Goal: Transaction & Acquisition: Purchase product/service

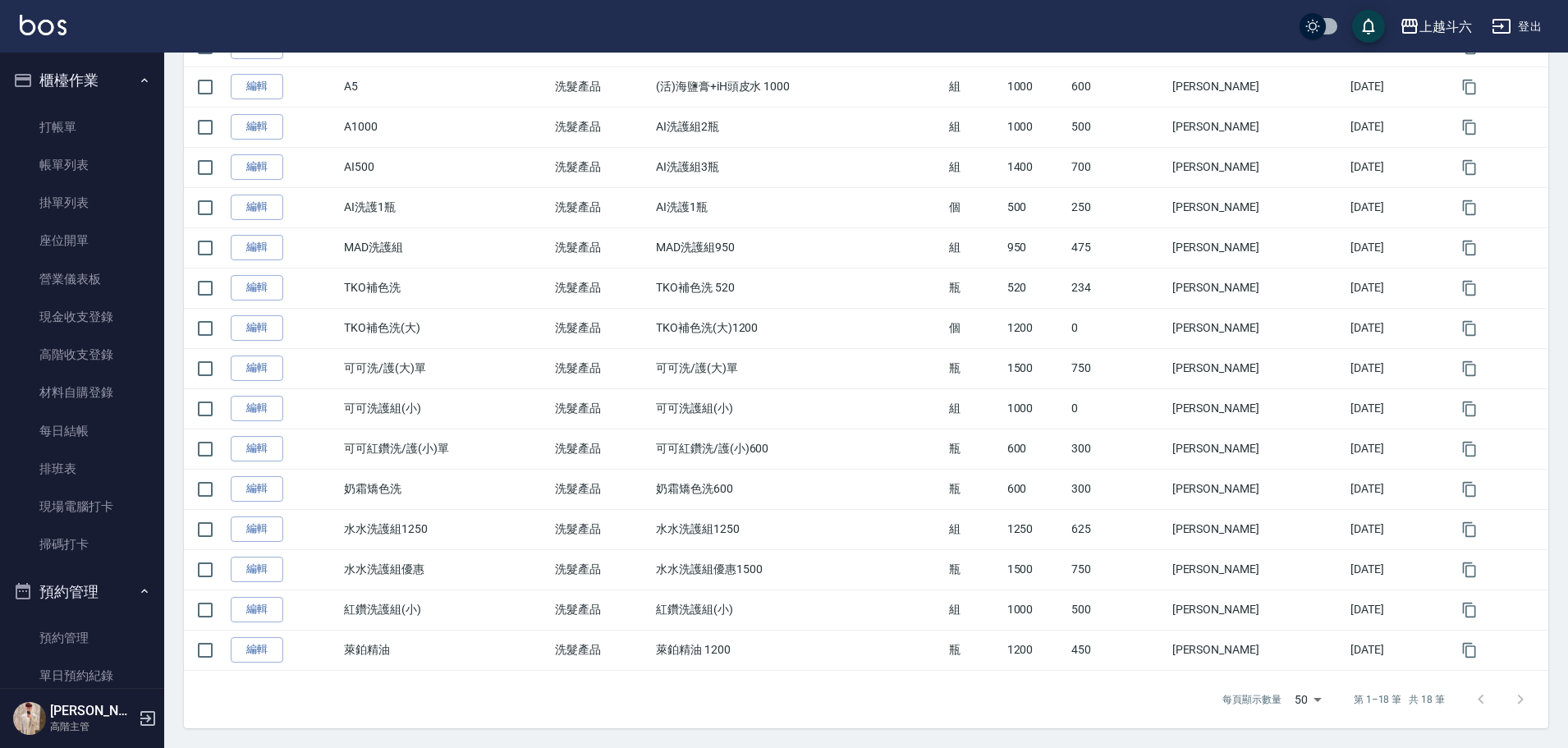
scroll to position [528, 0]
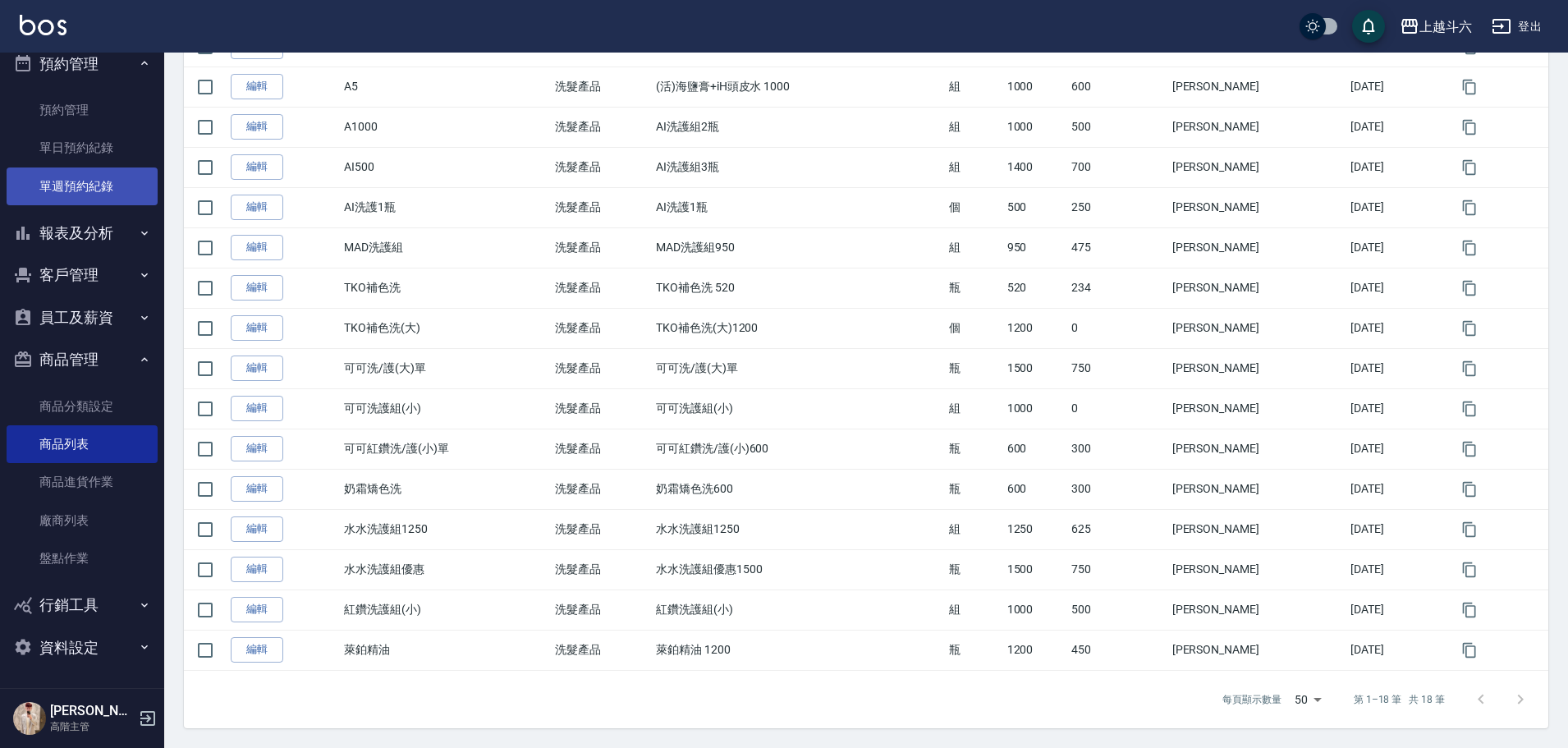
click at [110, 186] on link "單週預約紀錄" at bounding box center [81, 185] width 151 height 37
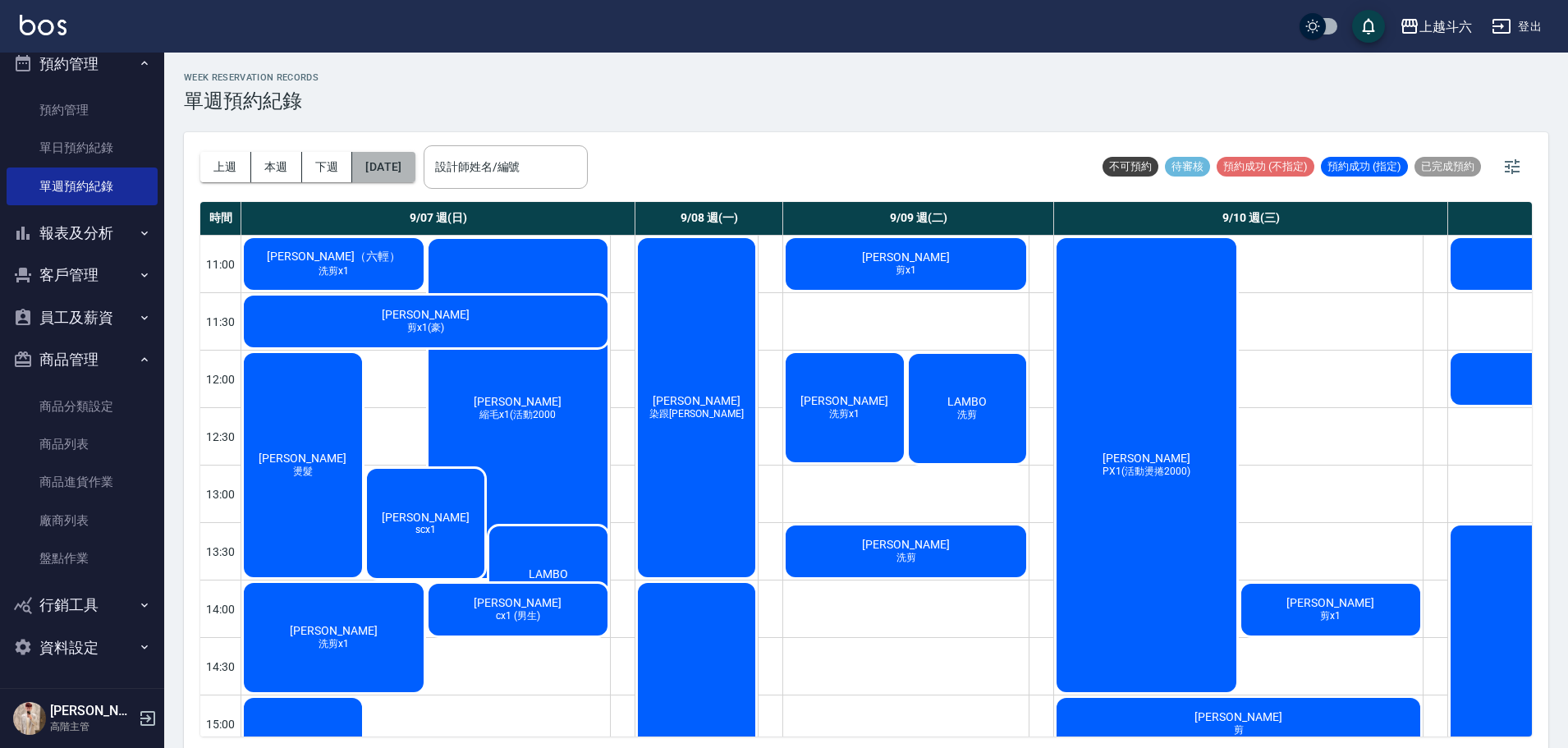
click at [415, 163] on button "2025/09/07" at bounding box center [384, 166] width 62 height 30
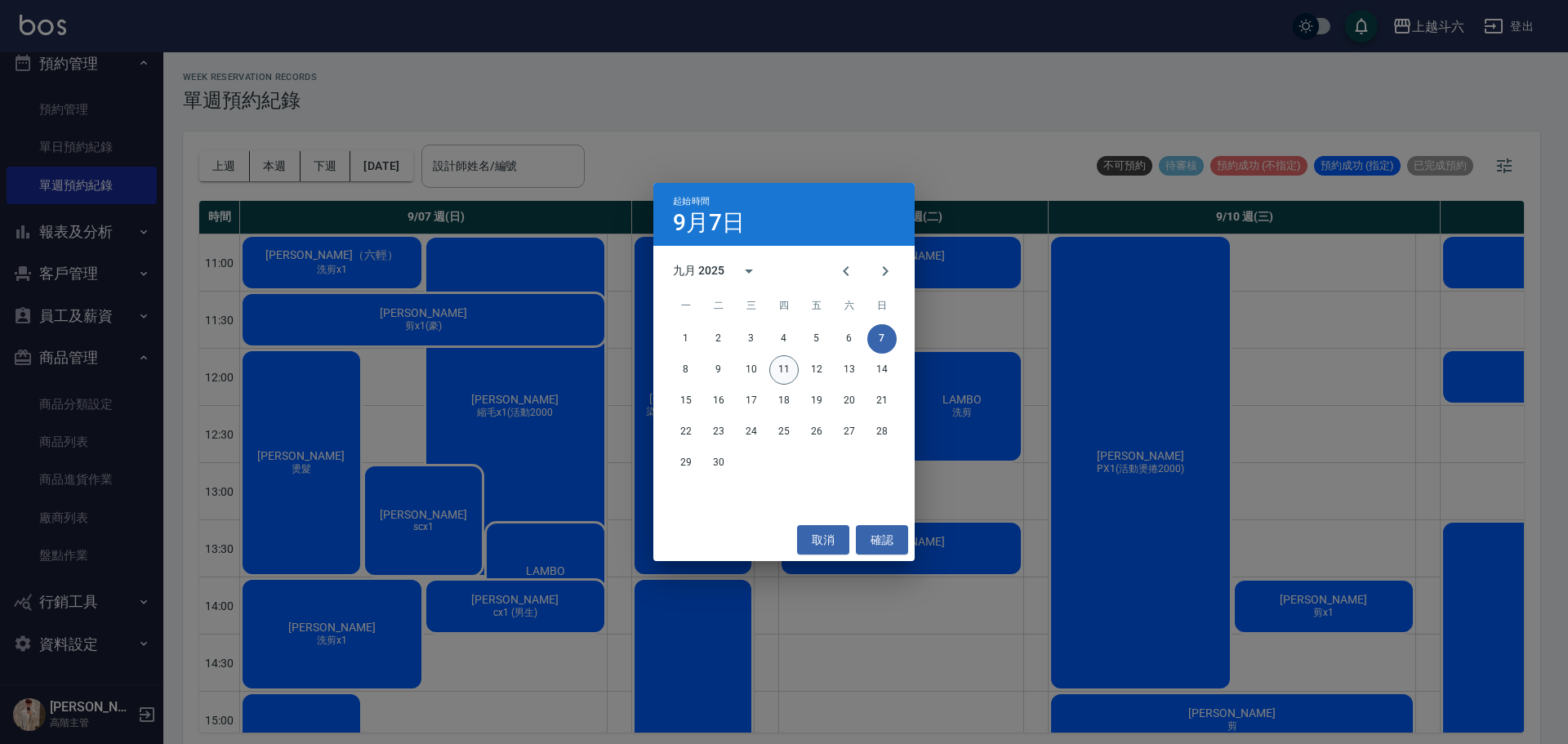
click at [783, 367] on button "11" at bounding box center [784, 370] width 29 height 29
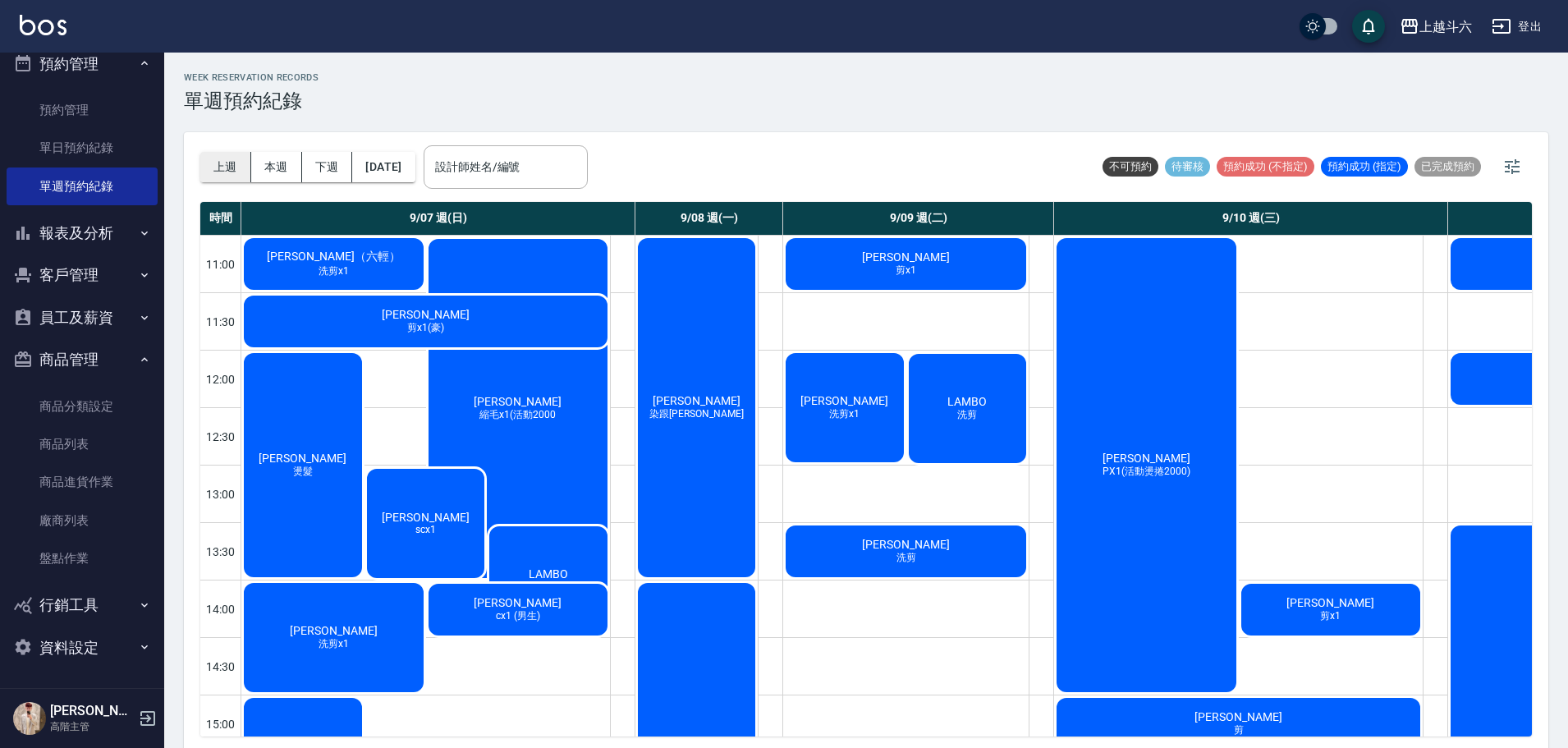
click at [231, 166] on button "上週" at bounding box center [226, 166] width 51 height 30
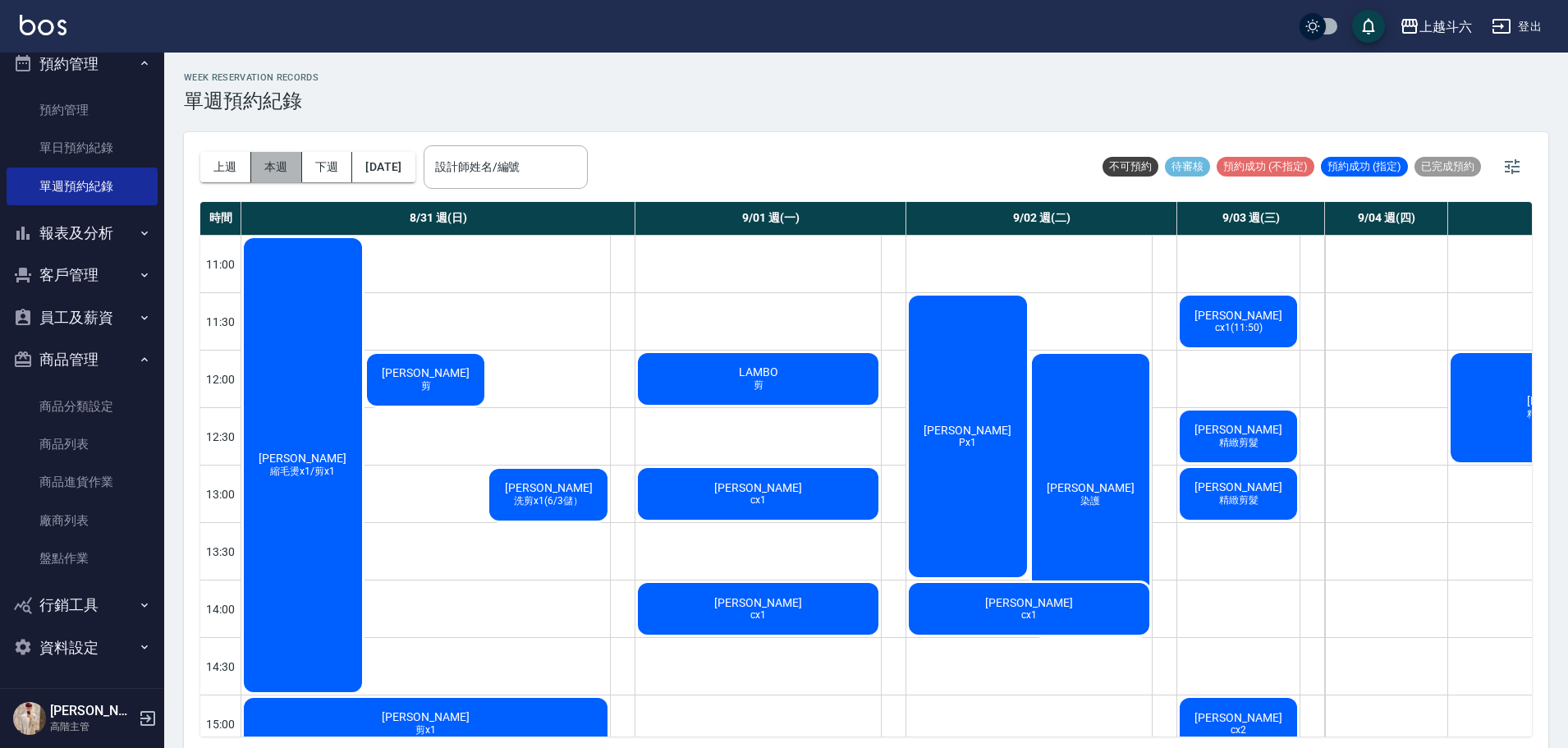
click at [262, 158] on button "本週" at bounding box center [277, 166] width 51 height 30
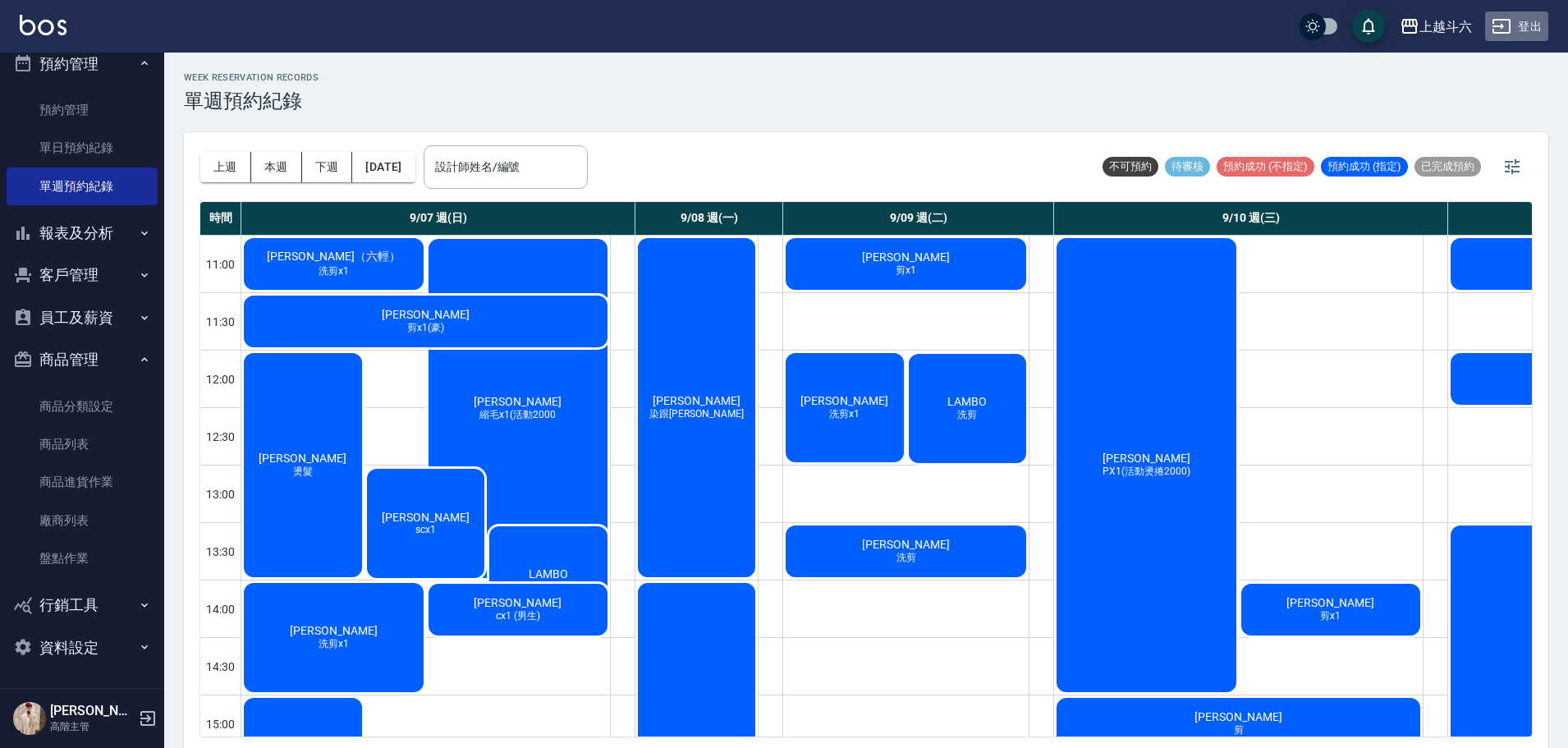
click at [1529, 28] on button "登出" at bounding box center [1516, 26] width 63 height 30
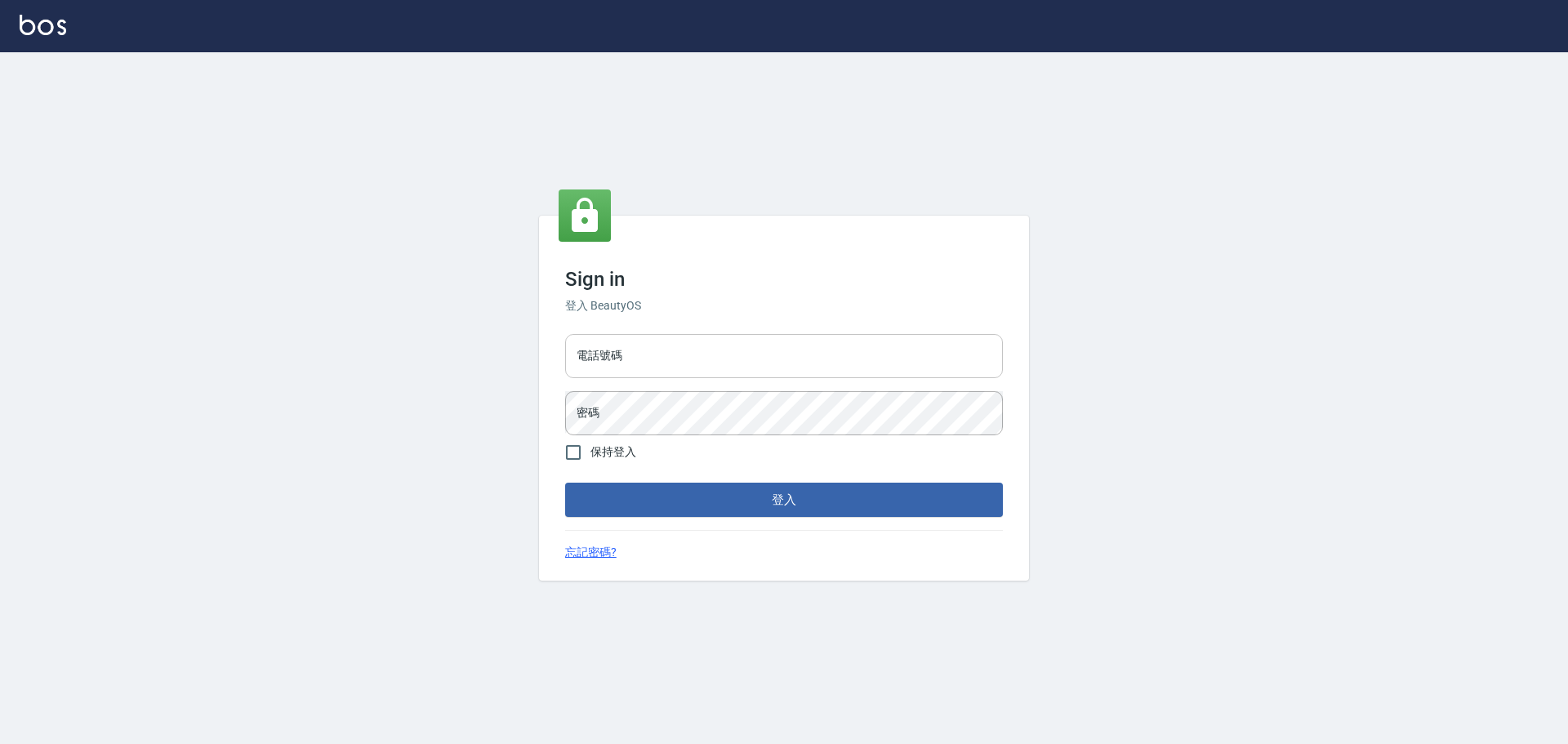
click at [630, 372] on input "電話號碼" at bounding box center [784, 356] width 438 height 45
type input "5371198"
click at [565, 482] on button "登入" at bounding box center [784, 500] width 438 height 35
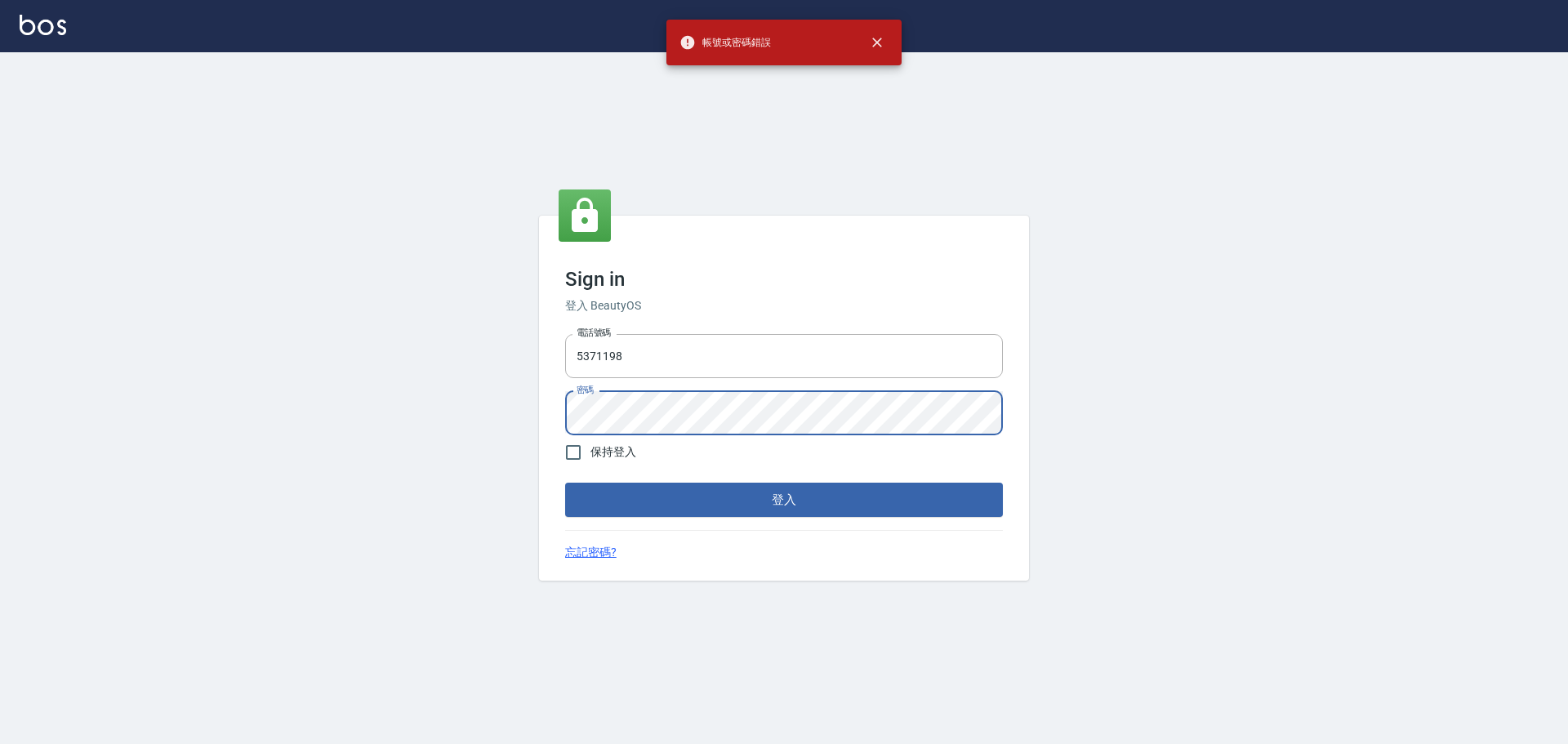
click at [565, 482] on button "登入" at bounding box center [784, 500] width 438 height 35
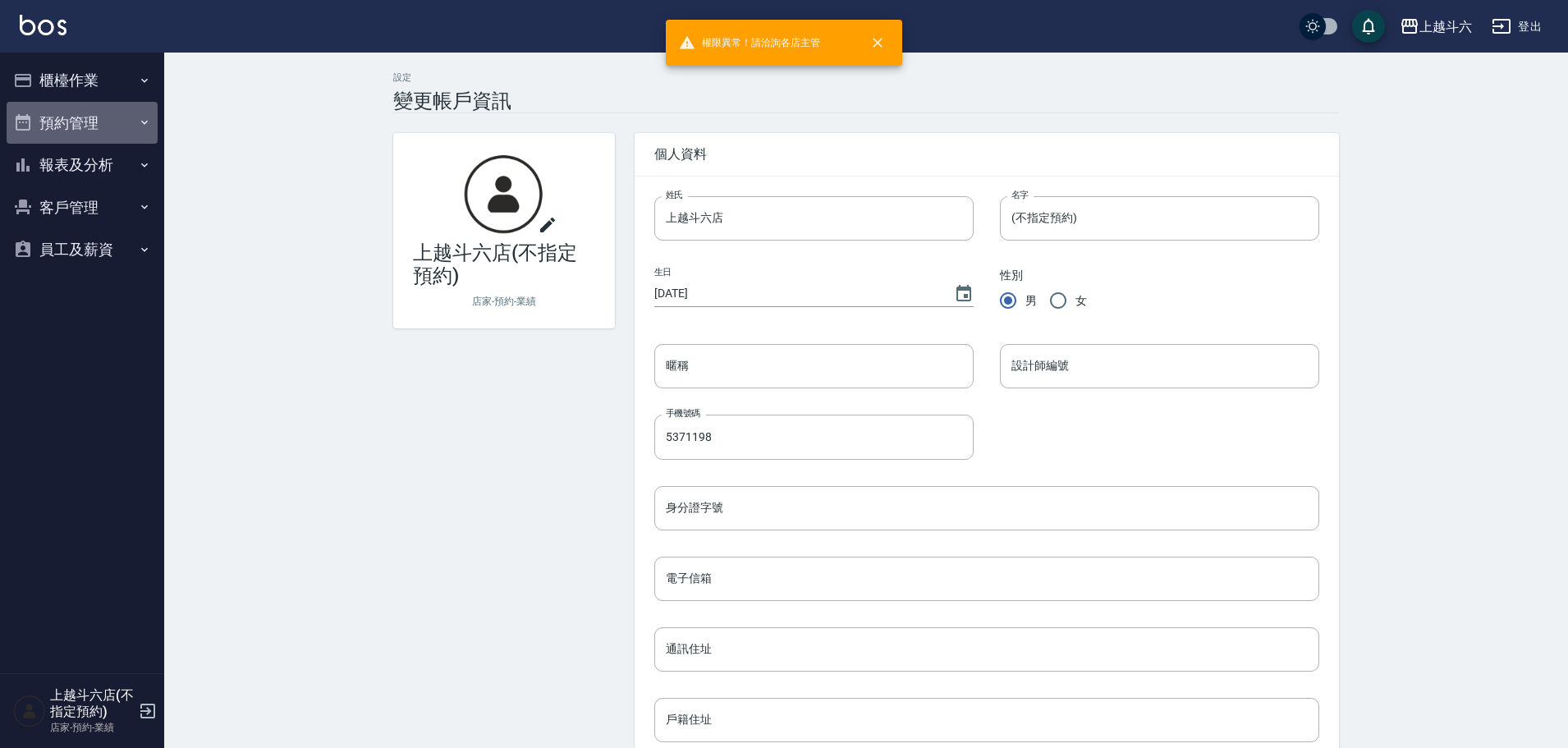
click at [51, 121] on button "預約管理" at bounding box center [81, 122] width 151 height 43
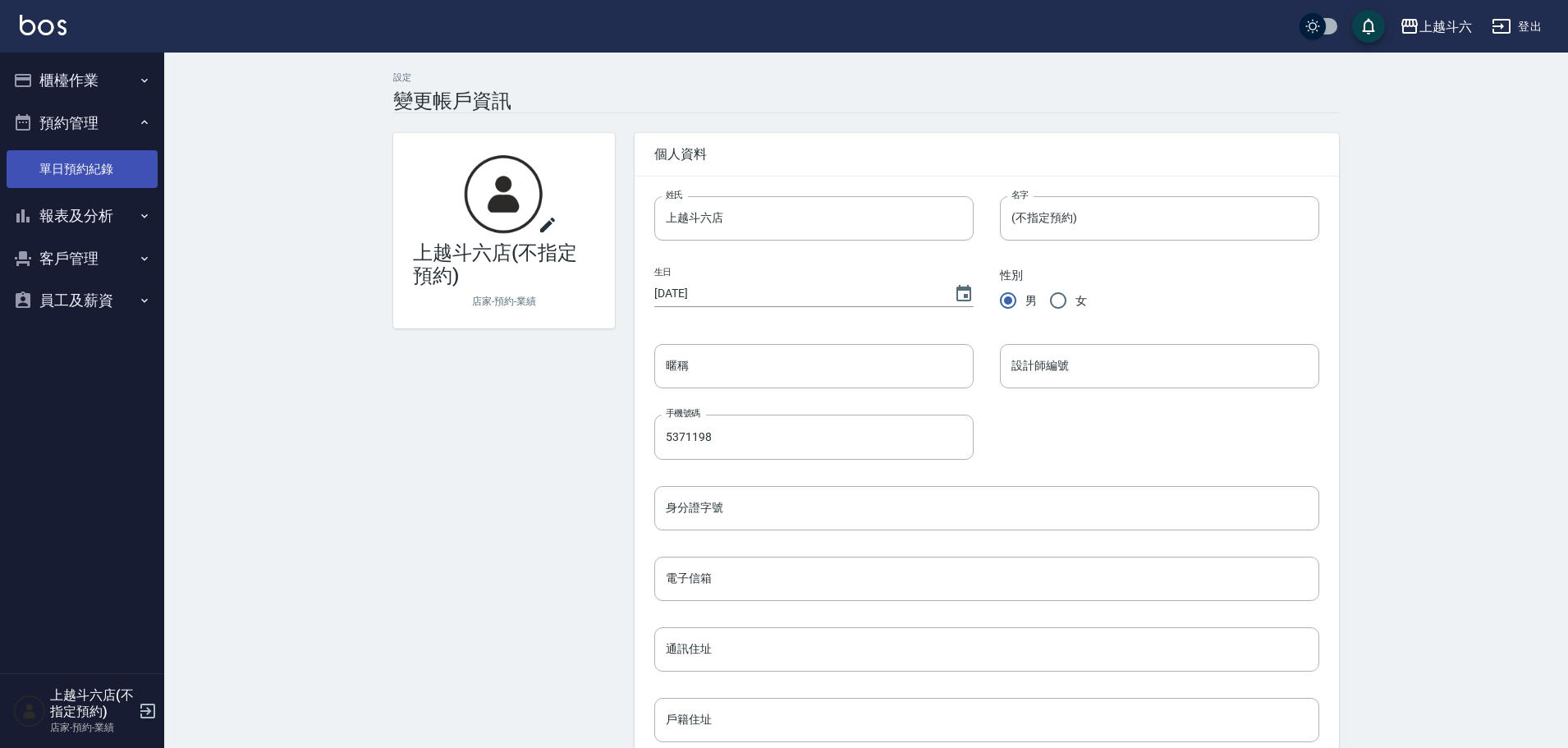
click at [68, 173] on link "單日預約紀錄" at bounding box center [81, 169] width 151 height 37
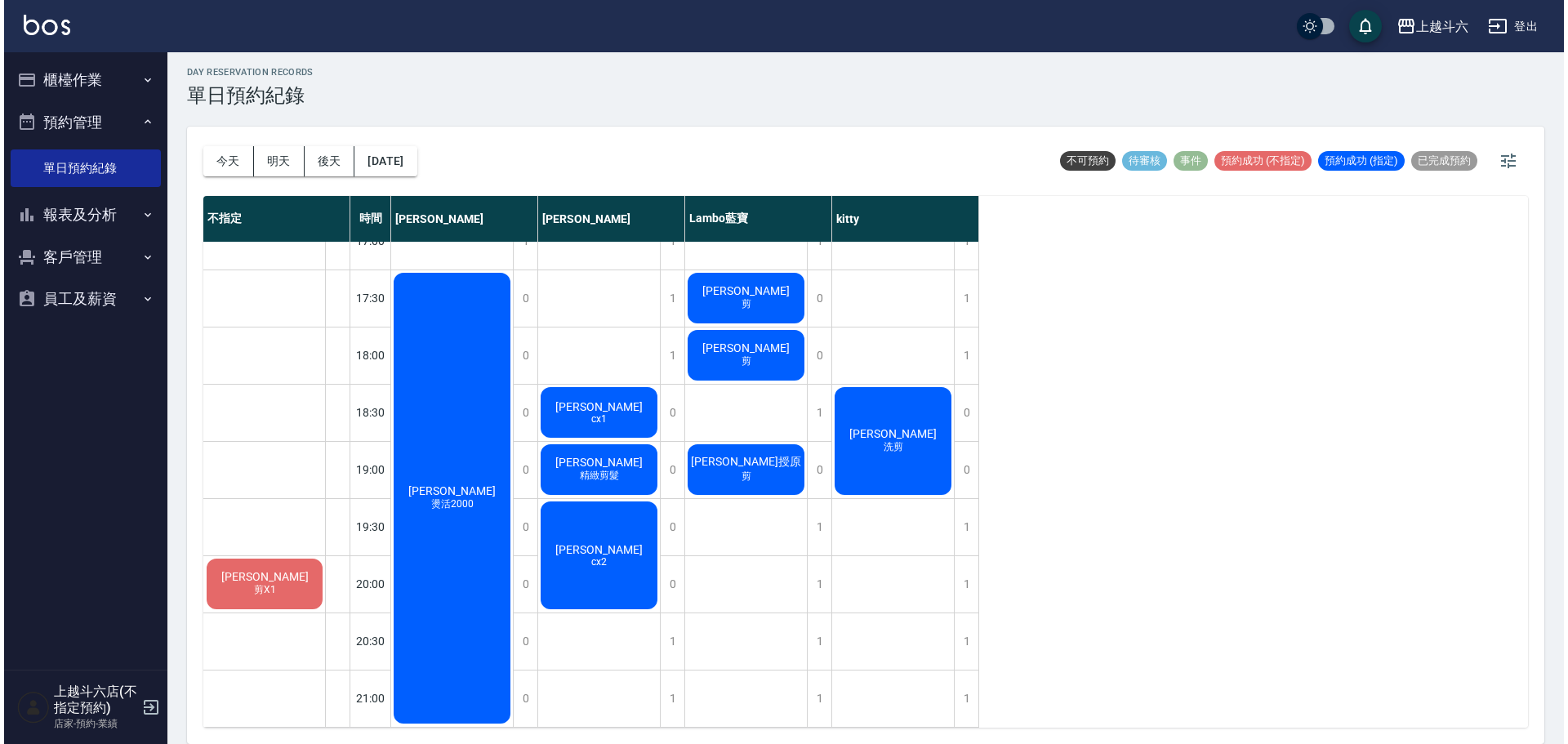
scroll to position [728, 0]
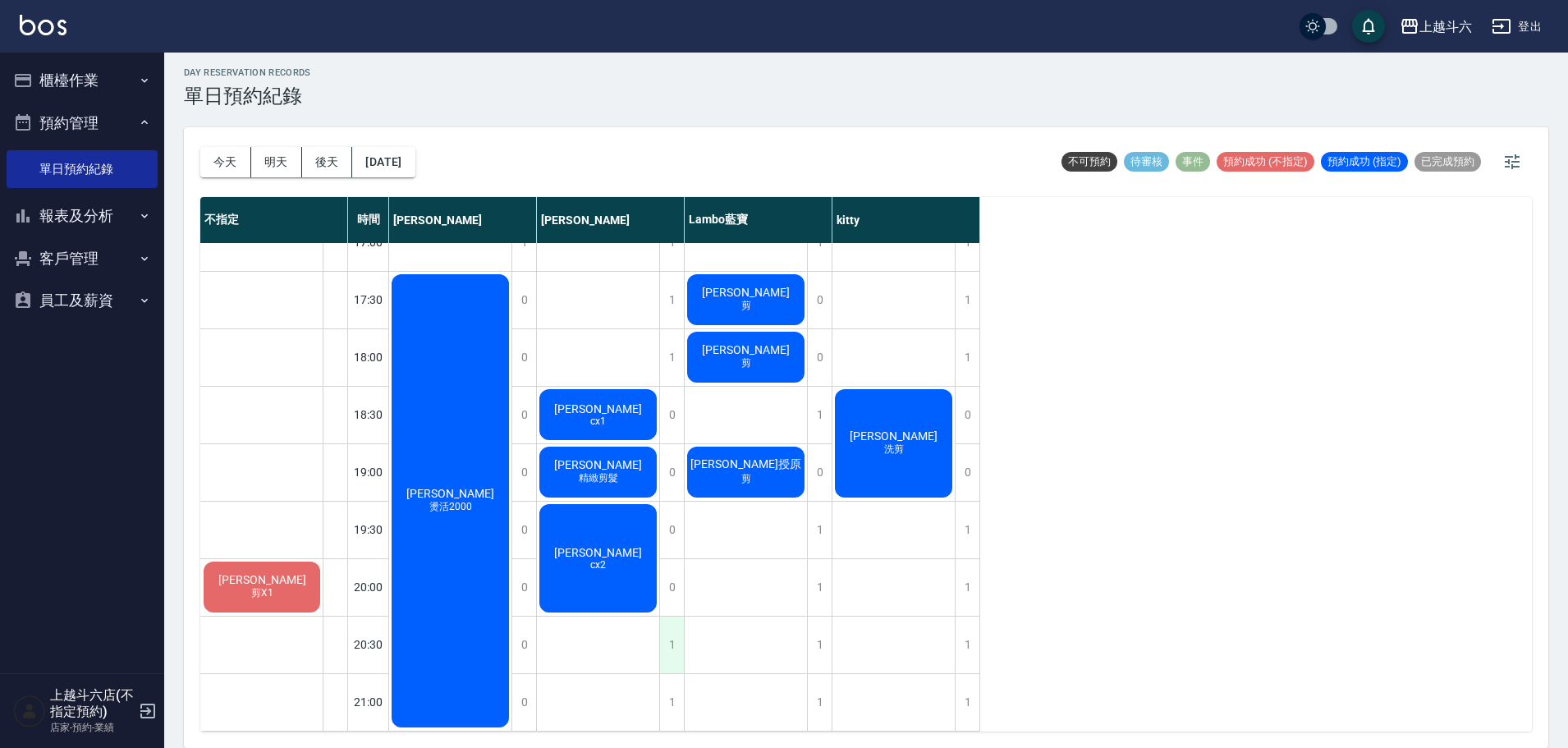
click at [681, 632] on div "1" at bounding box center [671, 645] width 25 height 57
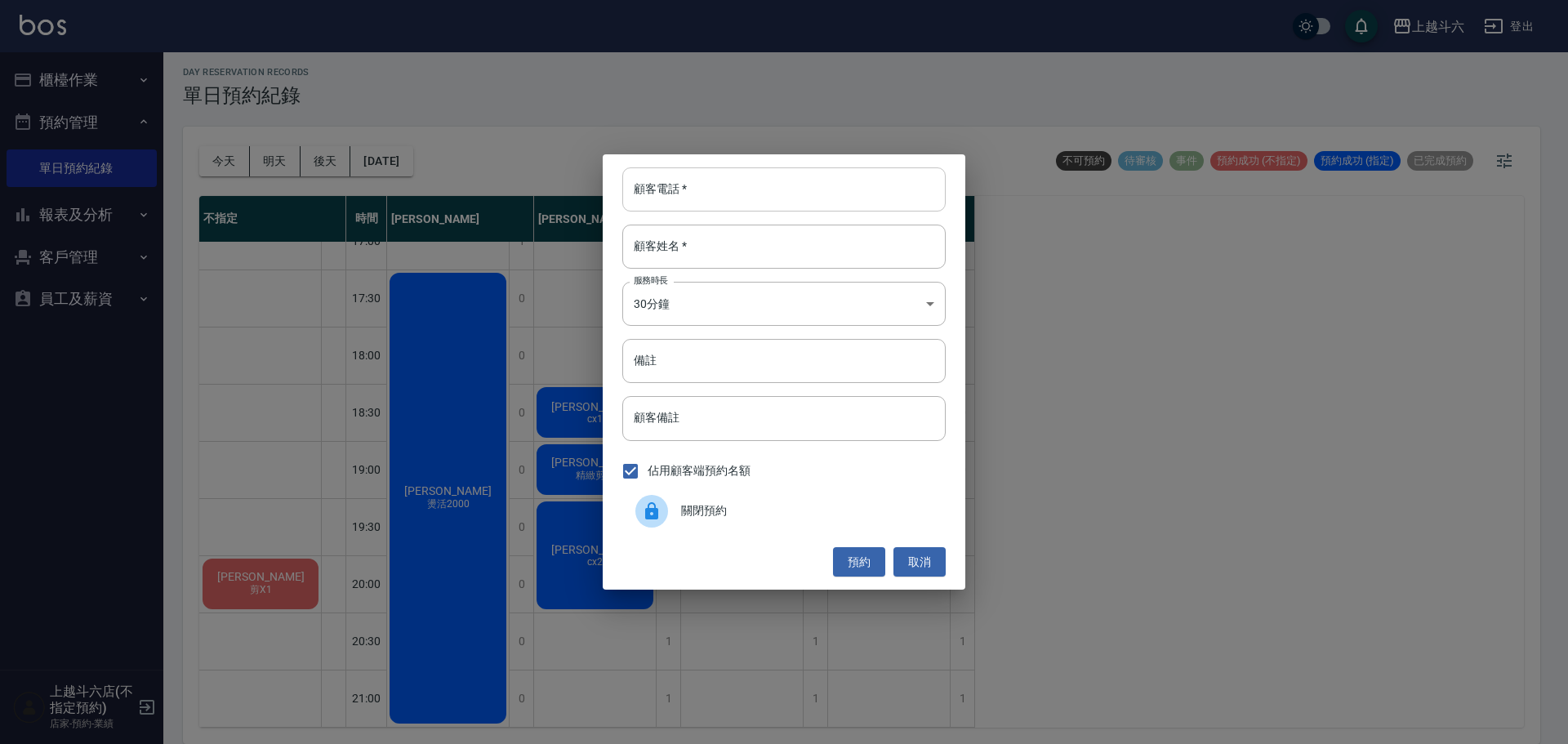
click at [796, 182] on input "顧客電話   *" at bounding box center [784, 189] width 323 height 45
type input "0921306012"
click at [682, 271] on div "顧客電話   * 0921306012 顧客電話   * 顧客姓名   * 顧客姓名   * 服務時長 30分鐘 1 服務時長 備註 備註 顧客備註 顧客備註…" at bounding box center [783, 372] width 362 height 435
click at [733, 255] on input "顧客姓名   *" at bounding box center [784, 246] width 323 height 45
type input "ㄨ"
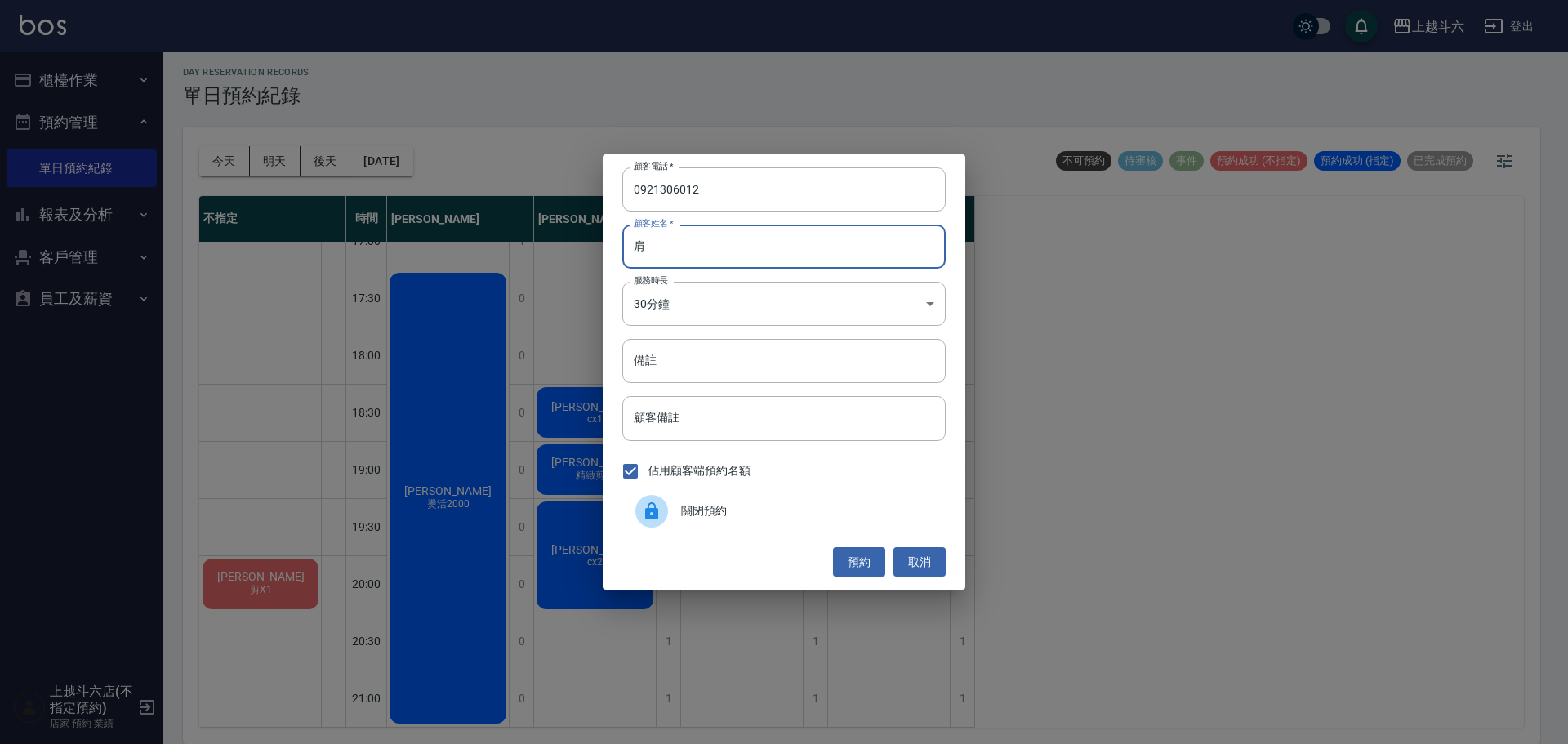
type input "兼"
type input "簡R"
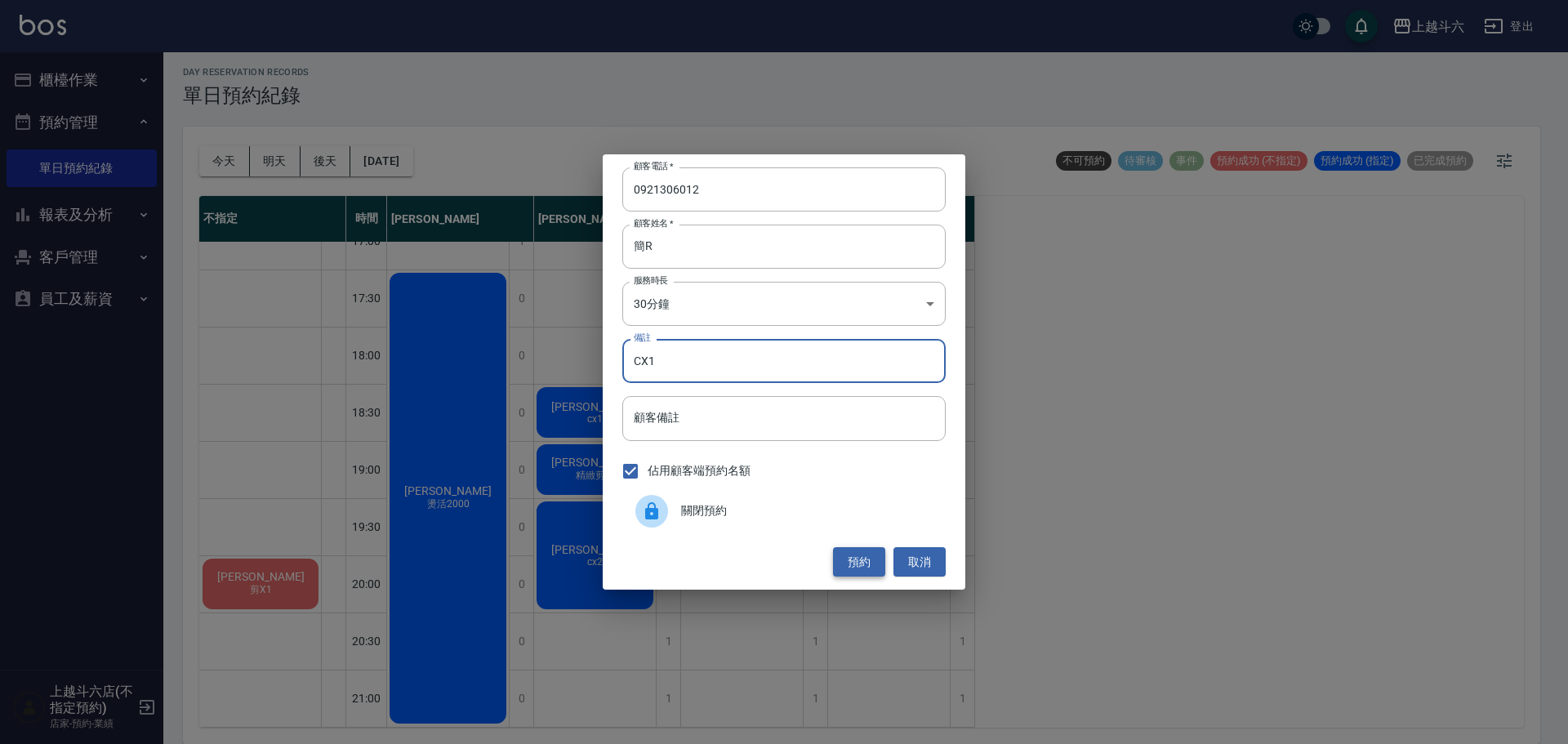
type input "CX1"
click at [858, 559] on button "預約" at bounding box center [859, 561] width 53 height 30
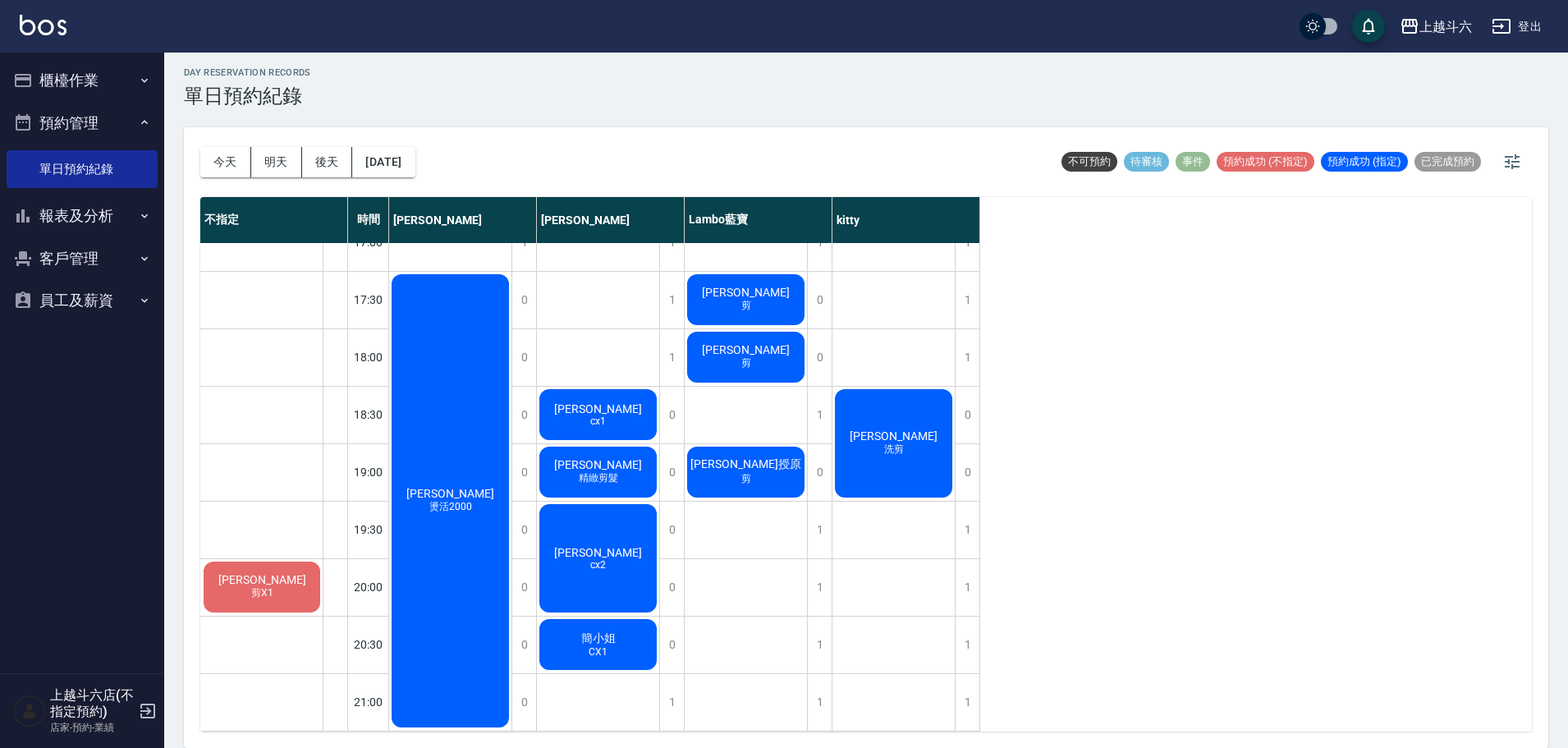
click at [454, 500] on span "燙活2000" at bounding box center [451, 506] width 49 height 14
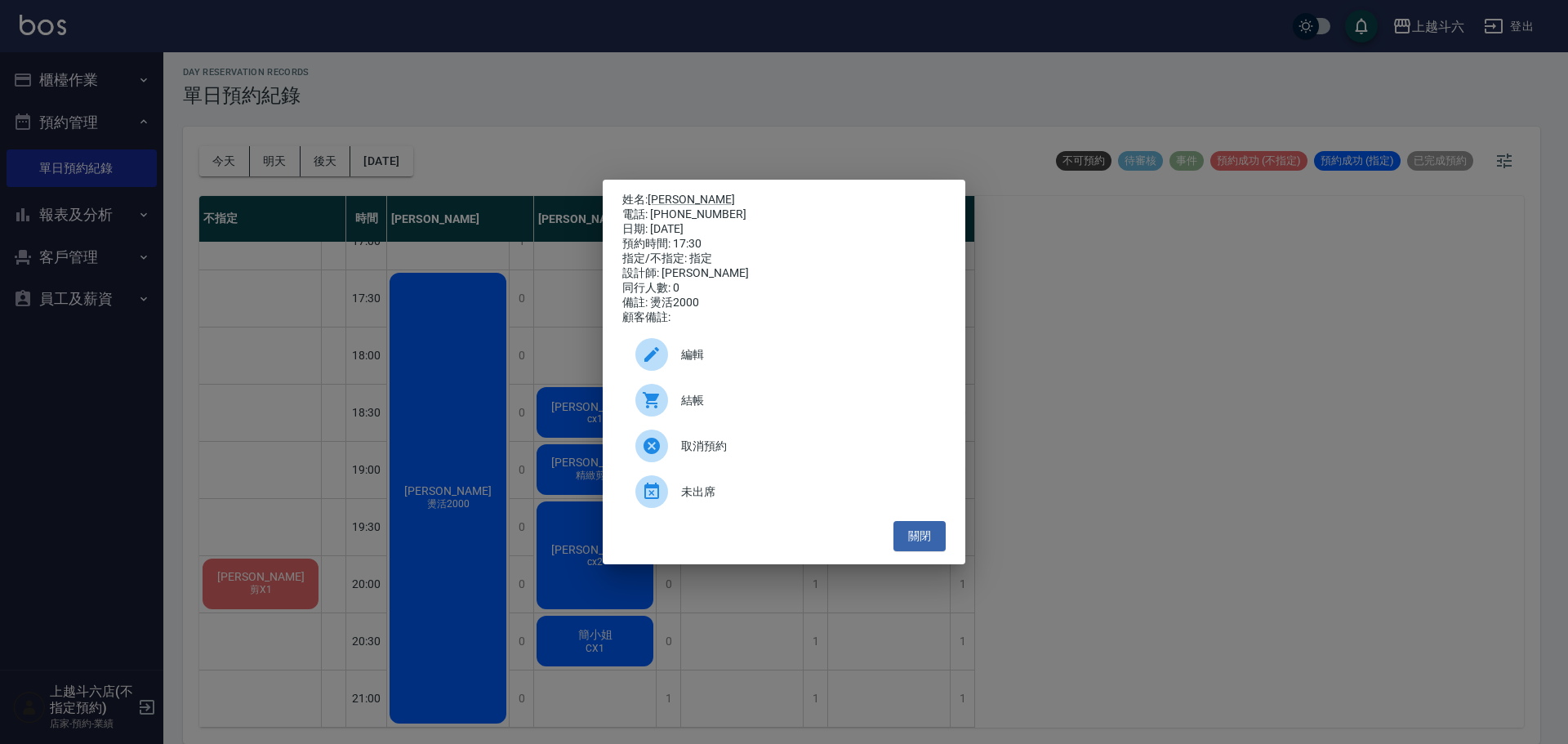
click at [713, 357] on span "編輯" at bounding box center [807, 354] width 252 height 17
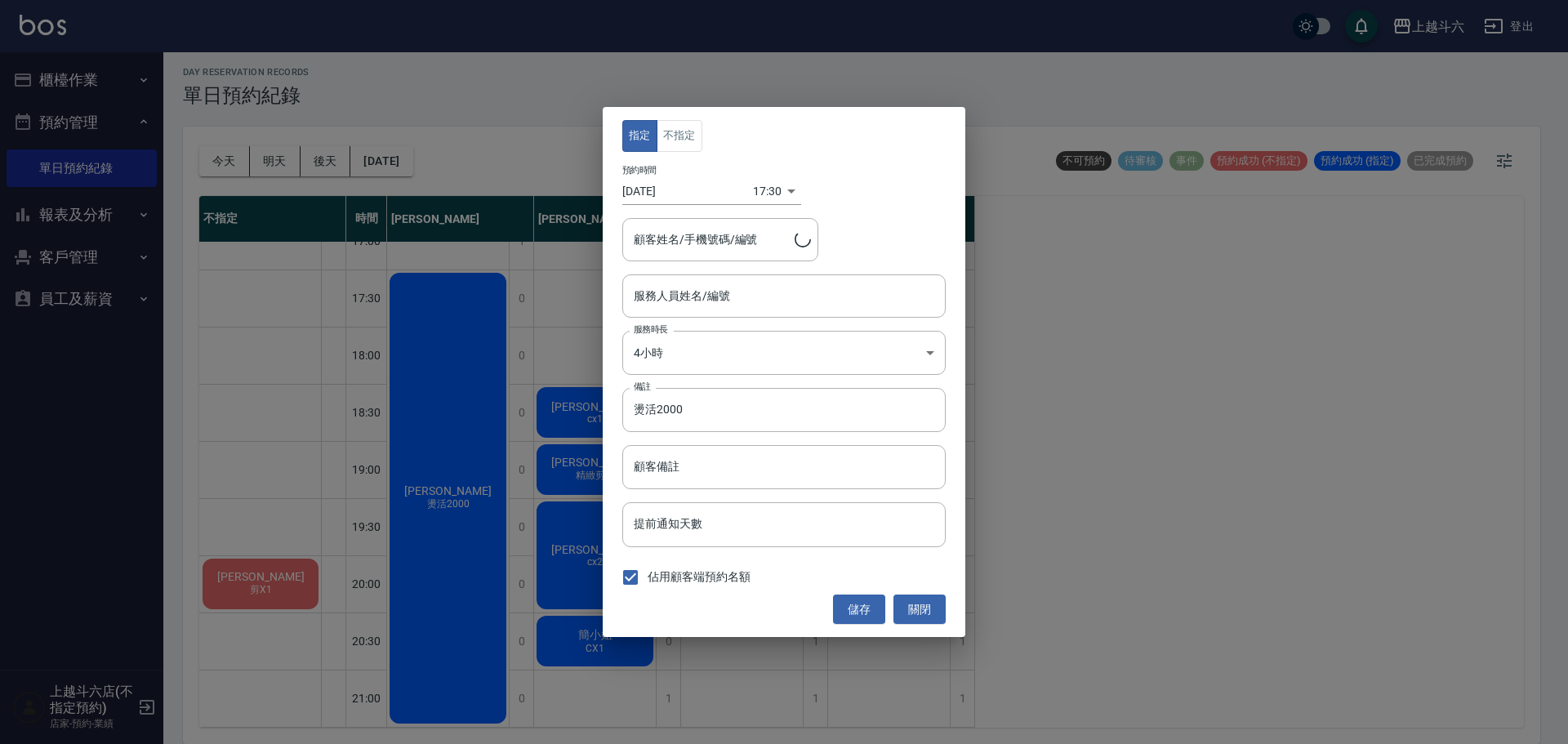
type input "Rebecca瑞瑞-R"
type input "何欣儒/0970979107"
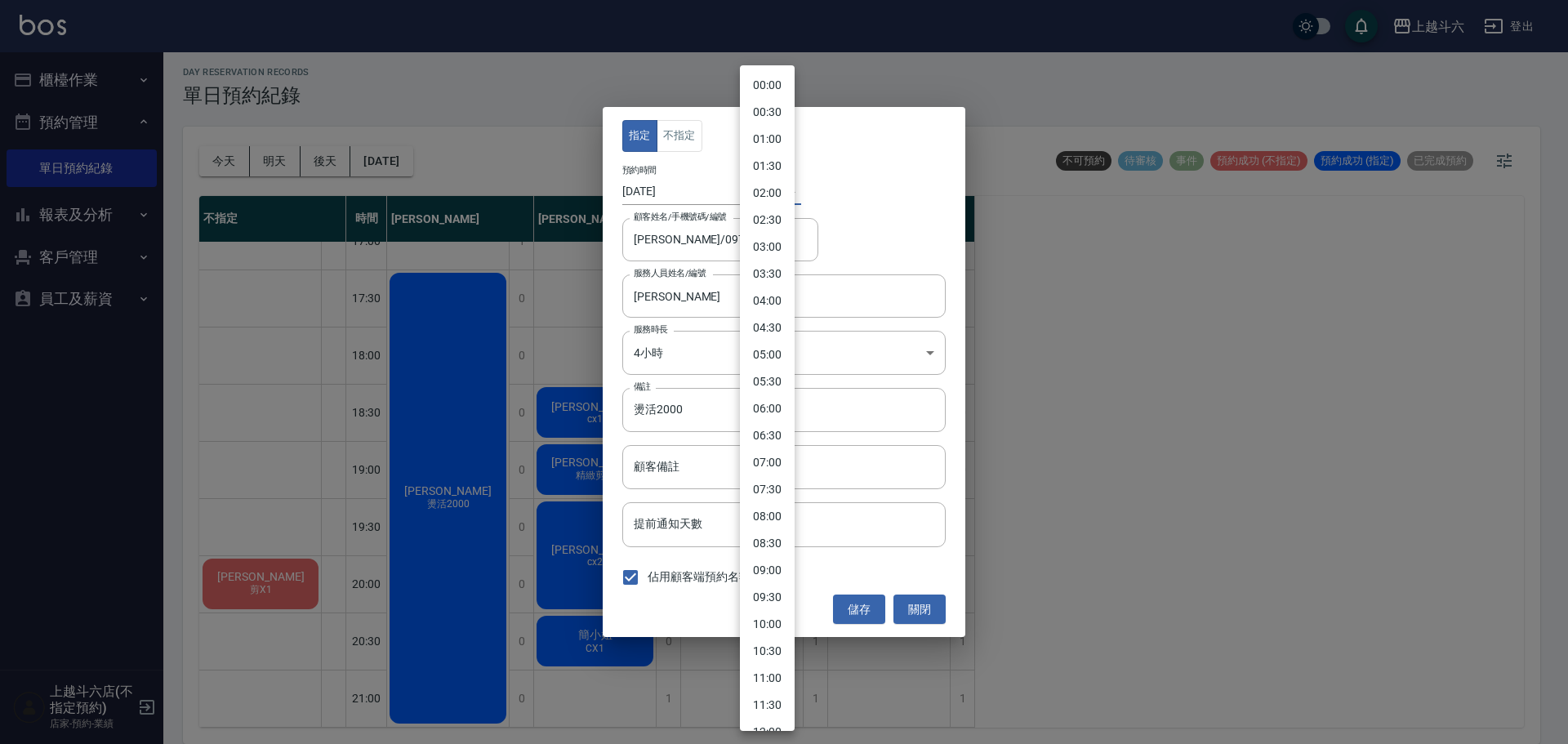
click at [771, 197] on body "上越斗六 登出 櫃檯作業 掃碼打卡 預約管理 單日預約紀錄 報表及分析 報表目錄 互助日報表 設計師日報表 顧客入金餘額表 客戶管理 客戶列表 入金管理 員工…" at bounding box center [784, 370] width 1568 height 749
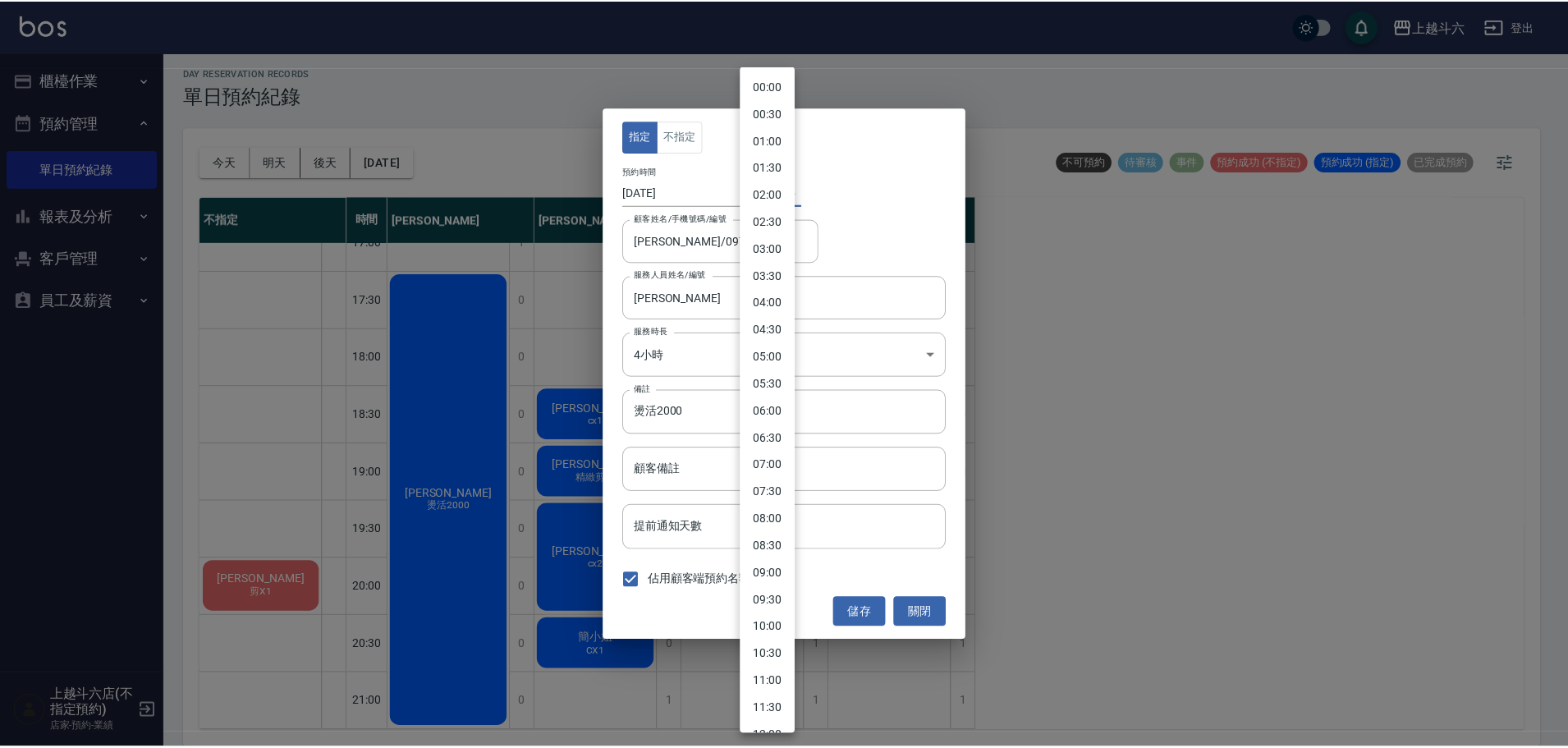
scroll to position [634, 0]
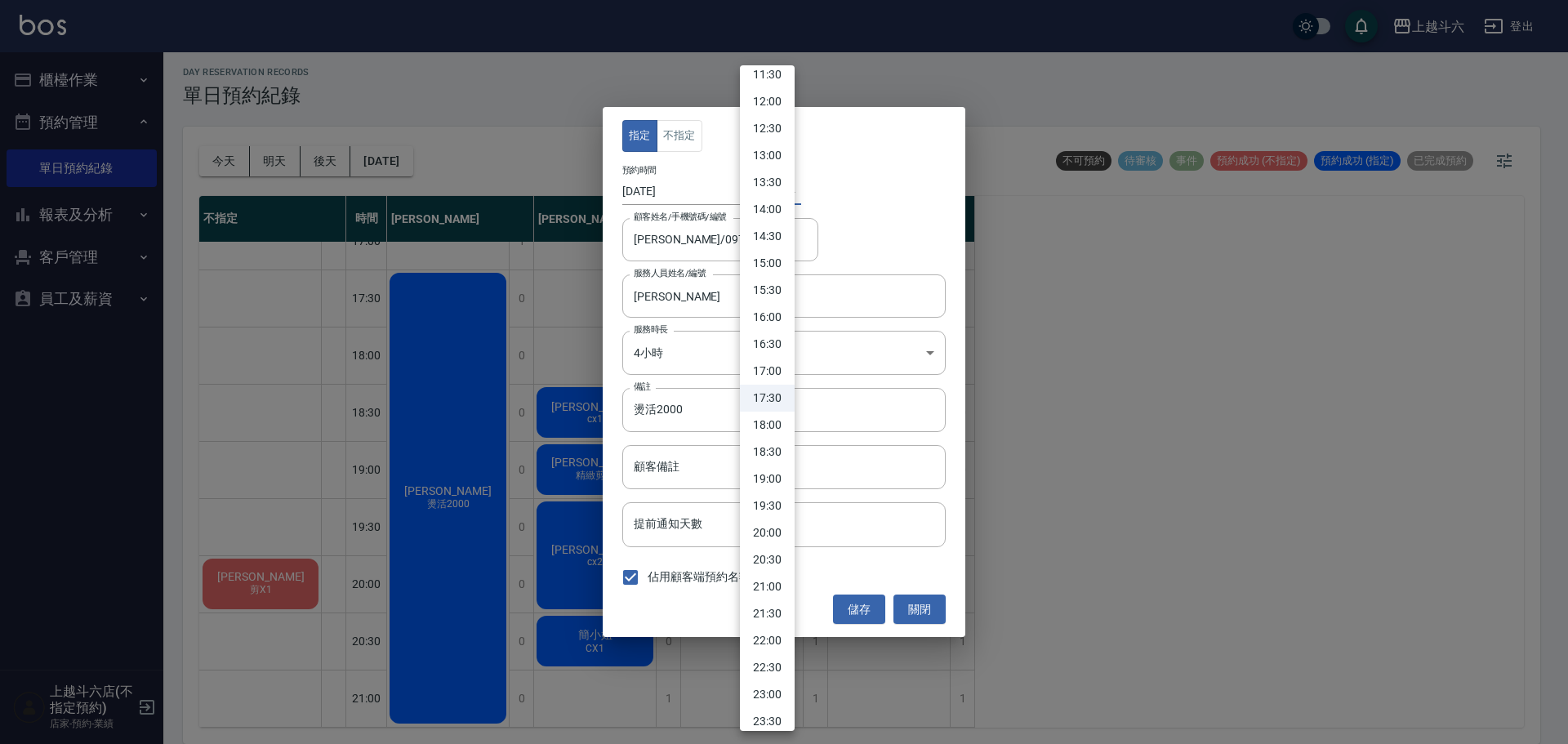
click at [774, 416] on li "18:00" at bounding box center [767, 425] width 55 height 27
type input "1757584800000"
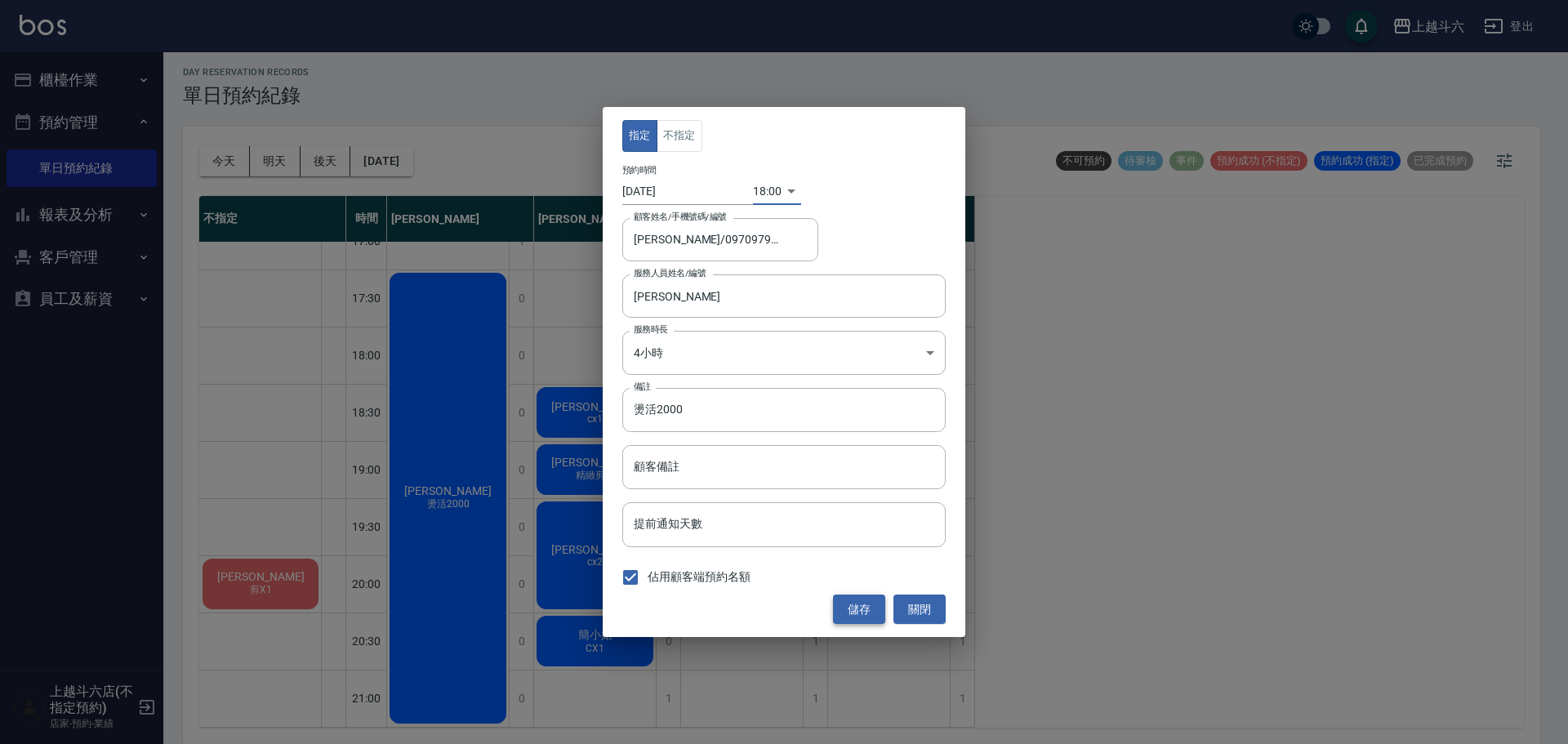
click at [873, 616] on button "儲存" at bounding box center [859, 609] width 53 height 30
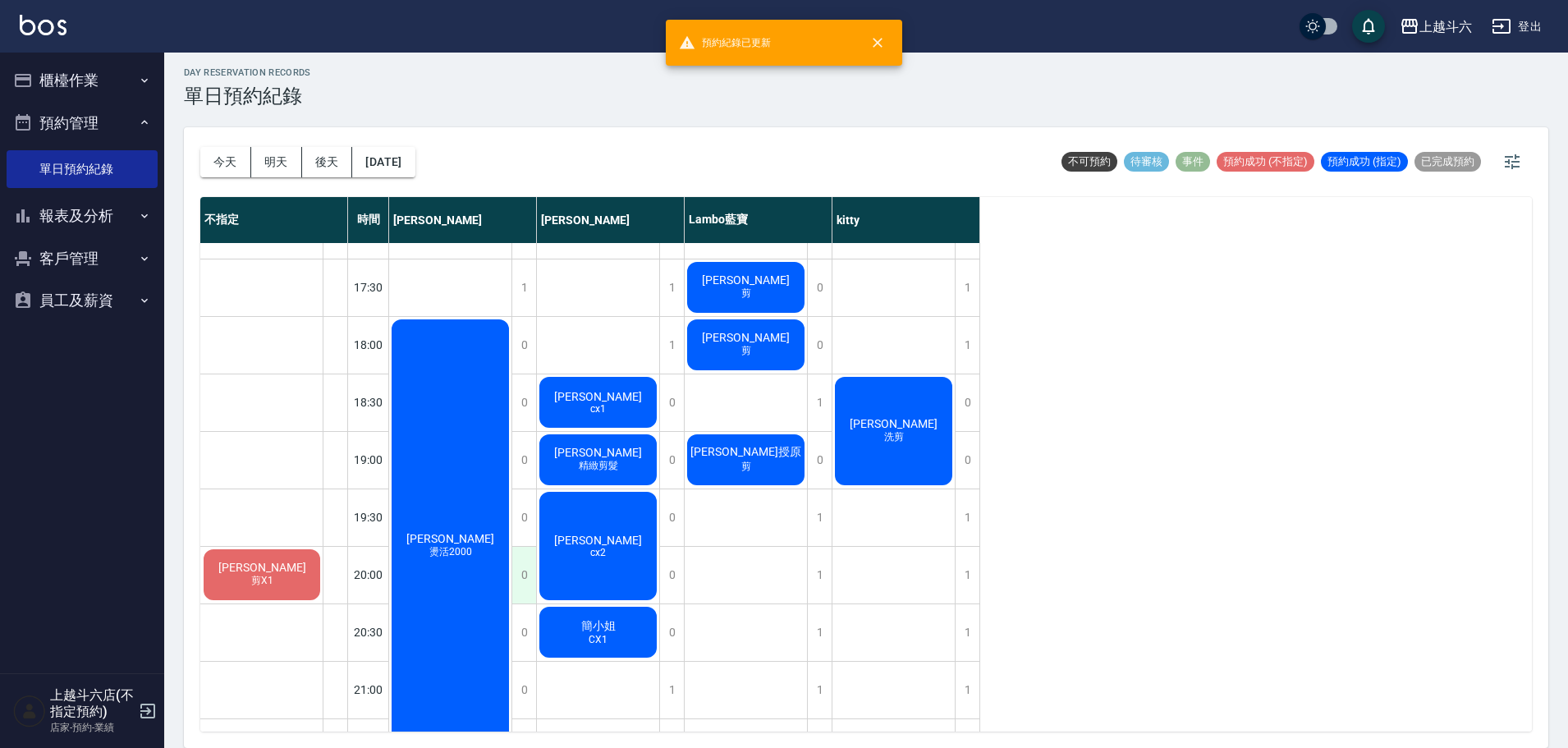
scroll to position [789, 0]
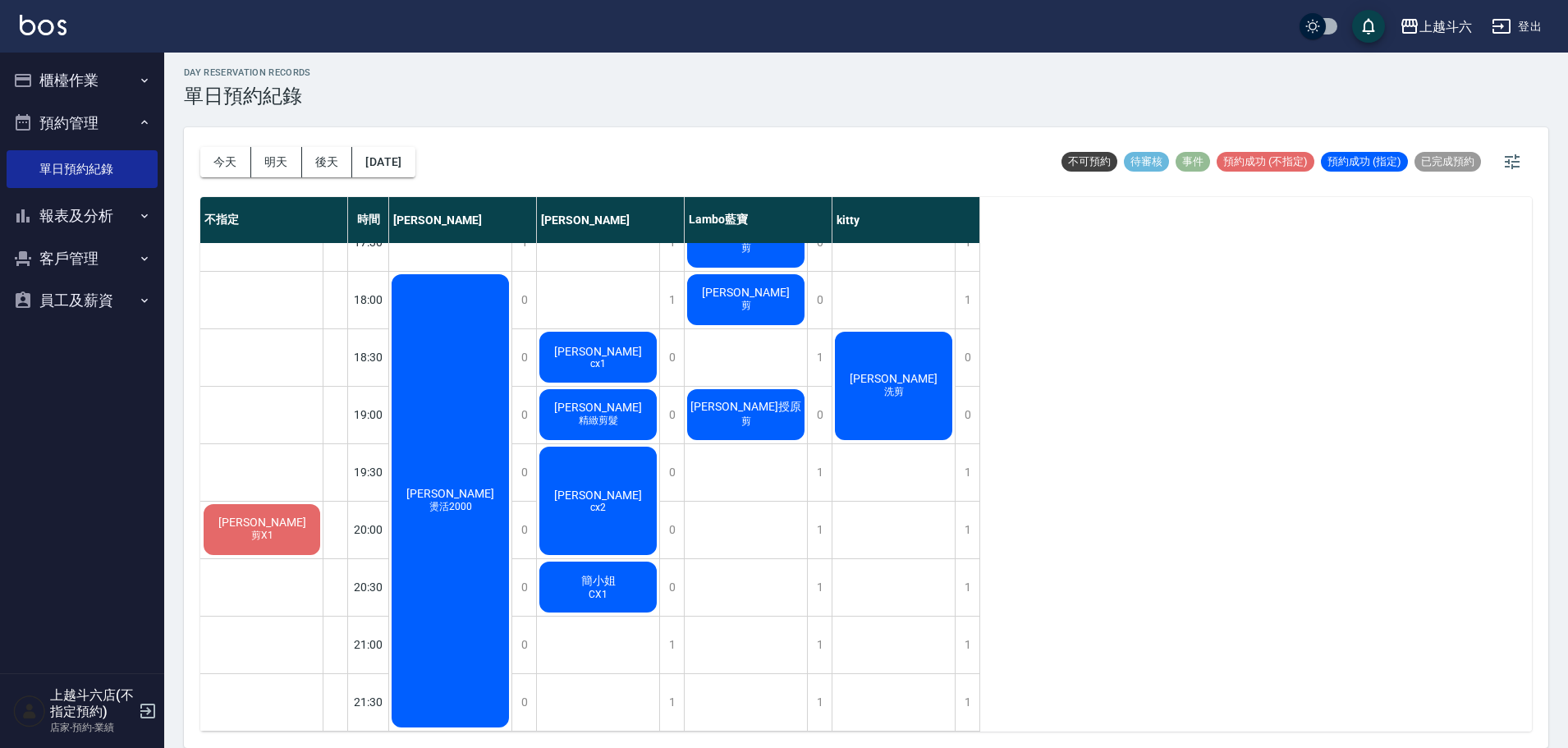
click at [472, 560] on div "何欣儒 燙活2000" at bounding box center [450, 501] width 122 height 458
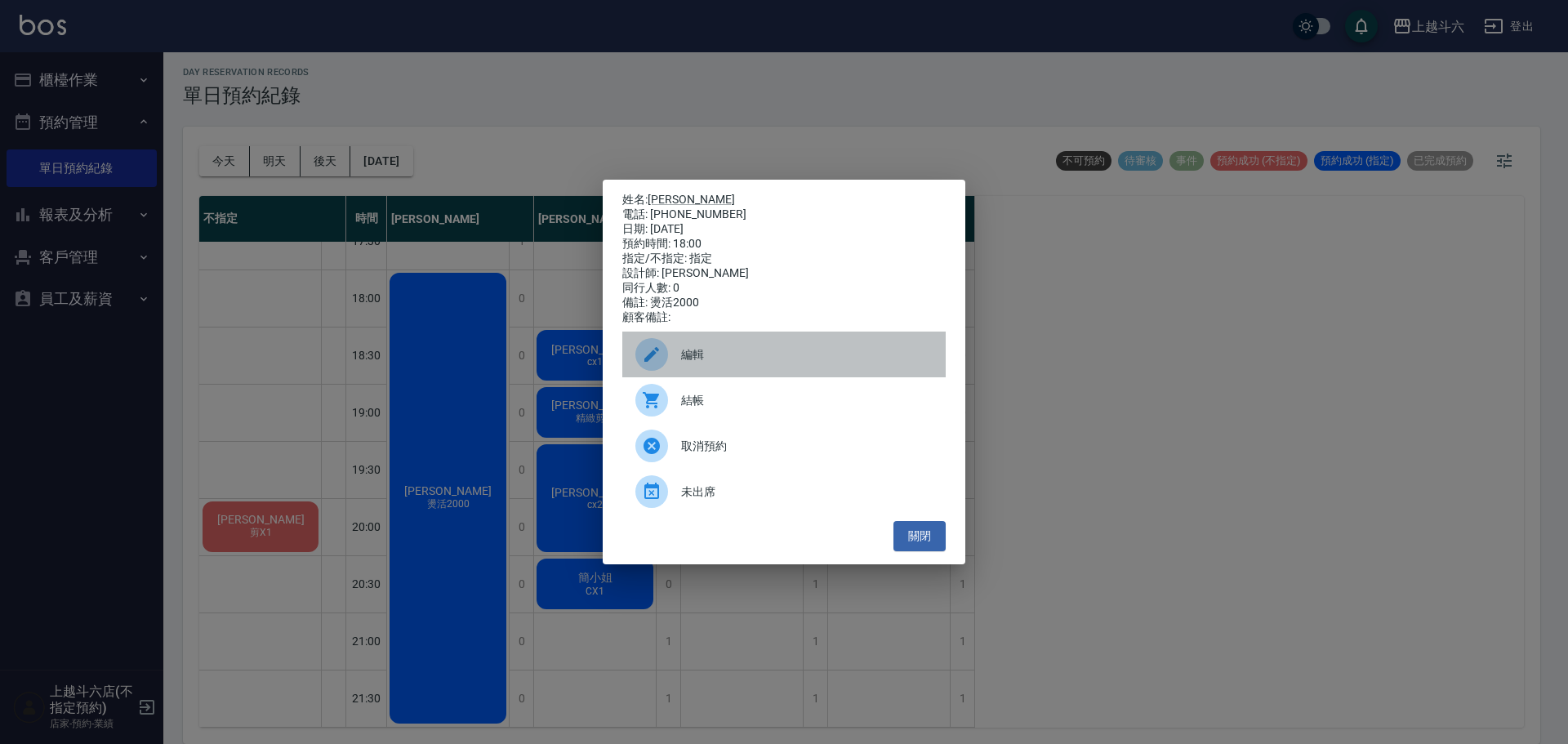
click at [719, 363] on span "編輯" at bounding box center [807, 354] width 252 height 17
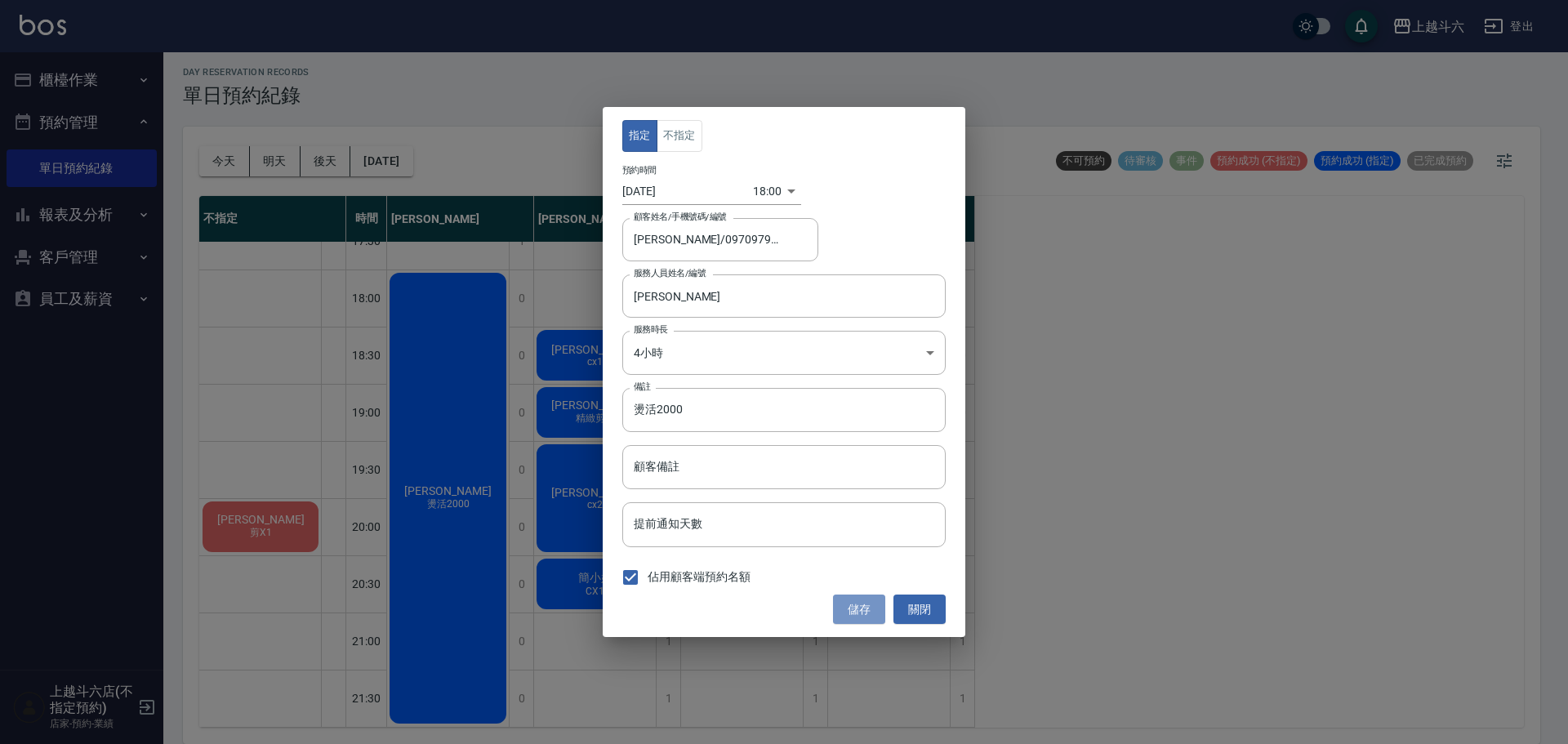
drag, startPoint x: 857, startPoint y: 601, endPoint x: 858, endPoint y: 592, distance: 9.1
click at [857, 600] on button "儲存" at bounding box center [859, 609] width 53 height 30
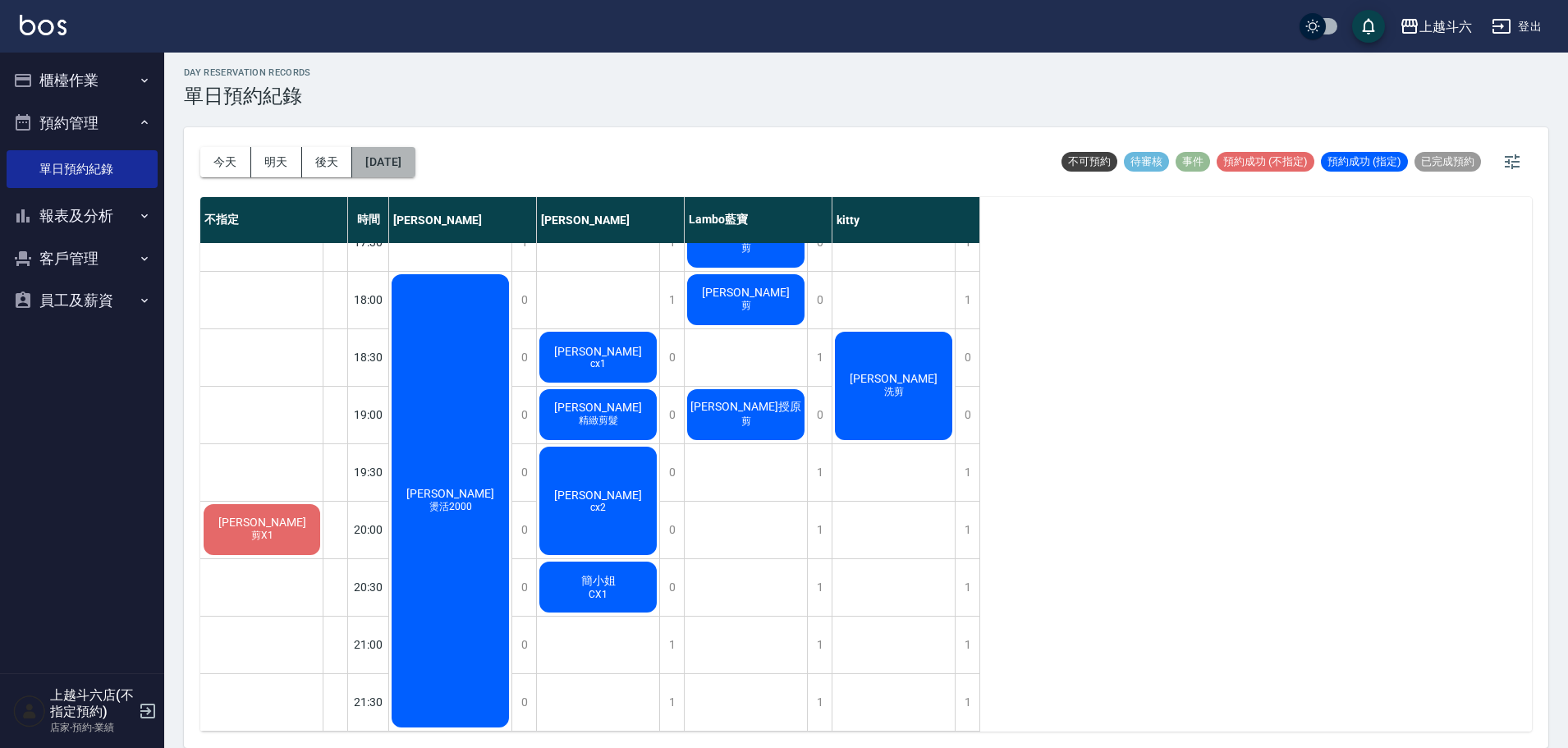
click at [415, 163] on button "[DATE]" at bounding box center [384, 162] width 62 height 30
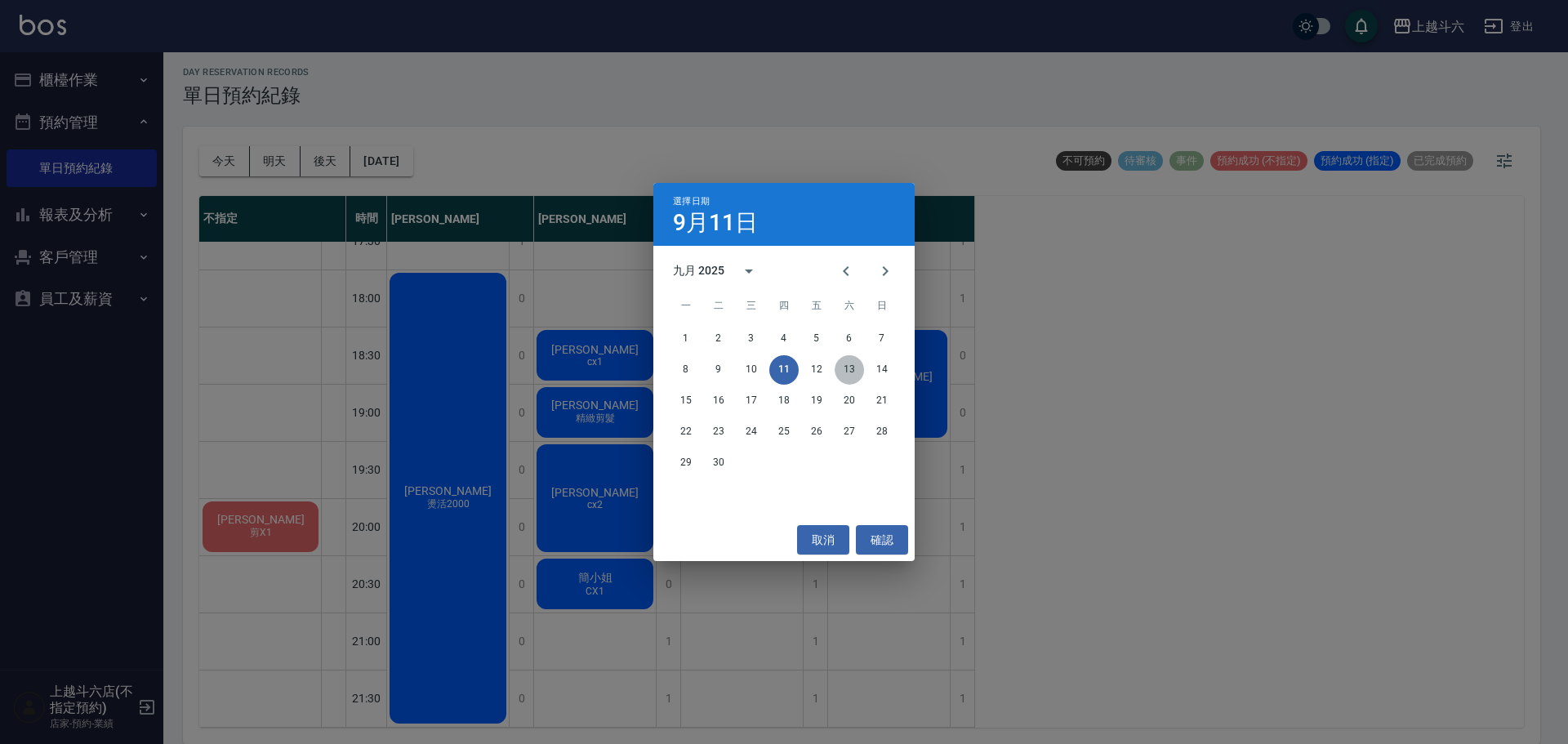
click at [853, 362] on button "13" at bounding box center [849, 370] width 29 height 29
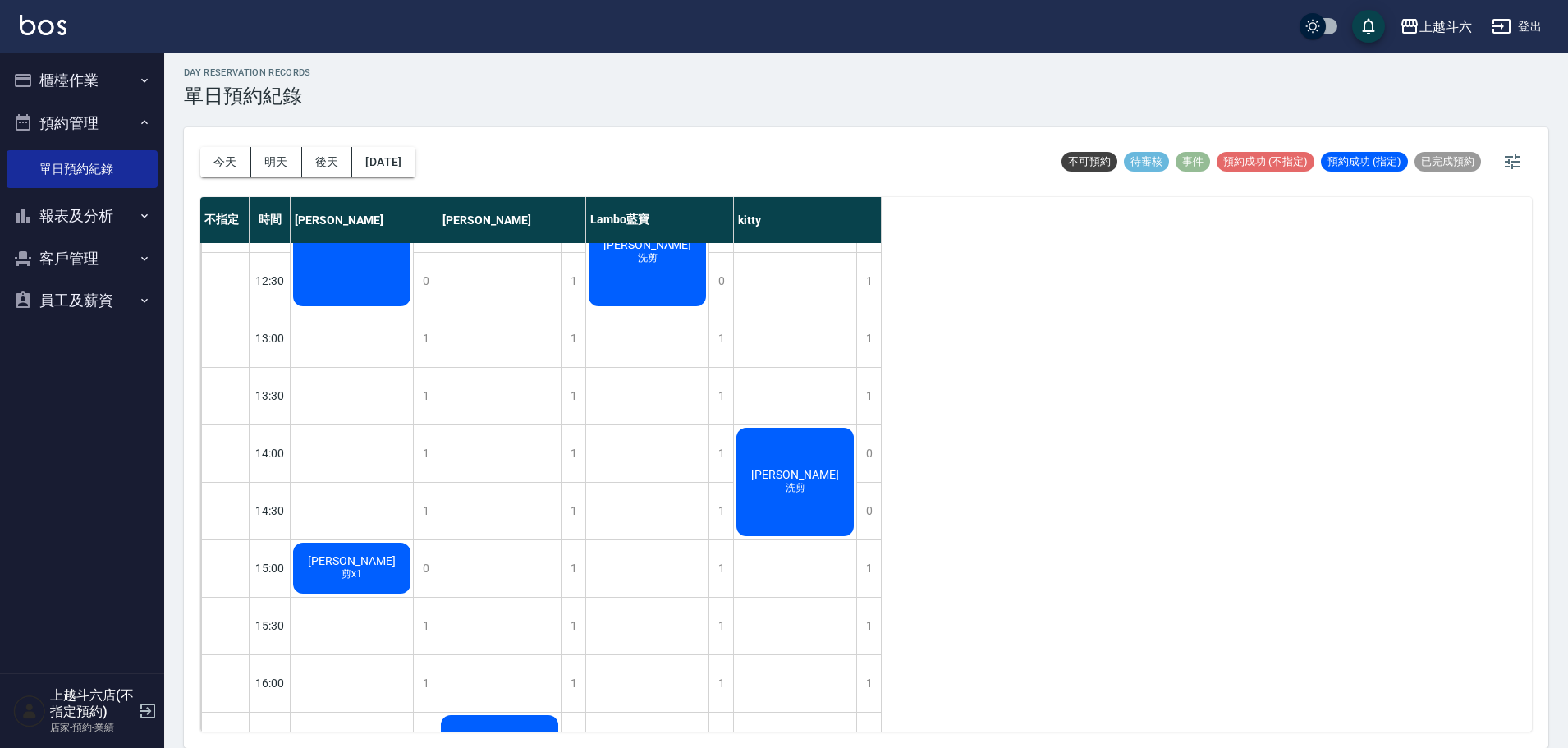
scroll to position [157, 0]
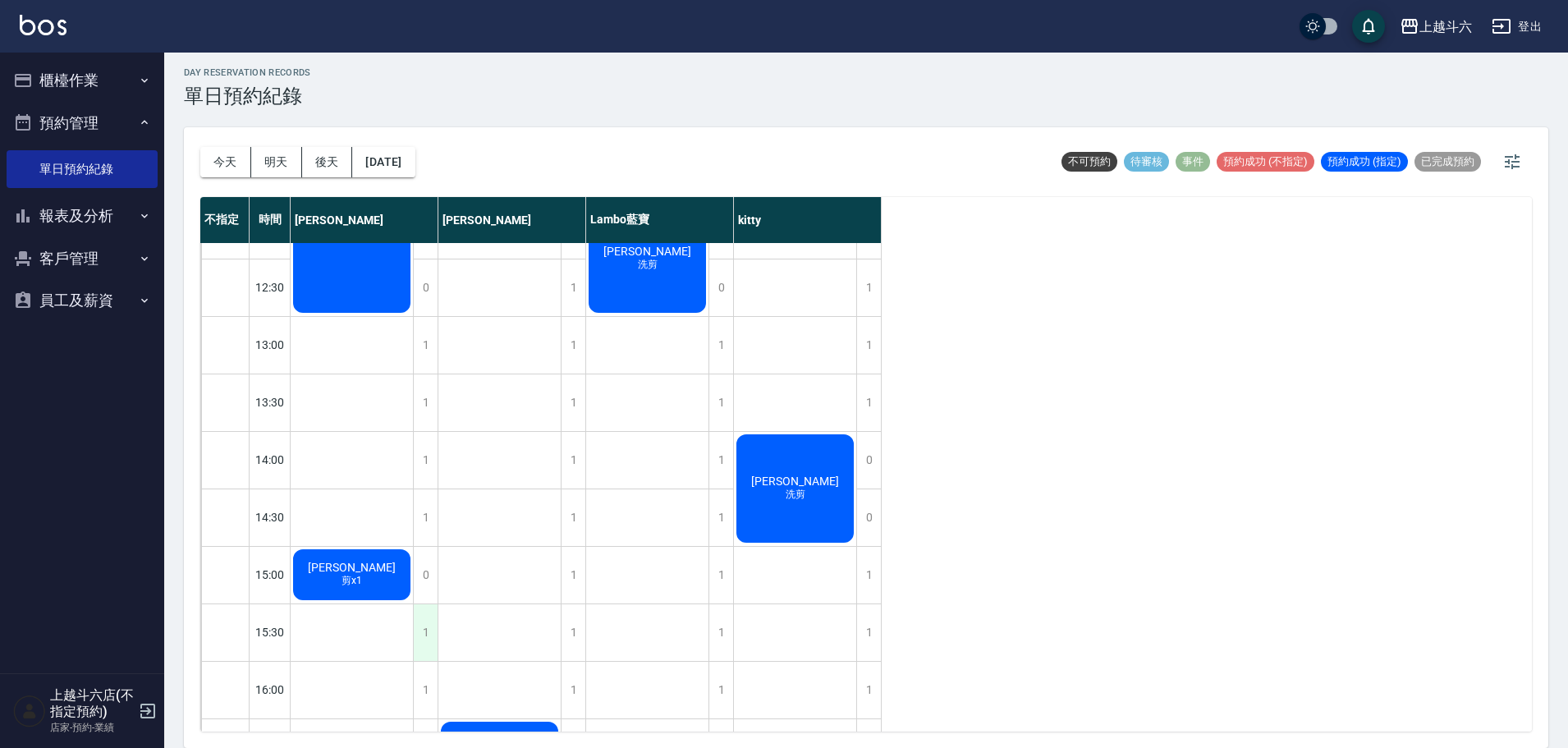
click at [424, 619] on div "1" at bounding box center [425, 633] width 25 height 57
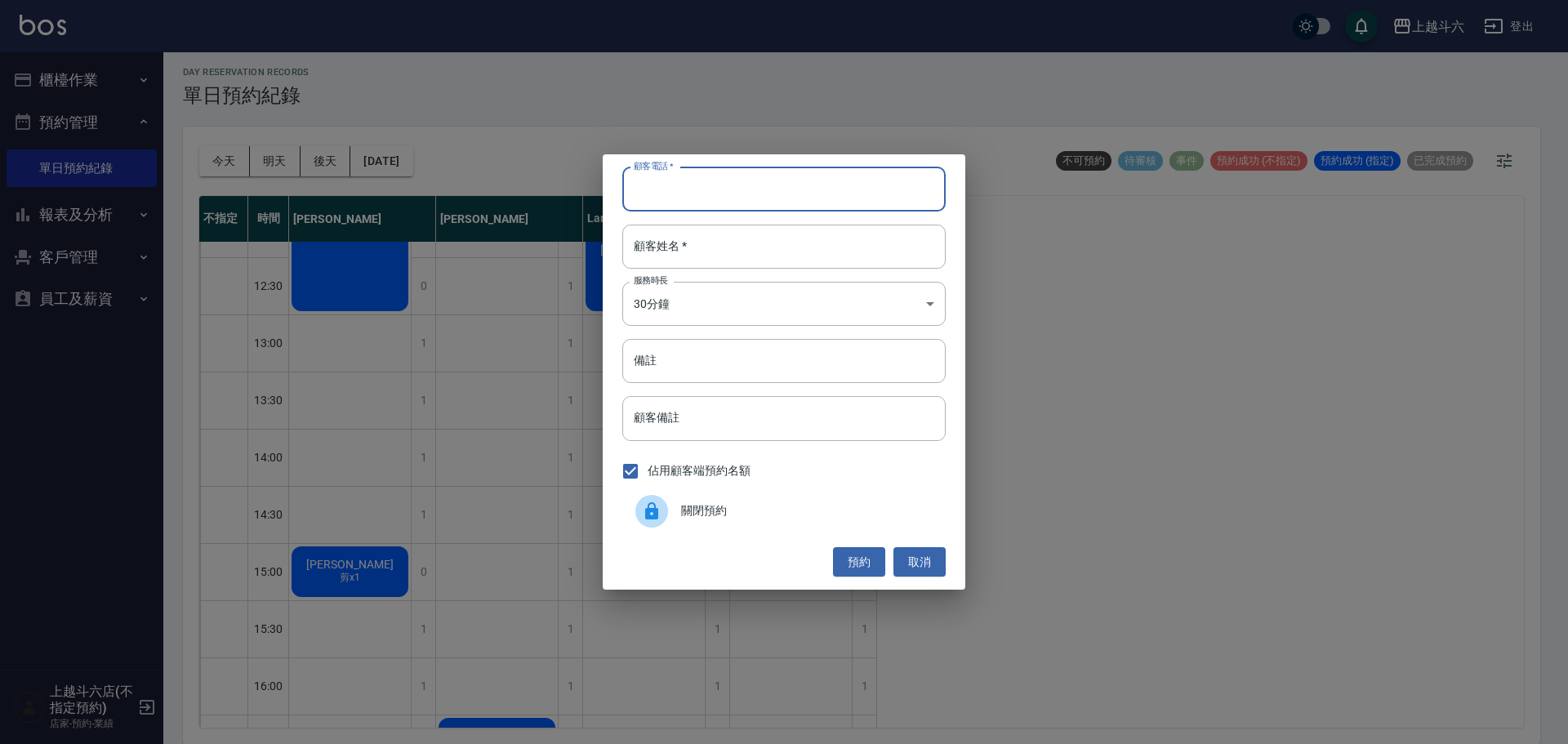
click at [759, 200] on input "顧客電話   *" at bounding box center [784, 189] width 323 height 45
type input "097817627"
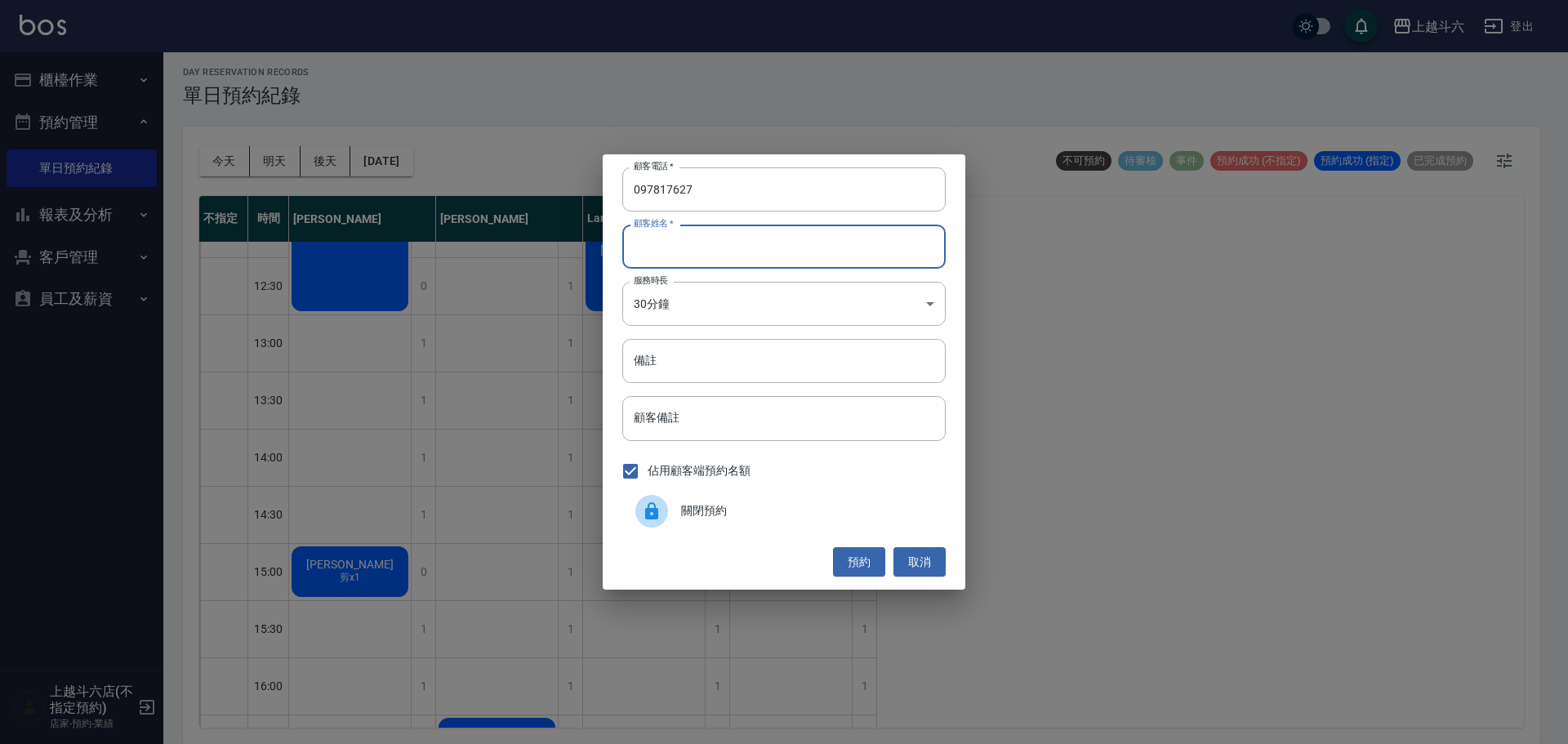
click at [749, 250] on input "顧客姓名   *" at bounding box center [784, 246] width 323 height 45
type input "."
click at [780, 357] on input "備註" at bounding box center [784, 361] width 323 height 45
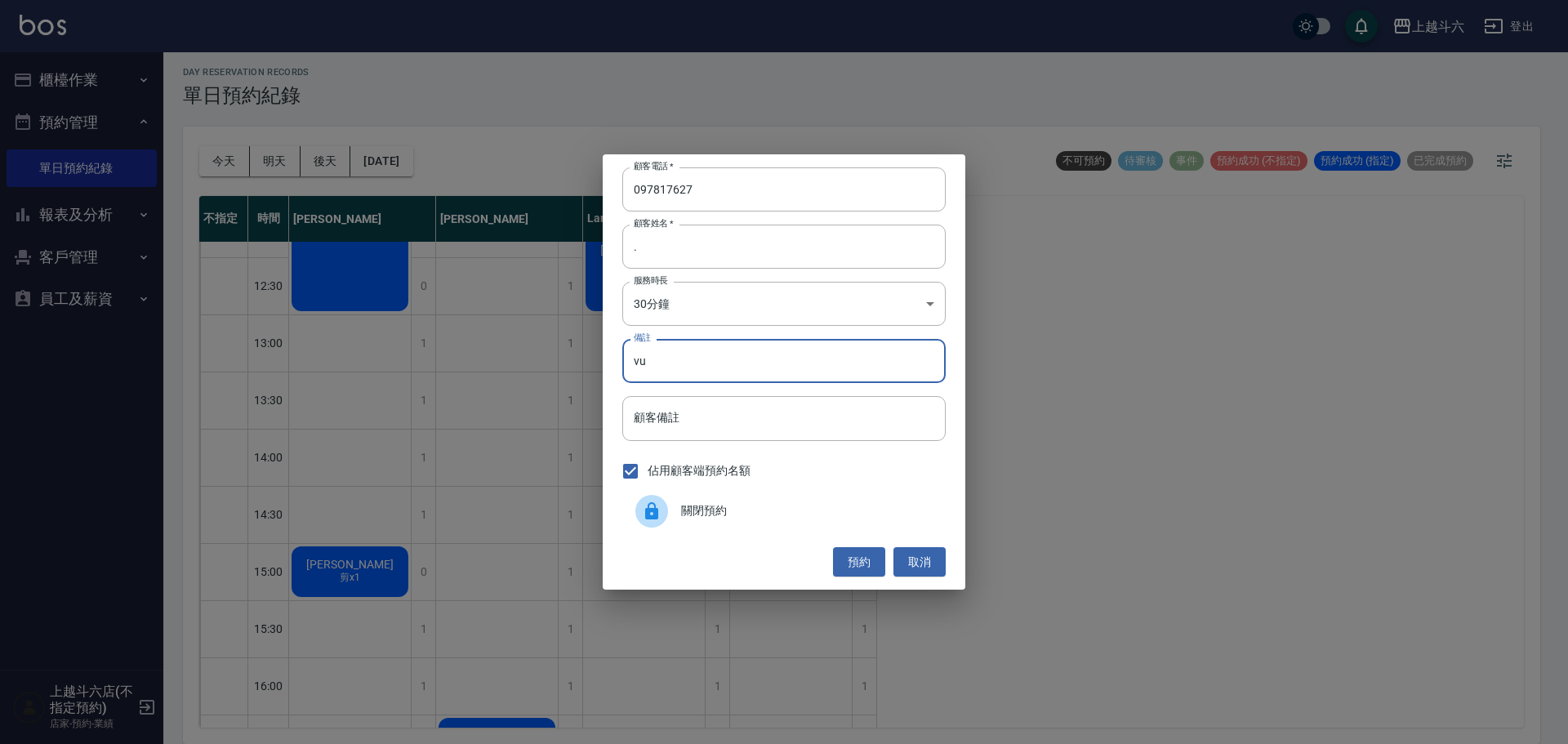
type input "v"
type input "系"
type input "洗+剪劉海X1"
click at [877, 558] on button "預約" at bounding box center [859, 561] width 53 height 30
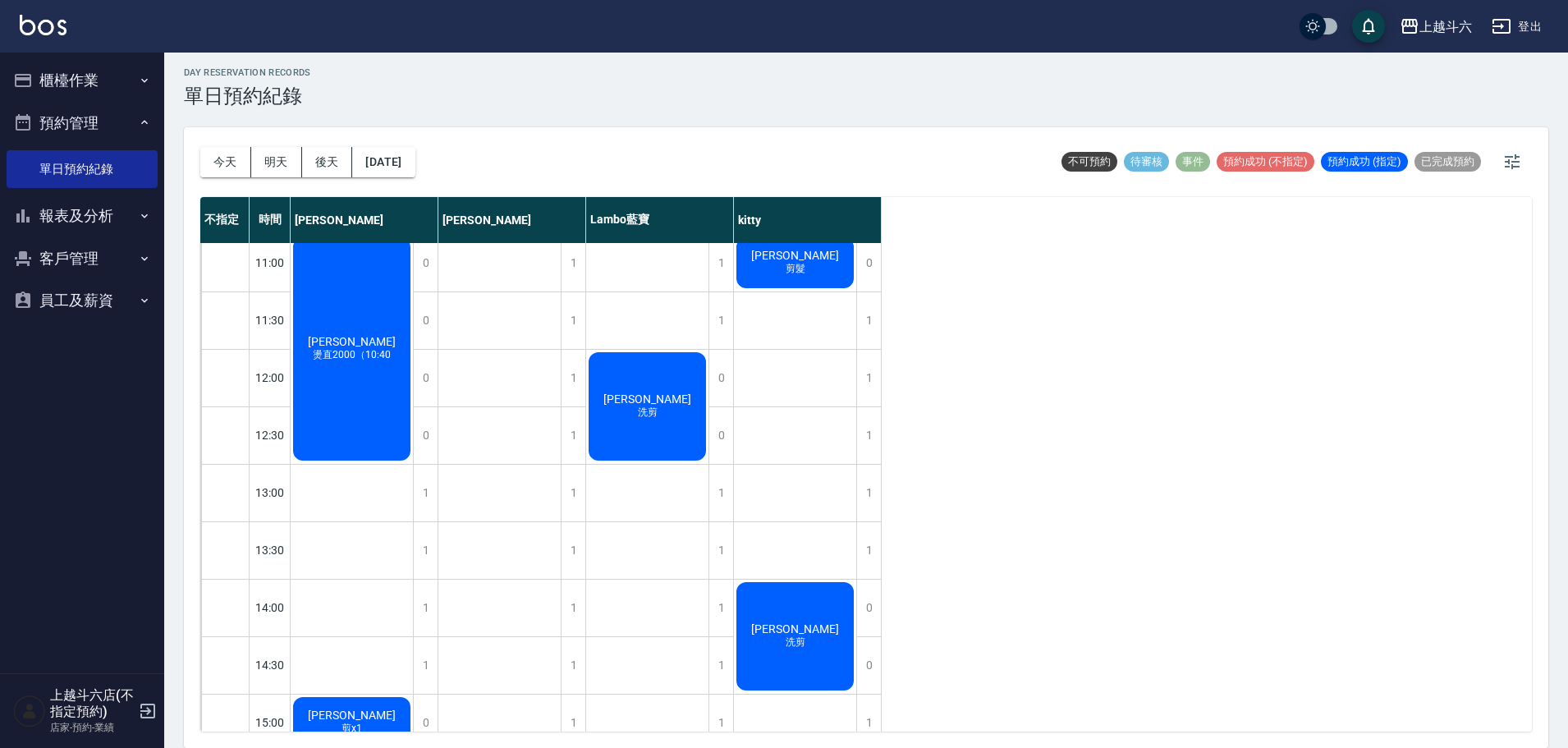
scroll to position [0, 0]
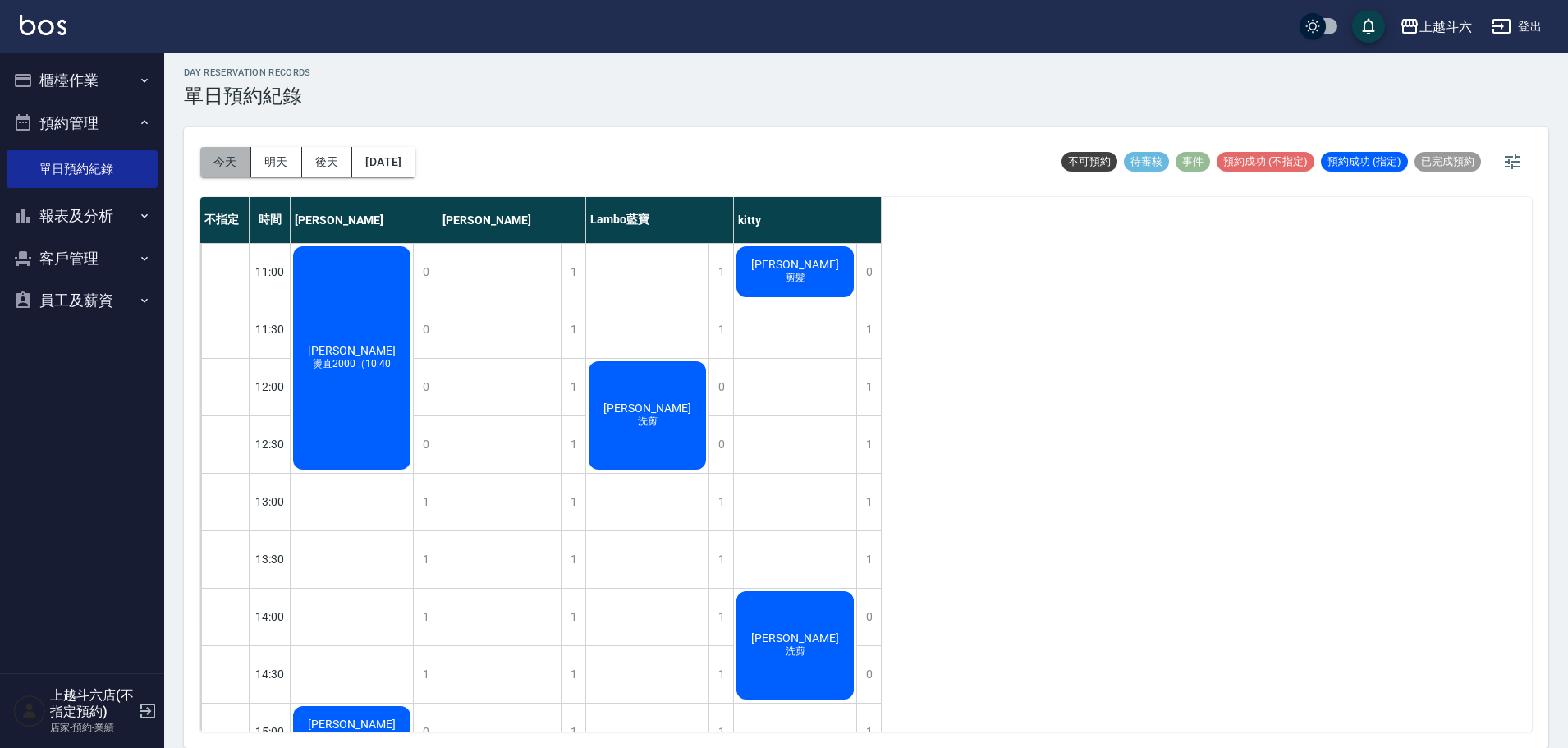
click at [223, 153] on button "今天" at bounding box center [226, 162] width 51 height 30
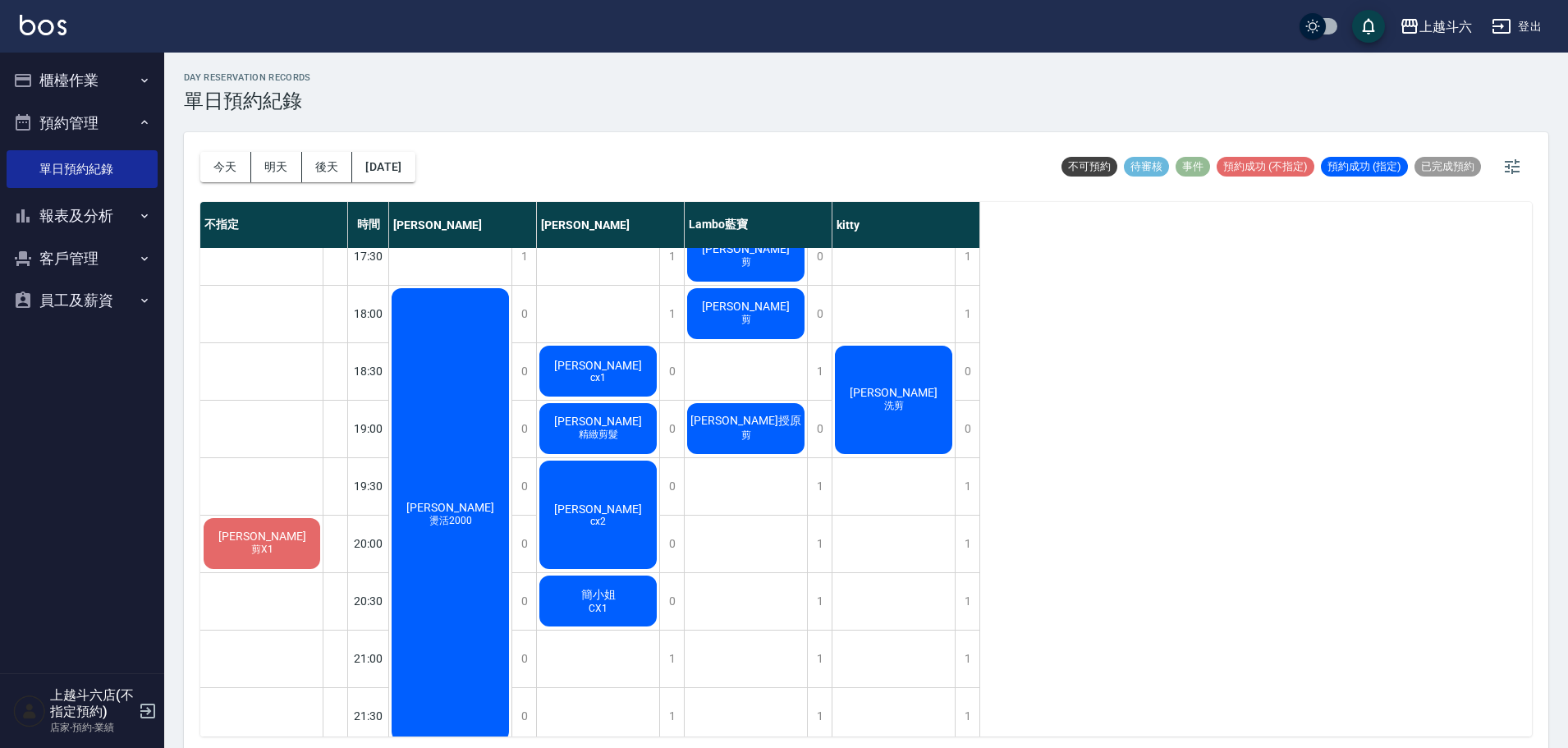
scroll to position [789, 0]
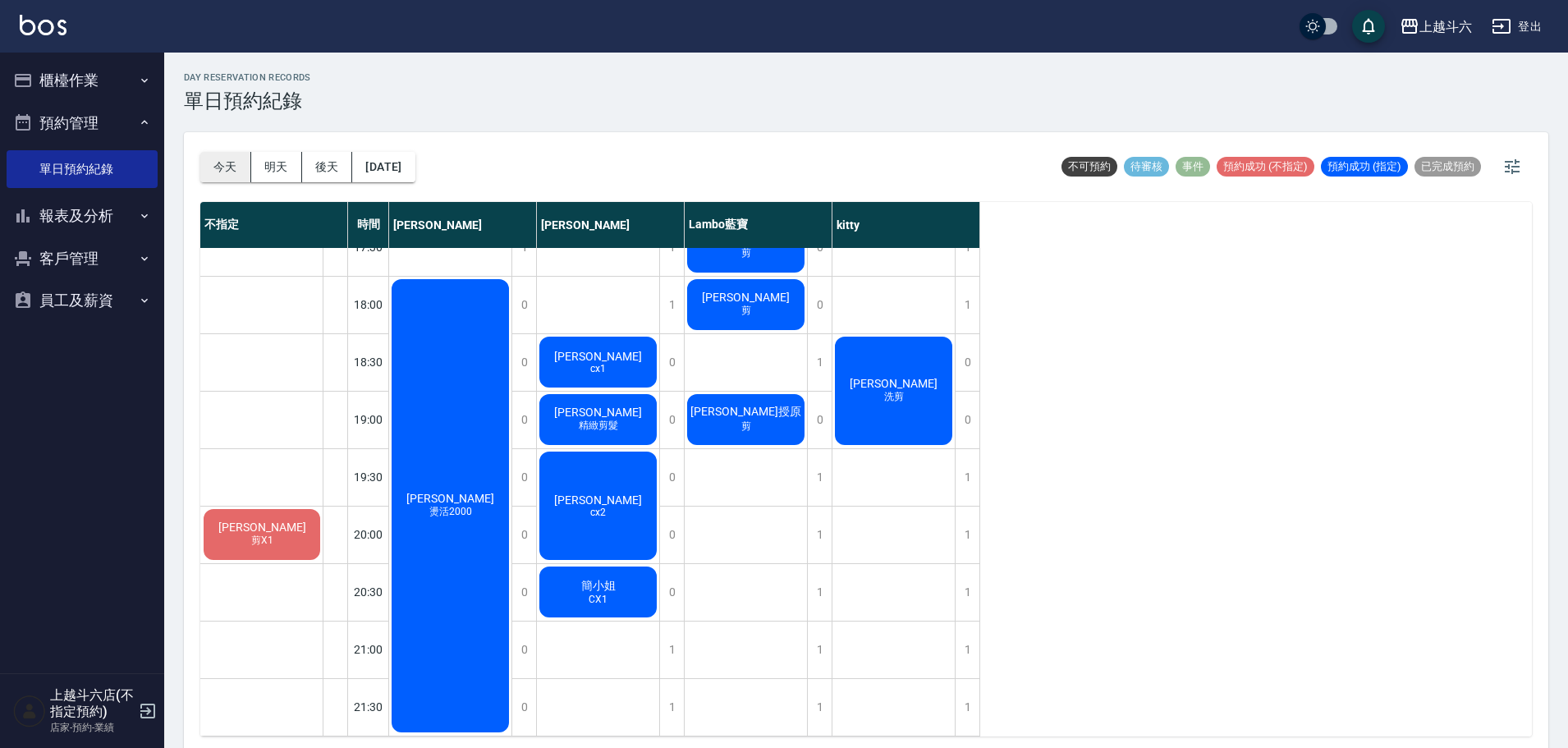
click at [229, 165] on button "今天" at bounding box center [226, 166] width 51 height 30
click at [220, 169] on button "今天" at bounding box center [226, 166] width 51 height 30
click at [221, 165] on button "今天" at bounding box center [226, 166] width 51 height 30
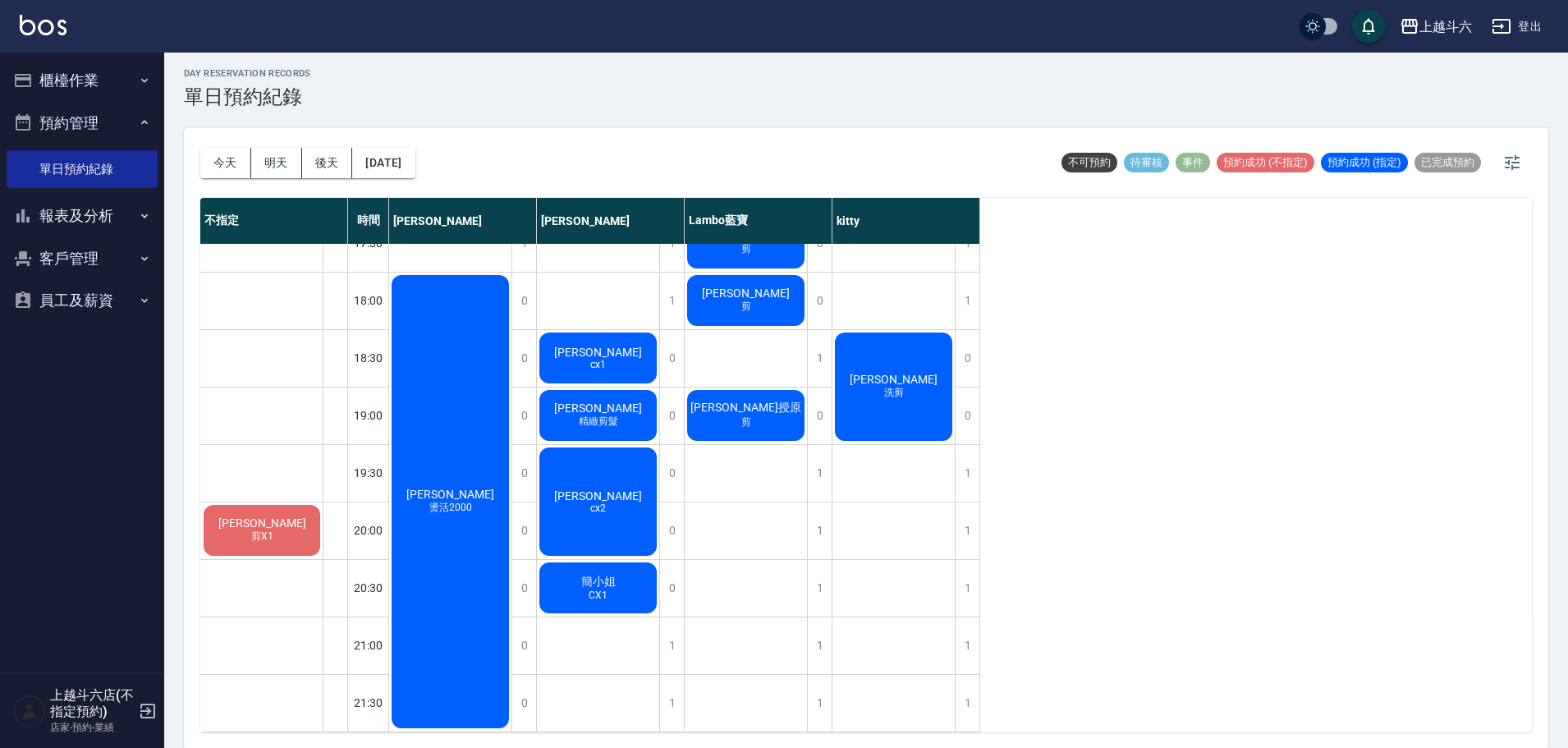
scroll to position [5, 0]
click at [405, 165] on button "[DATE]" at bounding box center [384, 162] width 62 height 30
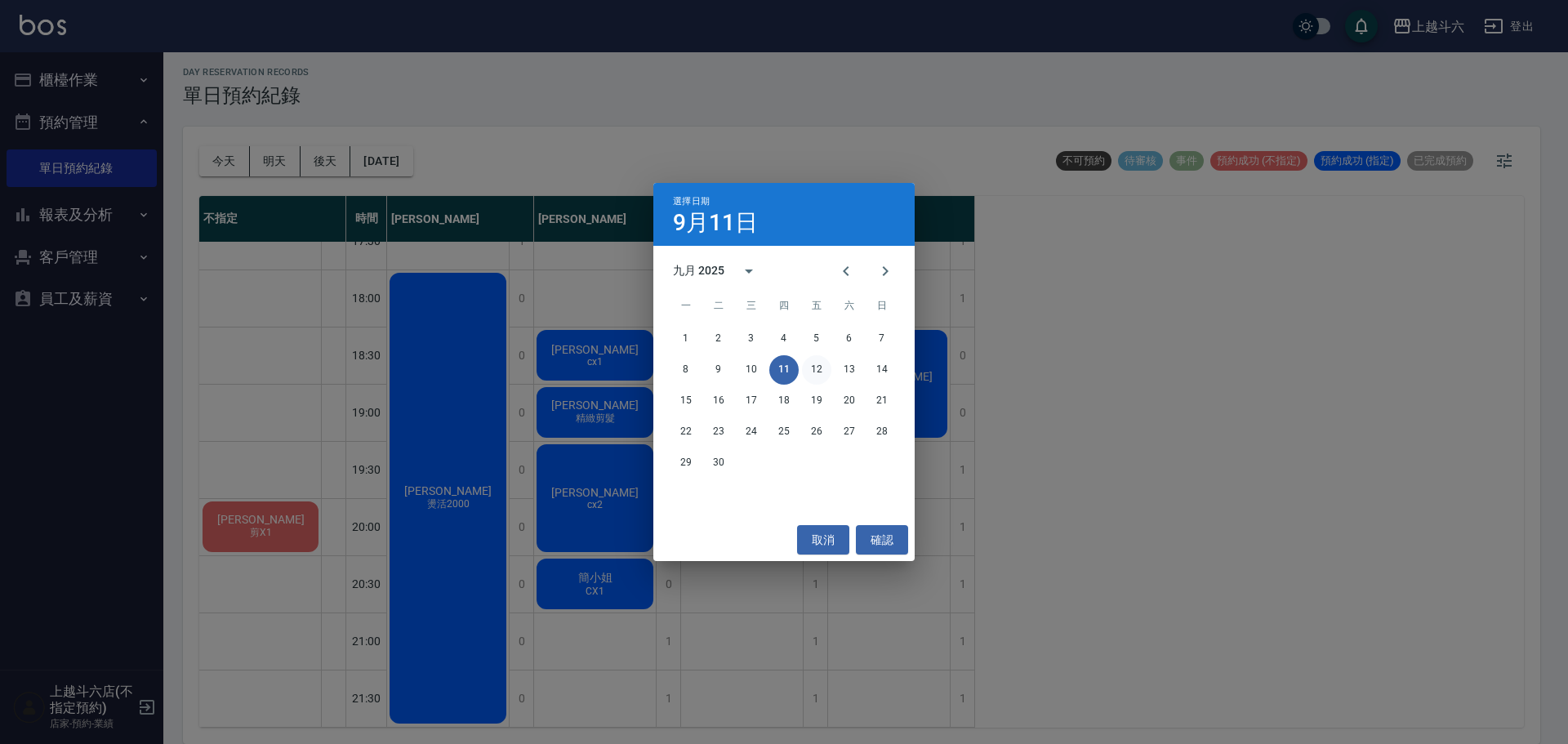
click at [819, 372] on button "12" at bounding box center [817, 370] width 29 height 29
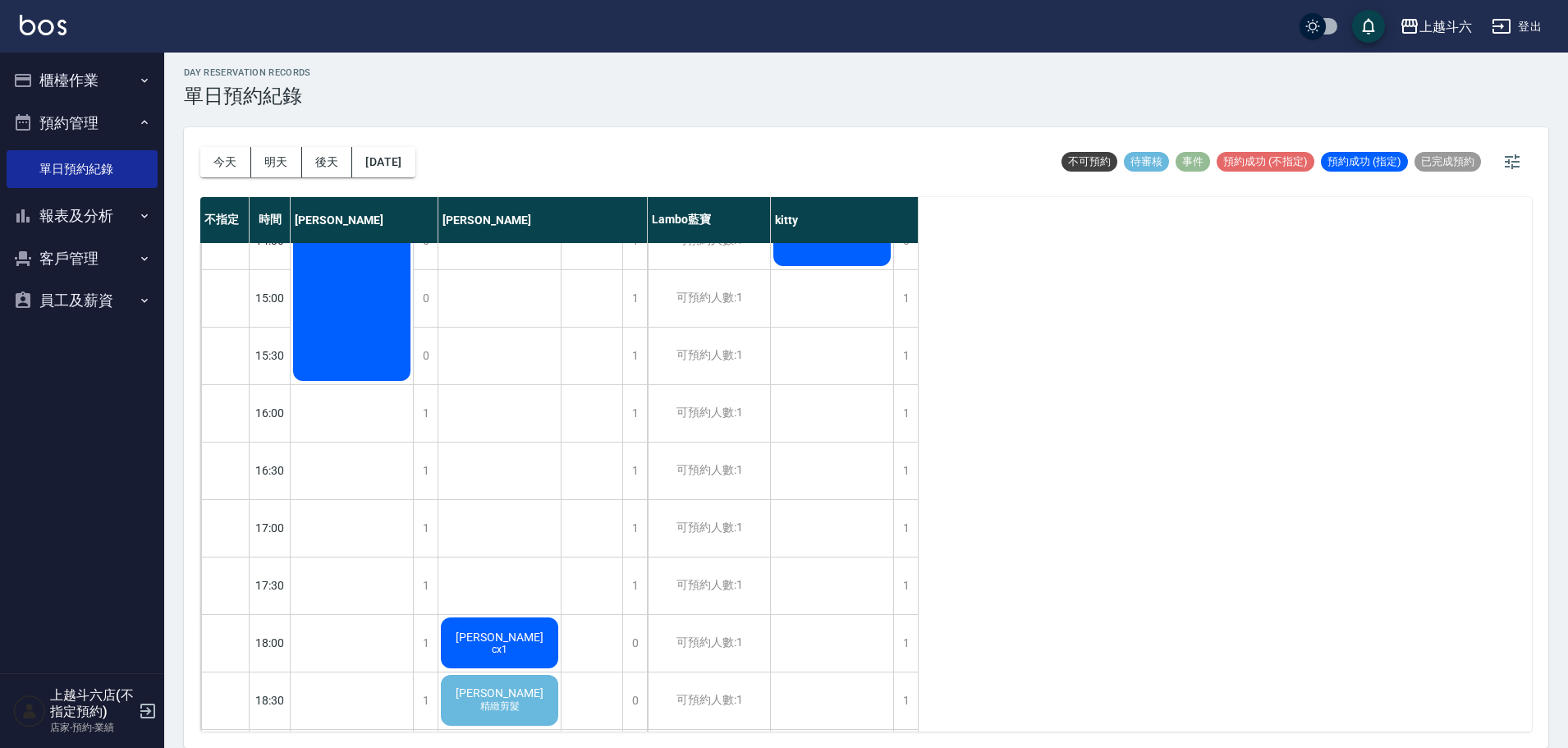
scroll to position [492, 0]
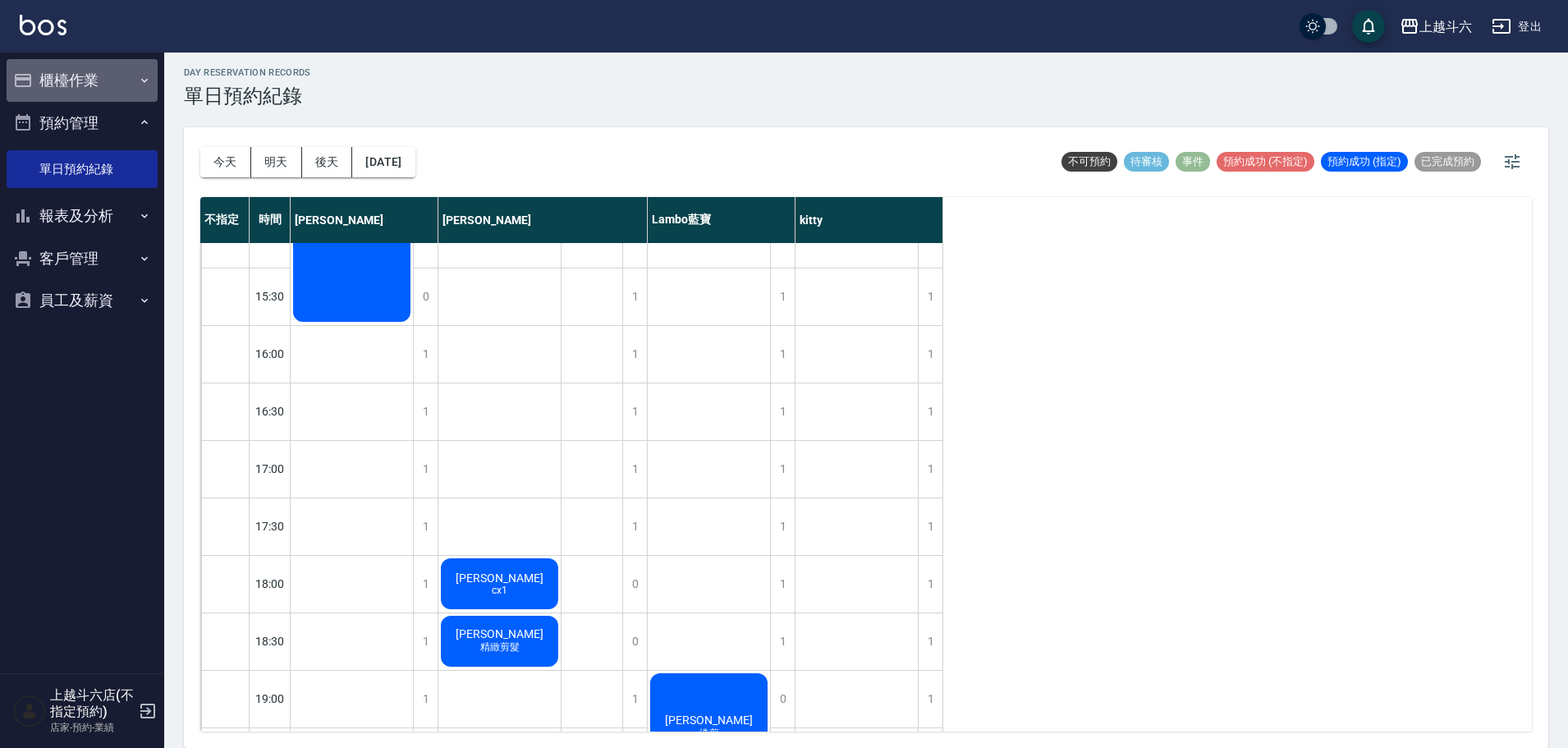
click at [129, 90] on button "櫃檯作業" at bounding box center [81, 80] width 151 height 43
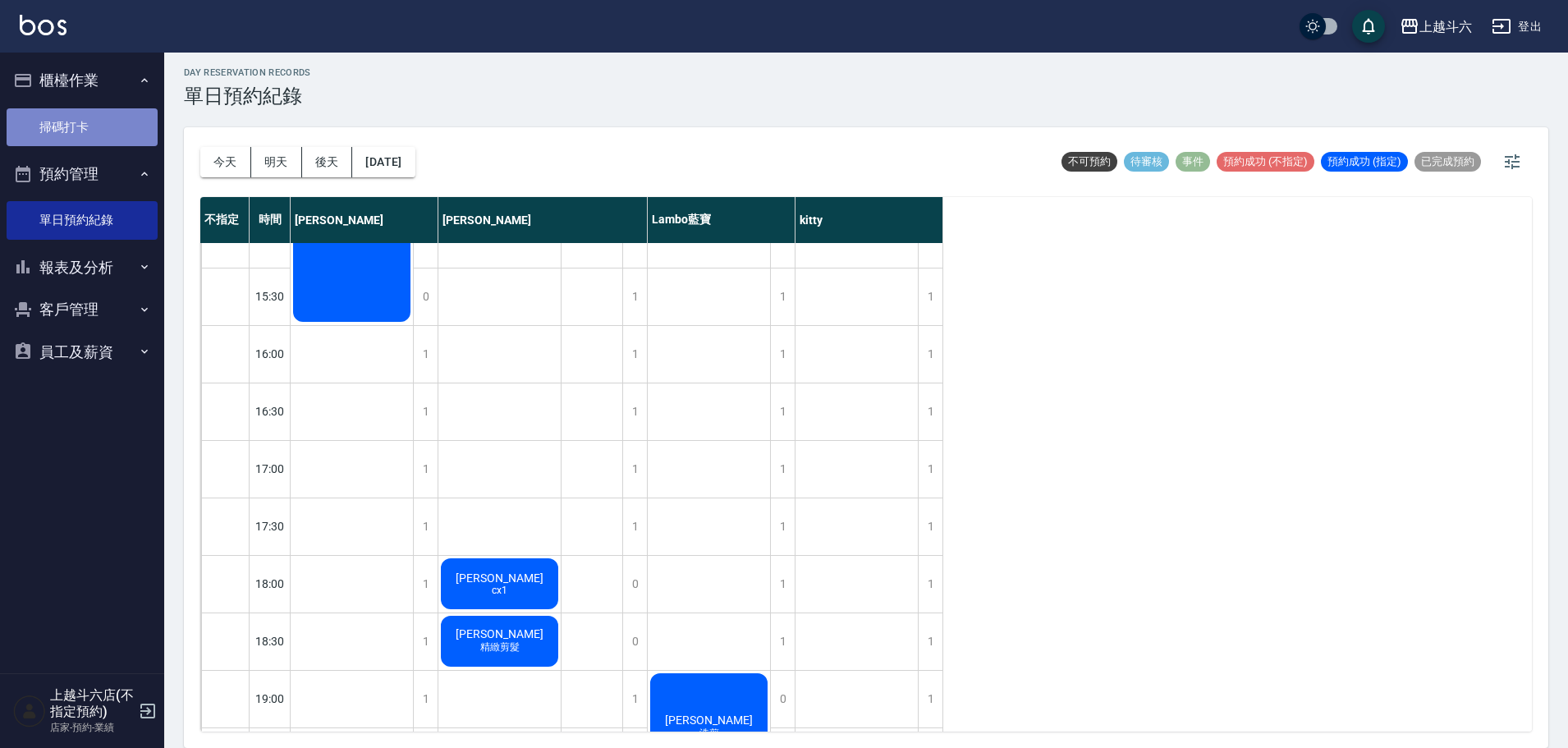
click at [118, 124] on link "掃碼打卡" at bounding box center [81, 127] width 151 height 37
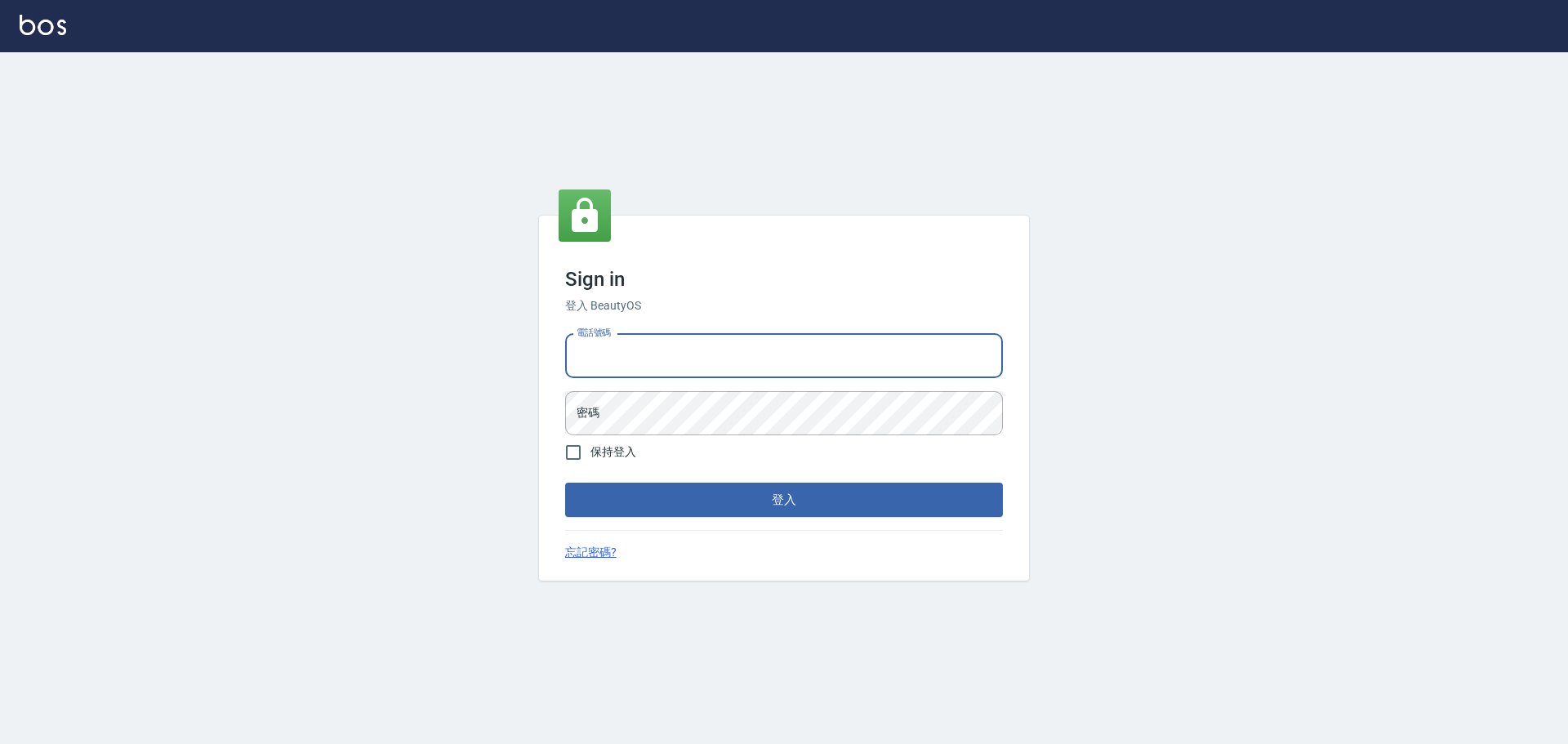
click at [656, 336] on input "電話號碼" at bounding box center [784, 356] width 438 height 45
type input "0989189977"
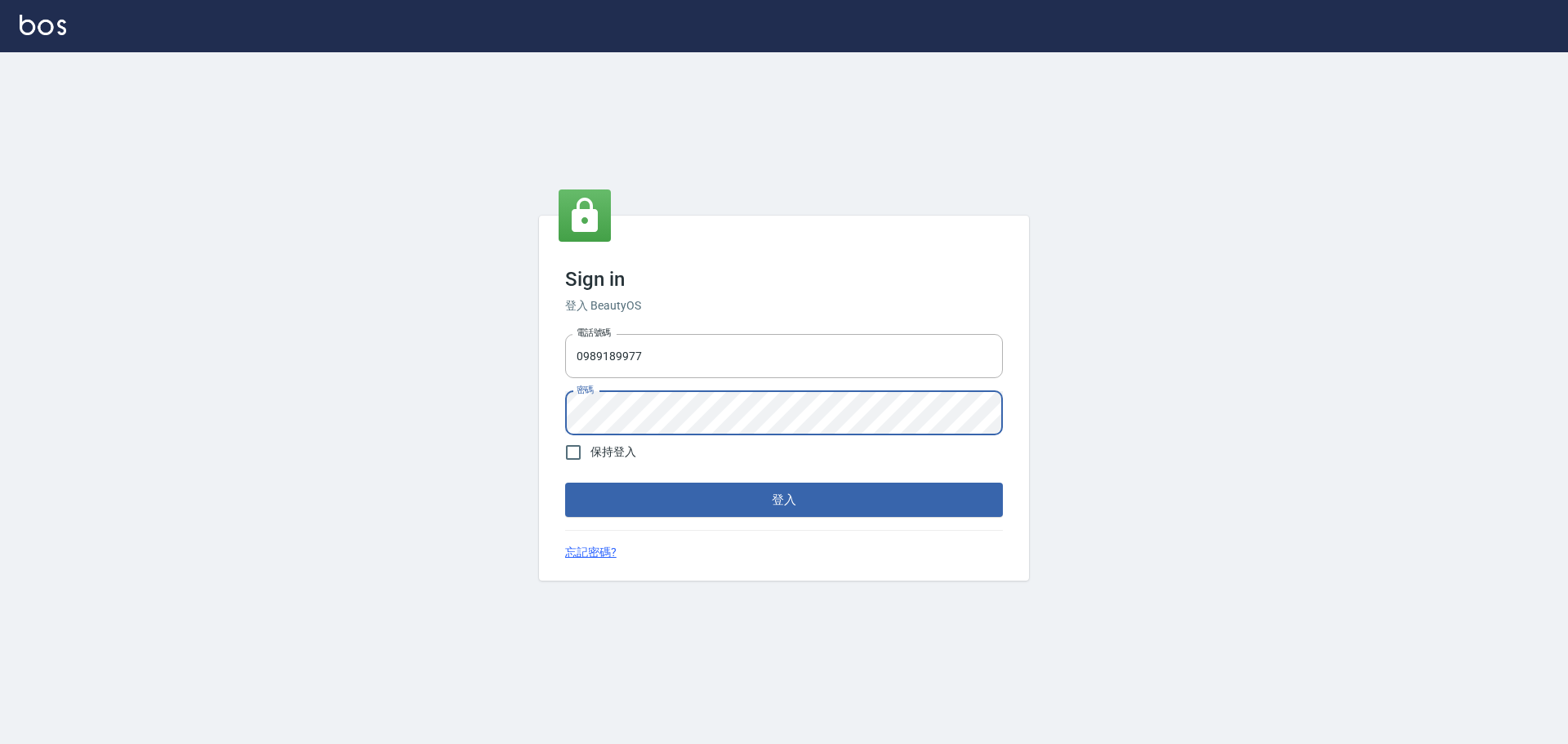
click at [565, 336] on button "登入" at bounding box center [784, 500] width 438 height 35
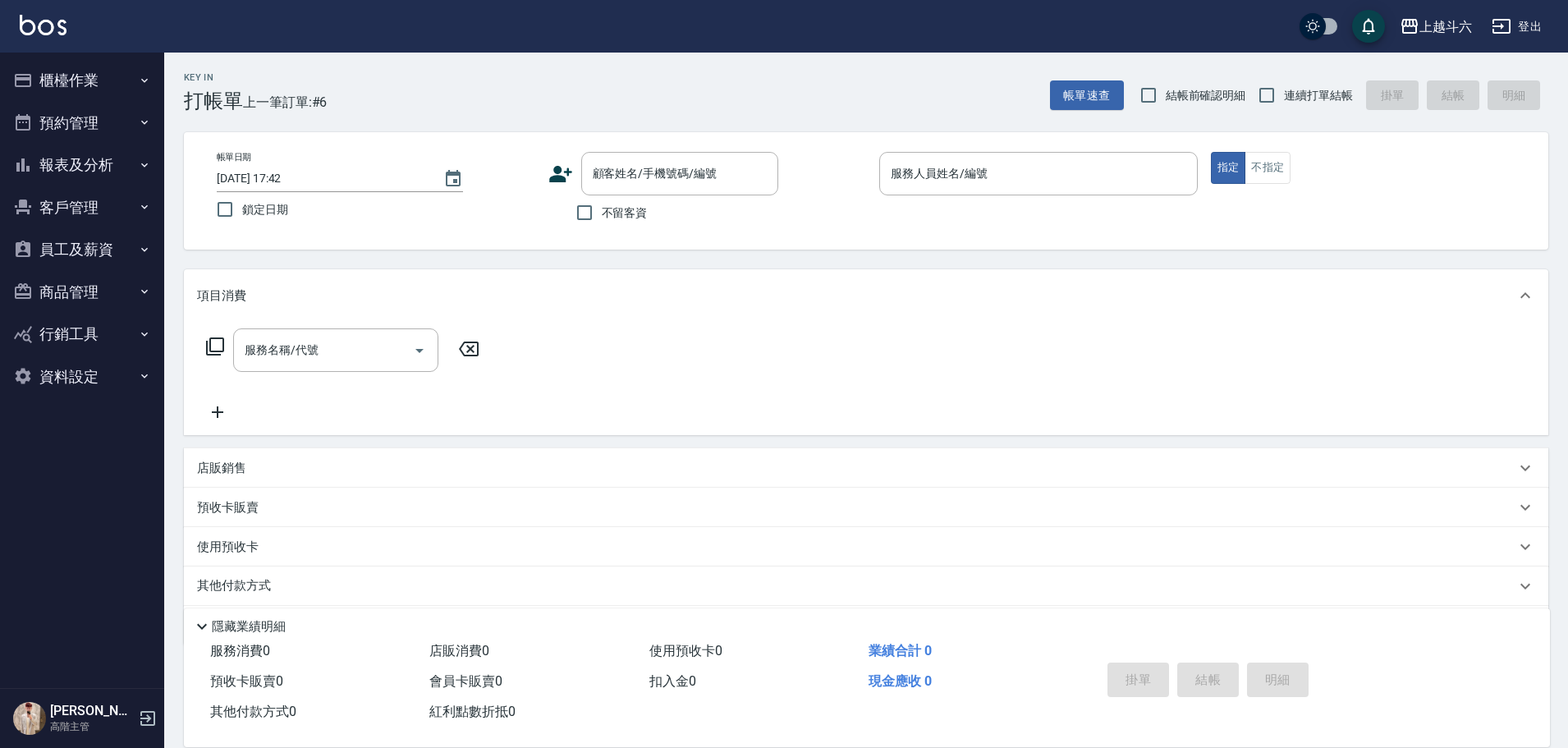
drag, startPoint x: 607, startPoint y: 212, endPoint x: 1247, endPoint y: 138, distance: 644.3
click at [608, 210] on span "不留客資" at bounding box center [625, 213] width 46 height 17
click at [602, 210] on input "不留客資" at bounding box center [584, 213] width 35 height 35
checkbox input "true"
click at [768, 93] on span "連續打單結帳" at bounding box center [1319, 95] width 69 height 17
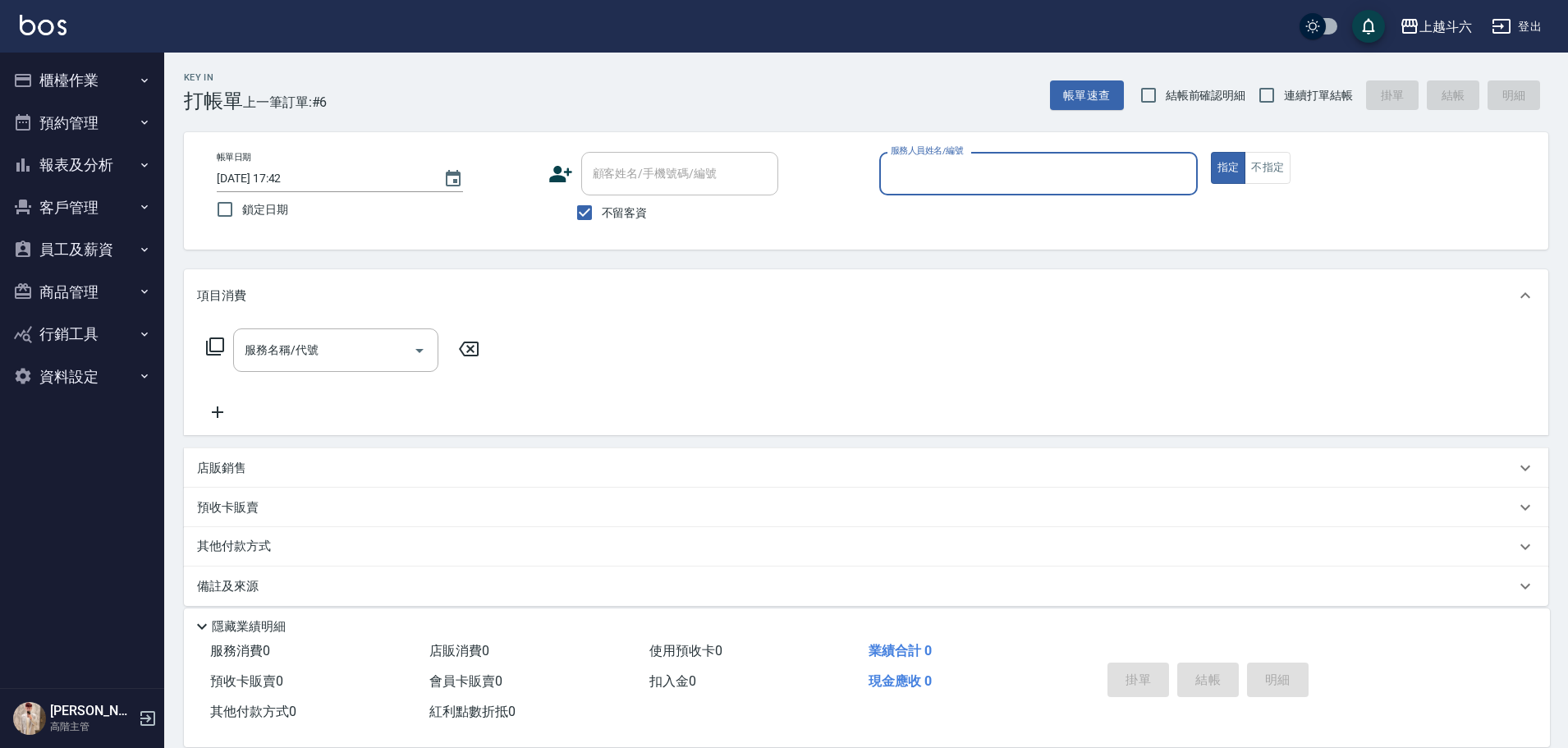
click at [768, 93] on input "連續打單結帳" at bounding box center [1267, 95] width 35 height 35
checkbox input "true"
click at [768, 168] on input "服務人員姓名/編號" at bounding box center [1038, 173] width 304 height 28
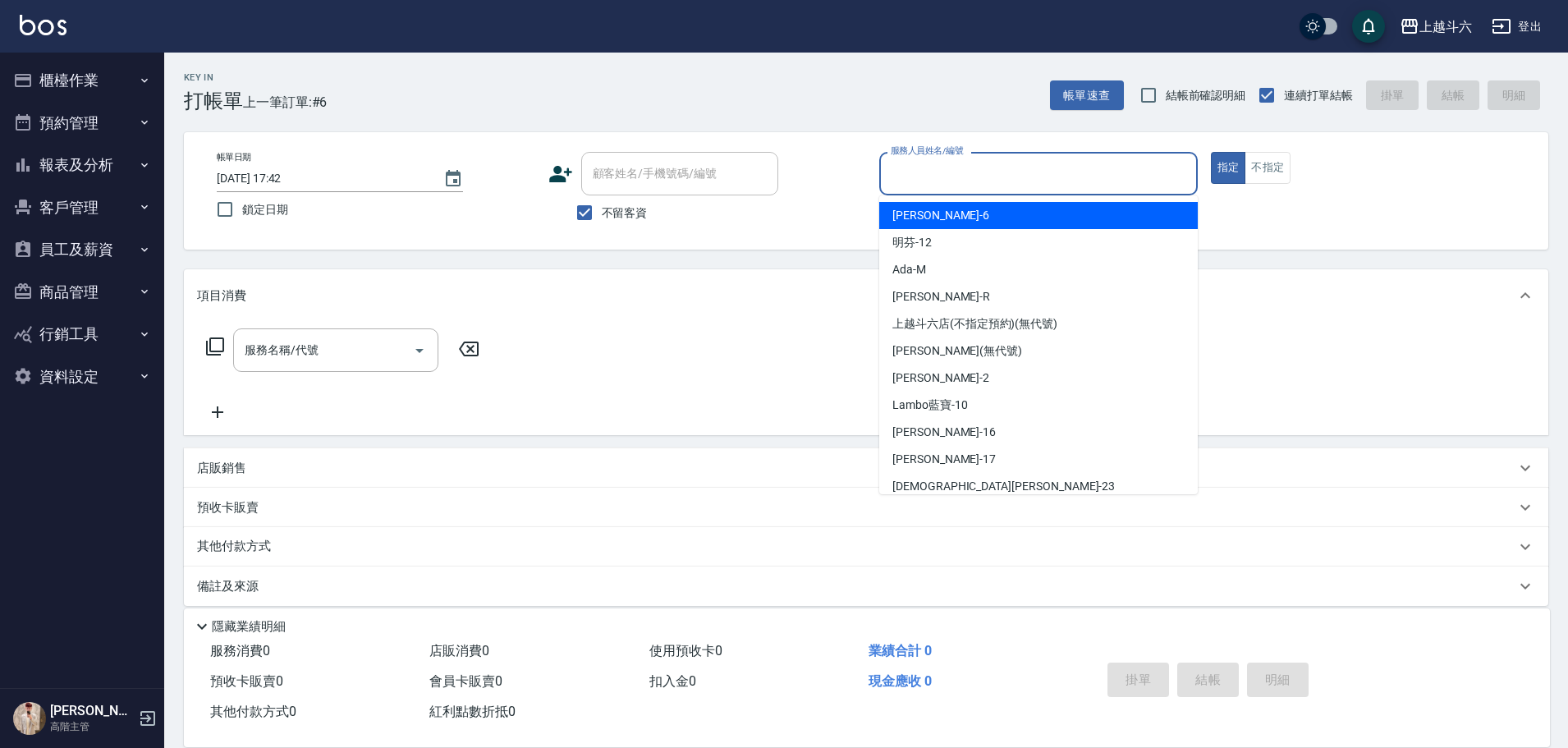
click at [768, 168] on input "服務人員姓名/編號" at bounding box center [1038, 173] width 304 height 28
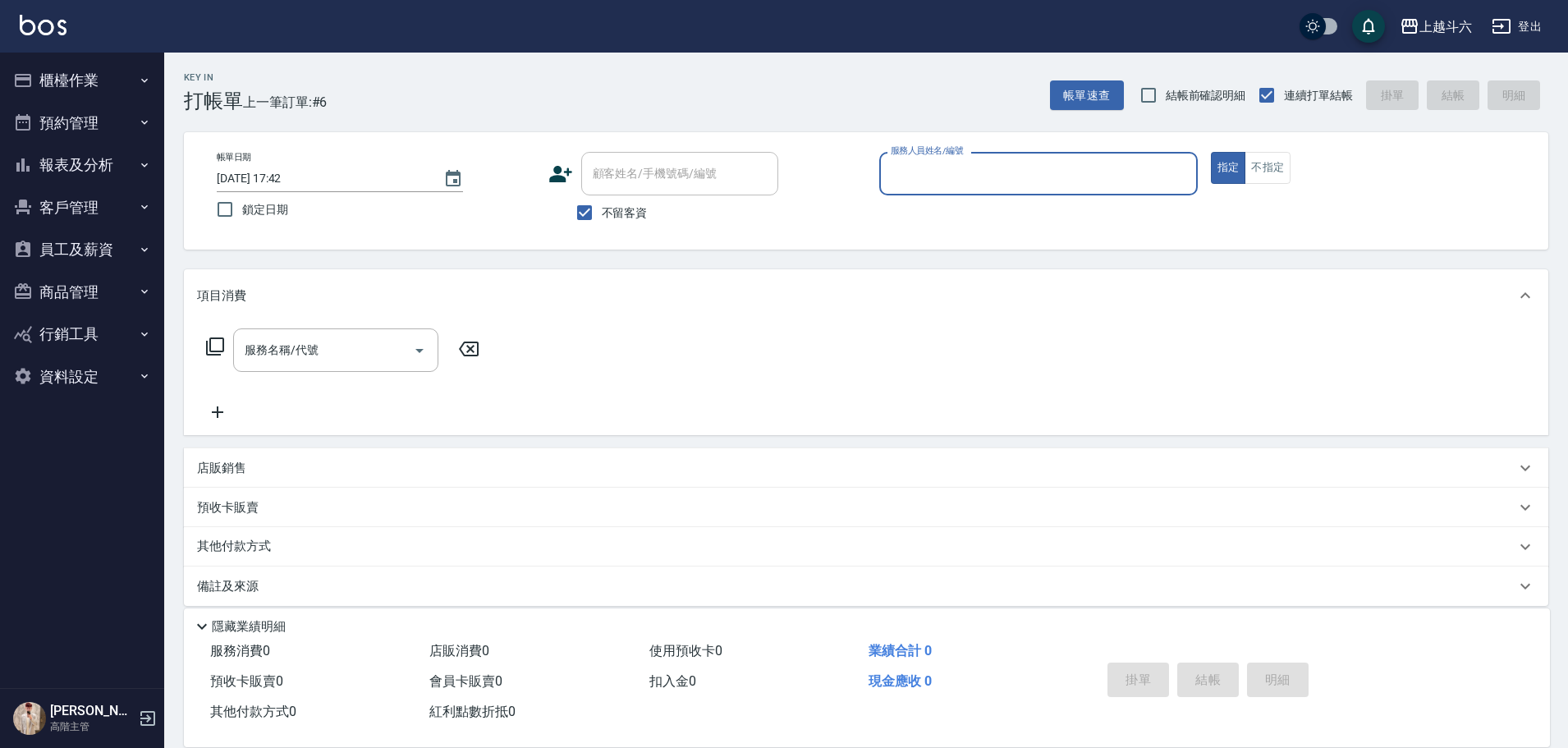
click at [768, 168] on input "服務人員姓名/編號" at bounding box center [1038, 173] width 304 height 28
click at [768, 163] on input "服務人員姓名/編號" at bounding box center [1038, 173] width 304 height 28
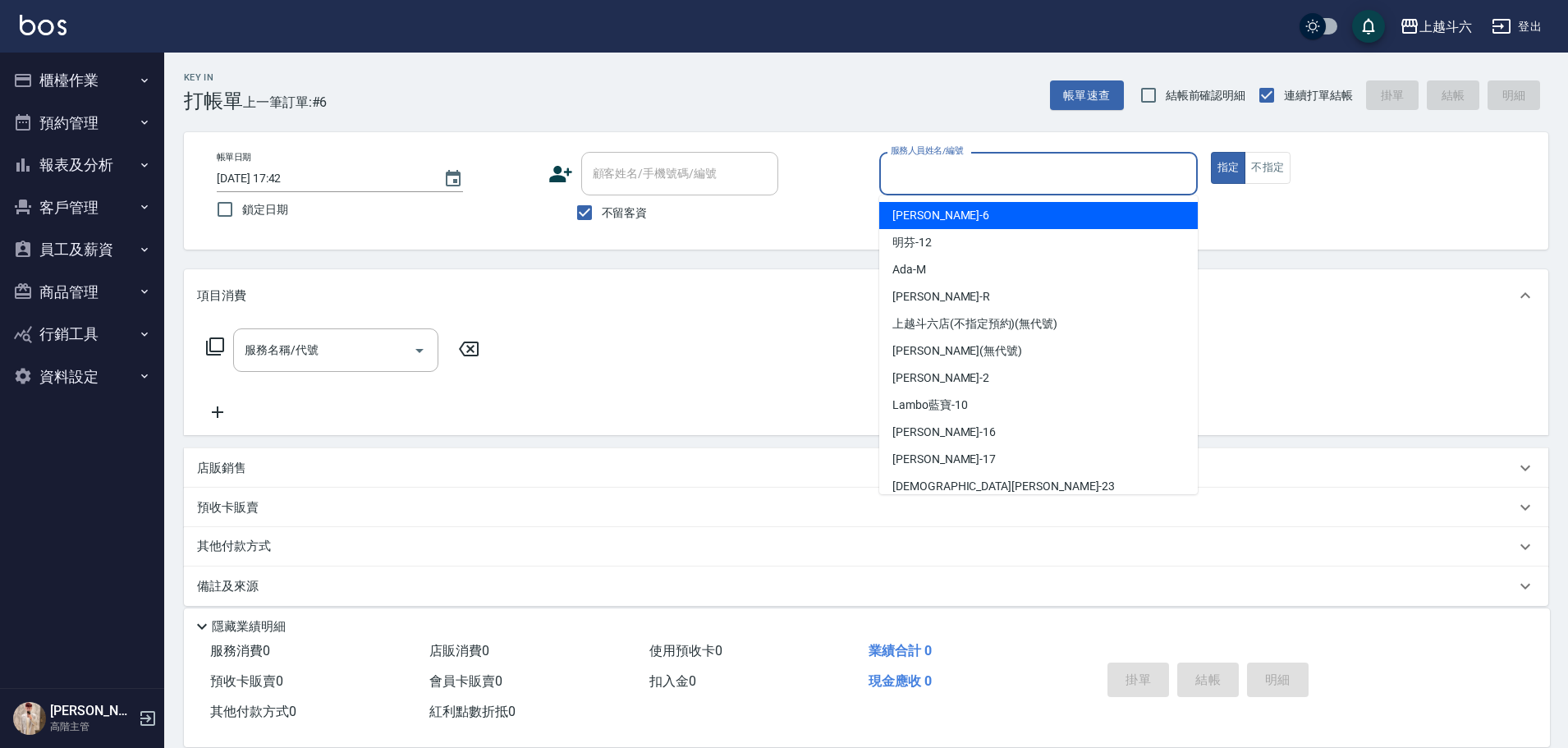
click at [768, 175] on input "服務人員姓名/編號" at bounding box center [1038, 173] width 304 height 28
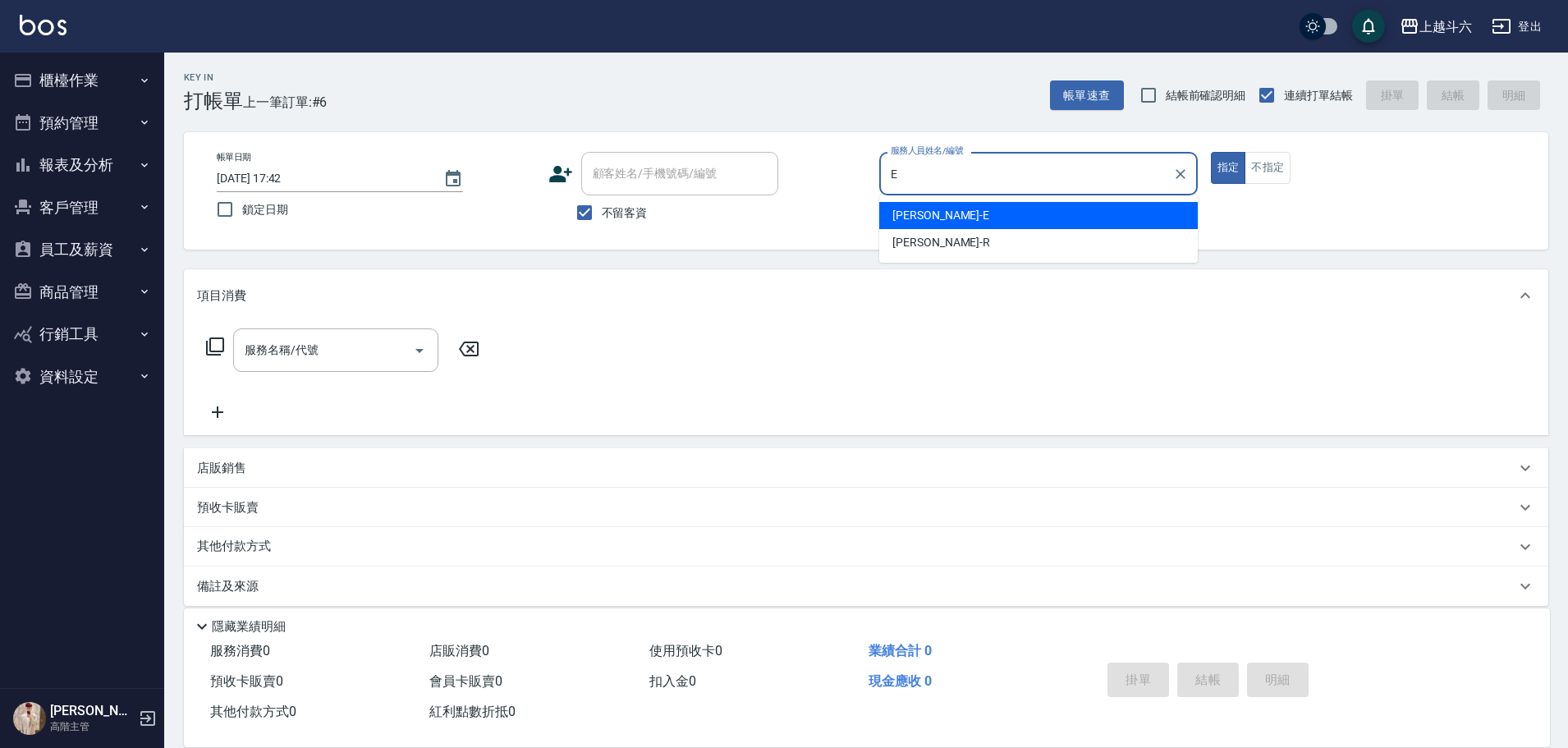
type input "Eason伊森-E"
type button "true"
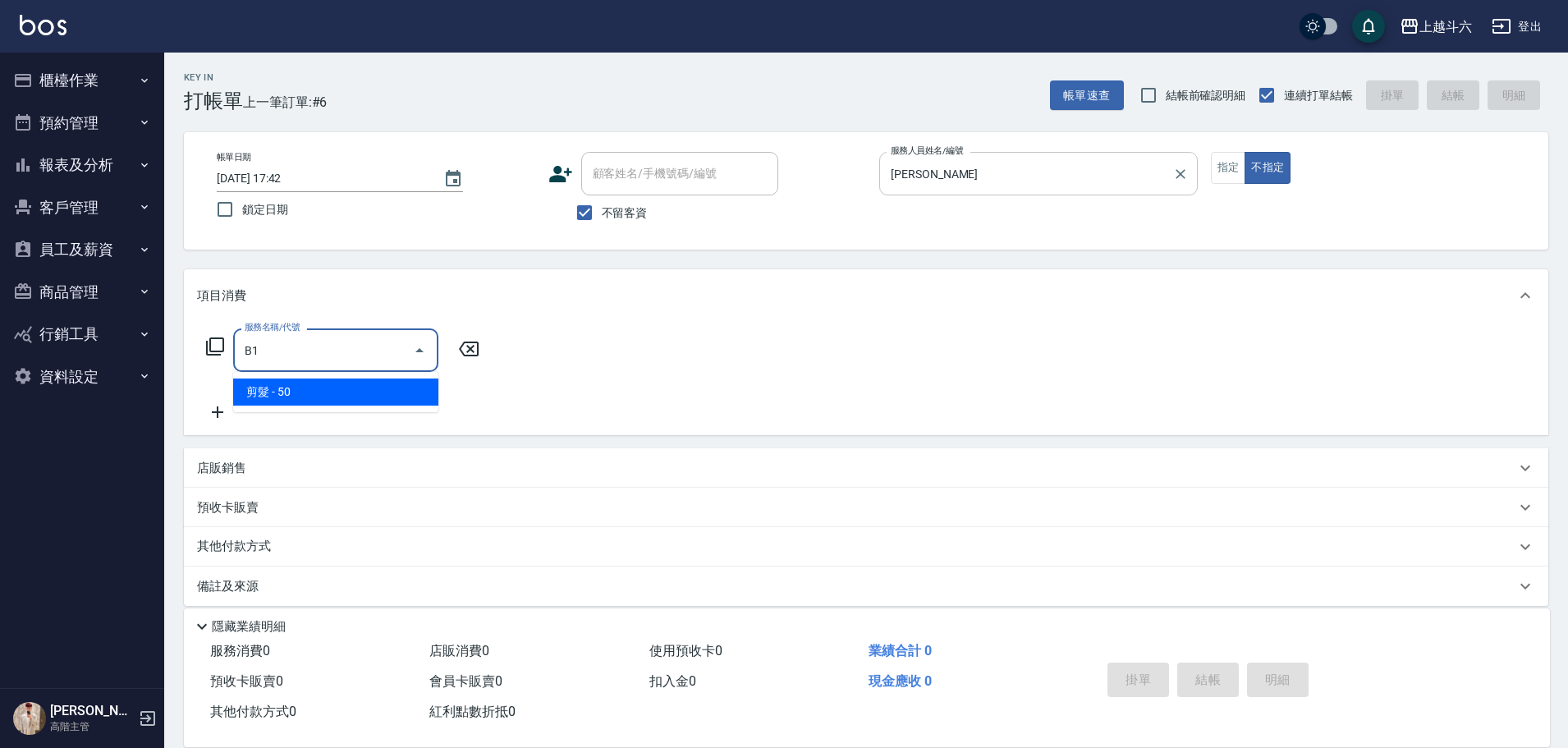
type input "剪髮(B1)"
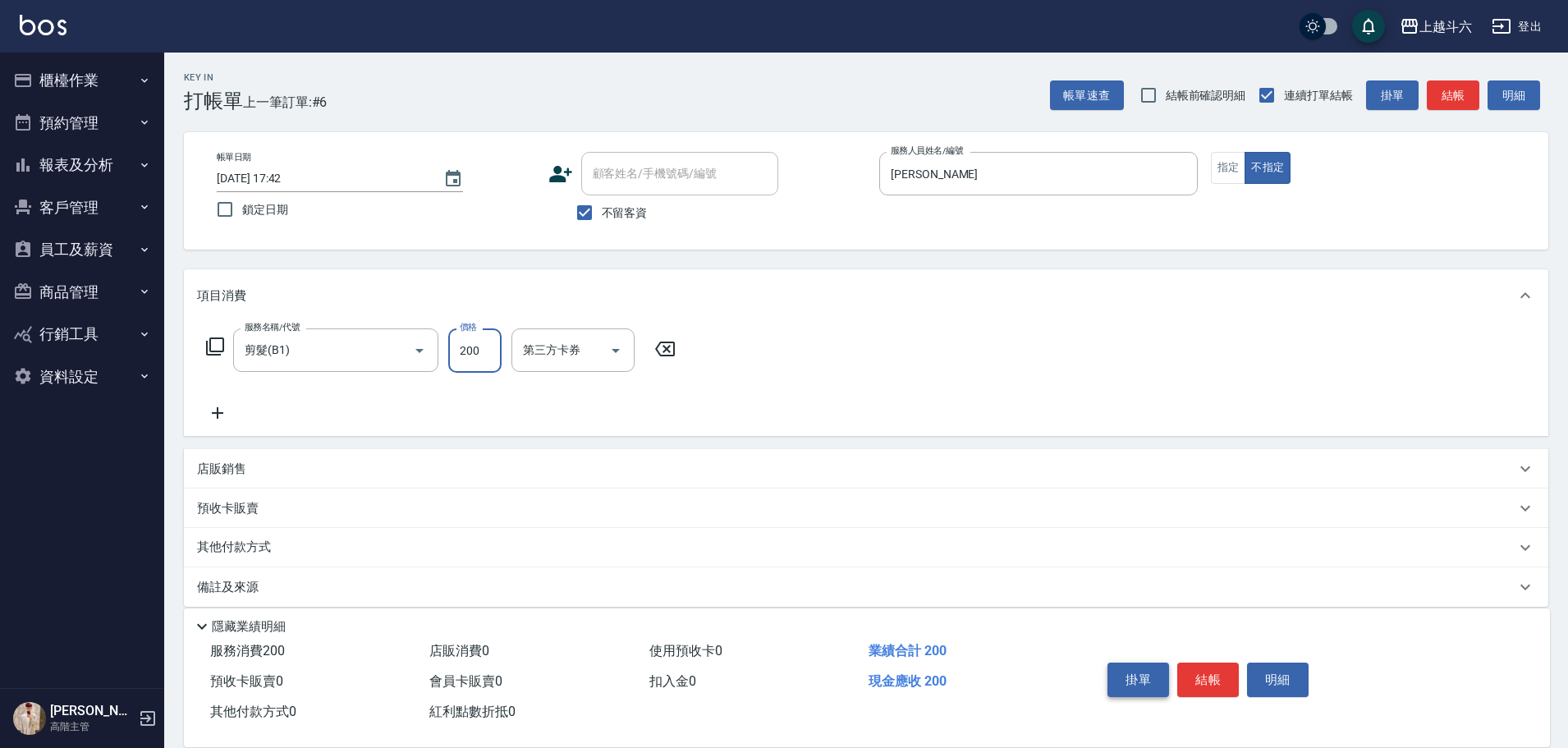
type input "200"
click at [768, 338] on button "掛單" at bounding box center [1138, 680] width 61 height 35
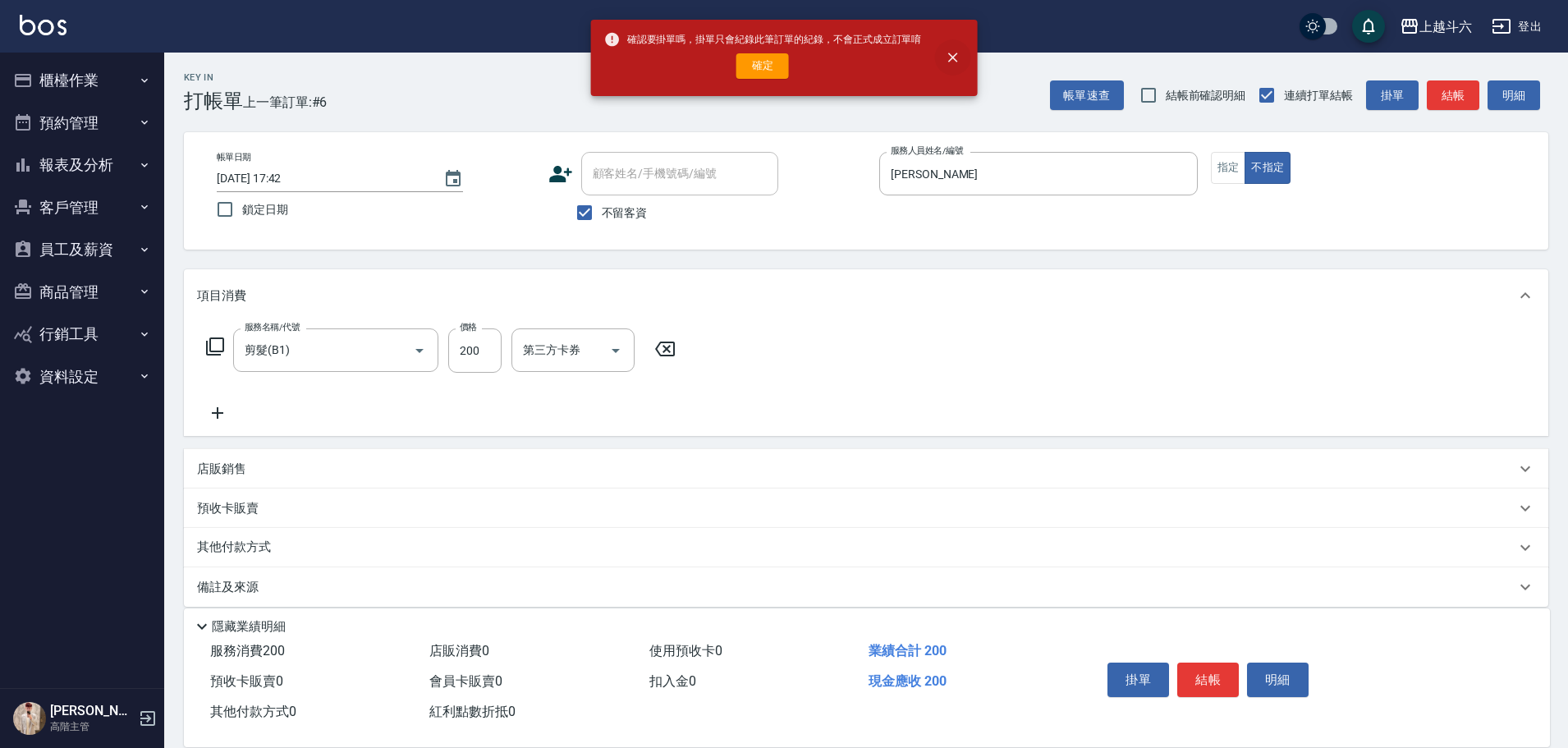
click at [768, 53] on icon "close" at bounding box center [952, 58] width 16 height 16
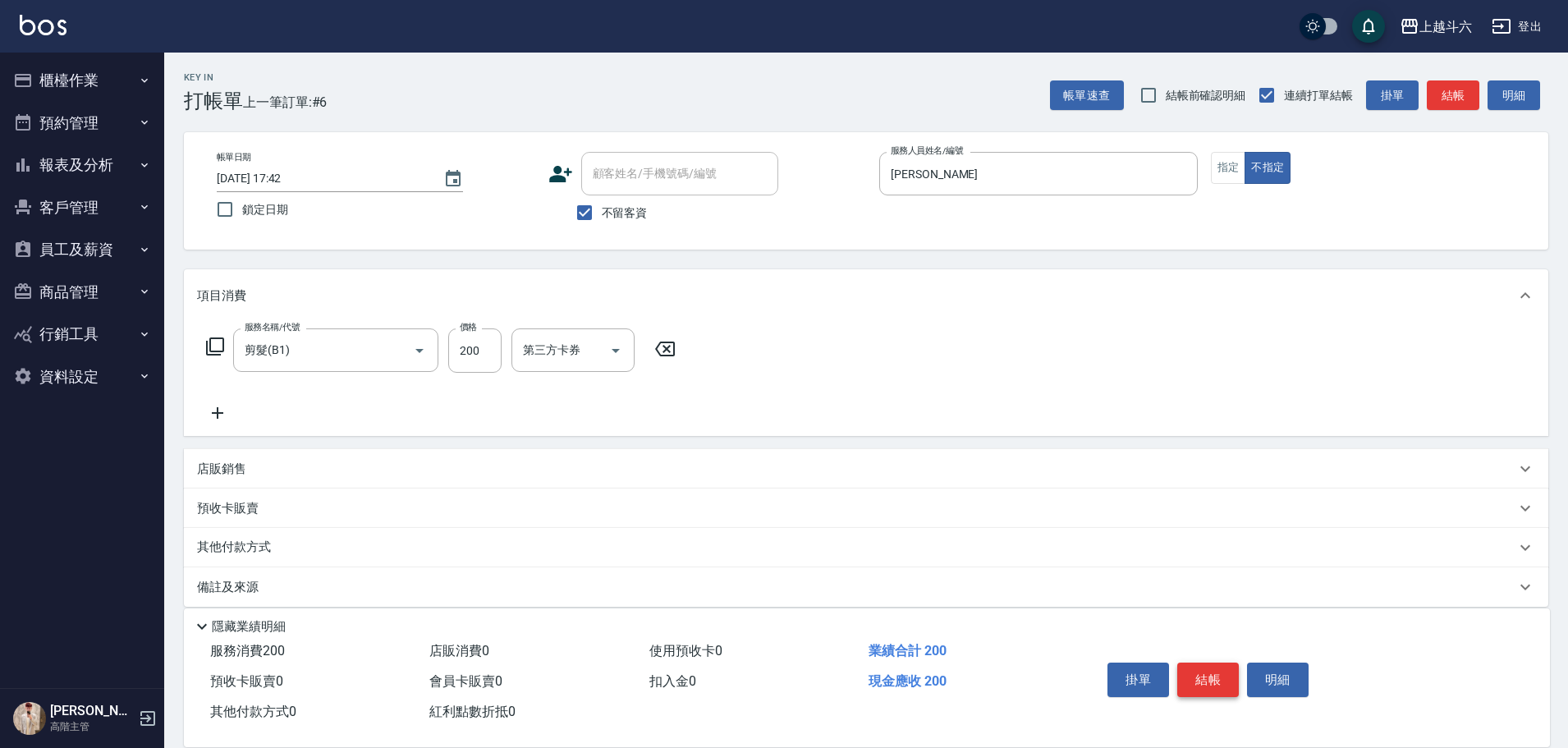
click at [768, 338] on button "結帳" at bounding box center [1207, 680] width 61 height 35
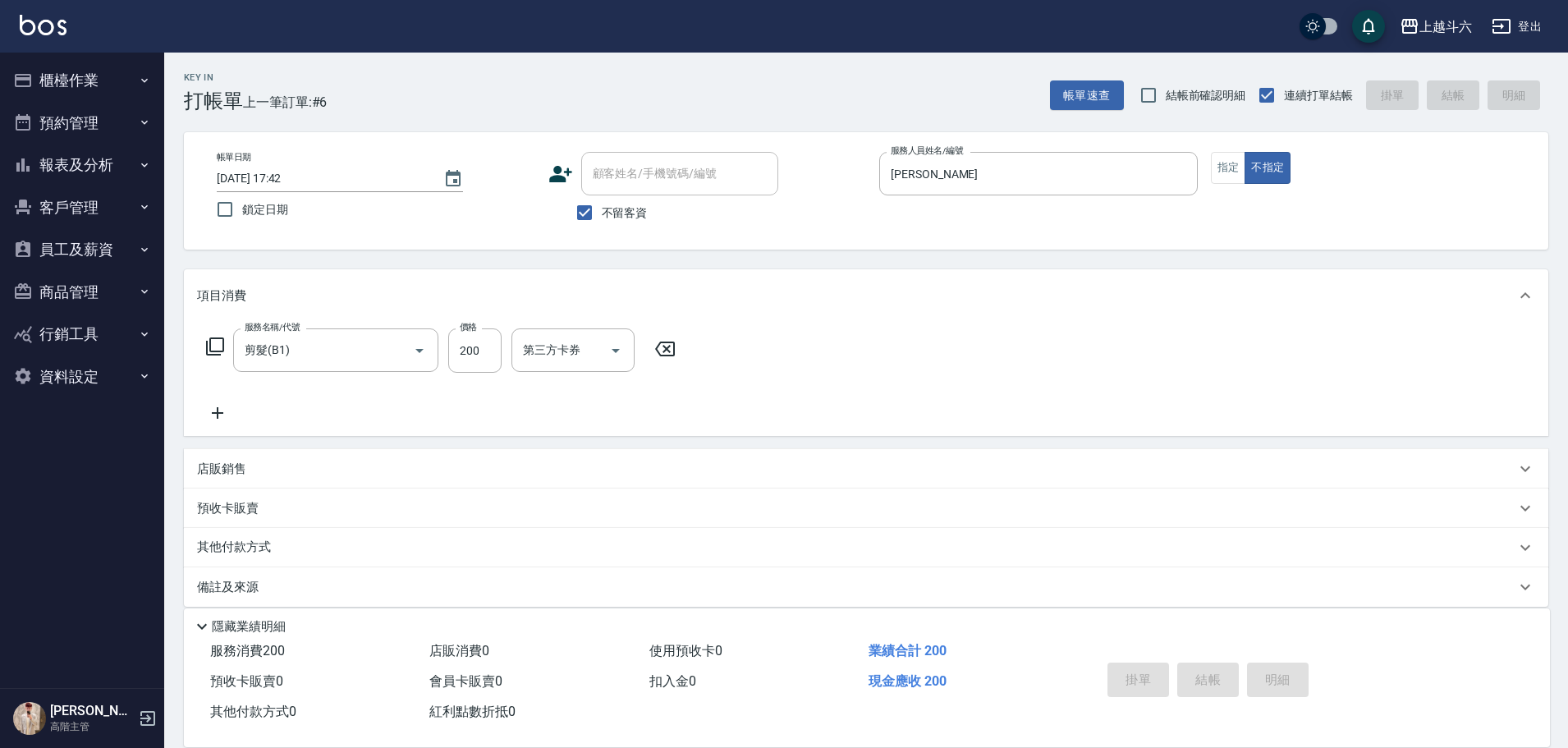
type input "2025/09/11 17:44"
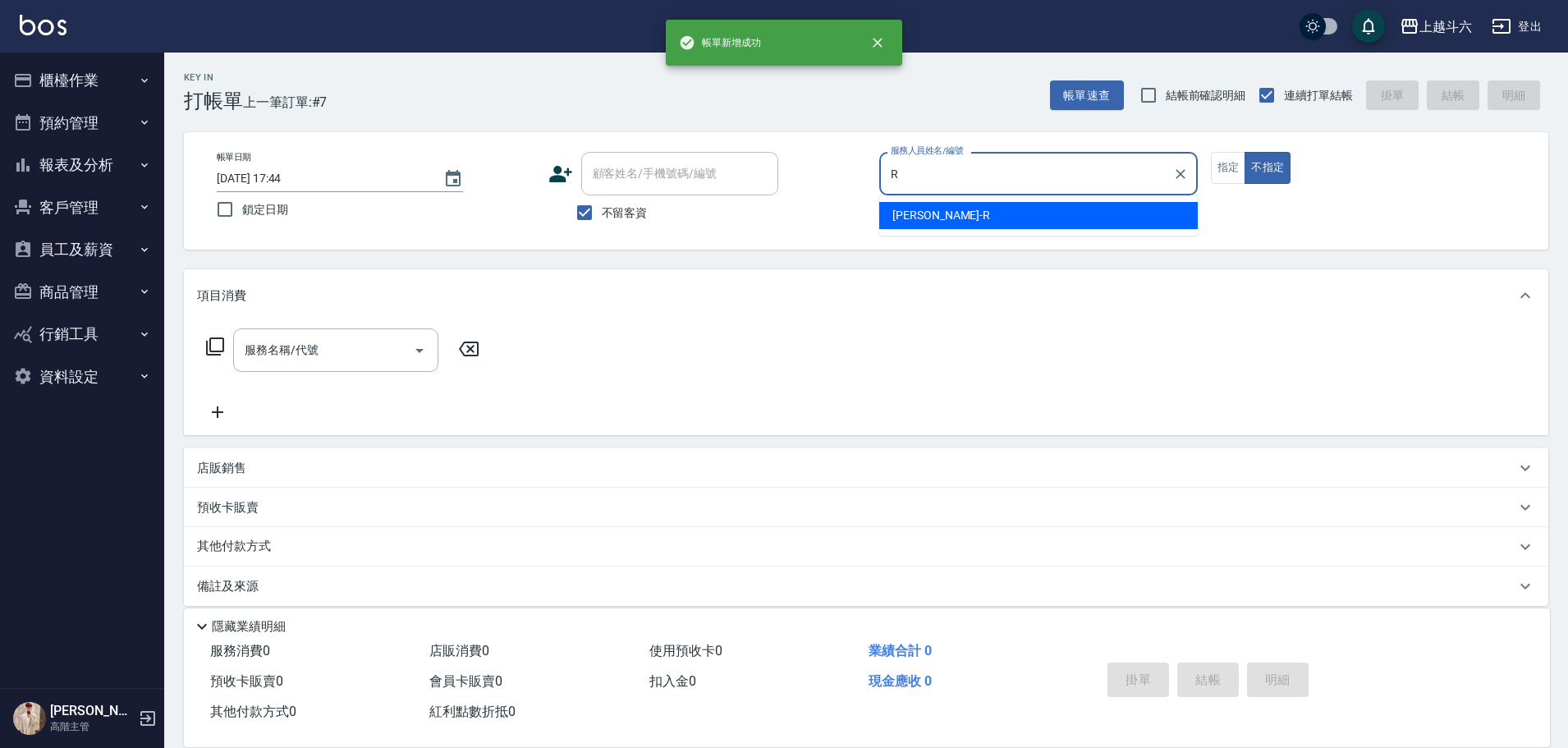
type input "R"
type button "false"
type input "Rebecca瑞瑞-R"
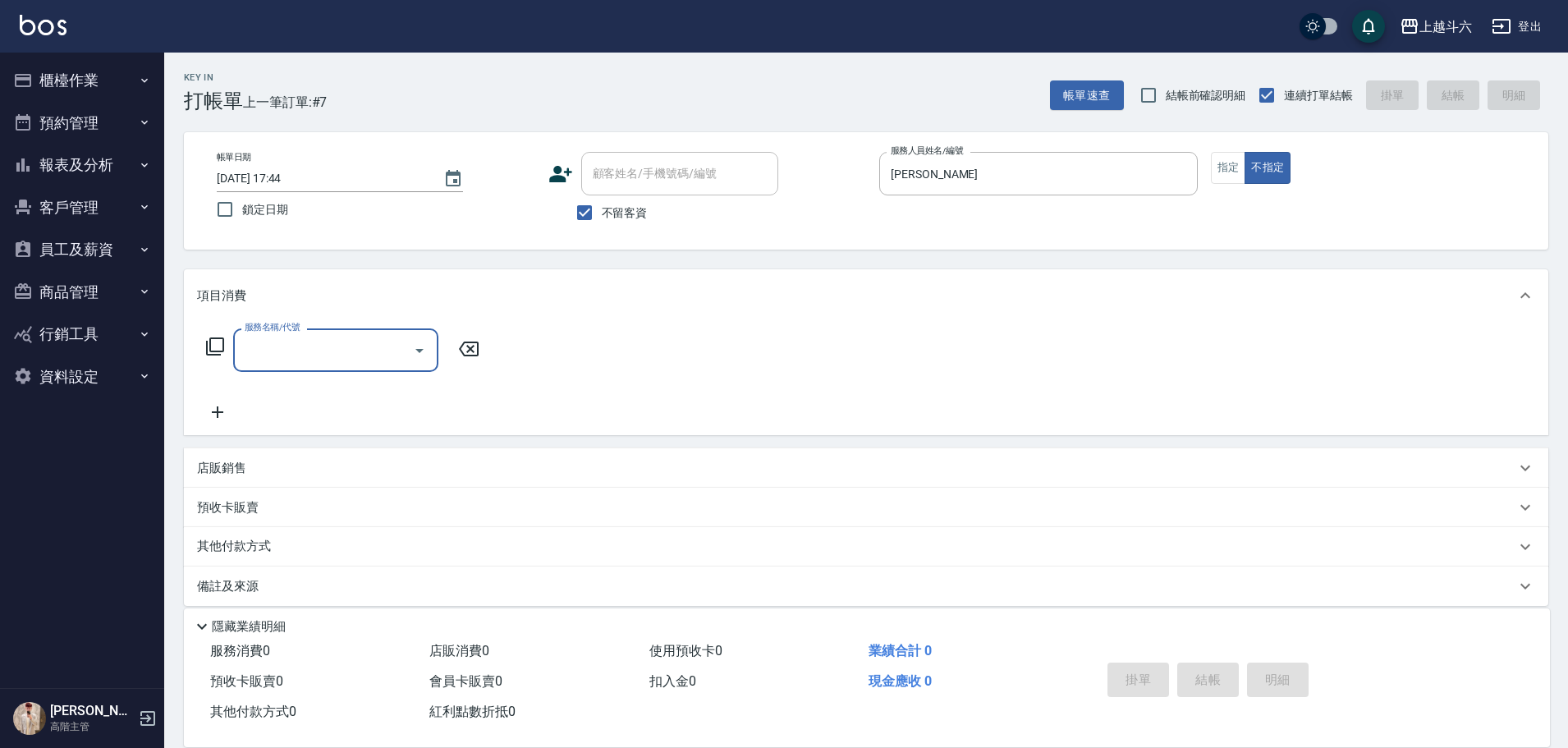
type input "w"
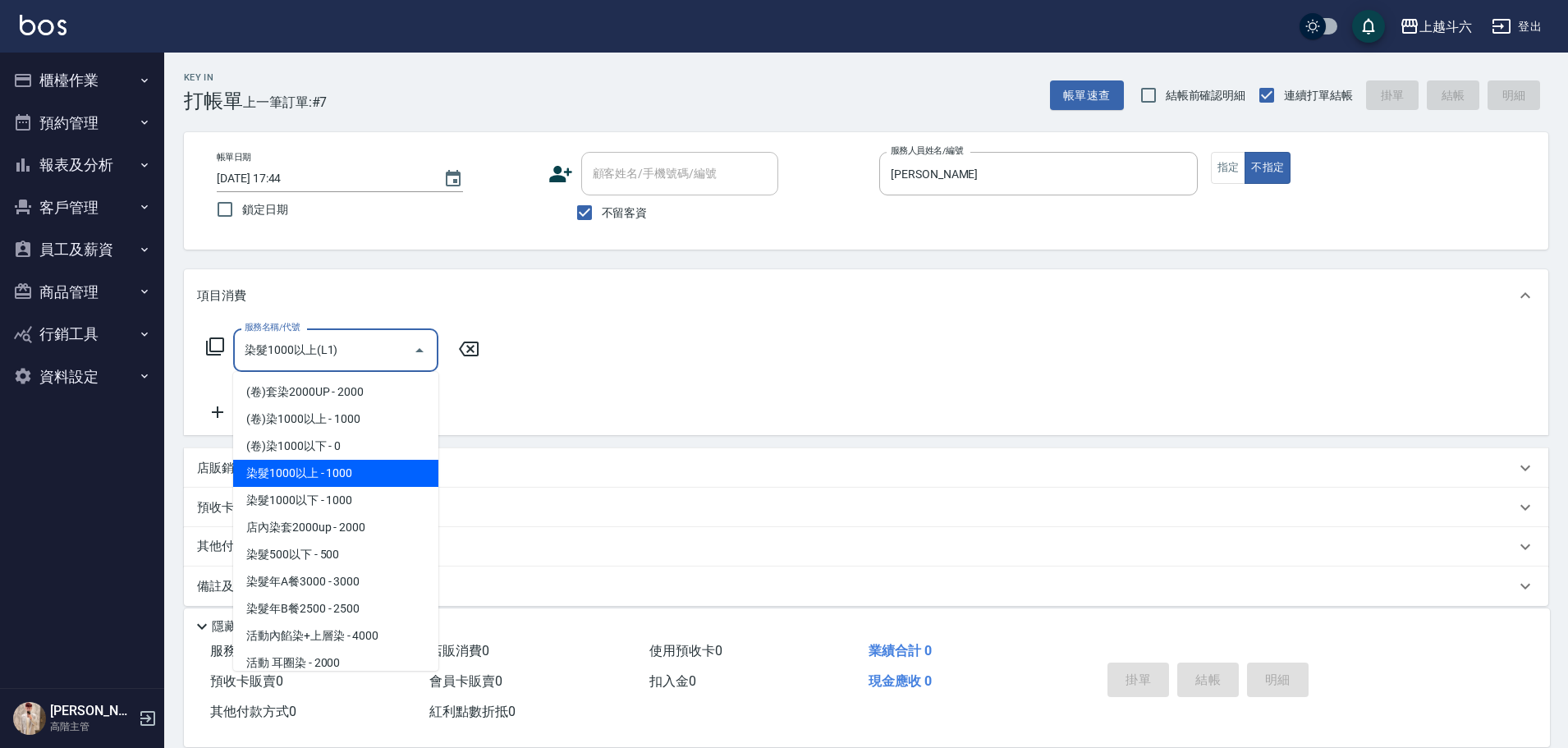
type input "染髮1000以上(L1)"
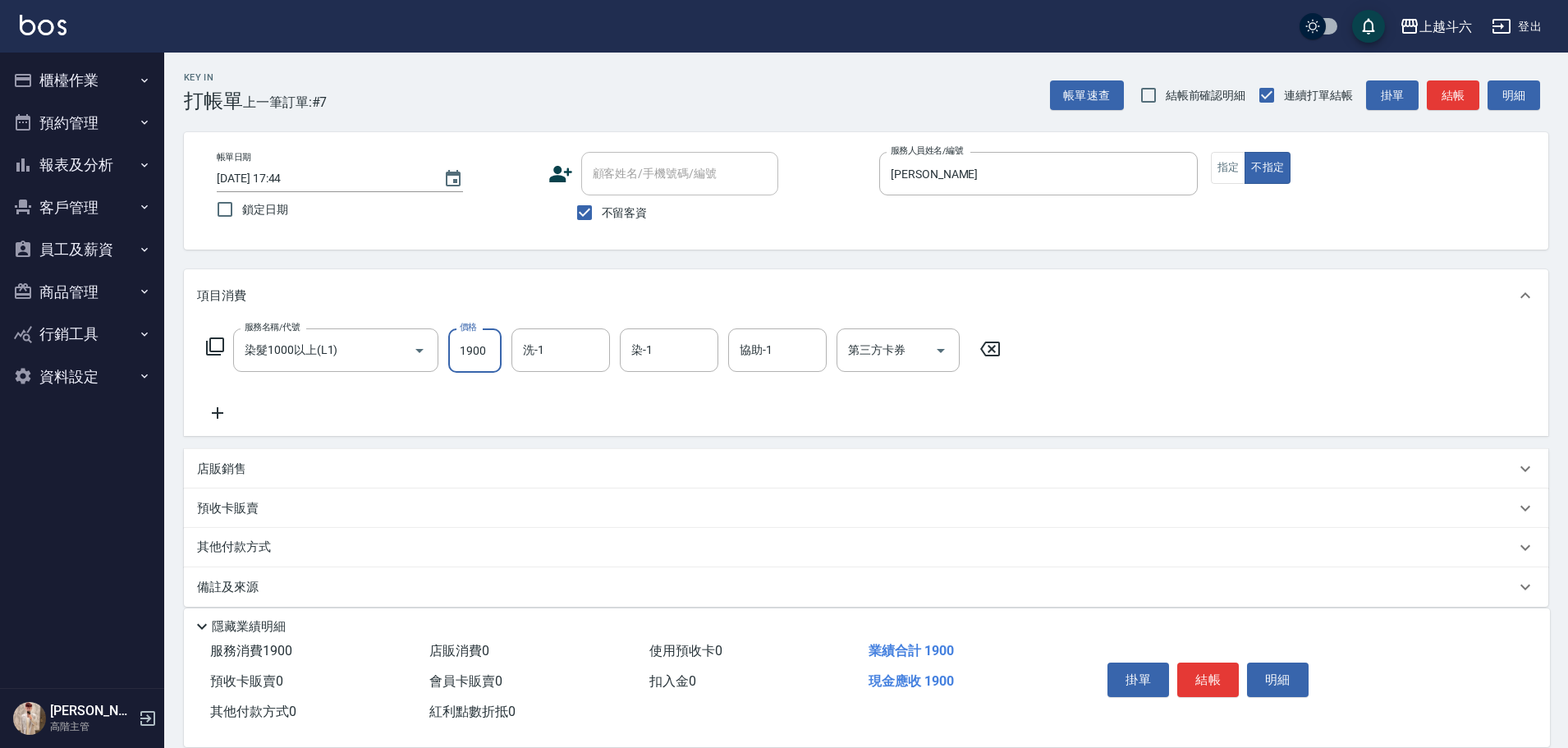
type input "1900"
type input "Eason伊森-E"
type input "Rebecca瑞瑞-R"
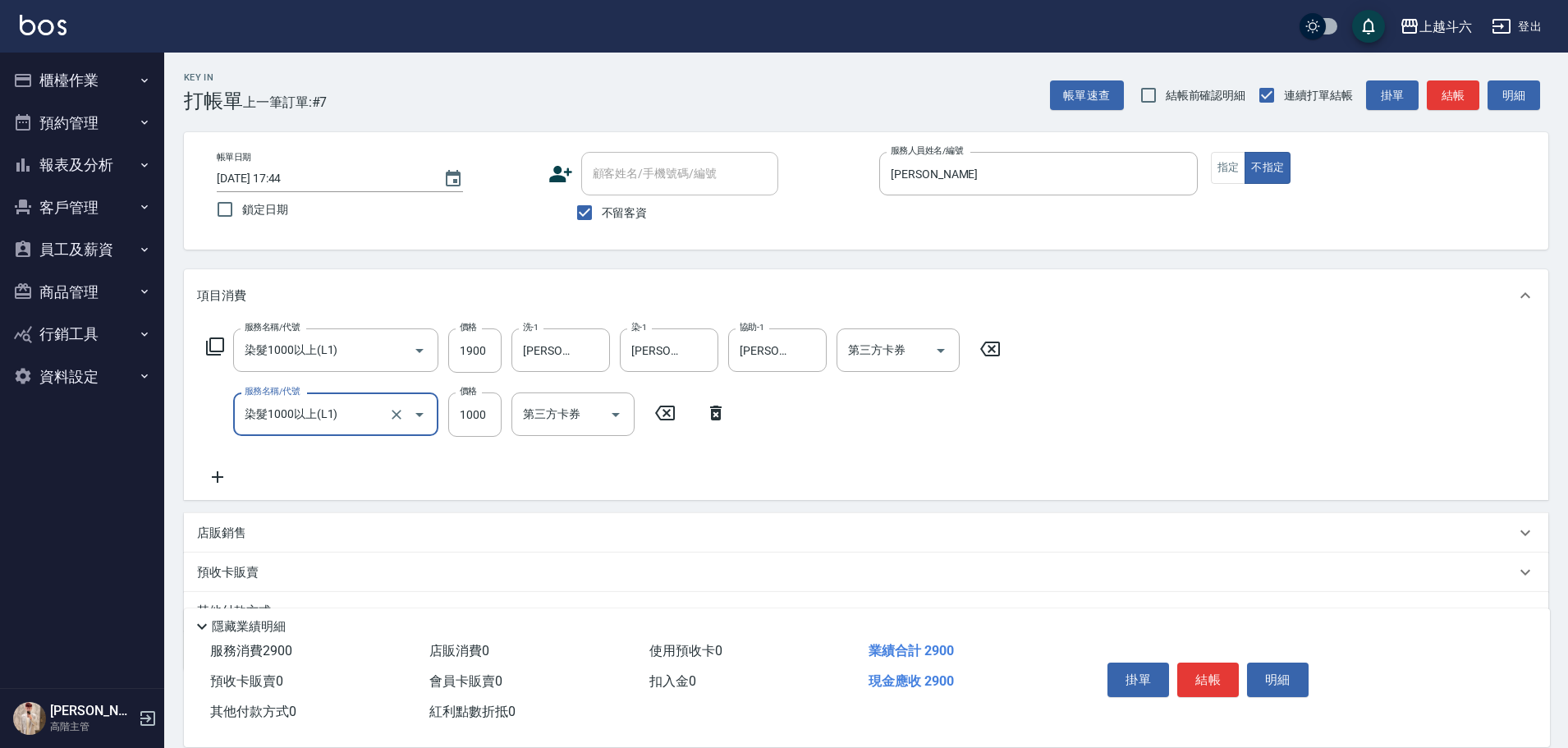
type input "染髮1000以上(L1)"
type input "1900"
type input "Eason伊森-E"
type input "Rebecca瑞瑞-R"
click at [768, 338] on button "結帳" at bounding box center [1207, 680] width 61 height 35
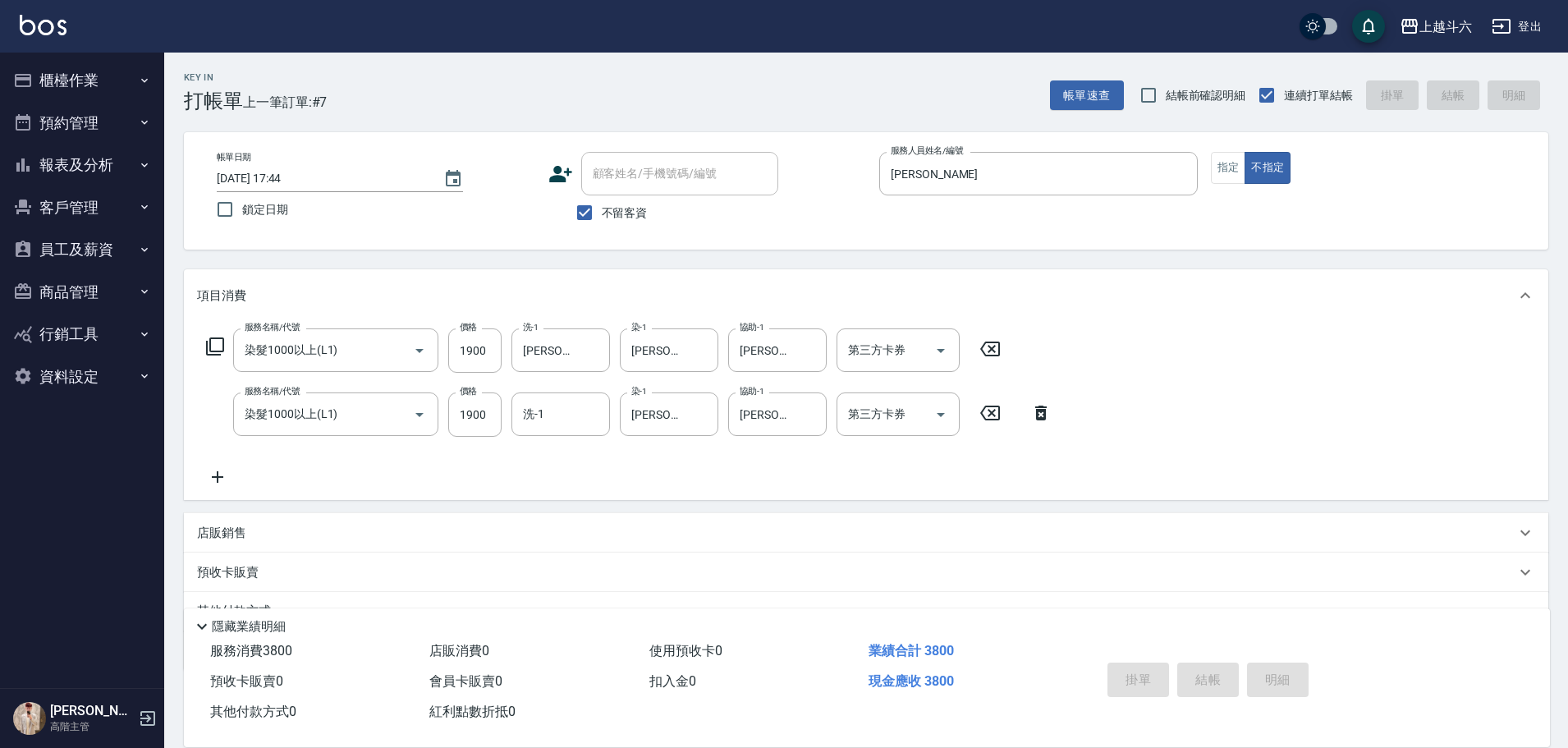
type input "2025/09/11 17:45"
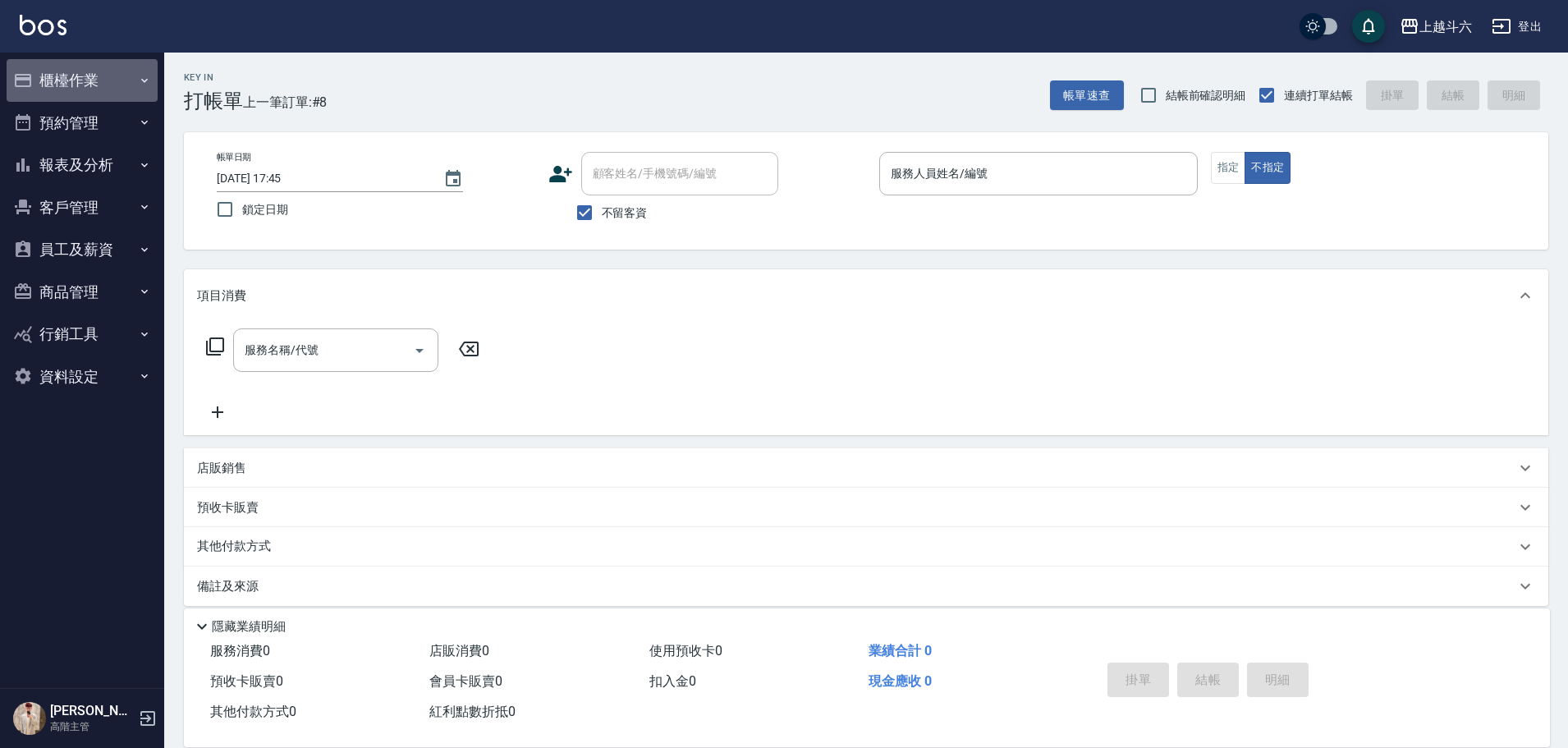
click at [135, 64] on button "櫃檯作業" at bounding box center [81, 80] width 151 height 43
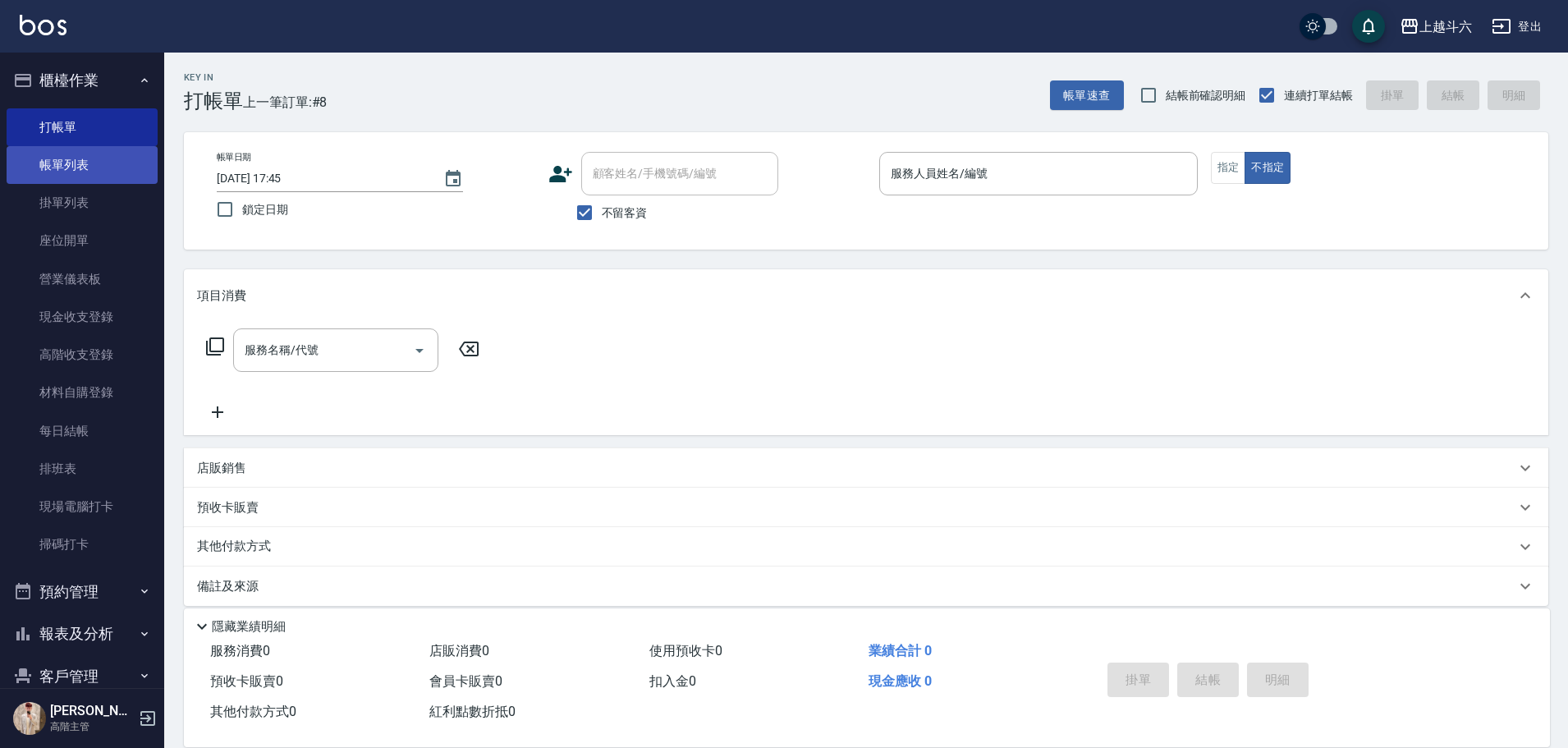
click at [132, 163] on link "帳單列表" at bounding box center [81, 164] width 151 height 37
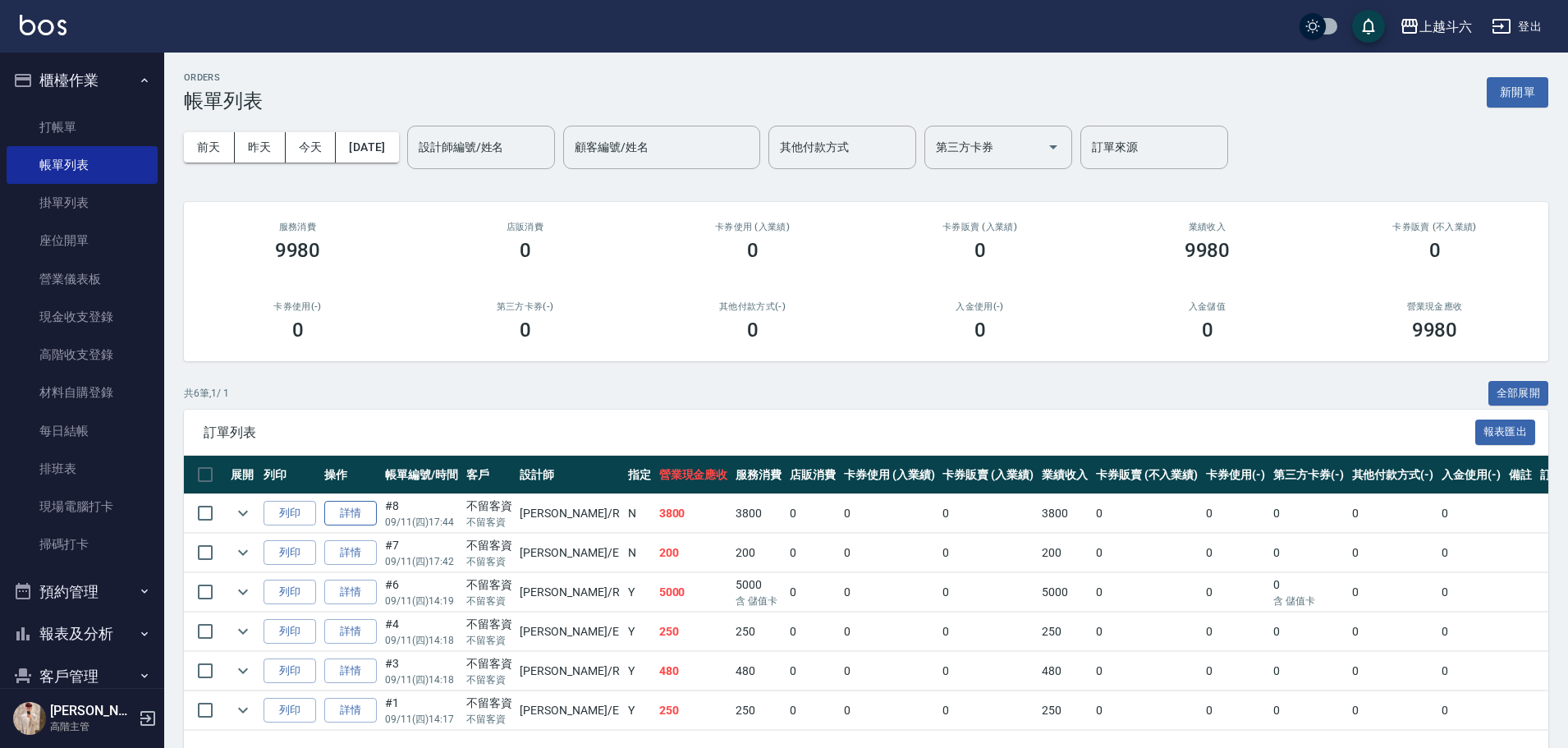
click at [363, 338] on link "詳情" at bounding box center [351, 513] width 53 height 26
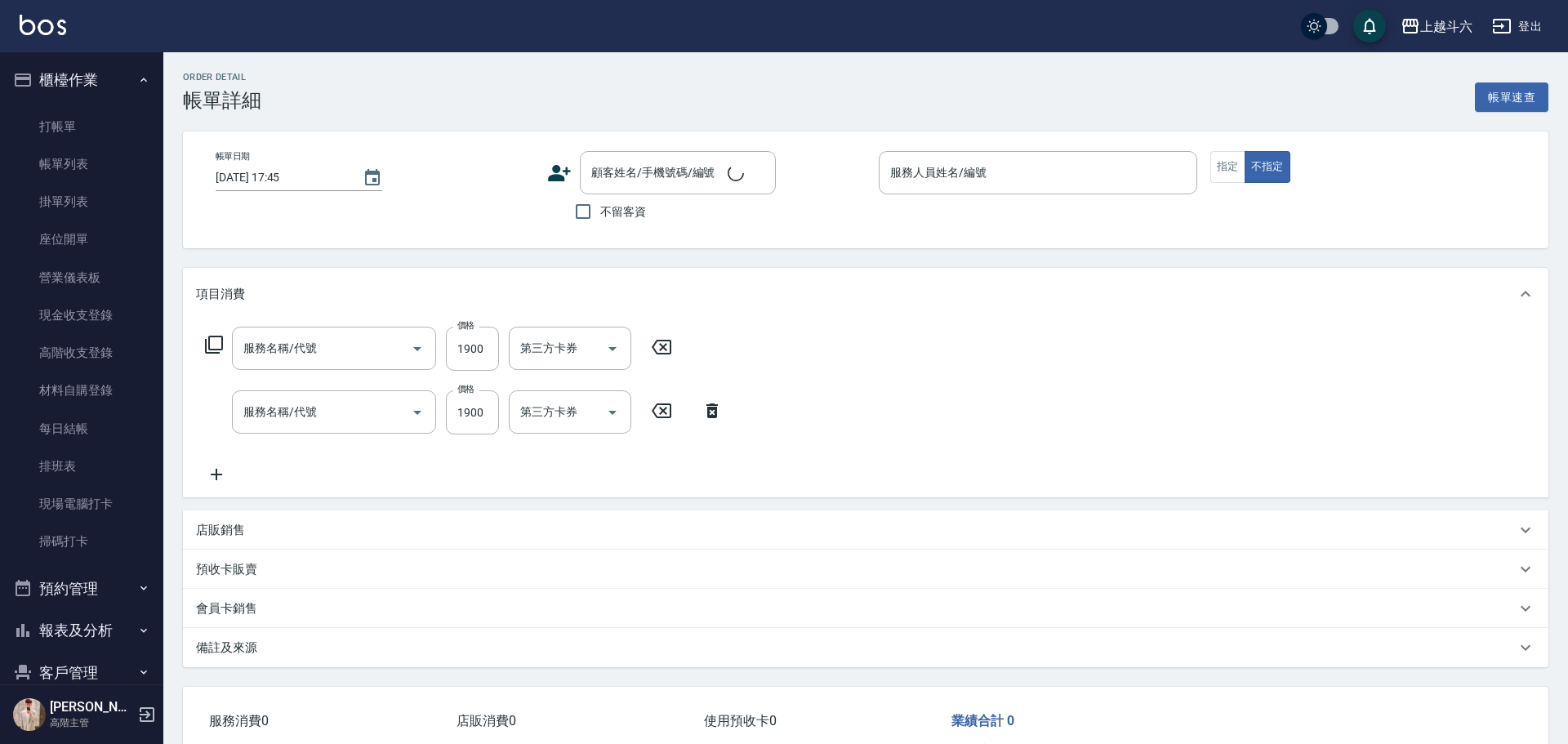
type input "2025/09/11 17:44"
checkbox input "true"
type input "Rebecca瑞瑞-R"
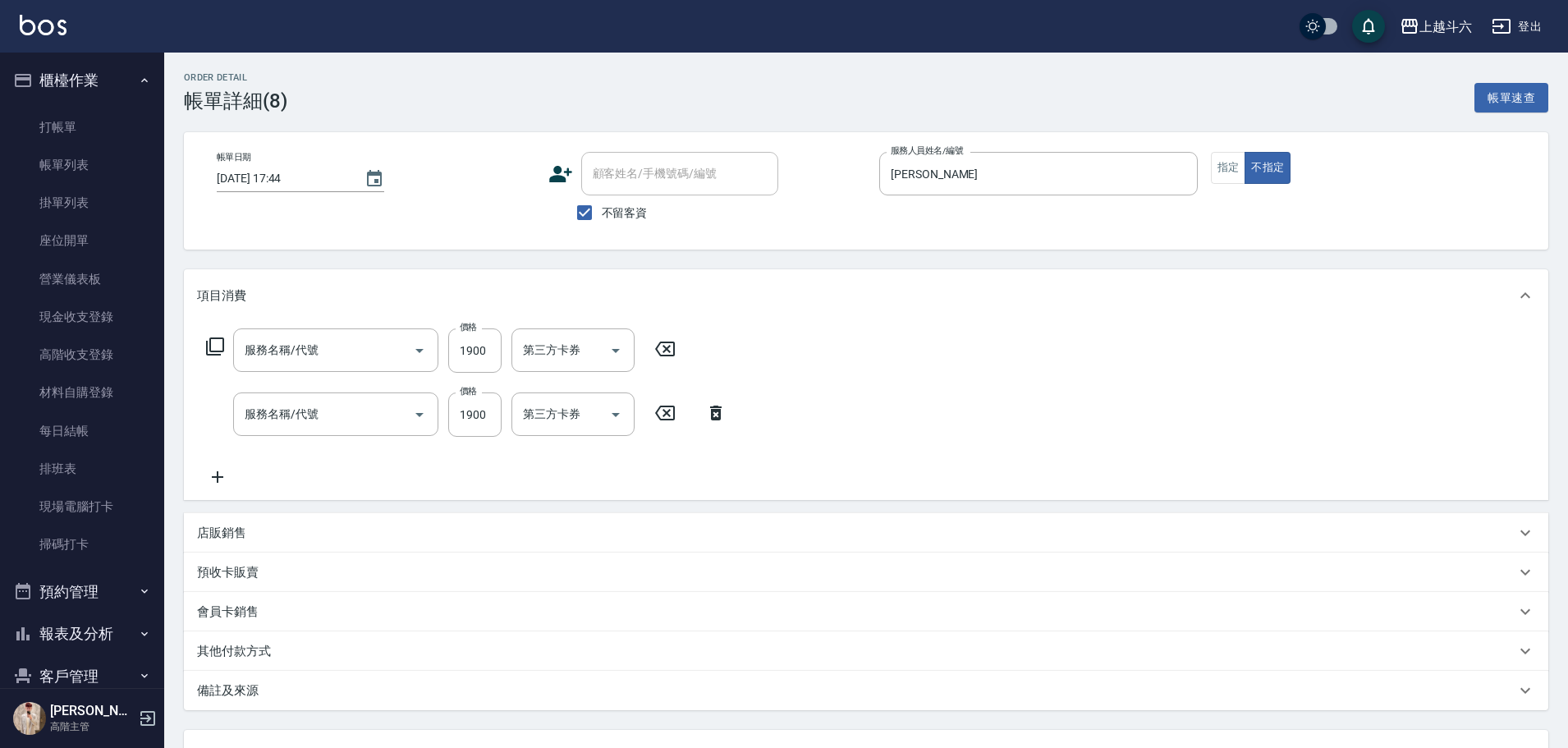
type input "染髮1000以上(L1)"
click at [768, 338] on icon at bounding box center [1040, 413] width 41 height 20
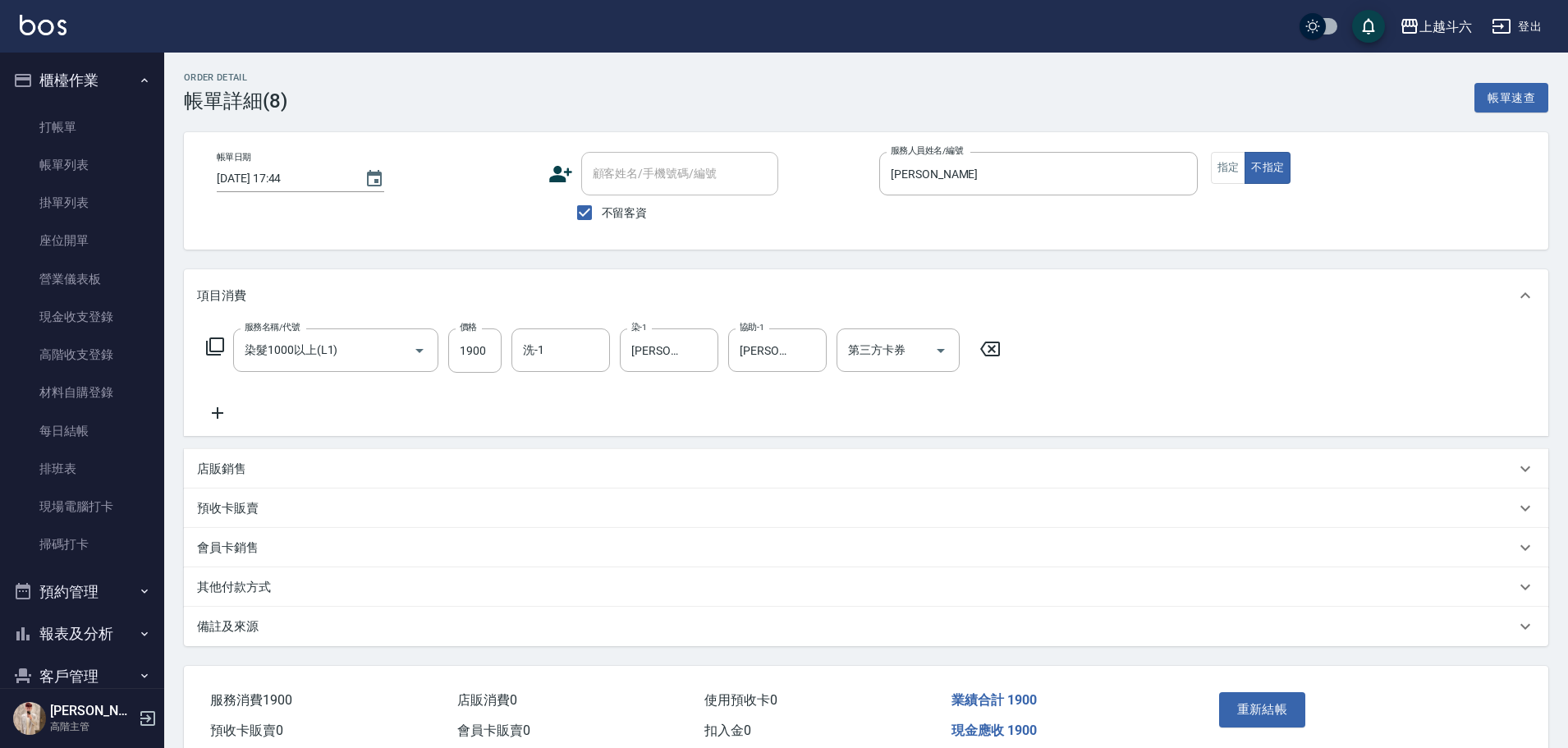
drag, startPoint x: 990, startPoint y: 353, endPoint x: 974, endPoint y: 351, distance: 16.1
click at [768, 338] on icon at bounding box center [990, 349] width 41 height 20
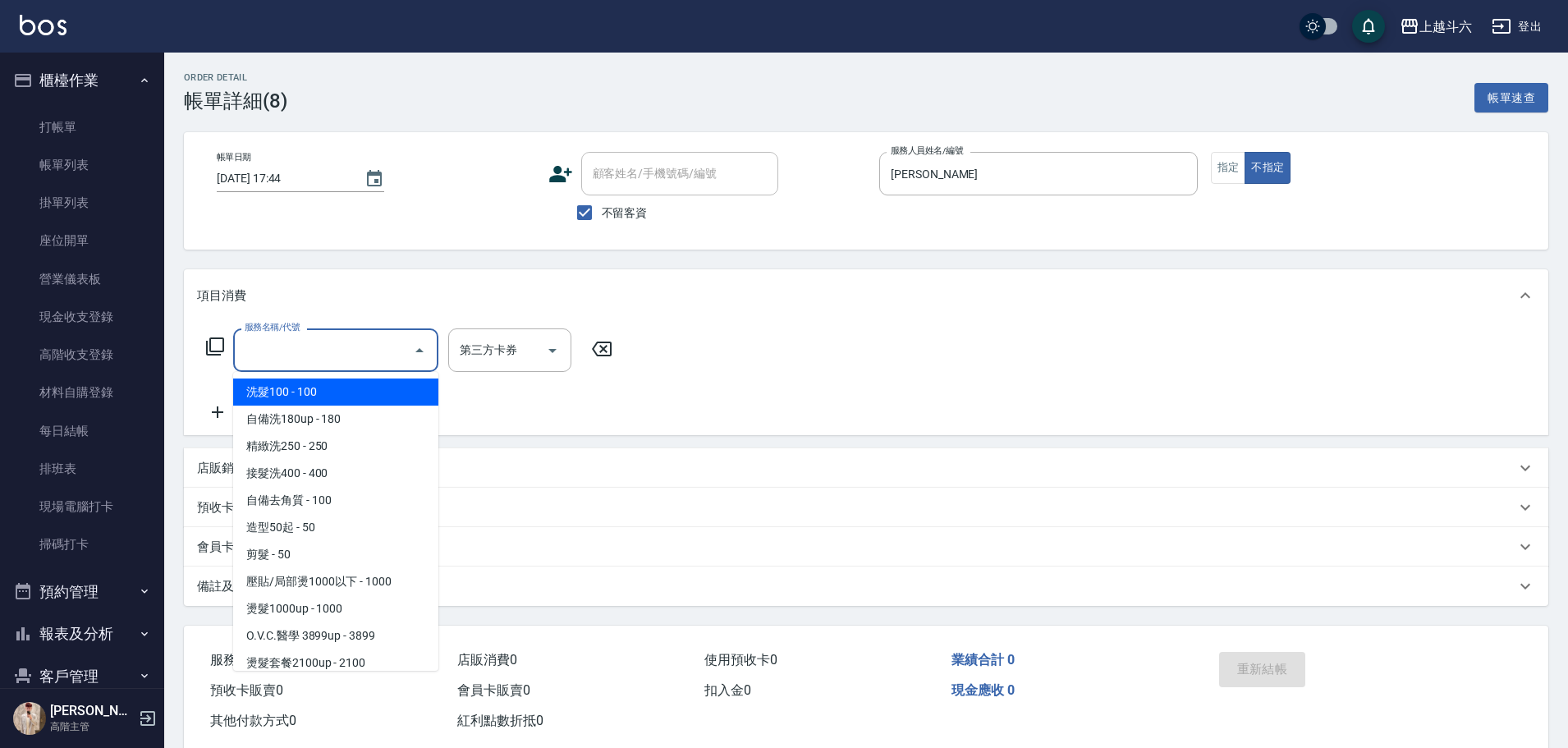
click at [304, 338] on input "服務名稱/代號" at bounding box center [323, 350] width 166 height 28
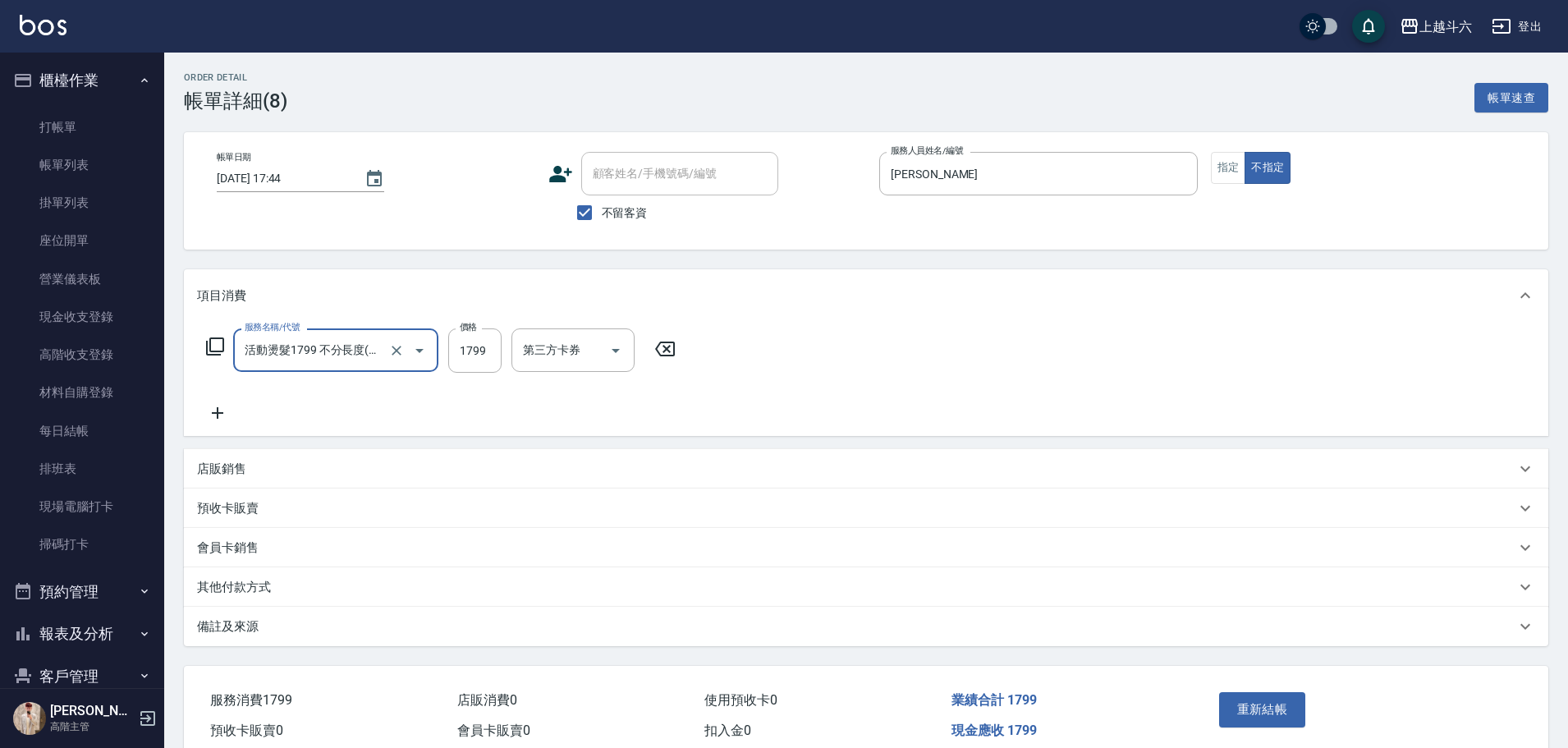
type input "活動燙髮1799 不分長度"
type input "2000"
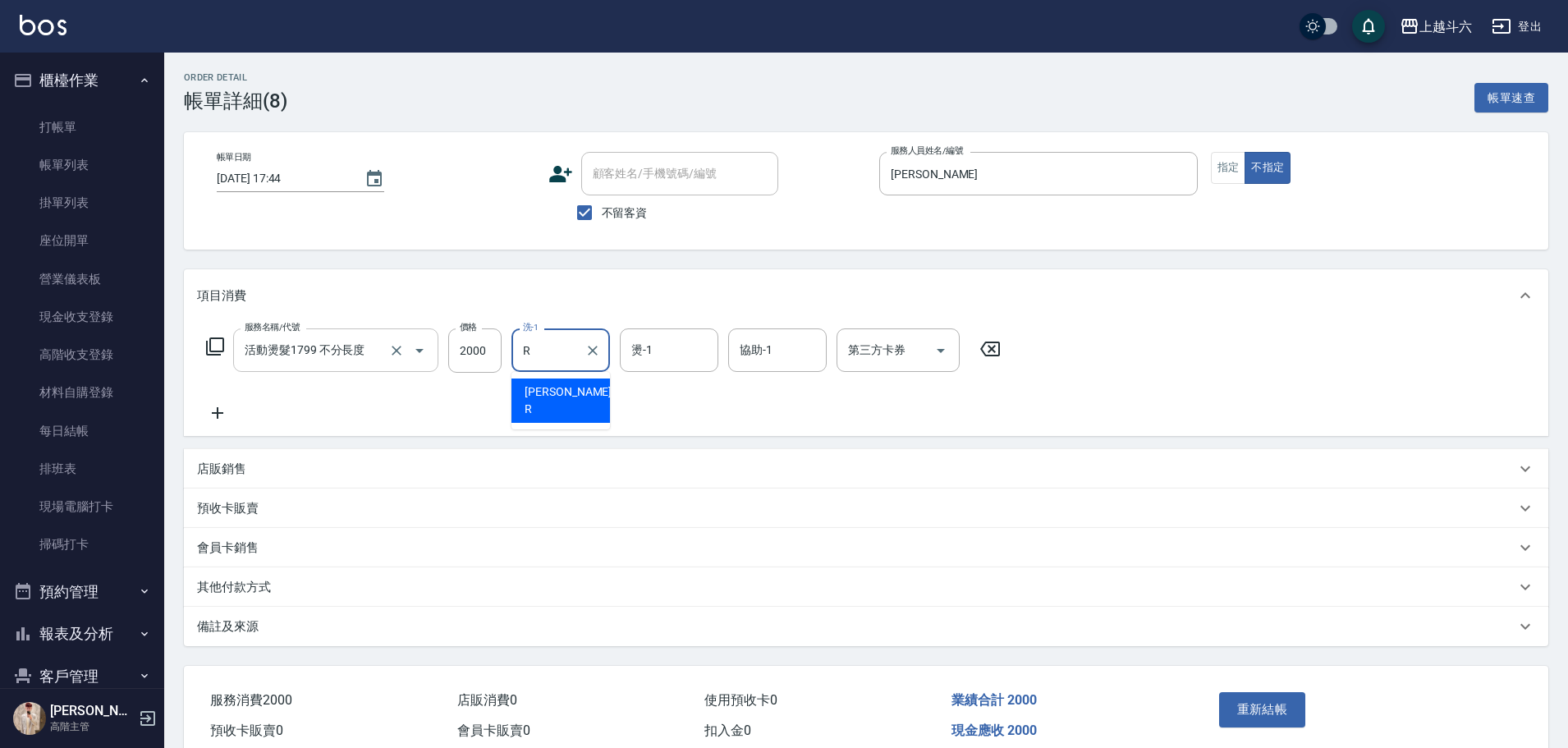
type input "Rebecca瑞瑞-R"
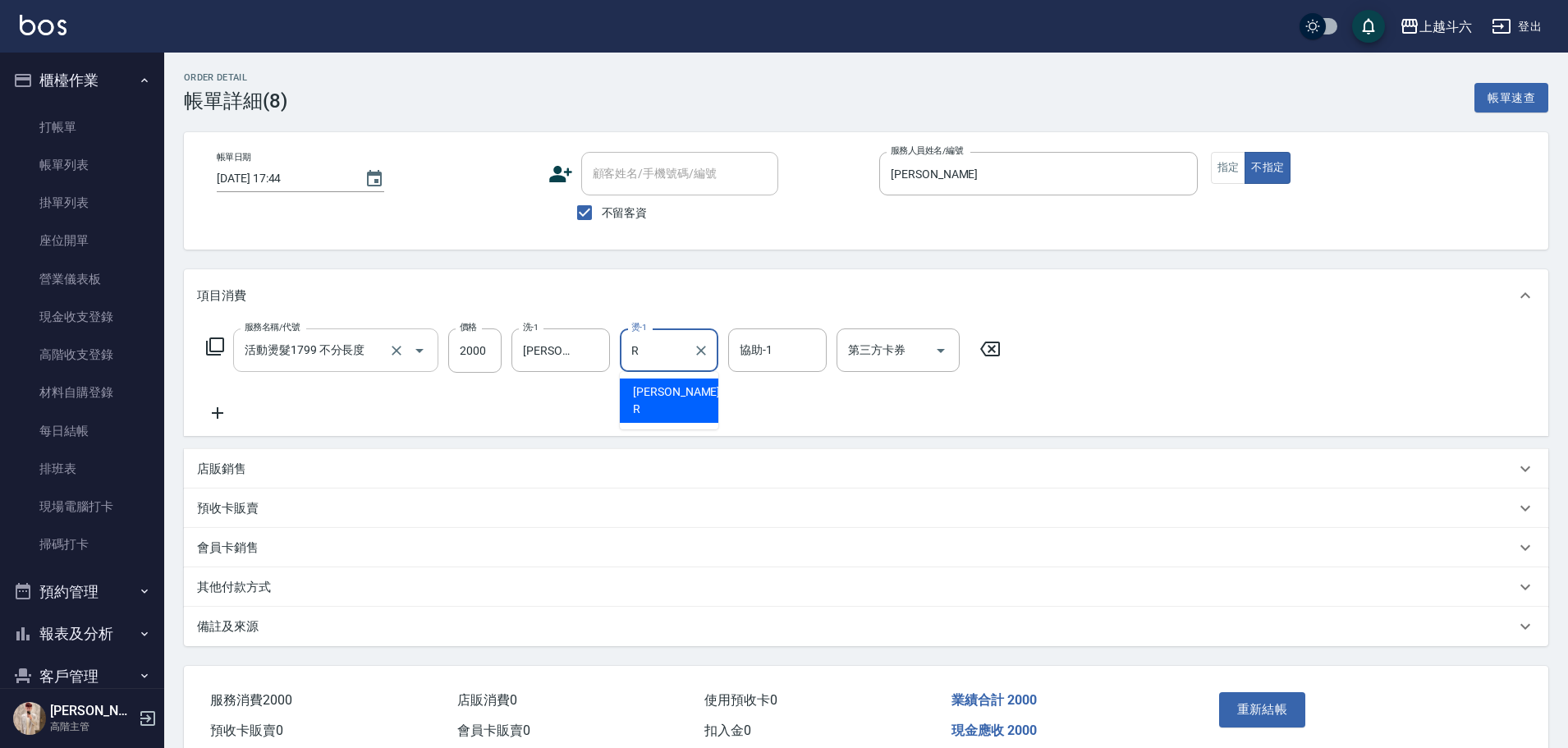
type input "Rebecca瑞瑞-R"
click at [768, 338] on button "重新結帳" at bounding box center [1262, 710] width 87 height 35
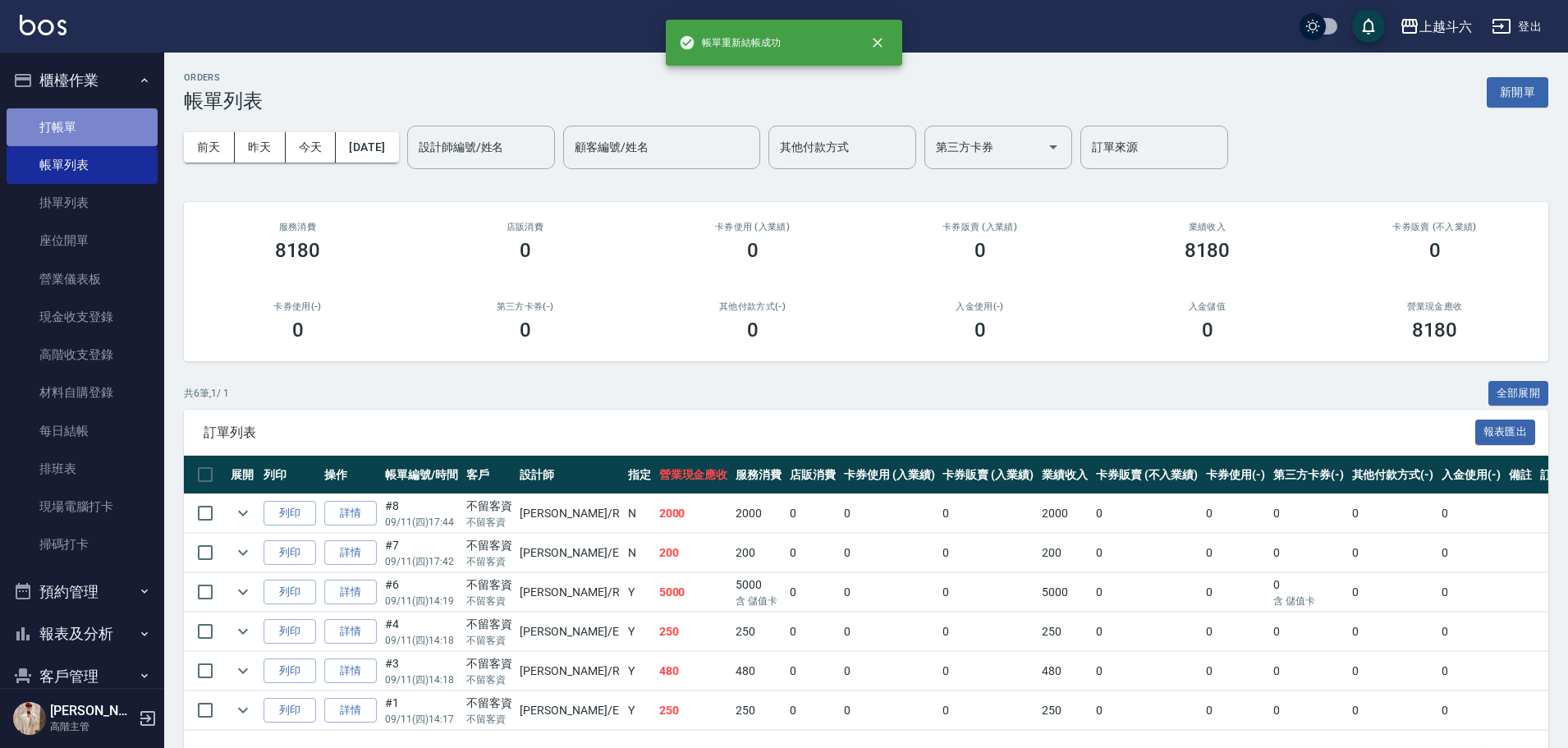
click at [127, 140] on link "打帳單" at bounding box center [81, 127] width 151 height 37
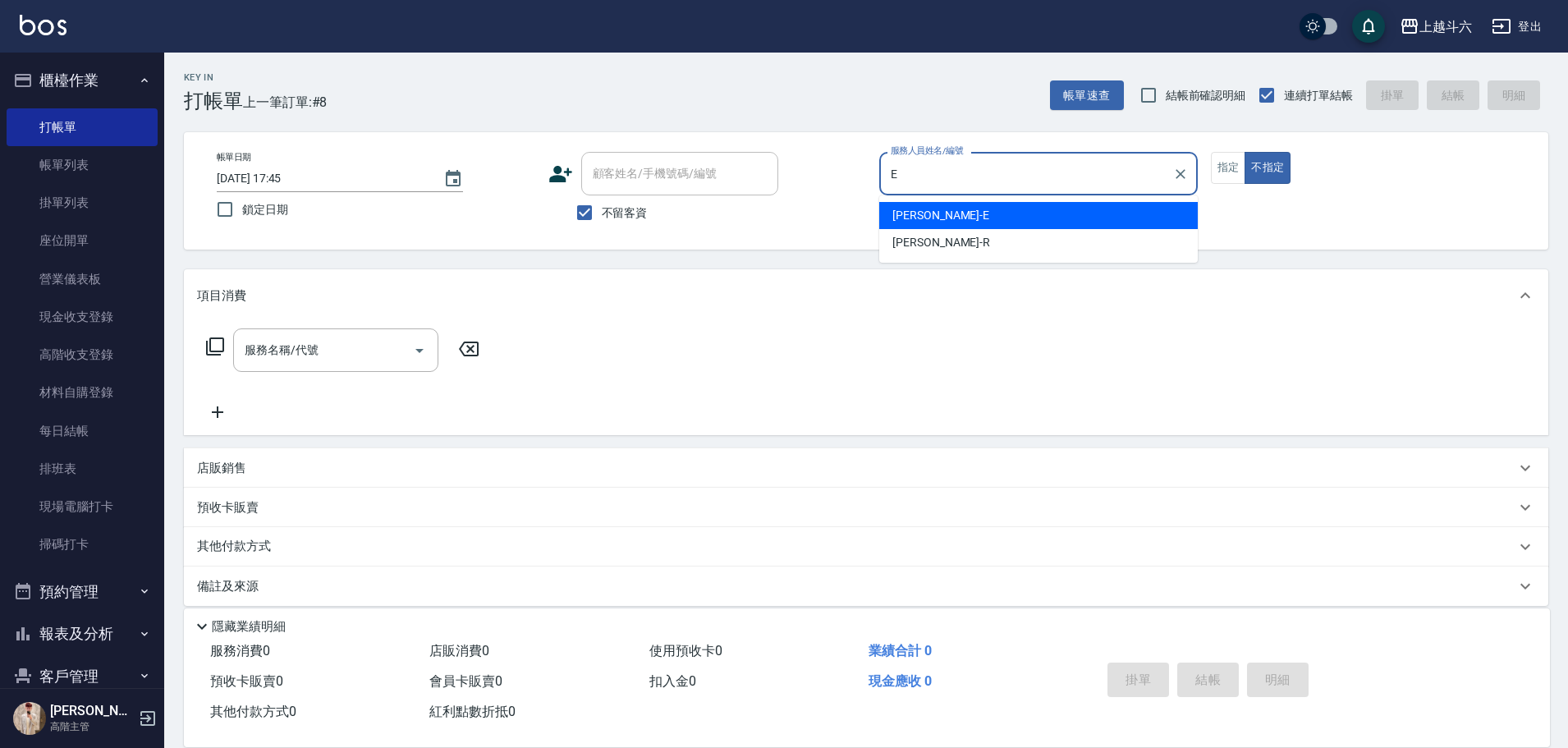
type input "Eason伊森-E"
type button "false"
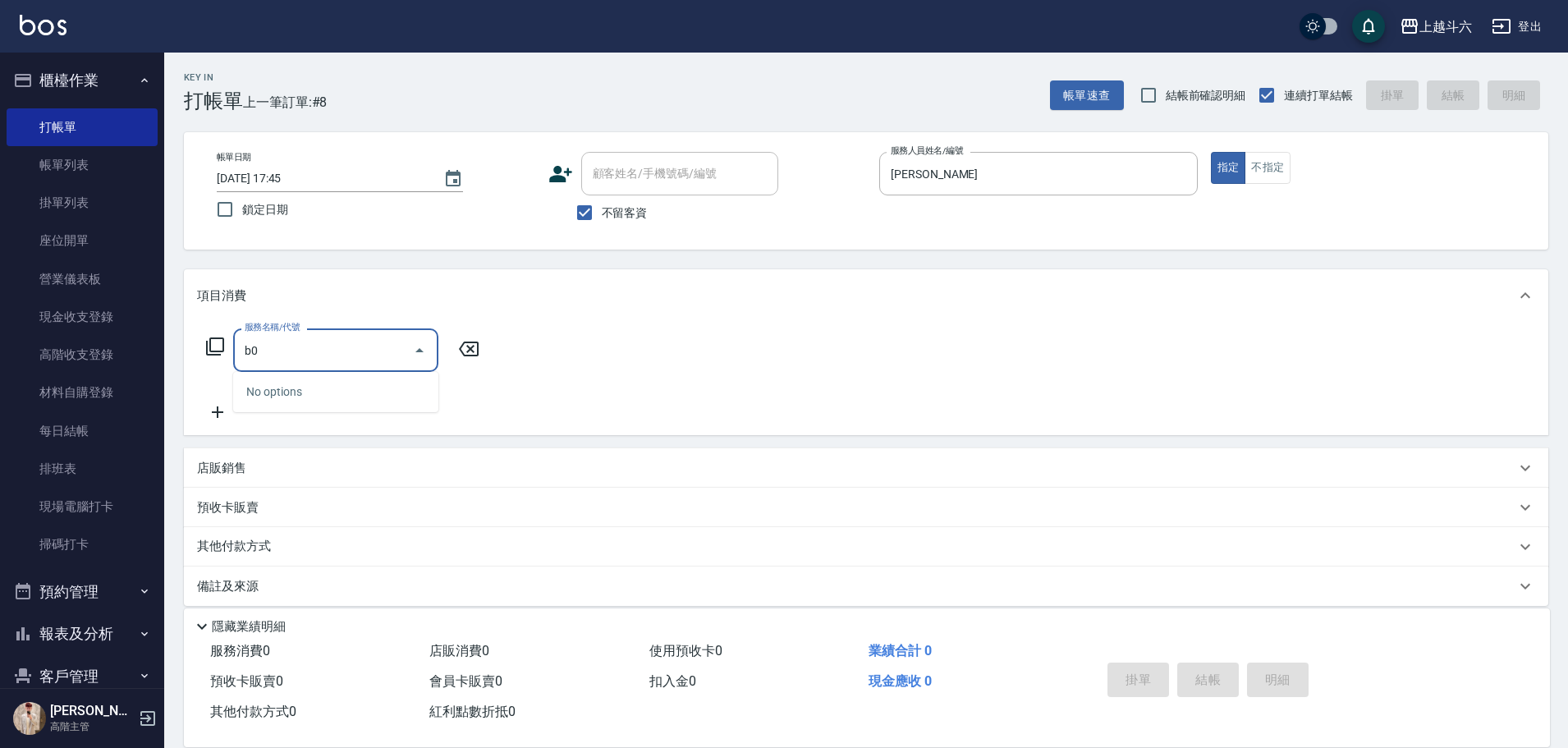
type input "b"
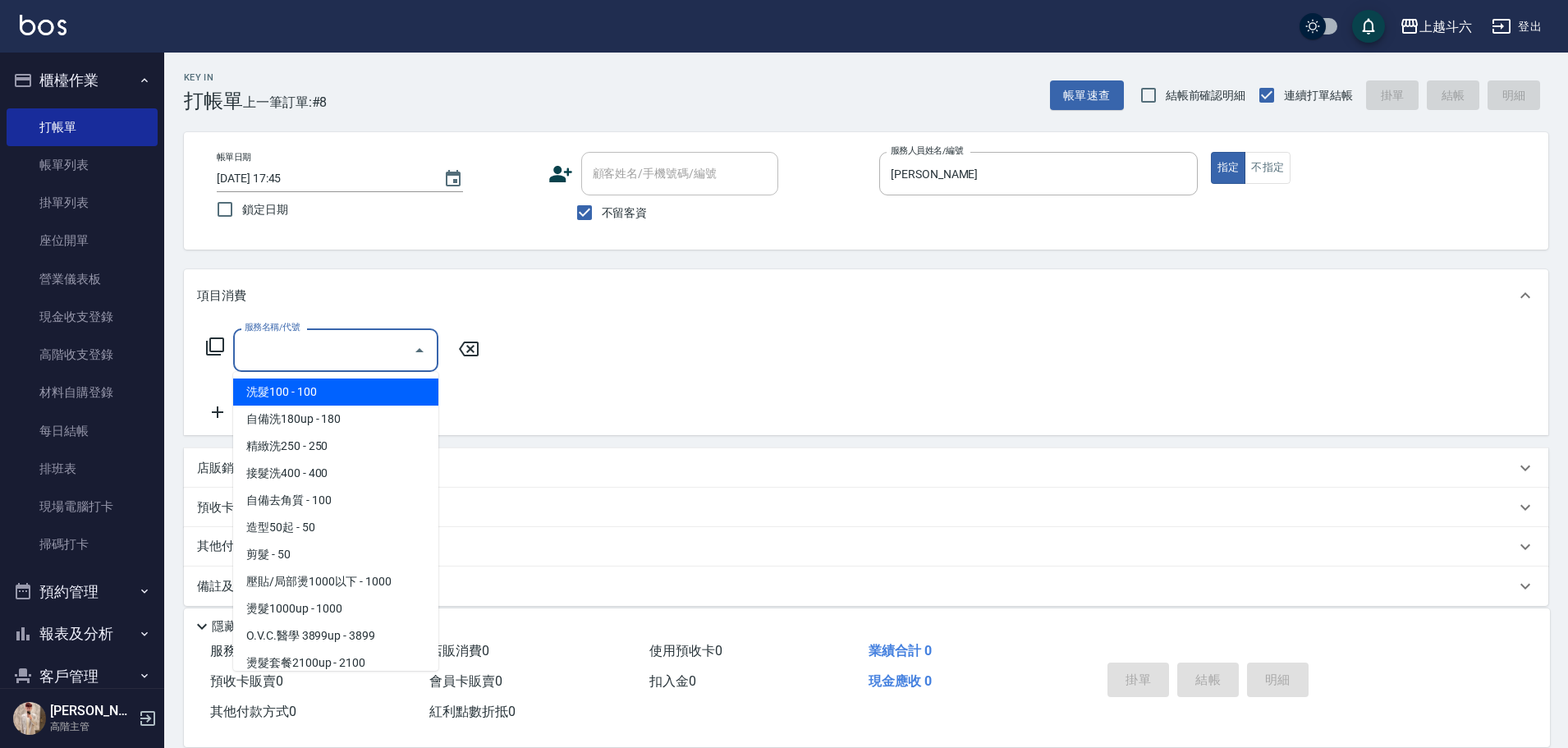
type input "ㄏ"
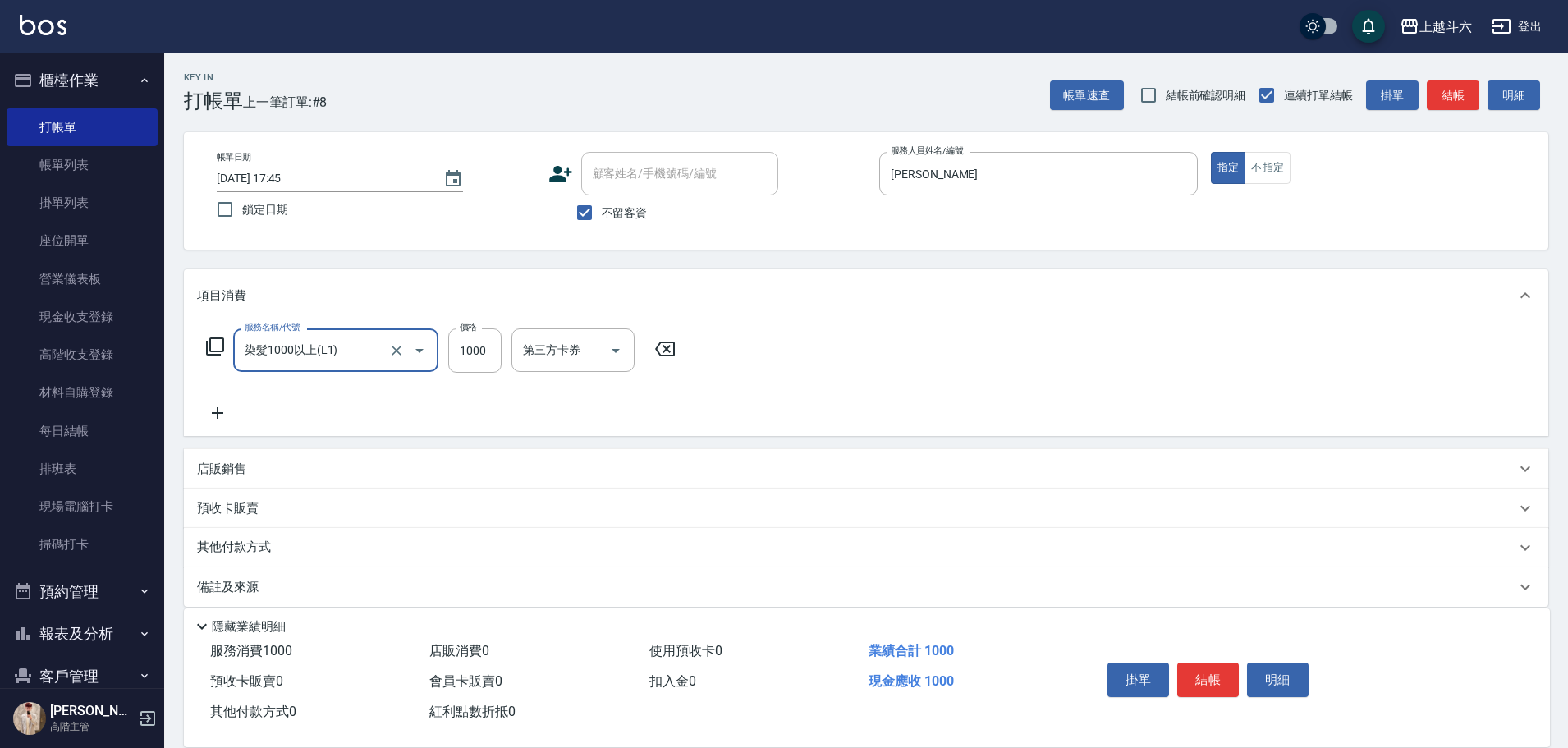
type input "染髮1000以上(L1)"
type input "1900"
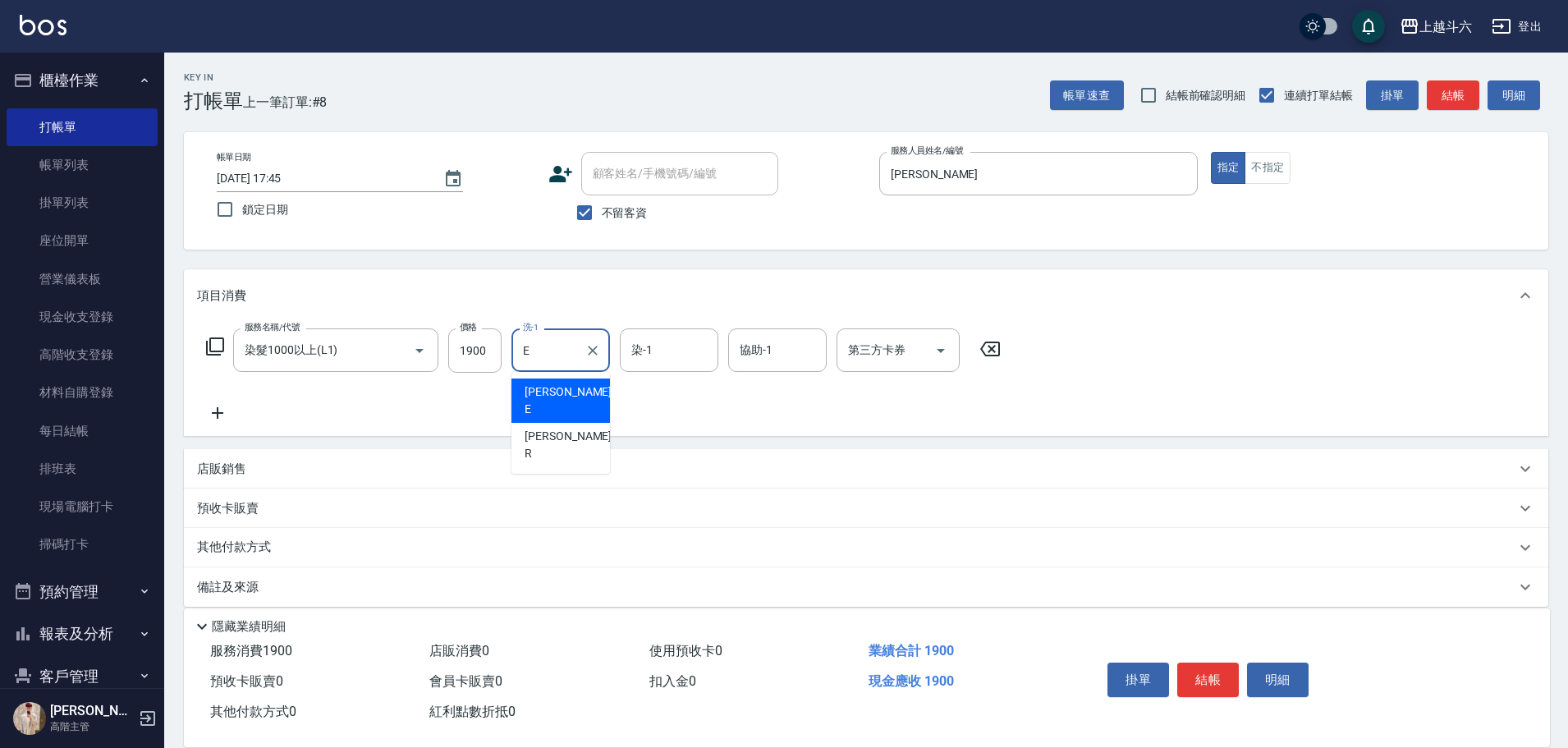
type input "Eason伊森-E"
type input "Rebecca瑞瑞-R"
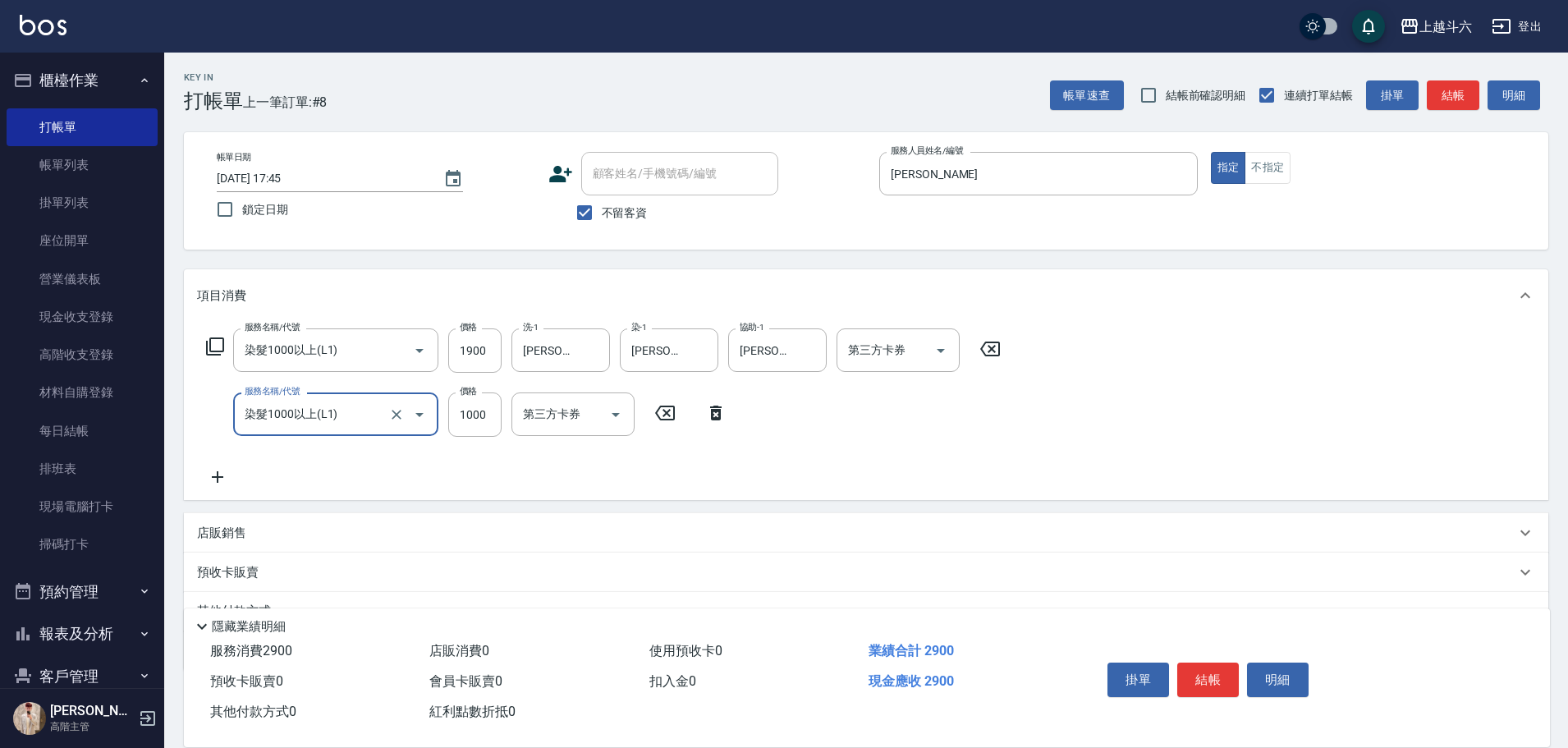
type input "染髮1000以上(L1)"
type input "1900"
type input "E"
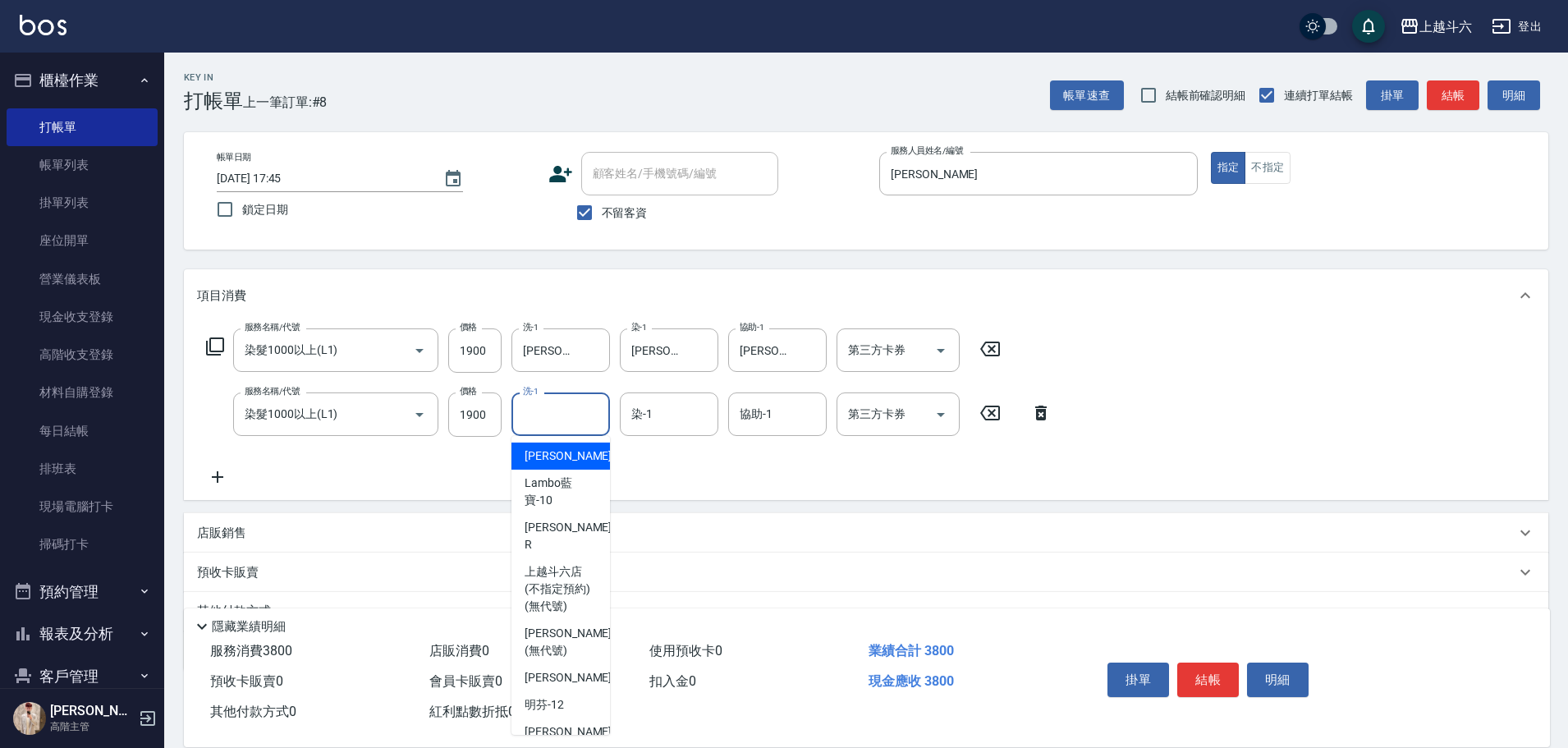
type input "Tina-2"
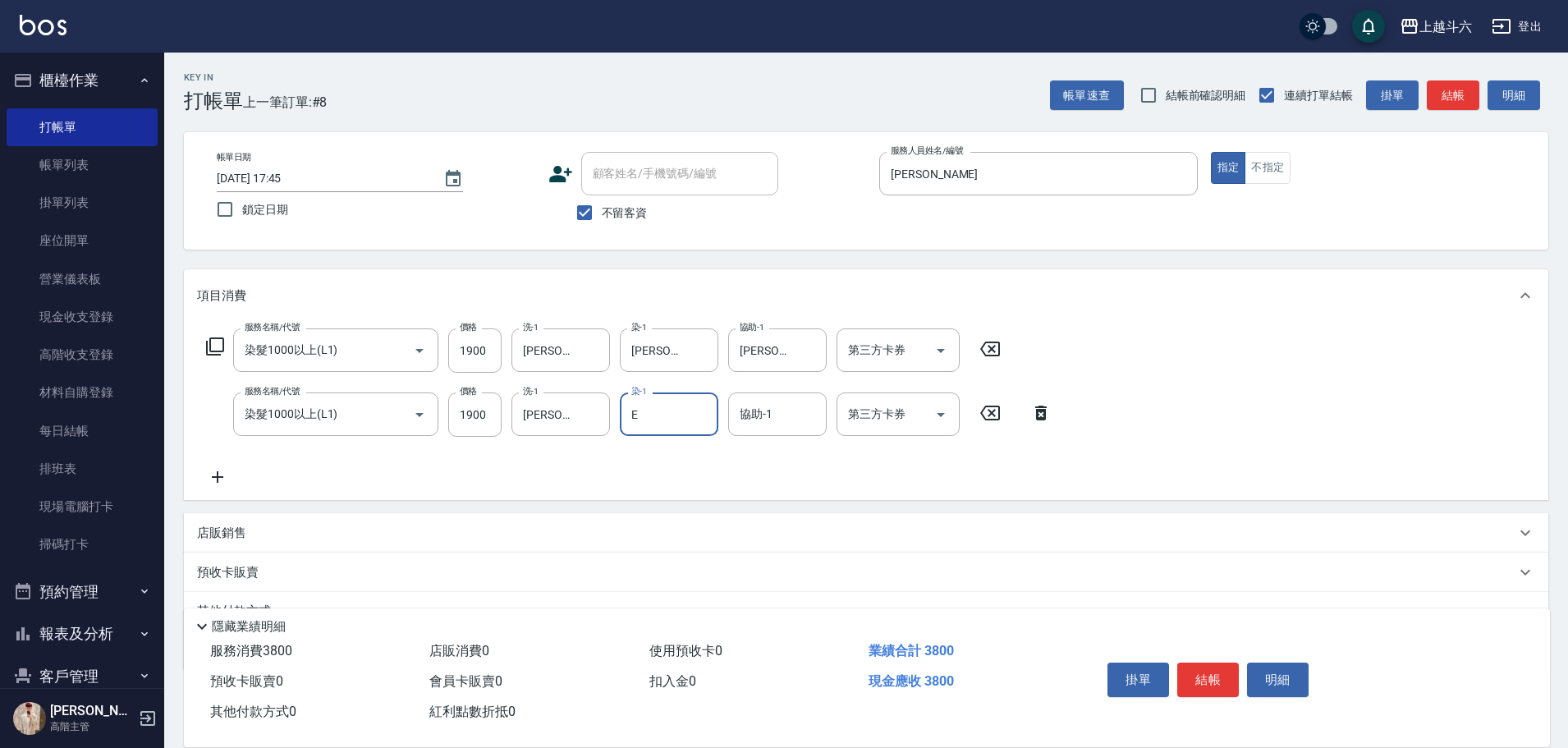
type input "Eason伊森-E"
click at [594, 338] on button "Clear" at bounding box center [592, 414] width 23 height 23
click at [765, 338] on input "協助-1" at bounding box center [777, 414] width 84 height 28
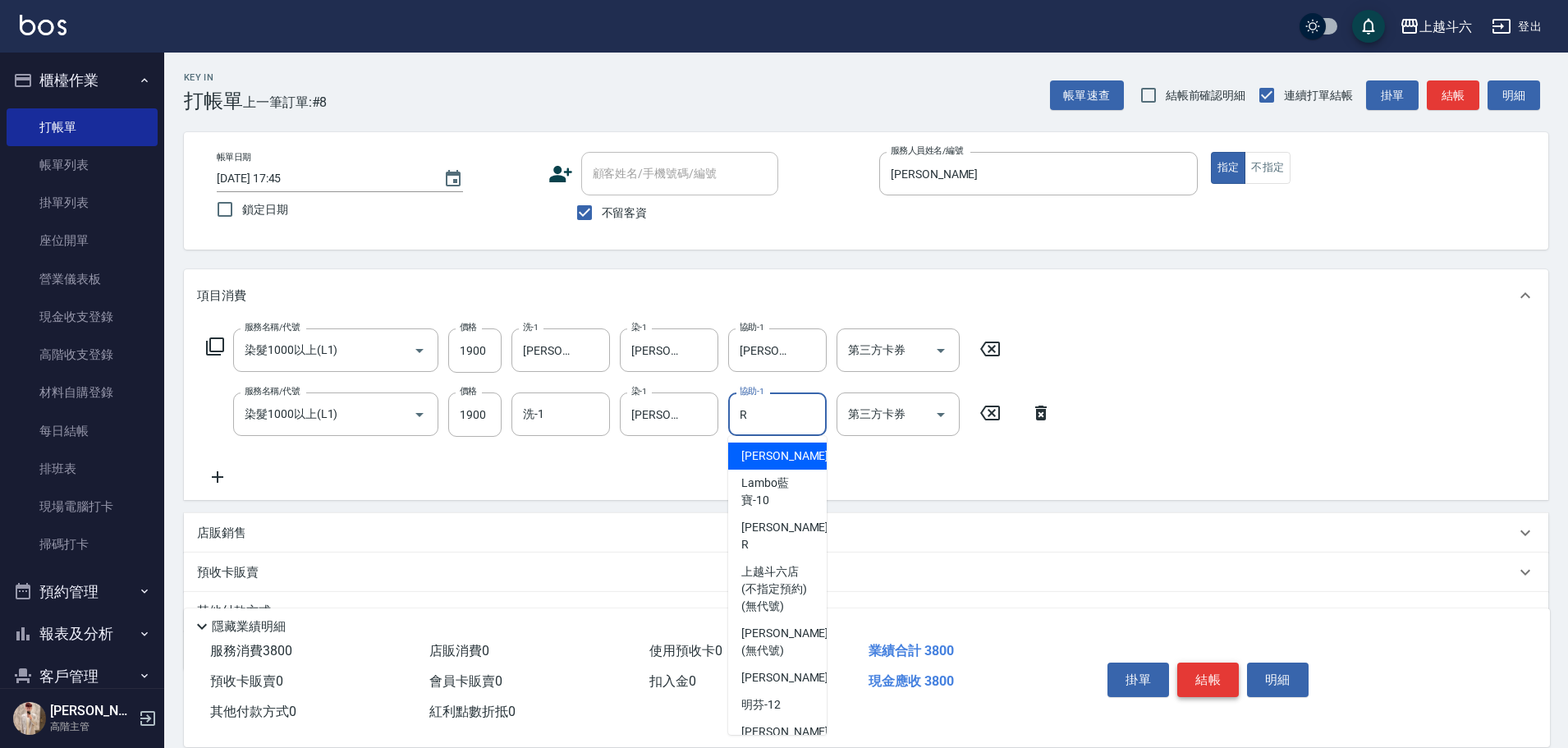
type input "Rebecca瑞瑞-R"
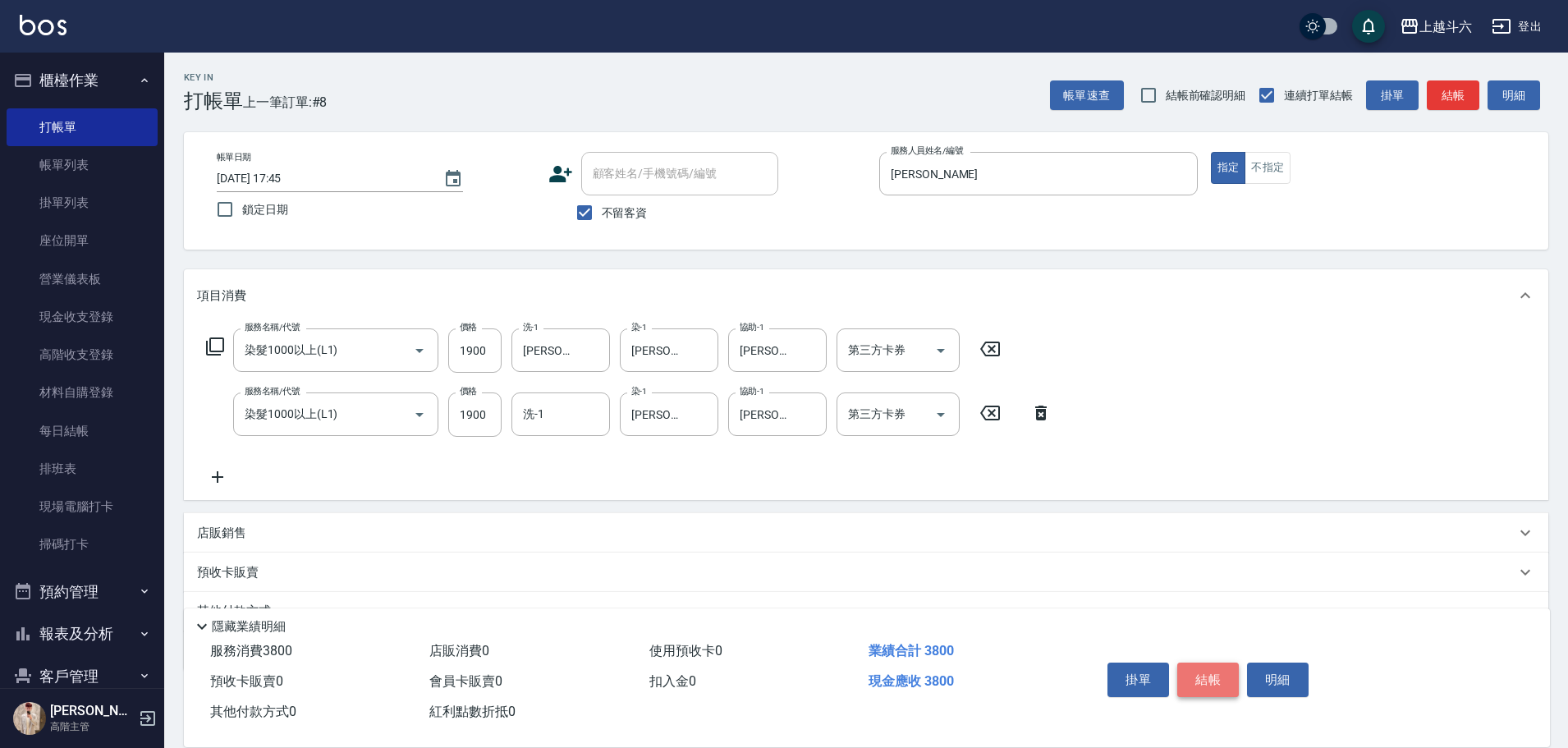
click at [768, 338] on button "結帳" at bounding box center [1207, 680] width 61 height 35
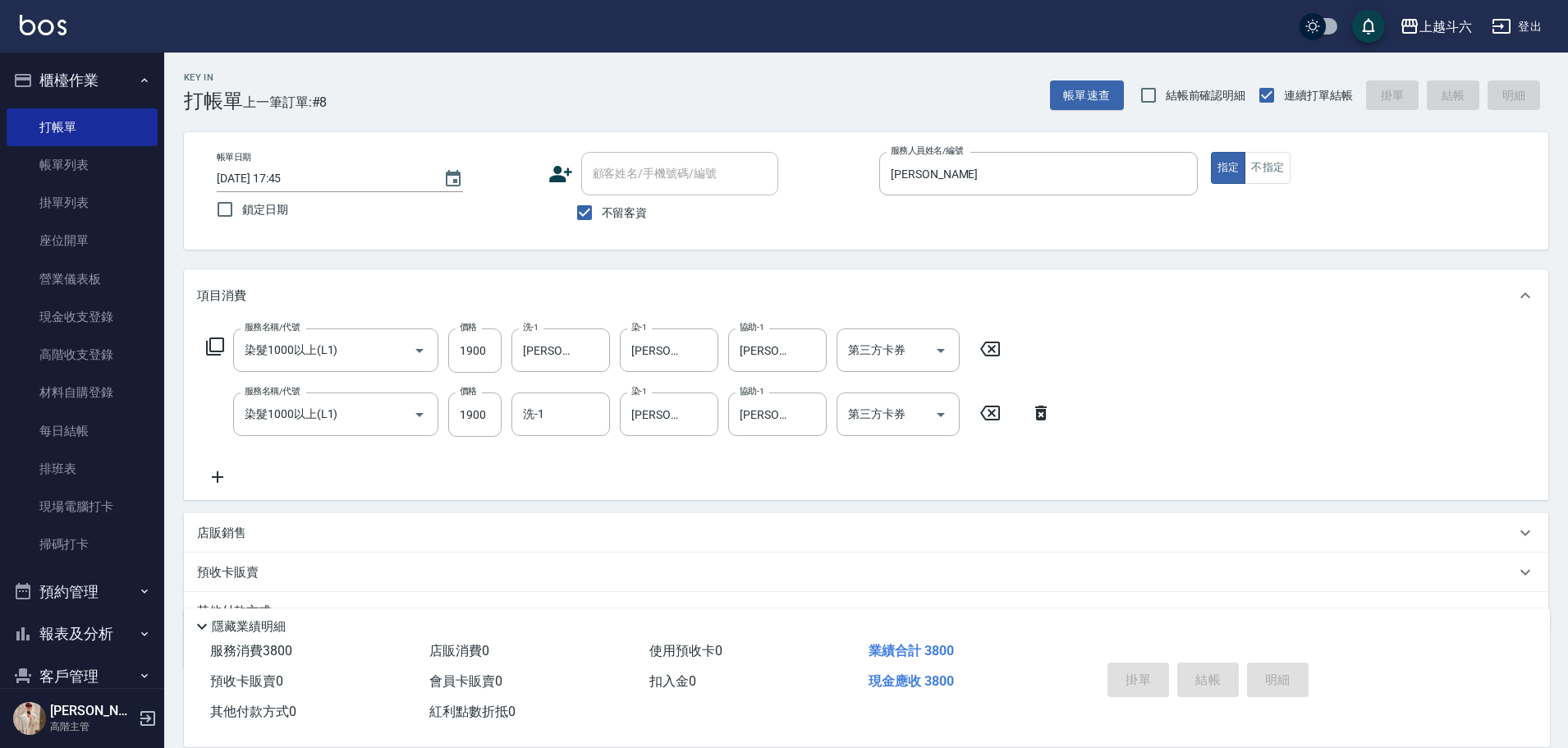
type input "2025/09/11 17:46"
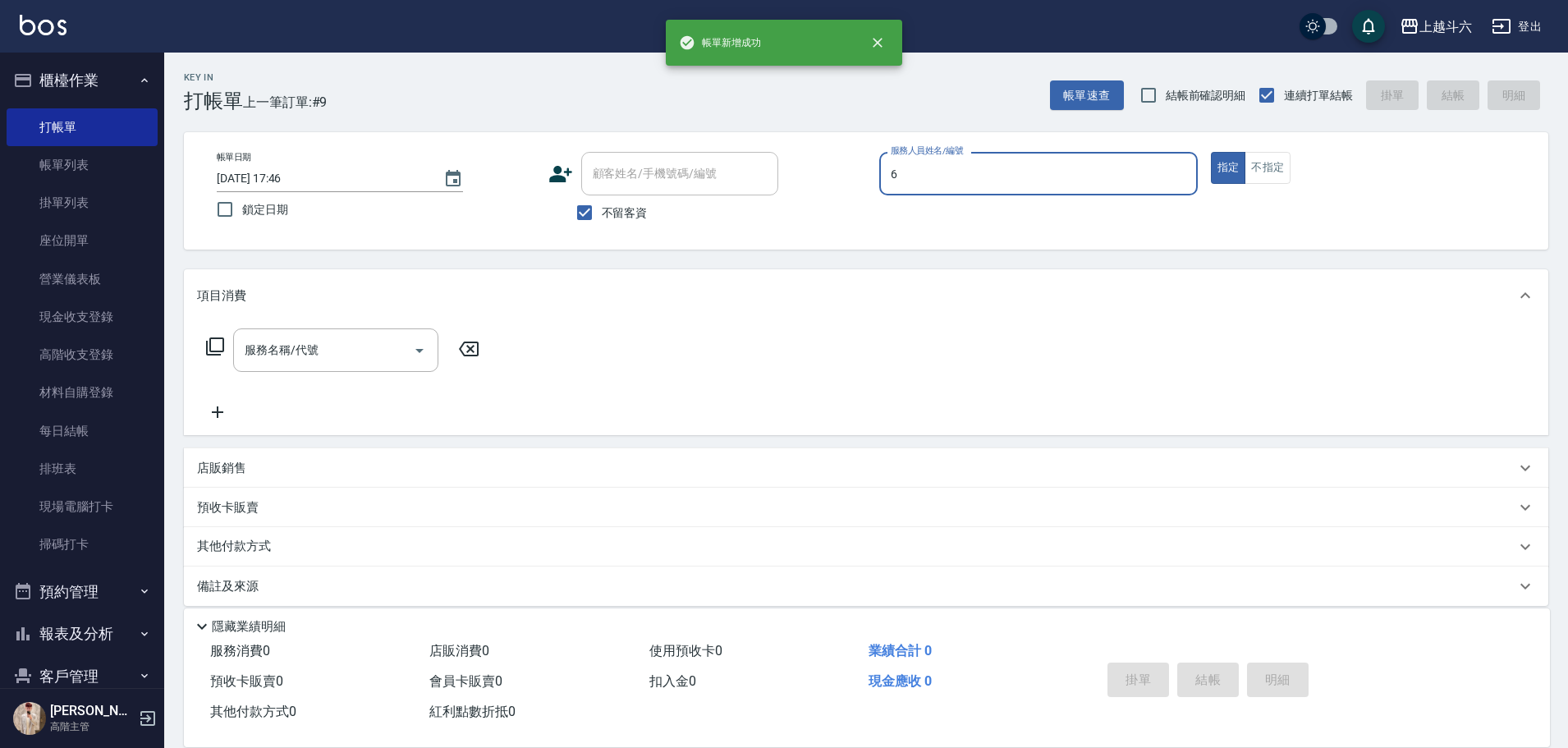
type input "6"
type button "true"
type input "紫宜-6"
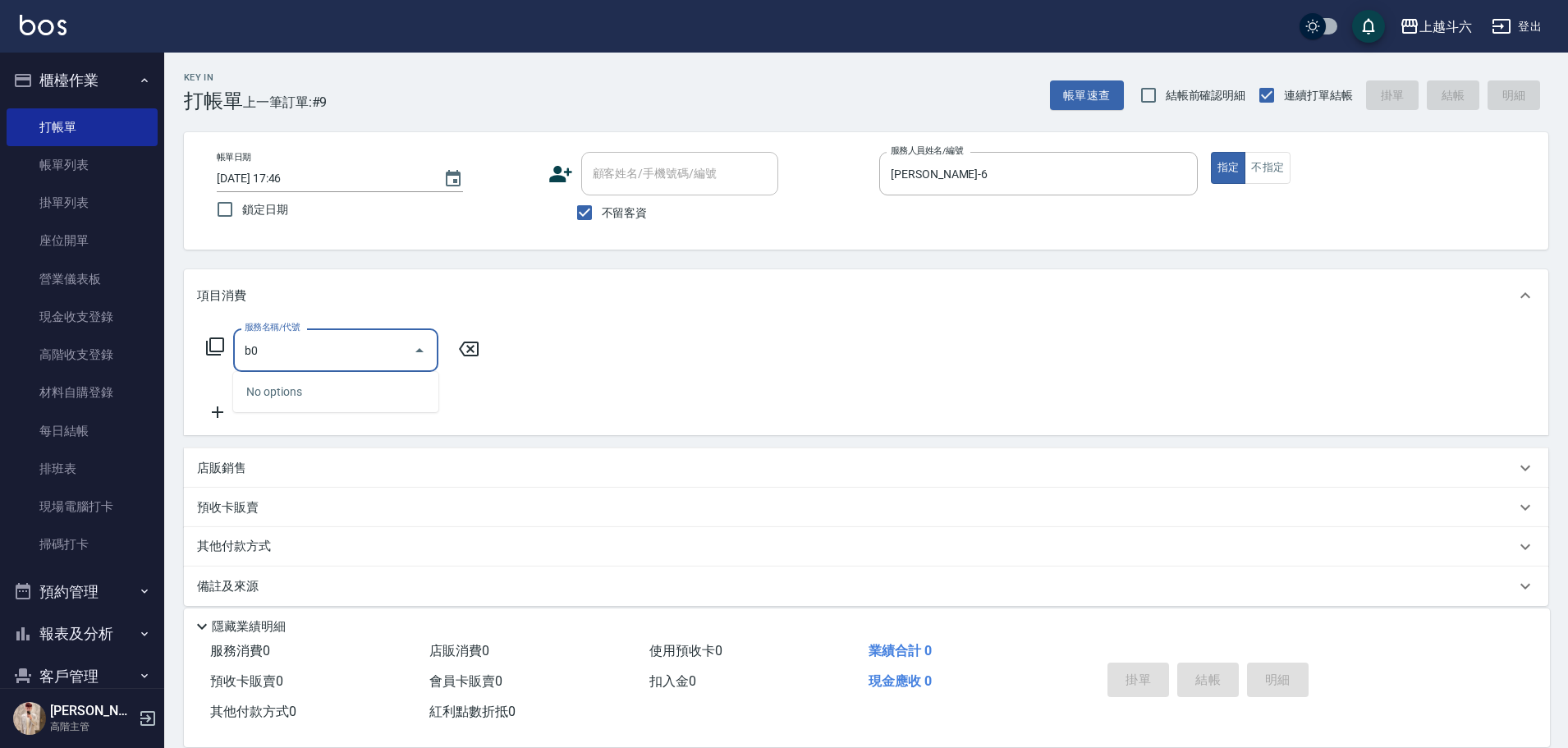
type input "b"
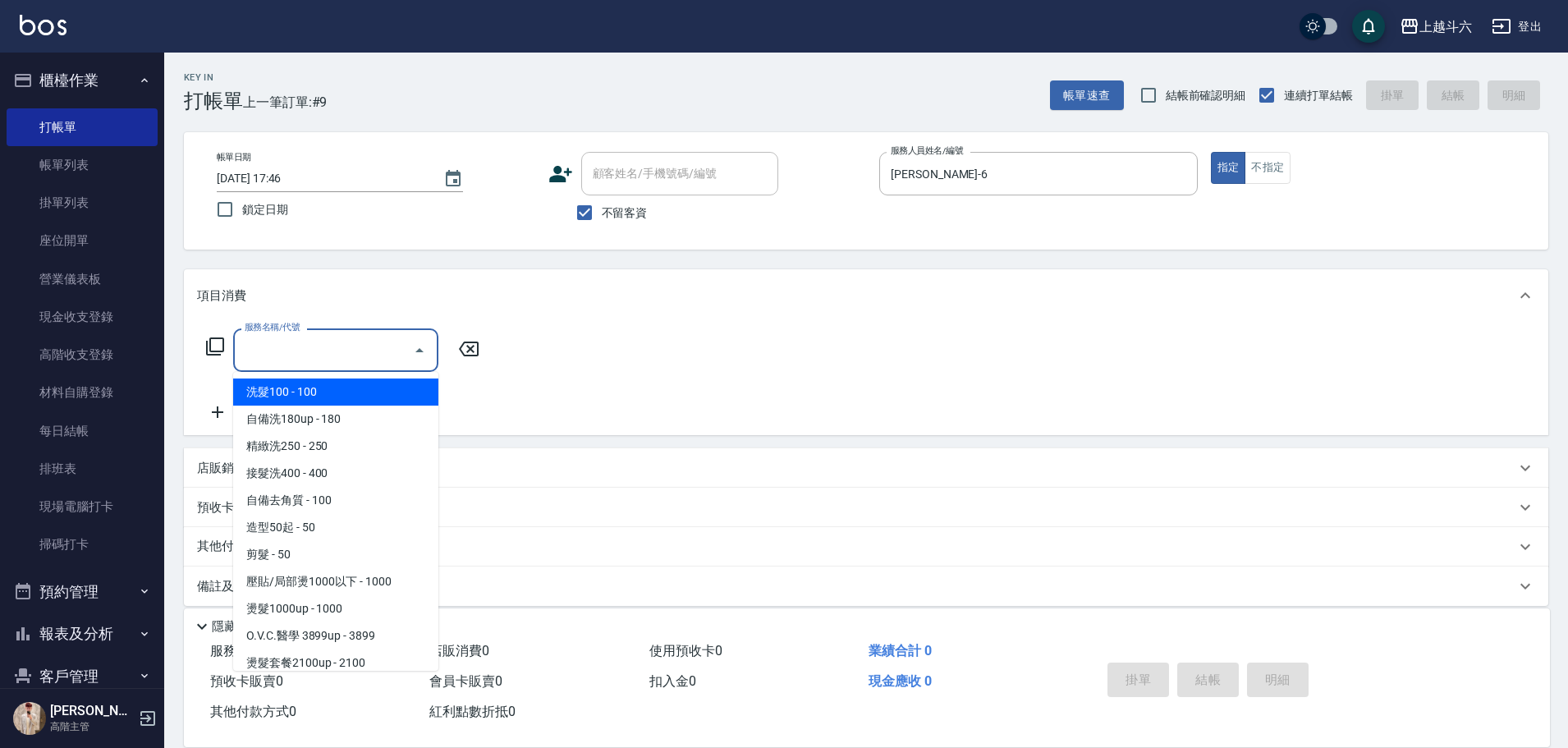
type input "c"
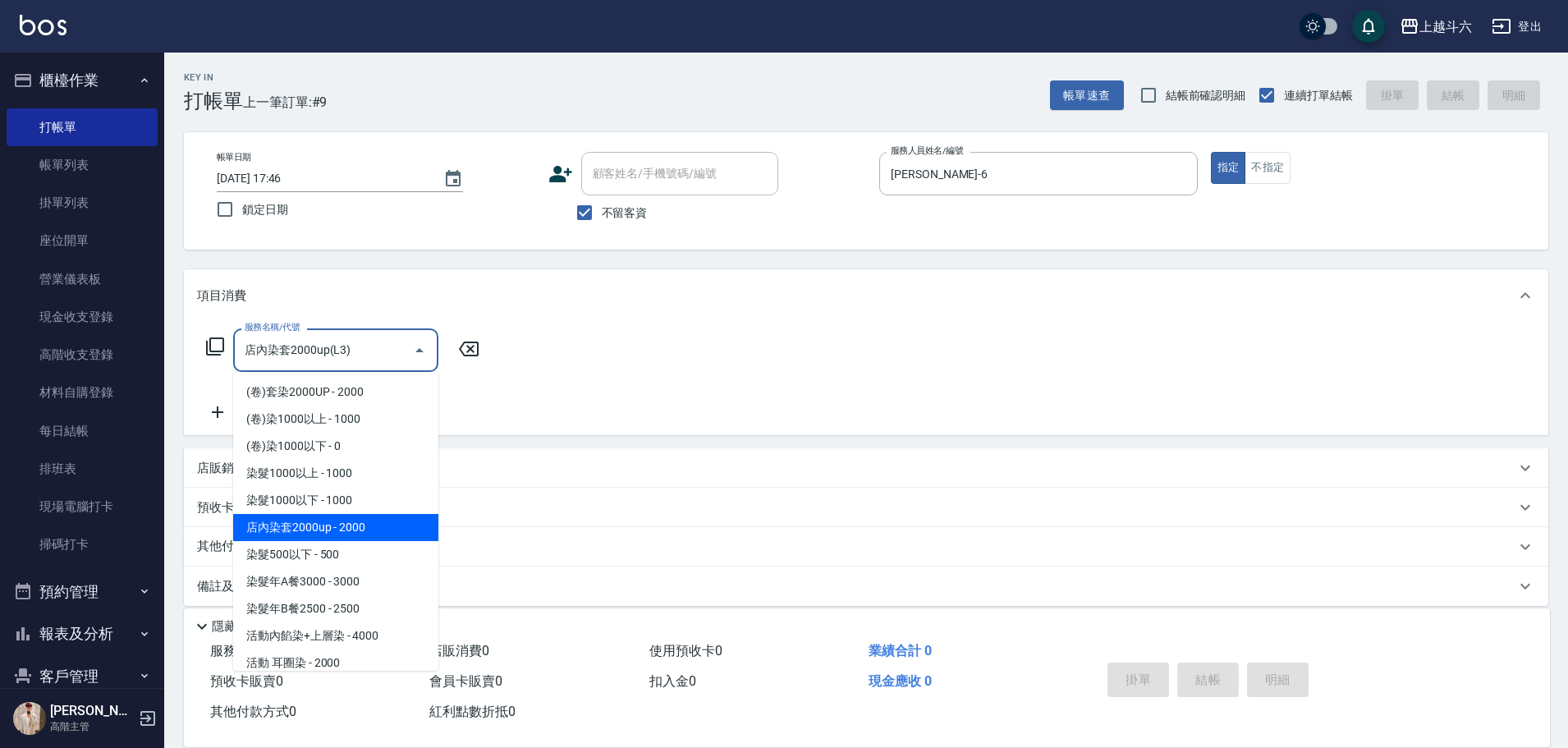
type input "店內染套2000up(L3)"
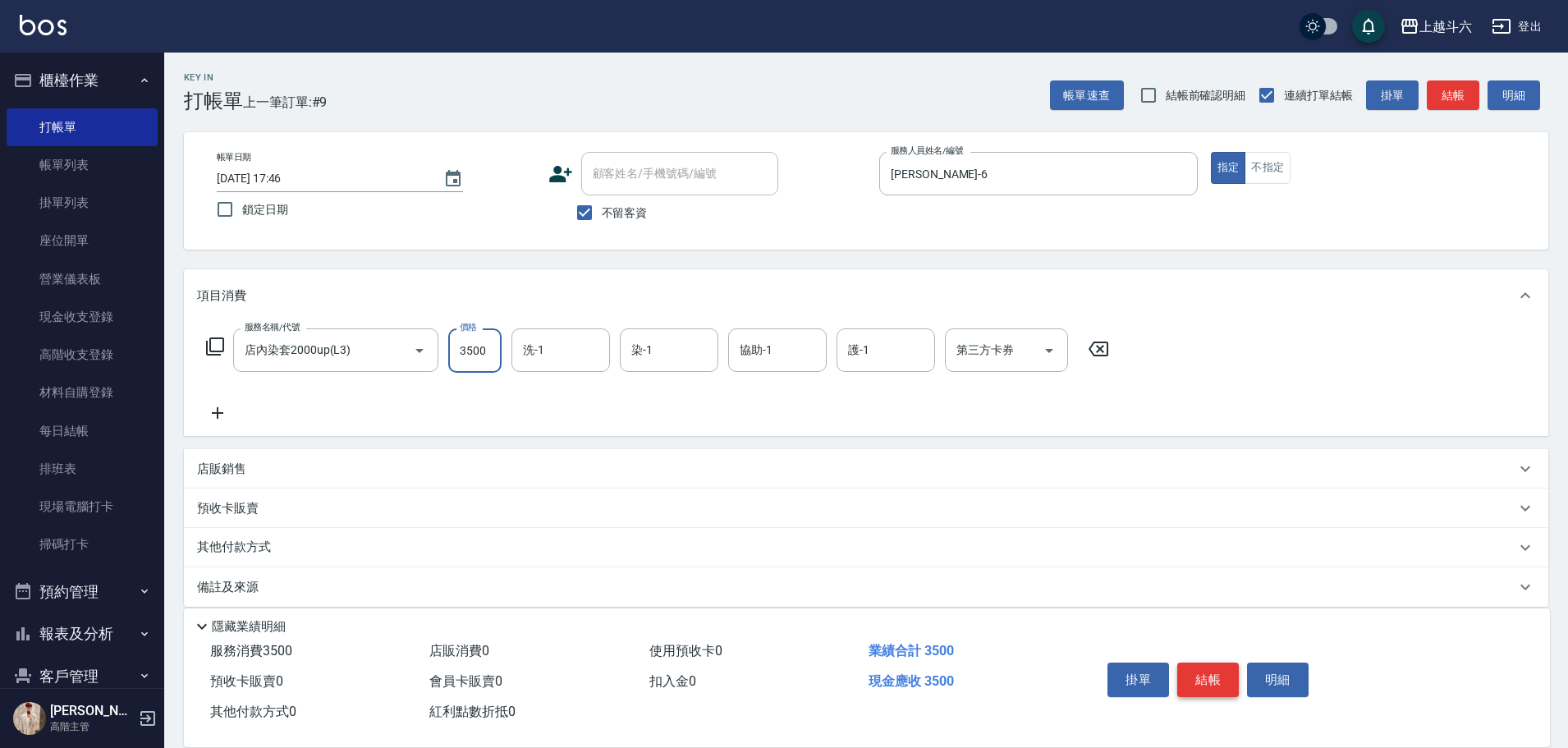
type input "3500"
type input "紫宜-6"
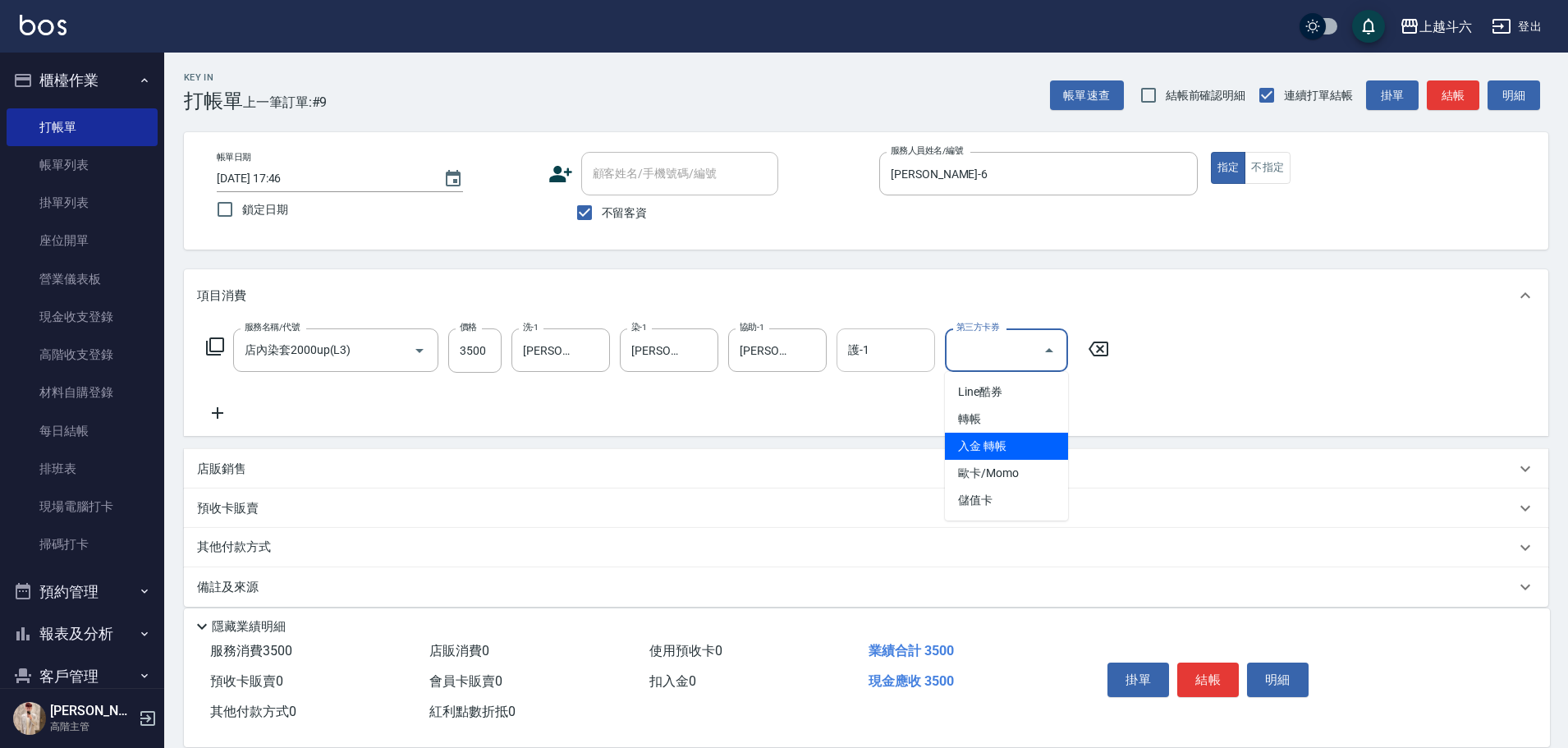
click at [768, 338] on input "護-1" at bounding box center [886, 350] width 84 height 28
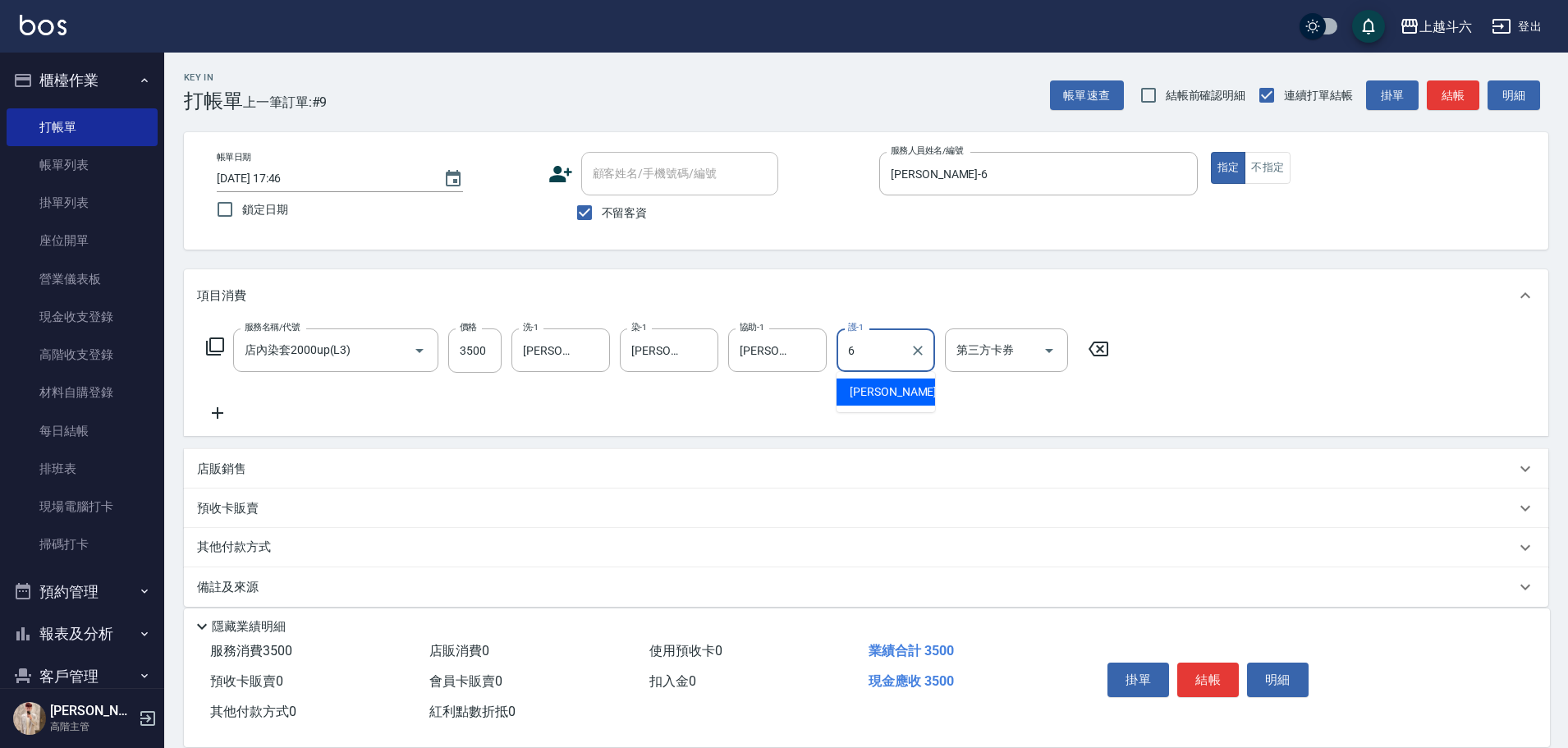
type input "紫宜-6"
click at [768, 338] on button "結帳" at bounding box center [1207, 680] width 61 height 35
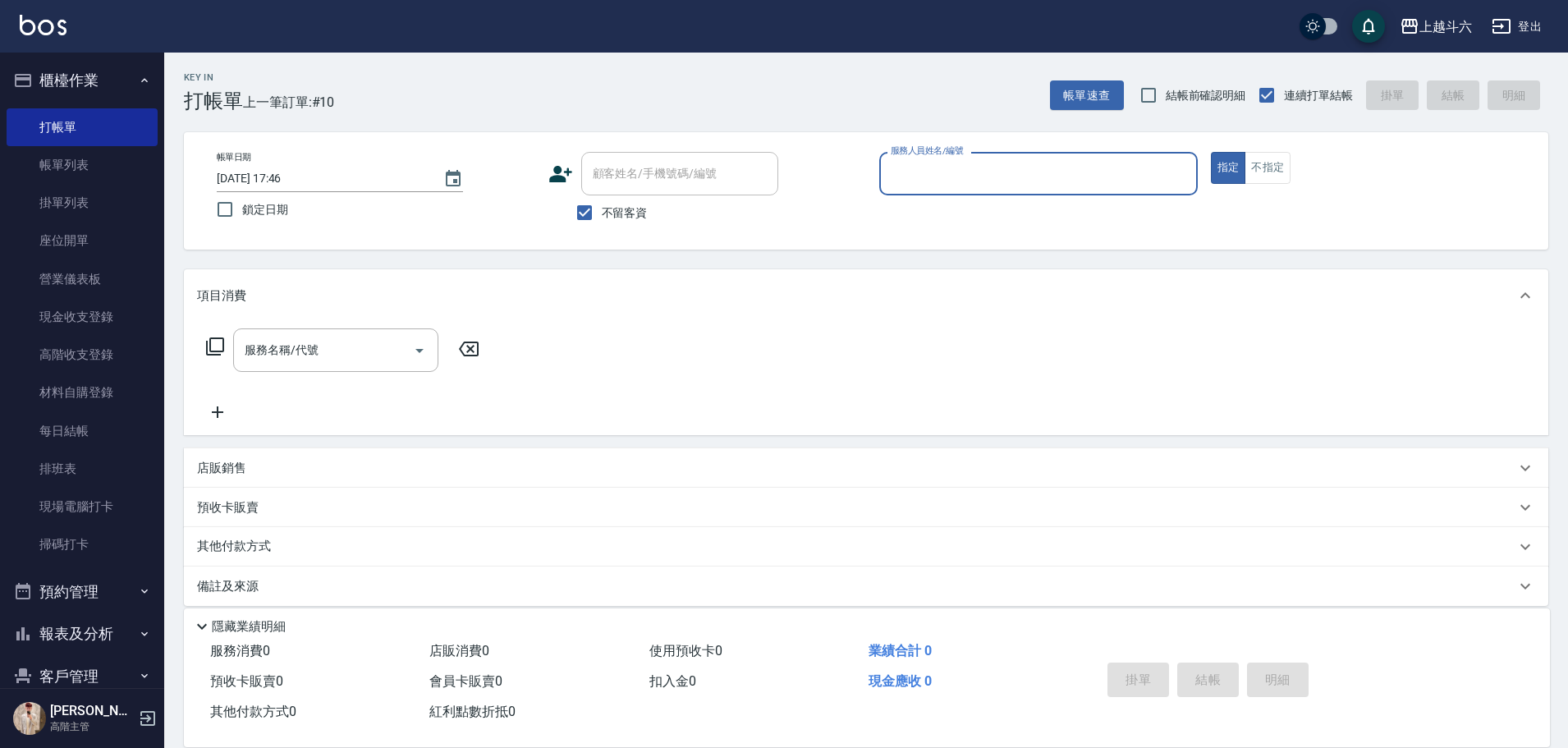
click at [768, 195] on div "服務人員姓名/編號" at bounding box center [1038, 174] width 319 height 44
type input "Lambo藍寶-10"
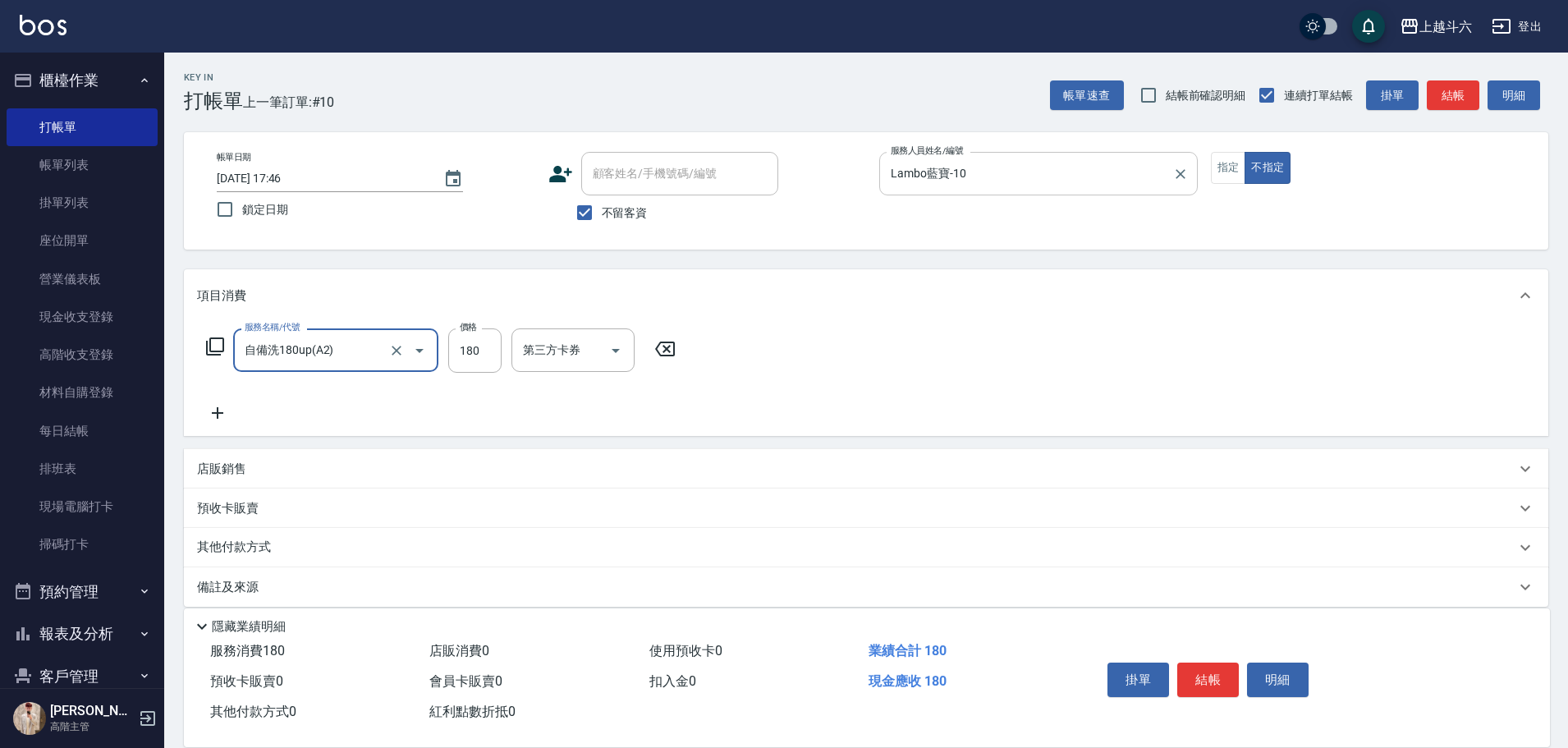
type input "自備洗180up(A2)"
type input "200"
type input "Lambo藍寶-10"
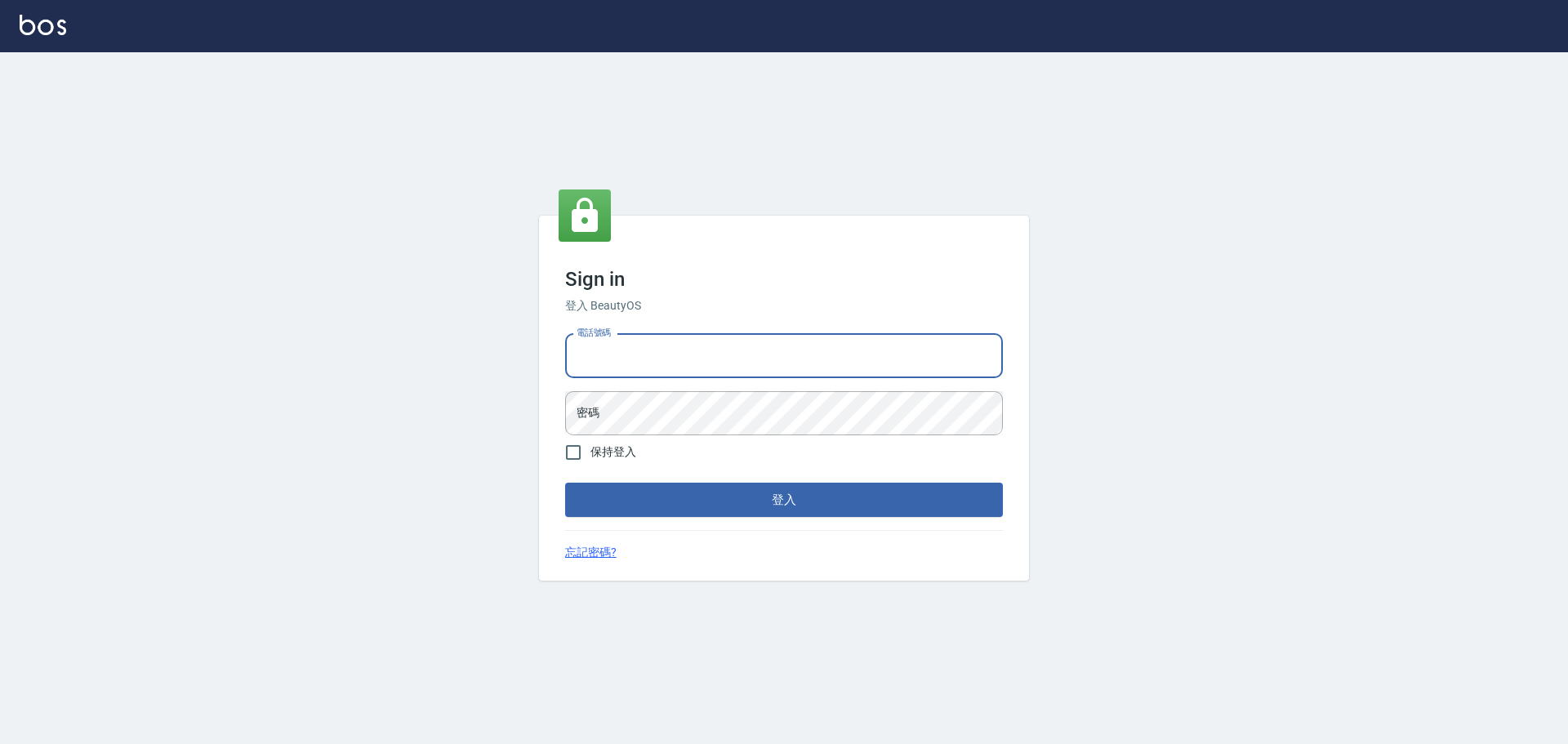
drag, startPoint x: 659, startPoint y: 348, endPoint x: 660, endPoint y: 372, distance: 24.0
click at [659, 336] on input "電話號碼" at bounding box center [784, 356] width 438 height 45
type input "0989189977"
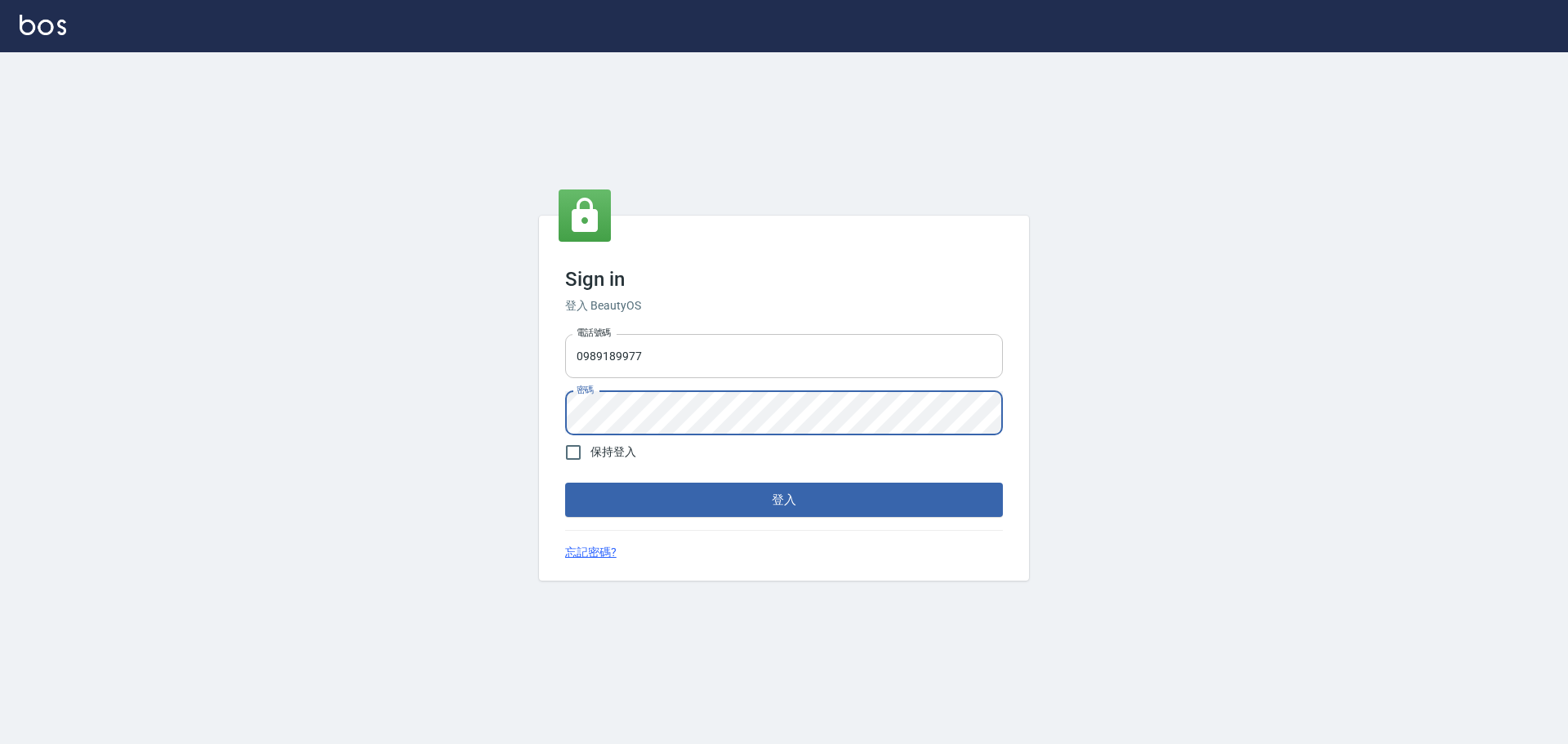
click at [565, 336] on button "登入" at bounding box center [784, 500] width 438 height 35
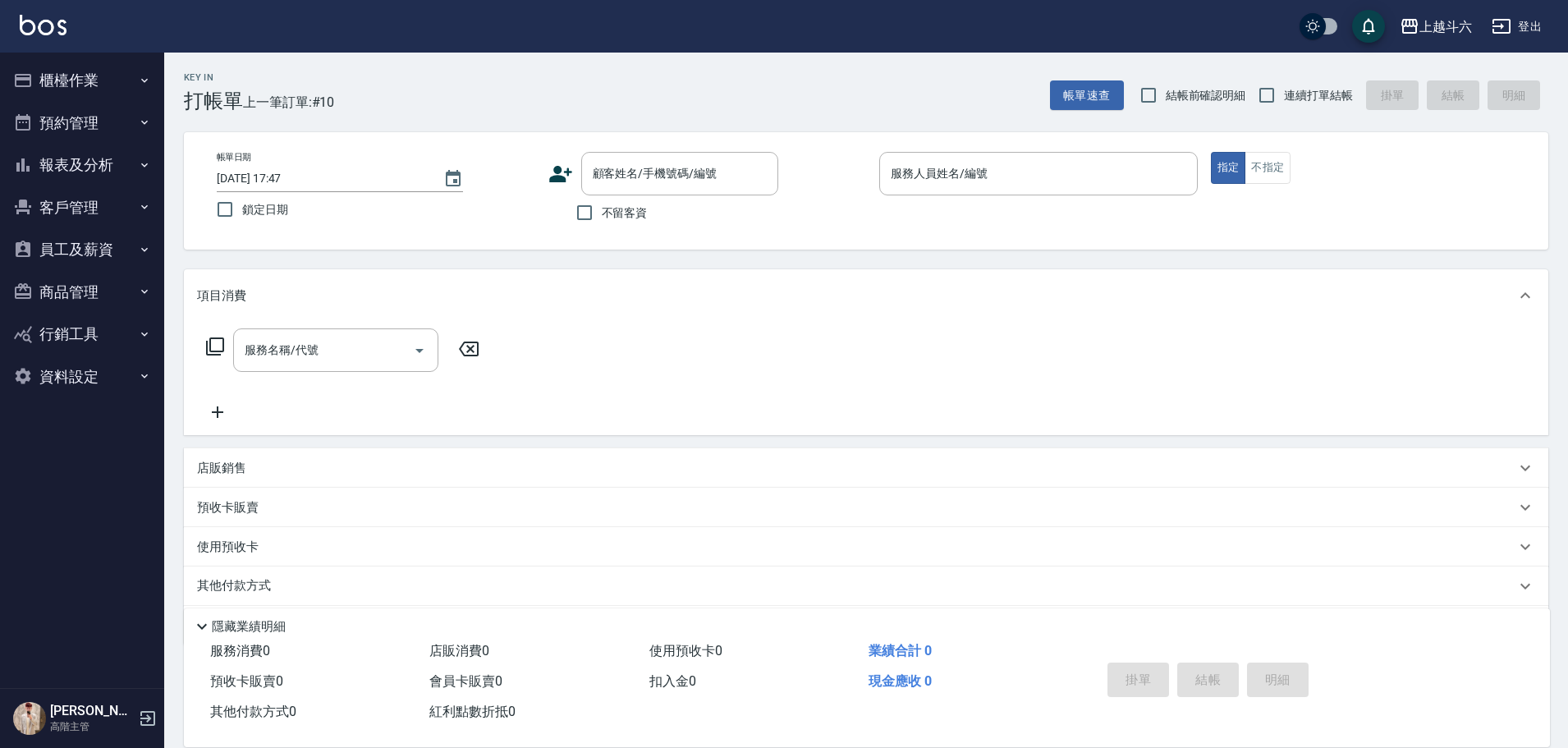
click at [638, 220] on span "不留客資" at bounding box center [625, 213] width 46 height 17
click at [602, 220] on input "不留客資" at bounding box center [584, 213] width 35 height 35
checkbox input "true"
click at [768, 100] on span "連續打單結帳" at bounding box center [1319, 95] width 69 height 17
click at [768, 100] on input "連續打單結帳" at bounding box center [1267, 95] width 35 height 35
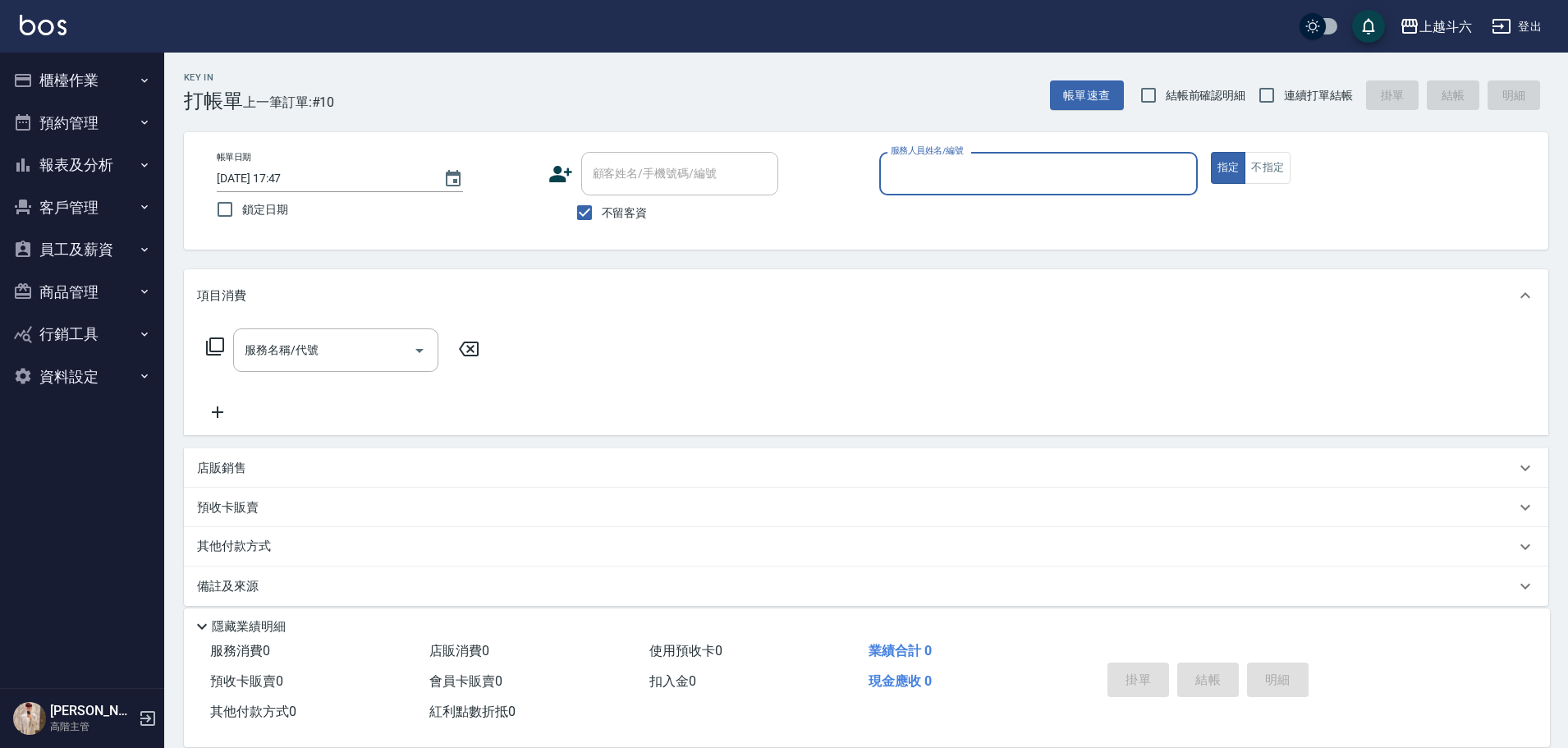
checkbox input "true"
click at [768, 177] on input "服務人員姓名/編號" at bounding box center [1038, 173] width 304 height 28
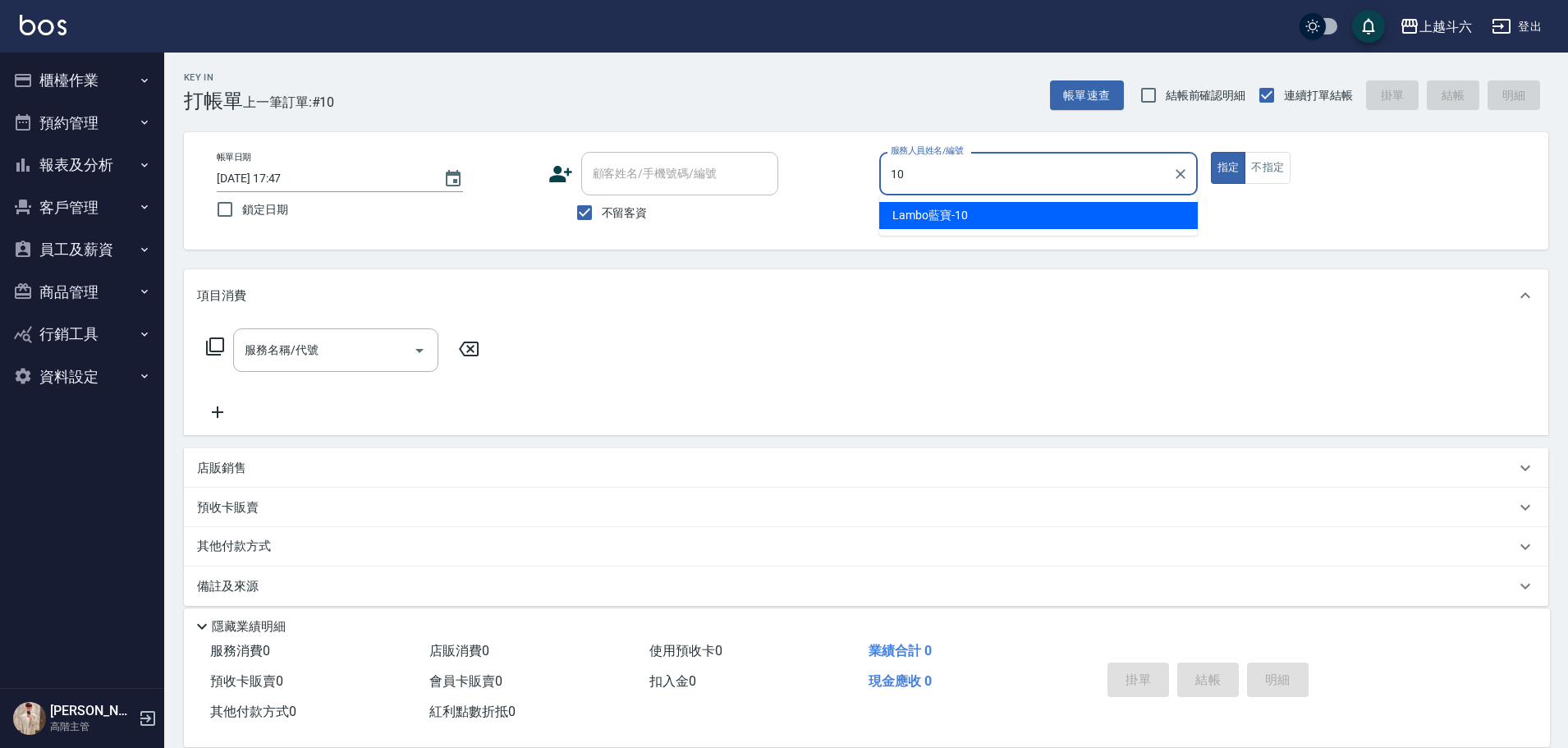
type input "Lambo藍寶-10"
type button "true"
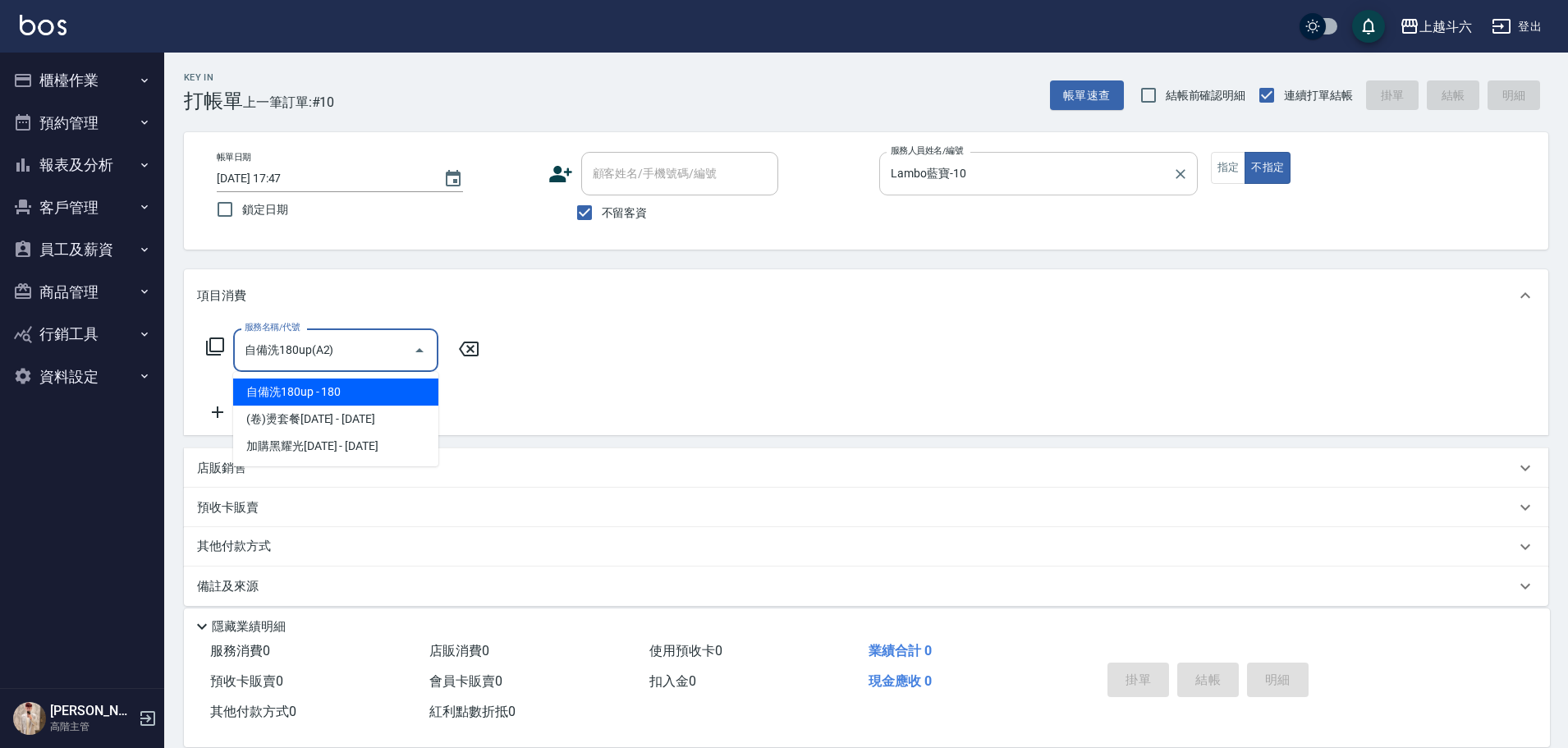
type input "自備洗180up(A2)"
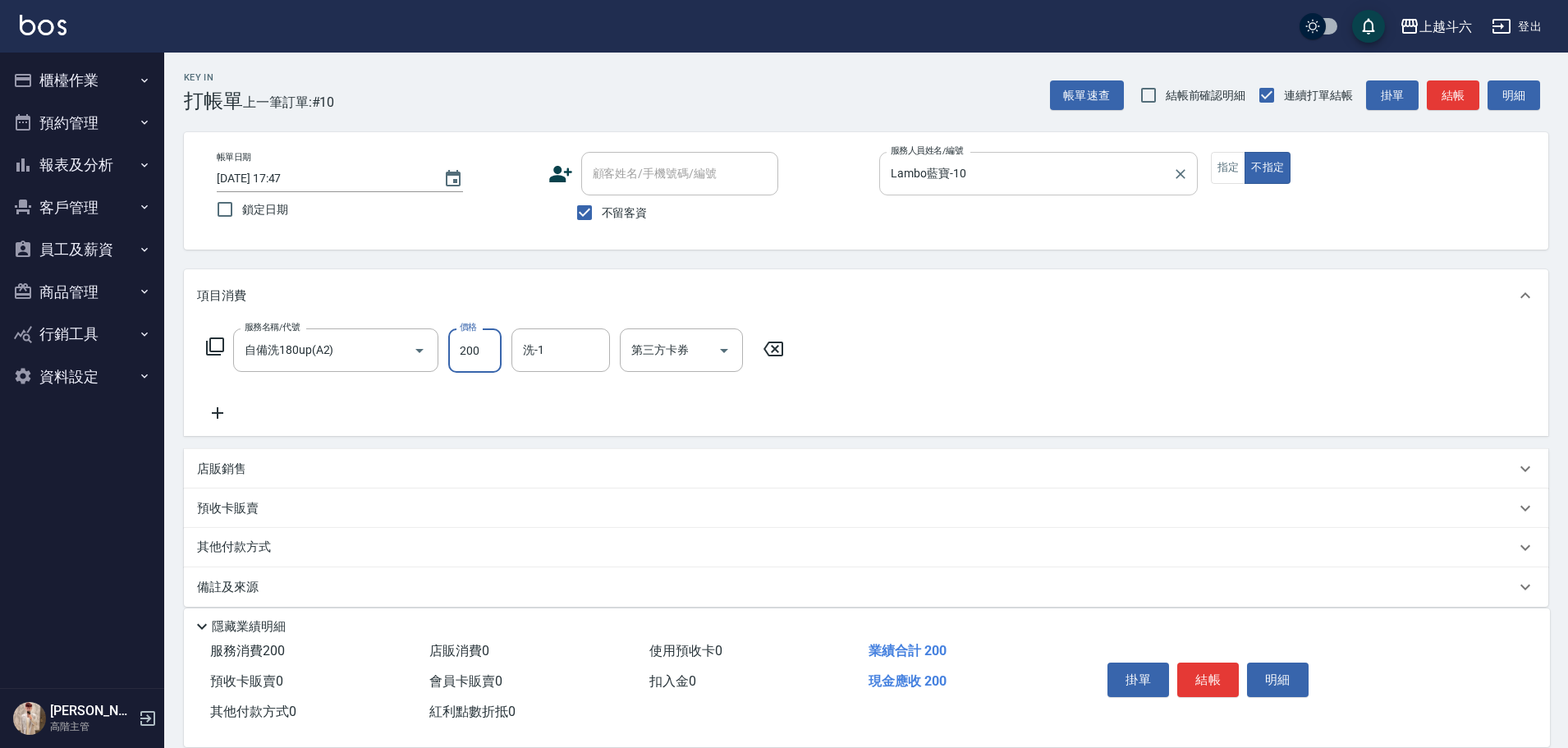
type input "200"
type input "Lambo藍寶-10"
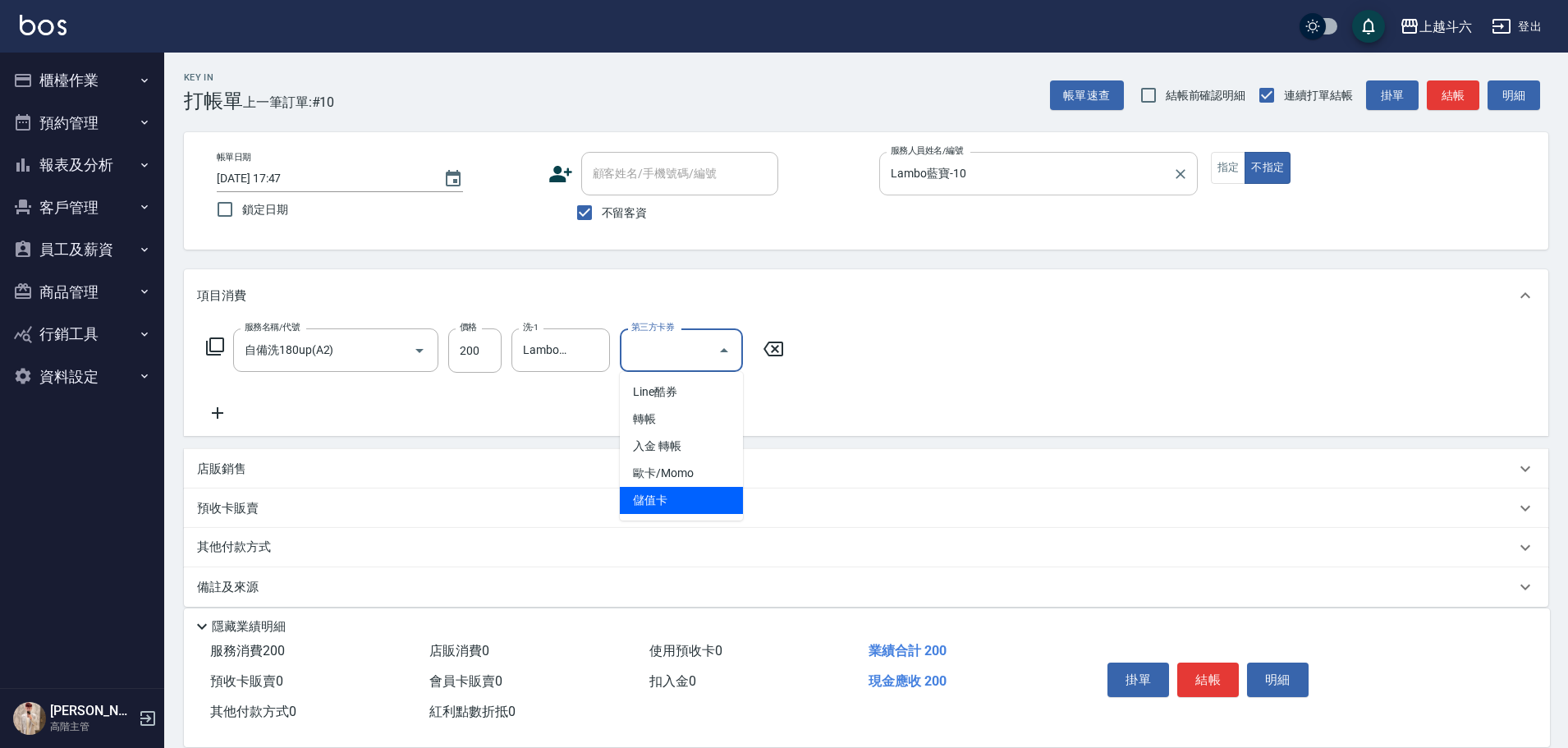
type input "儲值卡"
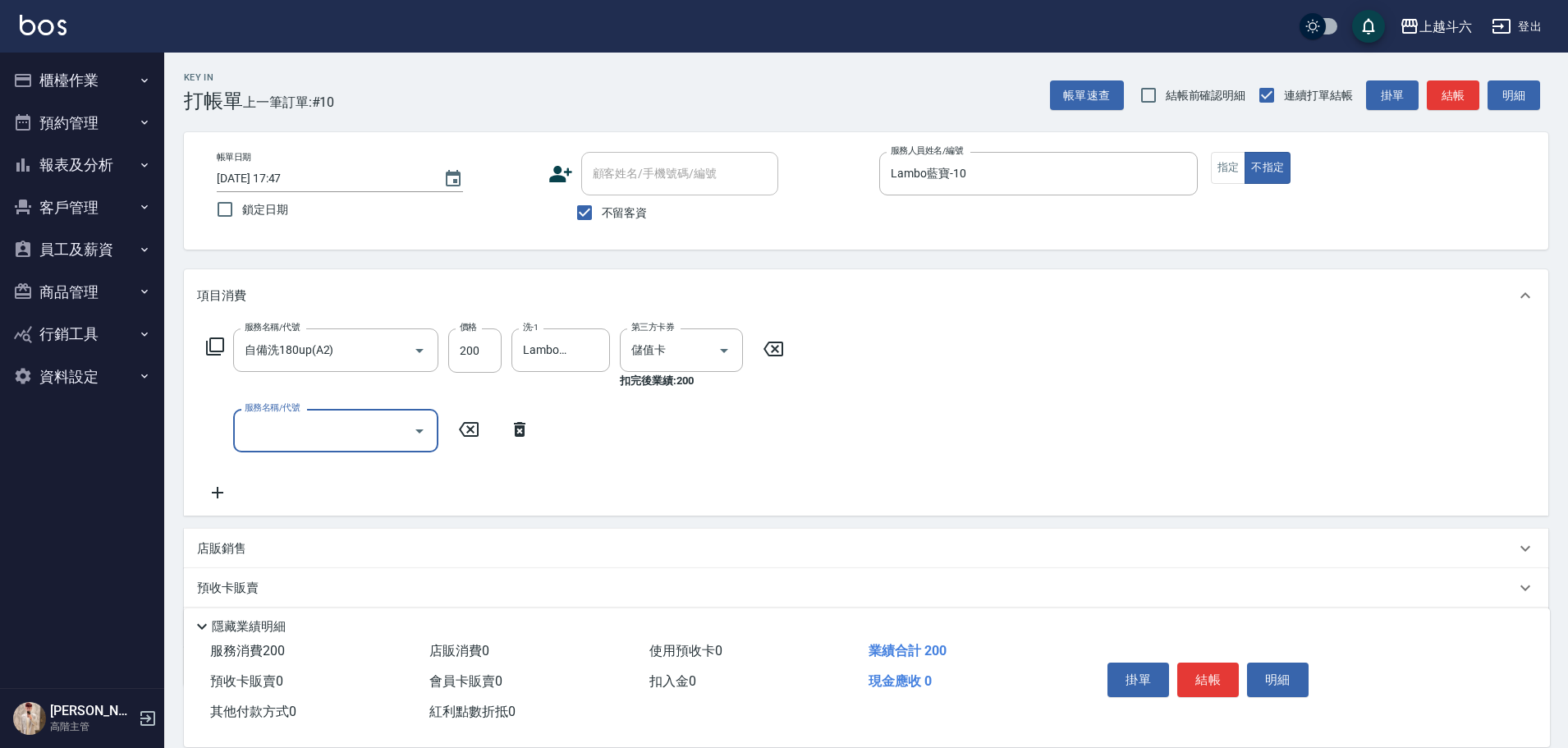
click at [303, 338] on div "店販銷售" at bounding box center [866, 548] width 1364 height 39
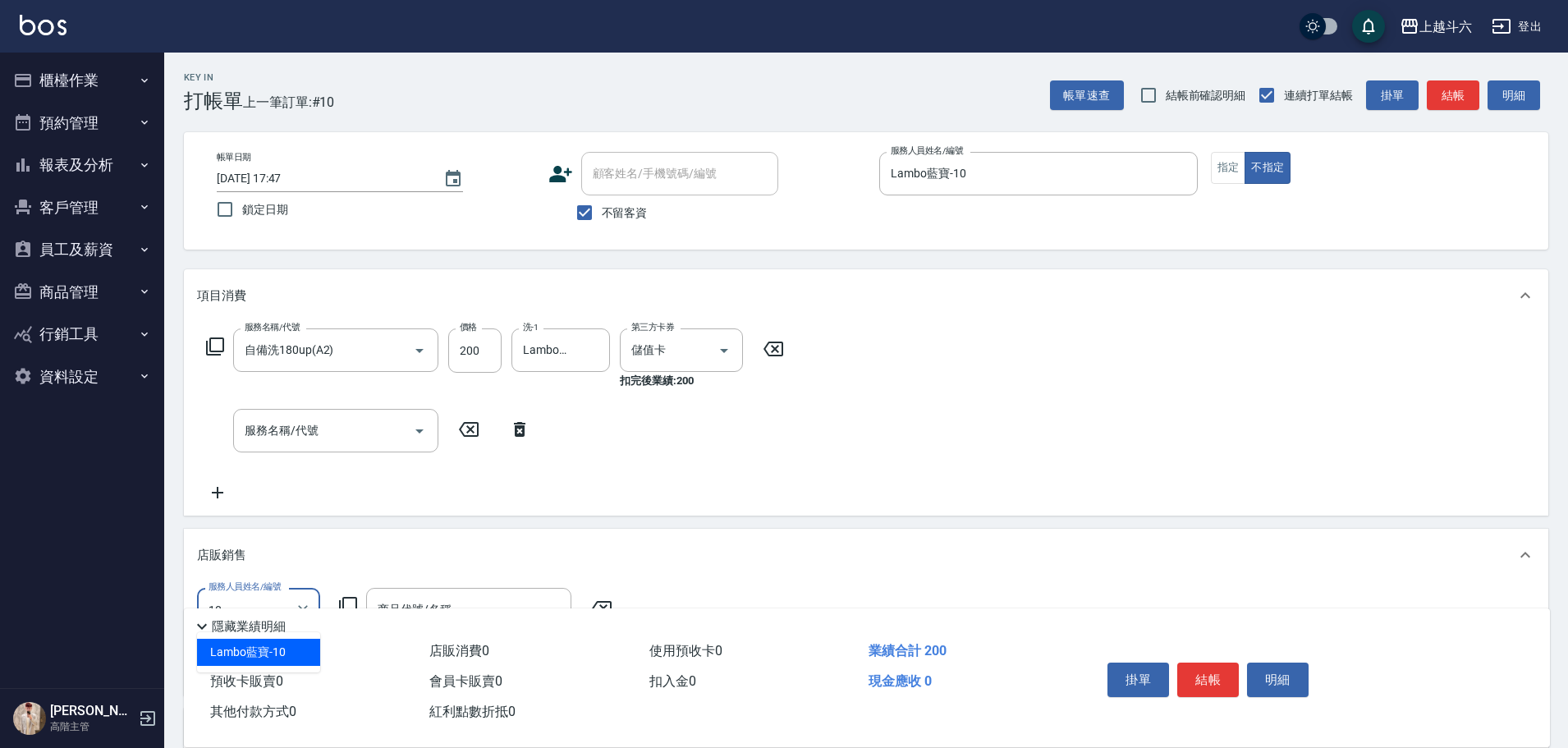
type input "Lambo藍寶-10"
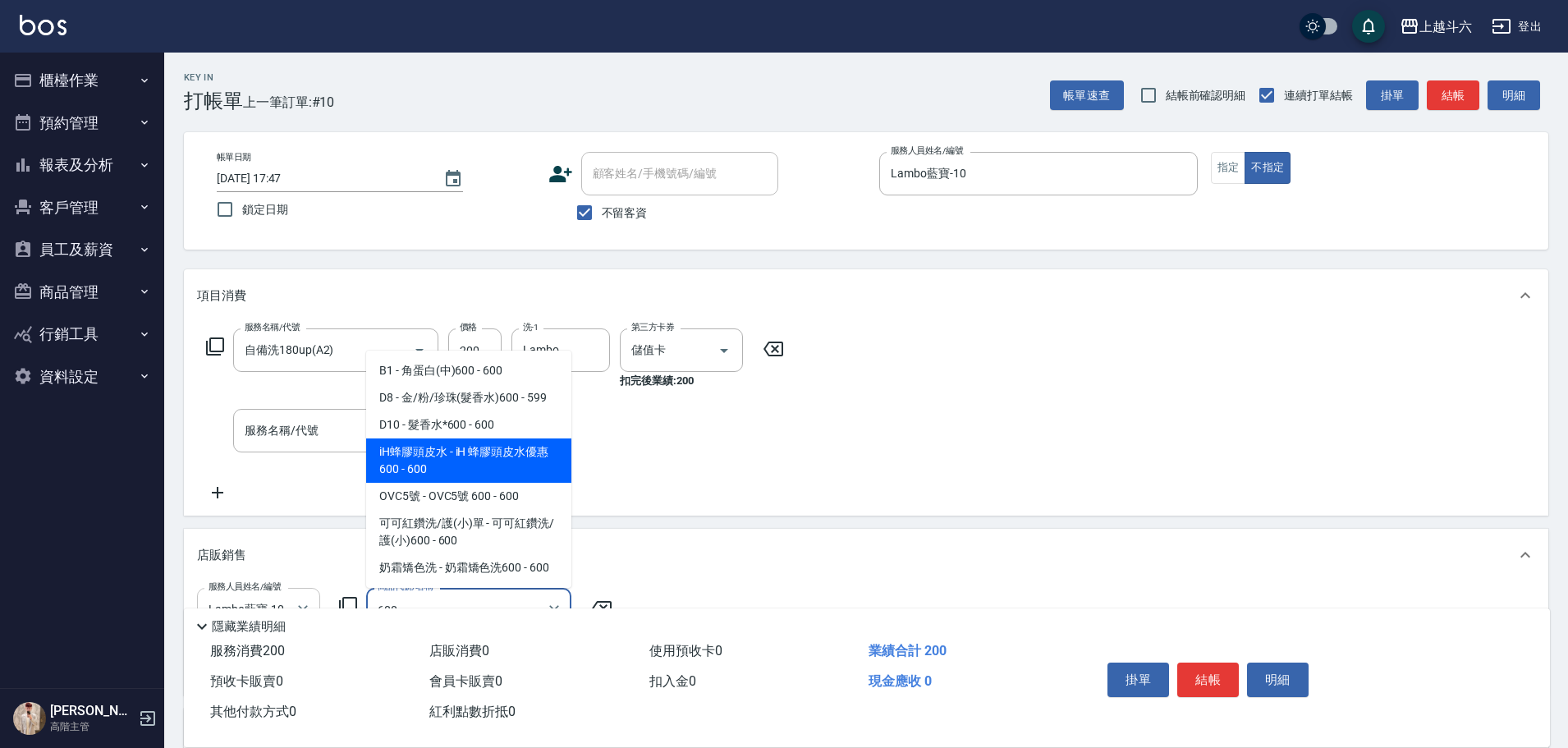
type input "iH 蜂膠頭皮水優惠600"
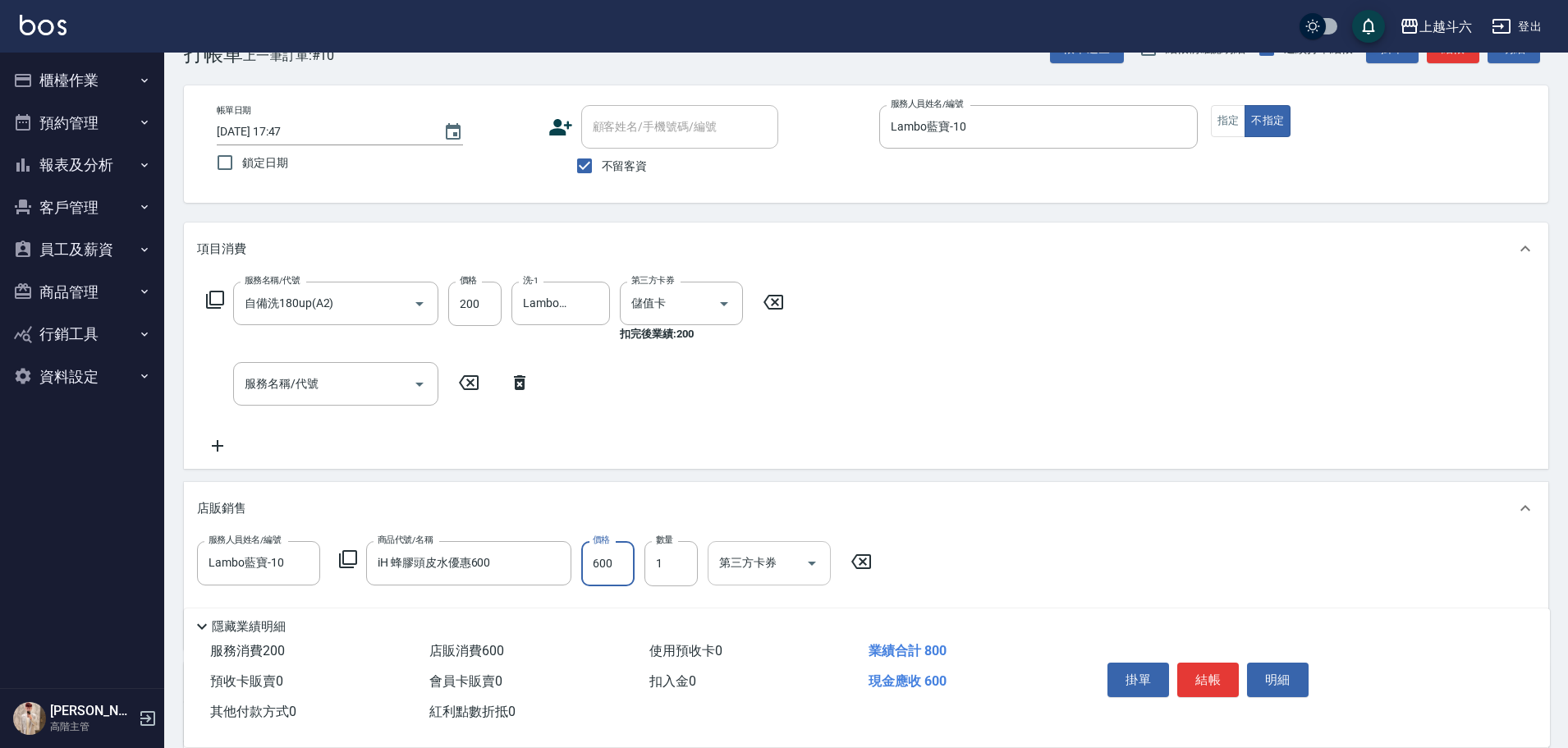
scroll to position [82, 0]
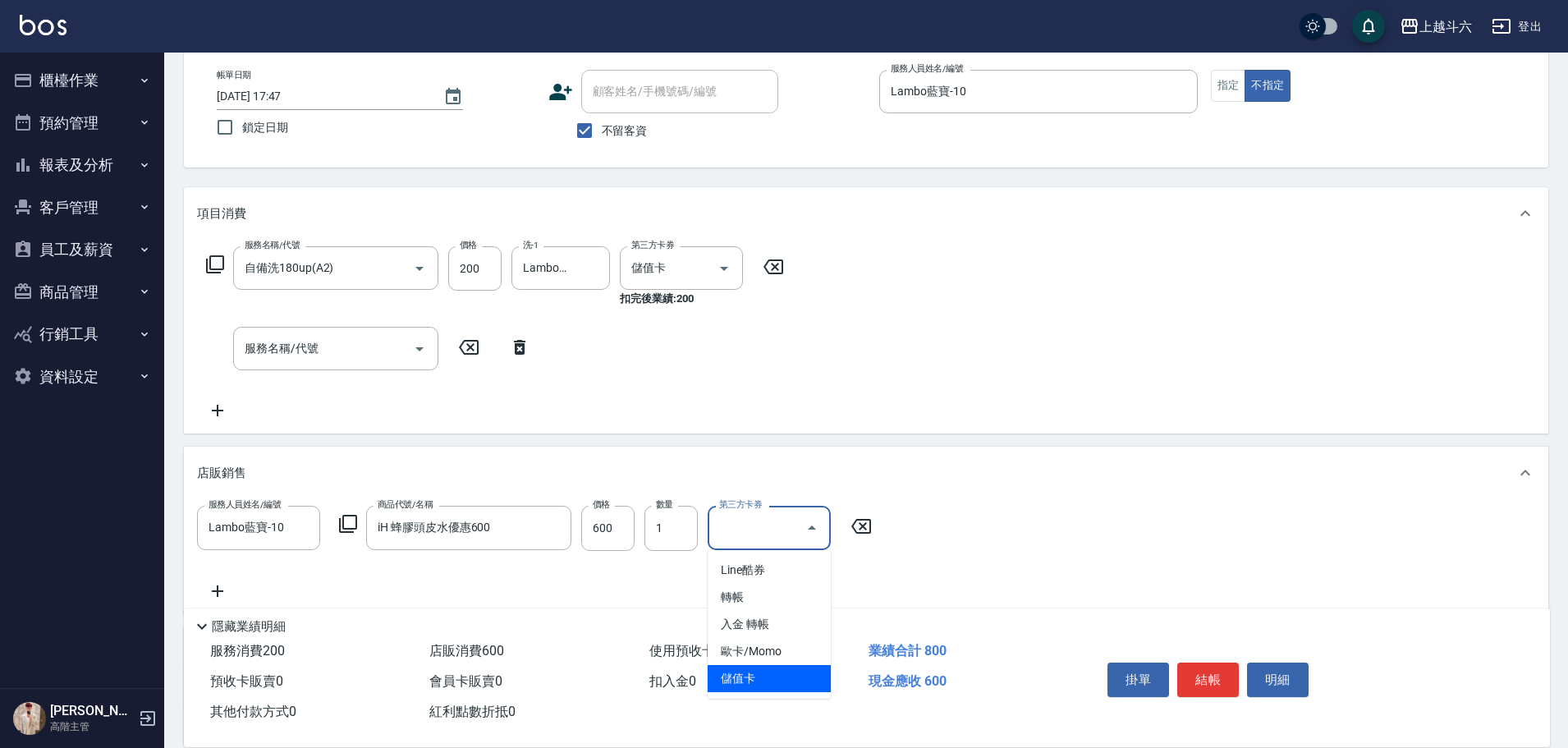
type input "儲值卡"
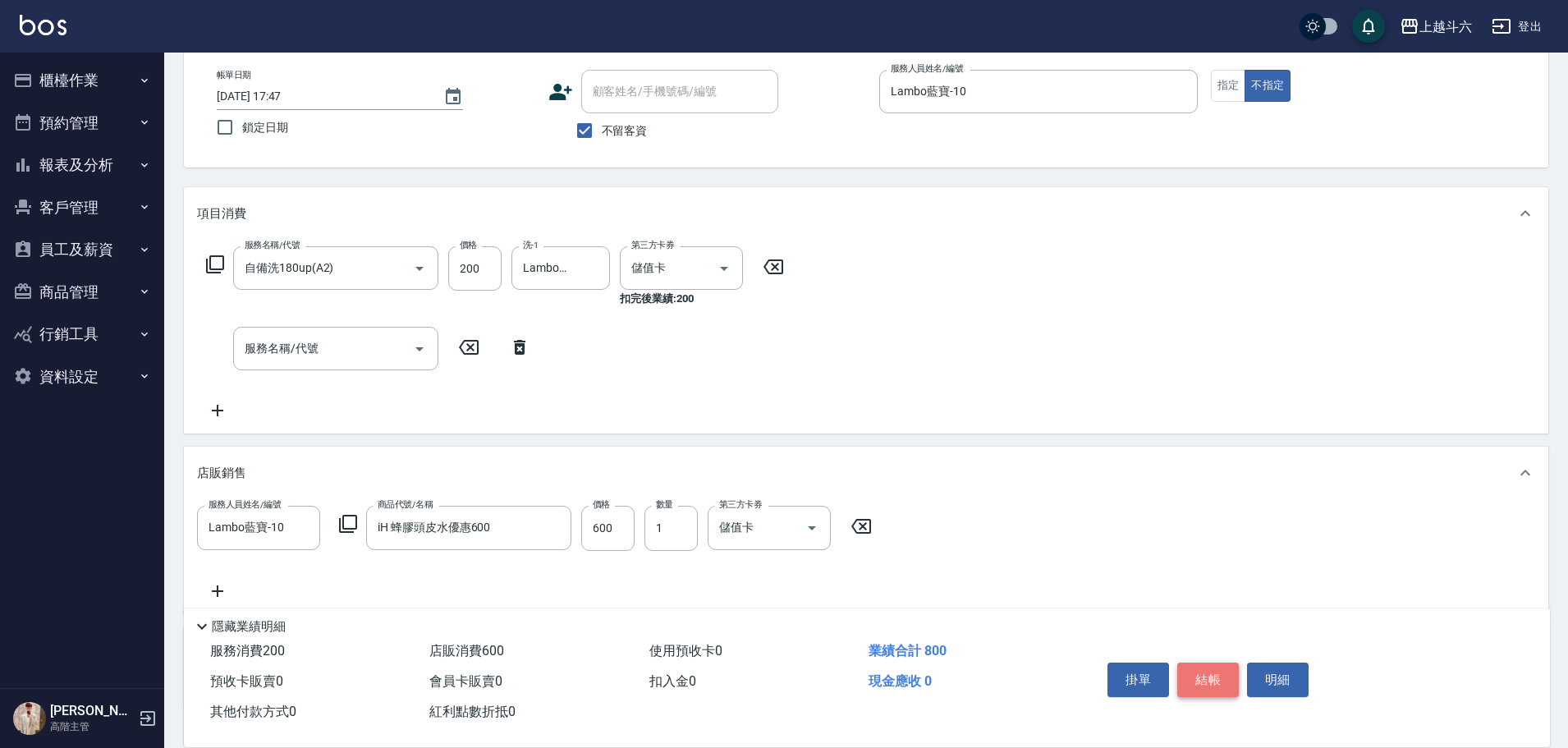
click at [768, 338] on button "結帳" at bounding box center [1207, 680] width 61 height 35
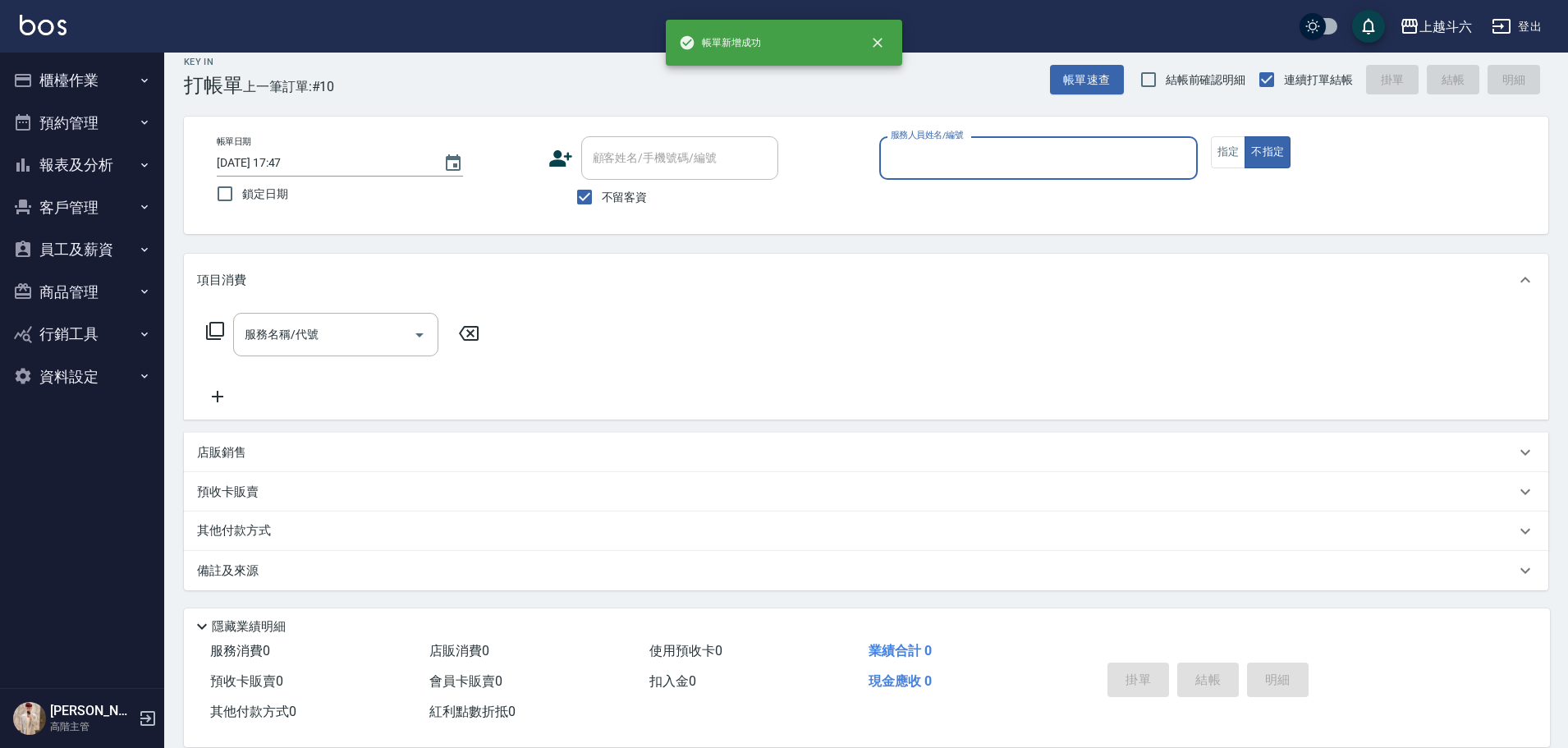
scroll to position [16, 0]
type input "Rebecca瑞瑞-R"
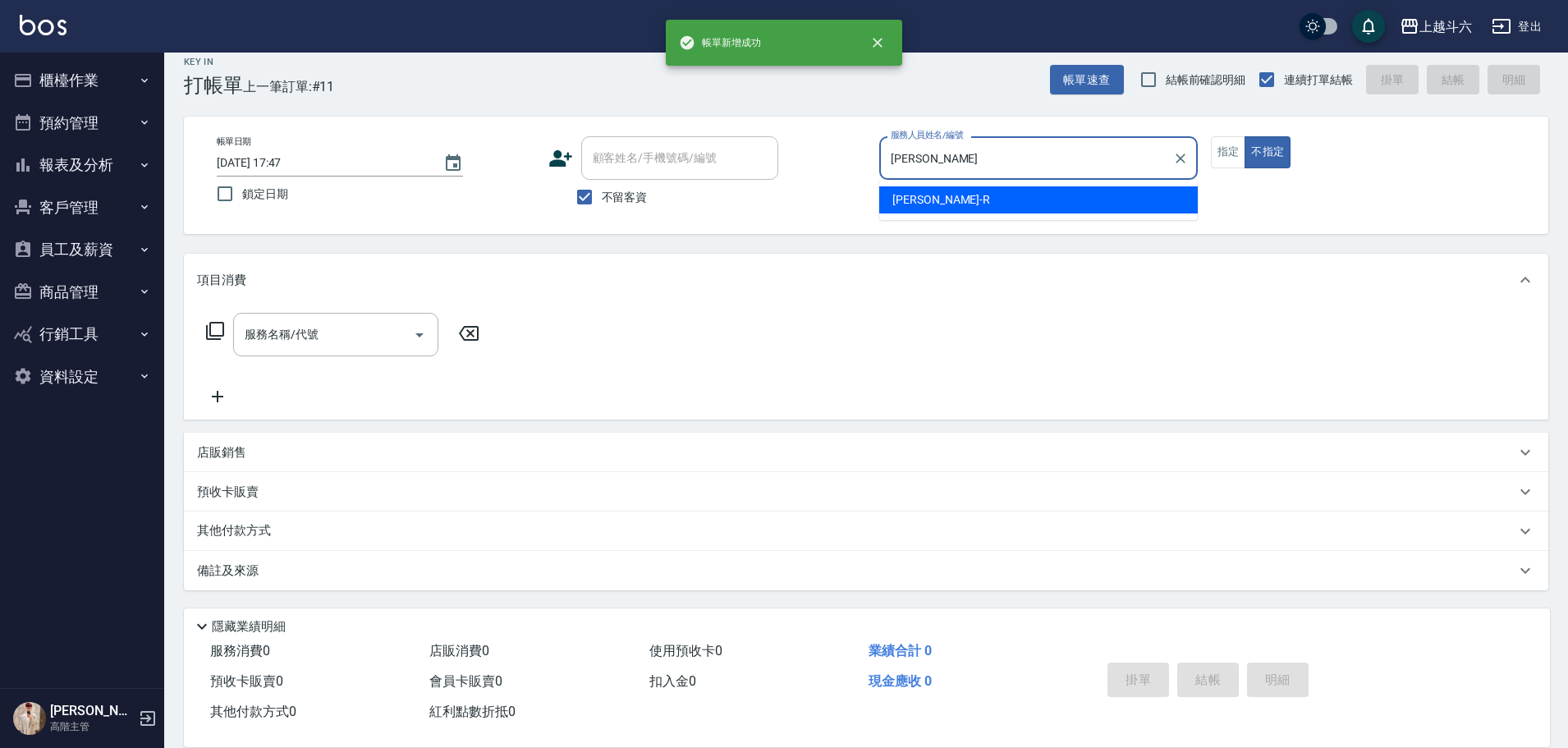
type button "false"
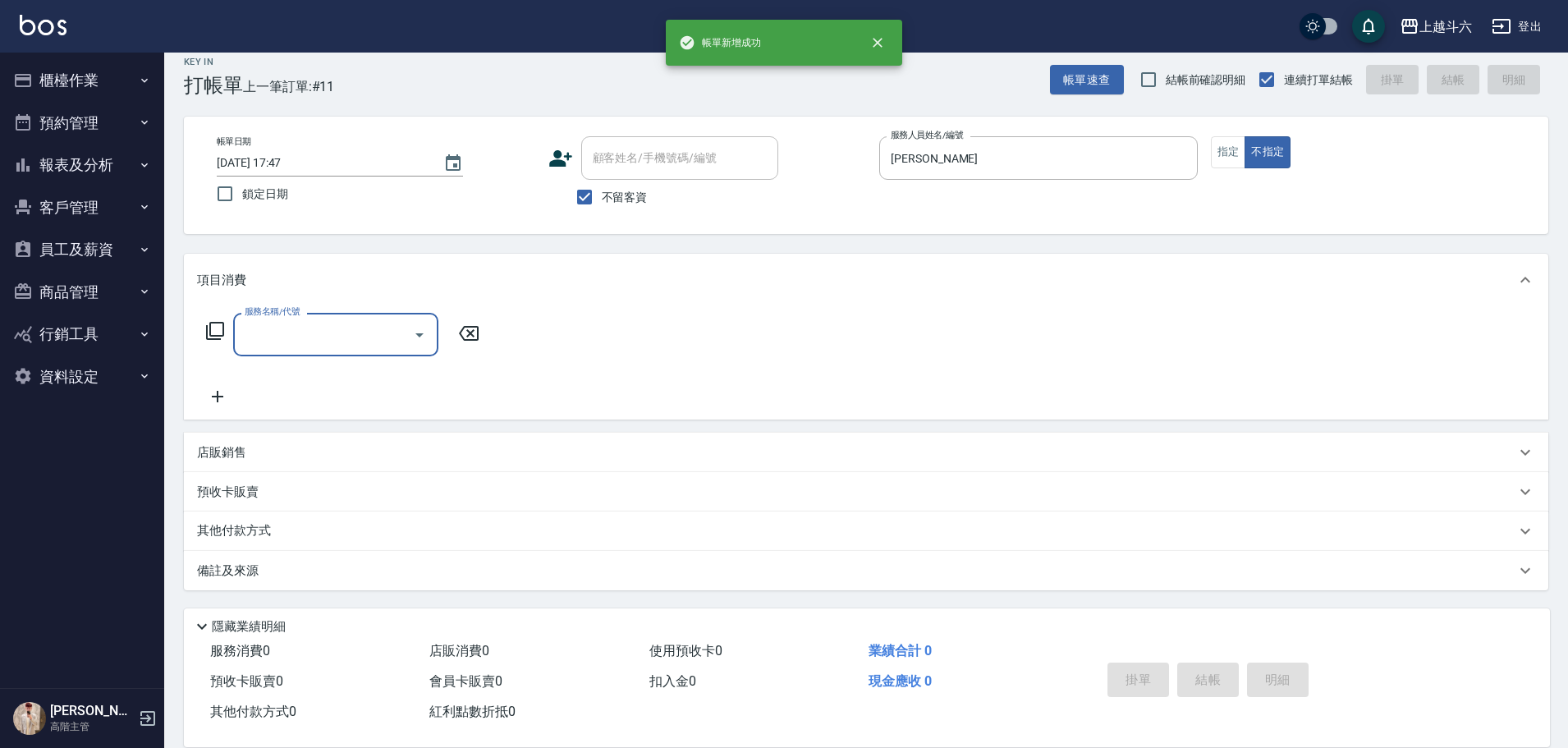
type input "B"
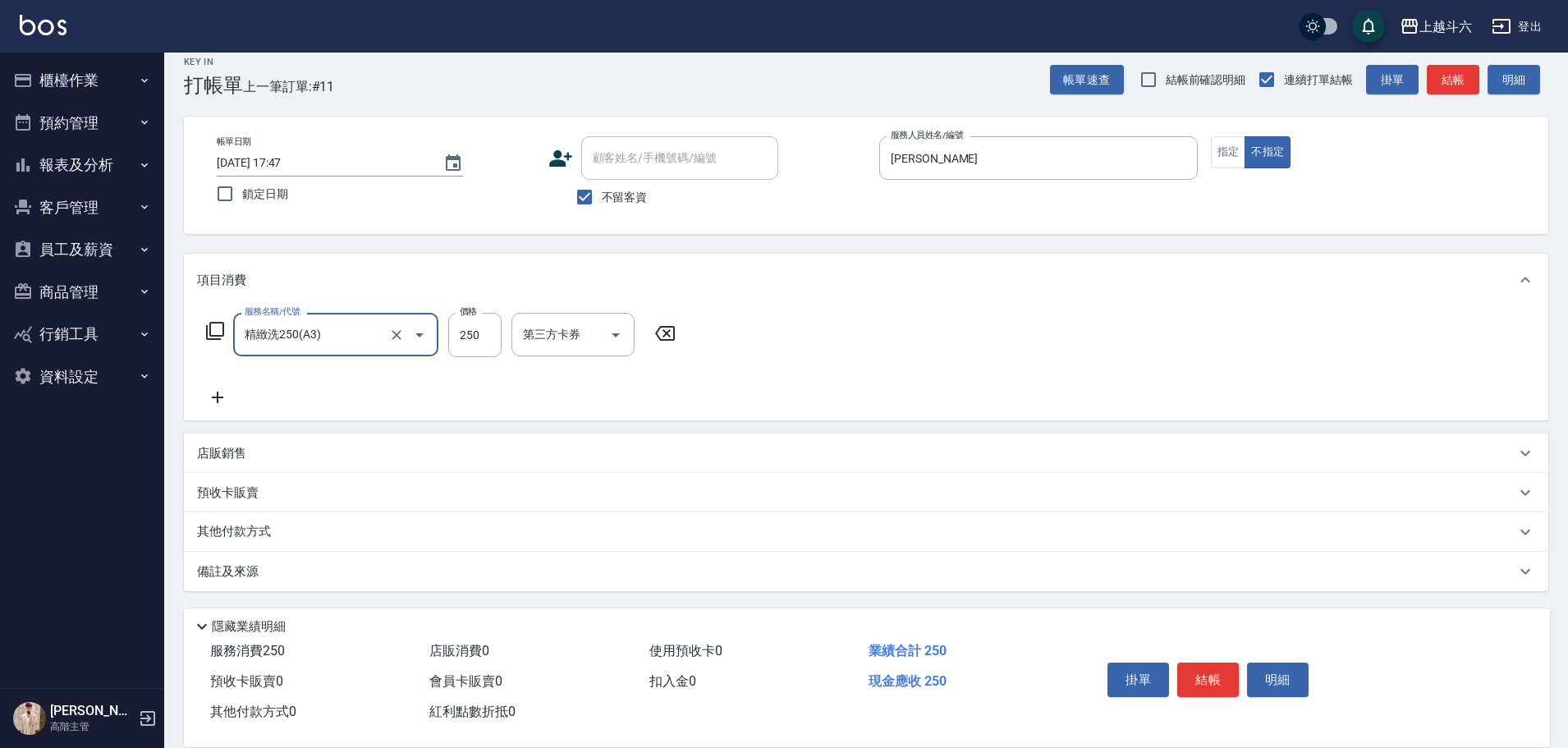
type input "精緻洗250(A3)"
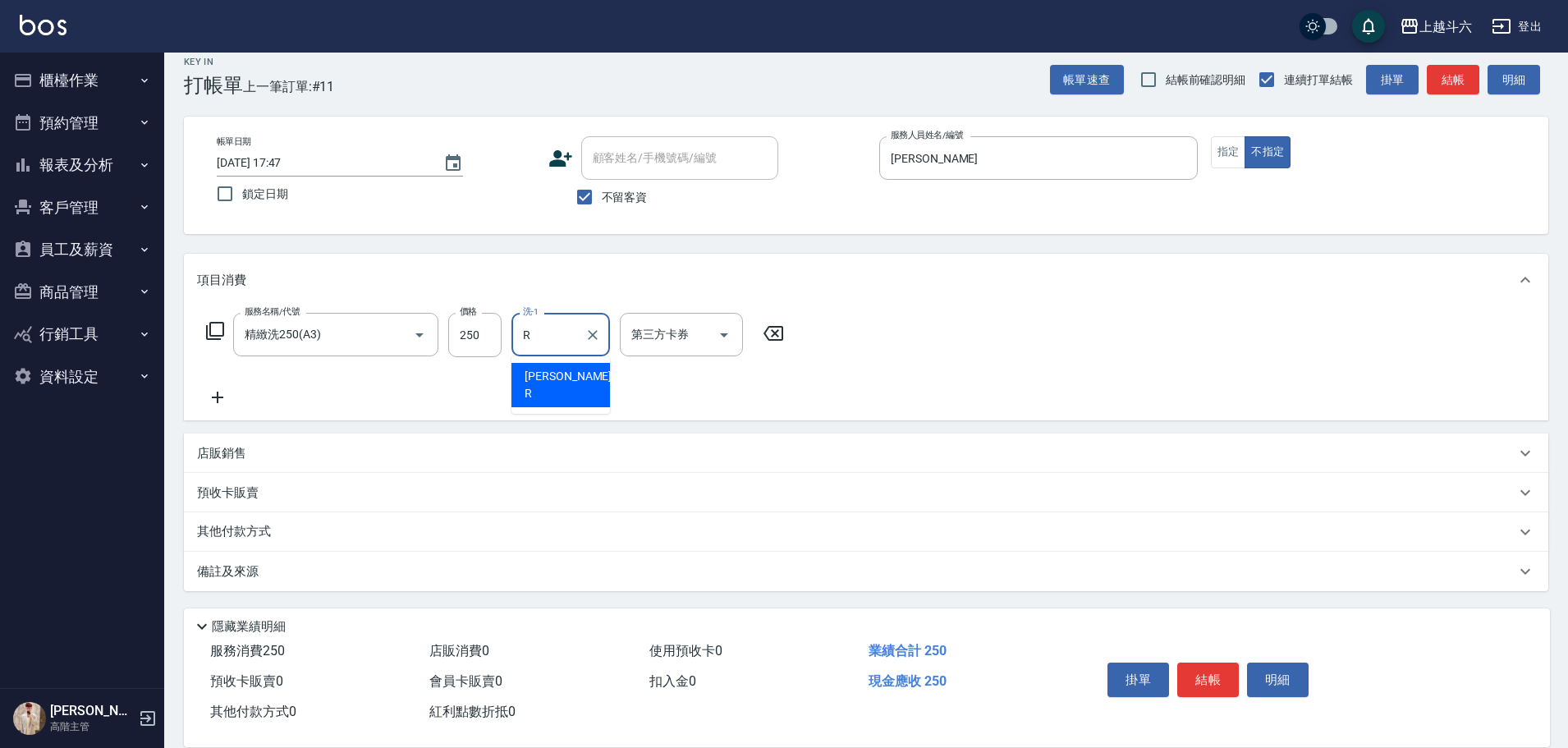
type input "Rebecca瑞瑞-R"
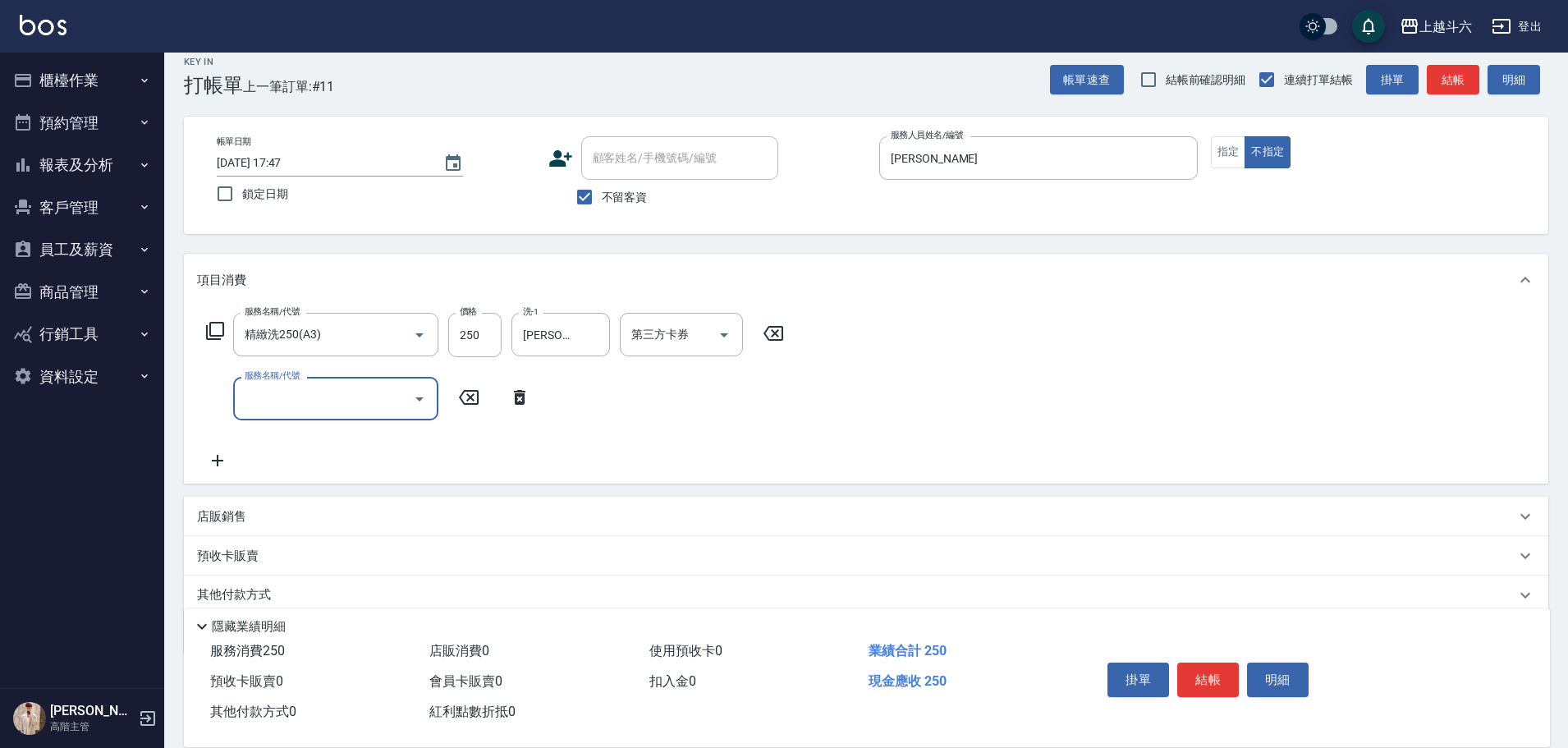
type input "r"
type input "兼"
type input "肩100(特6)"
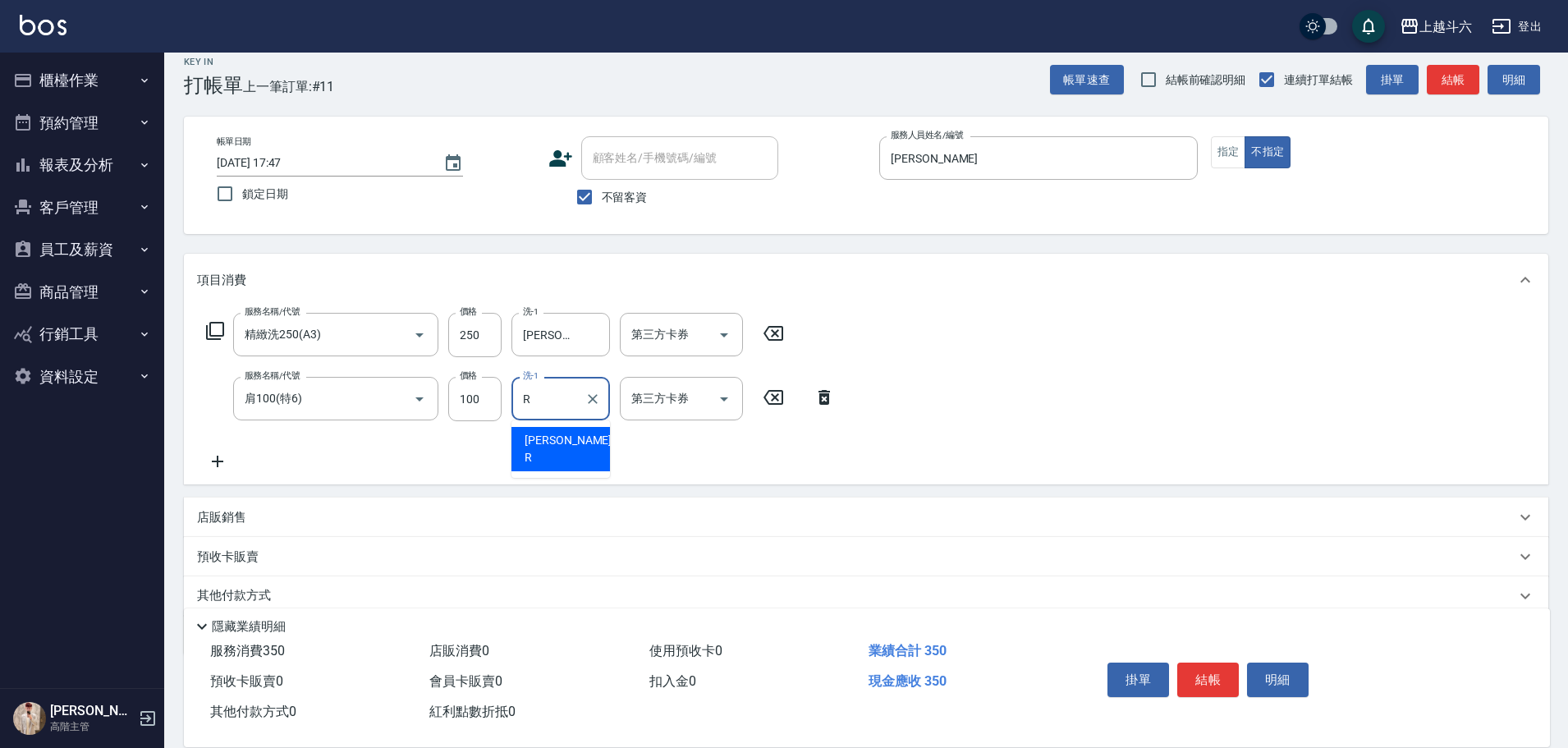
type input "Rebecca瑞瑞-R"
click at [279, 338] on div "其他付款方式" at bounding box center [857, 596] width 1319 height 18
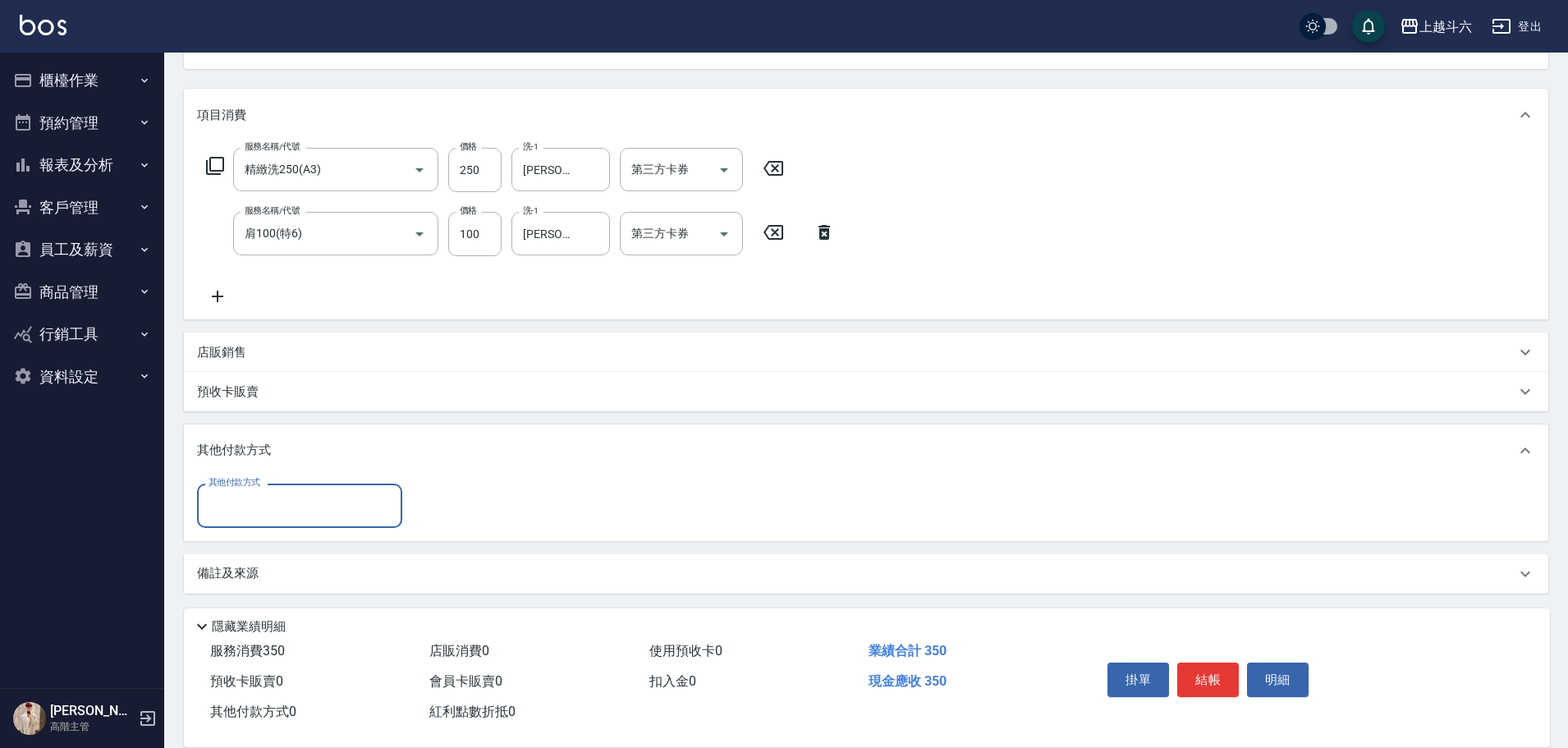
scroll to position [184, 0]
click at [298, 338] on input "其他付款方式" at bounding box center [300, 501] width 191 height 28
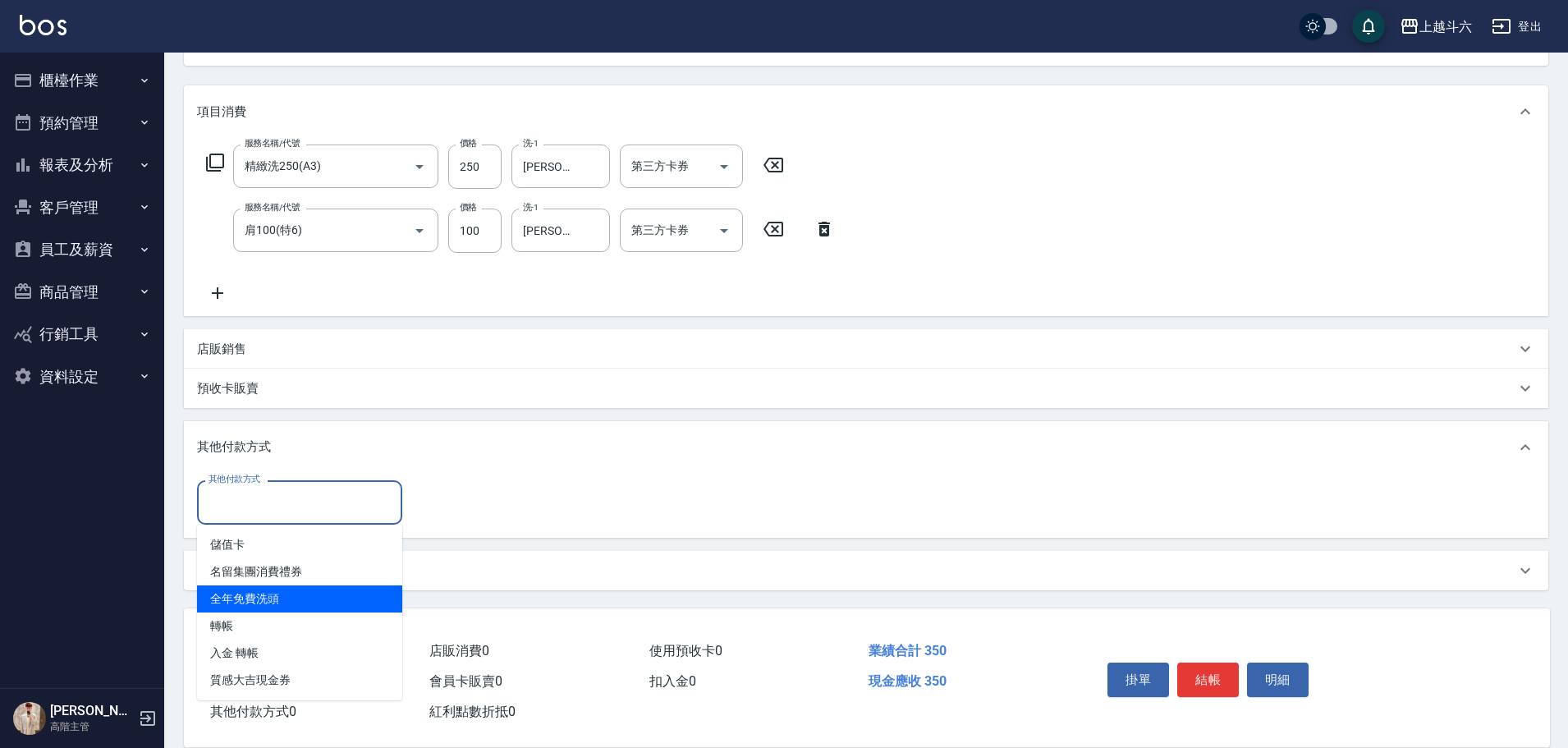
click at [276, 338] on span "全年免費洗頭" at bounding box center [300, 599] width 205 height 27
type input "全年免費洗頭"
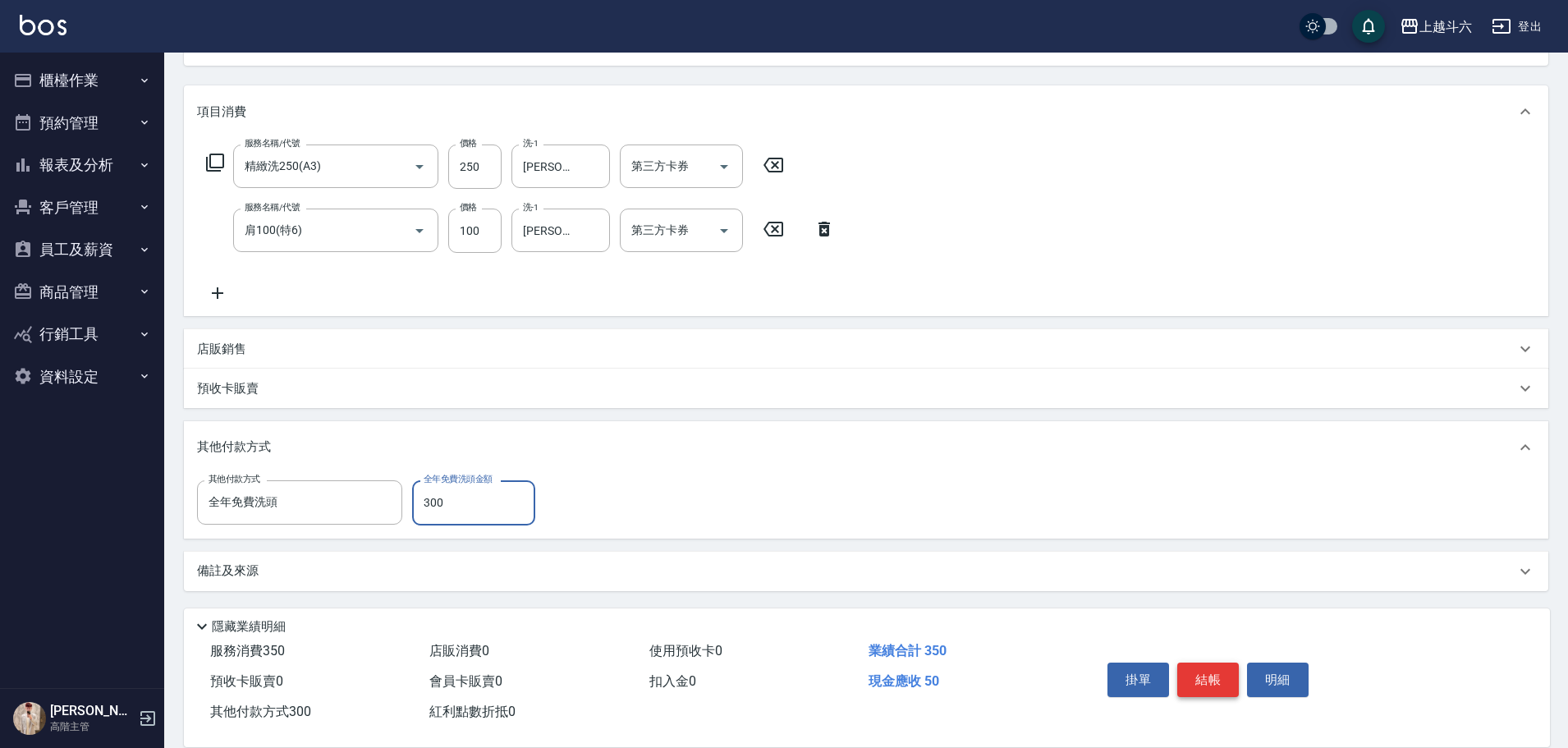
type input "300"
click at [768, 338] on button "結帳" at bounding box center [1207, 680] width 61 height 35
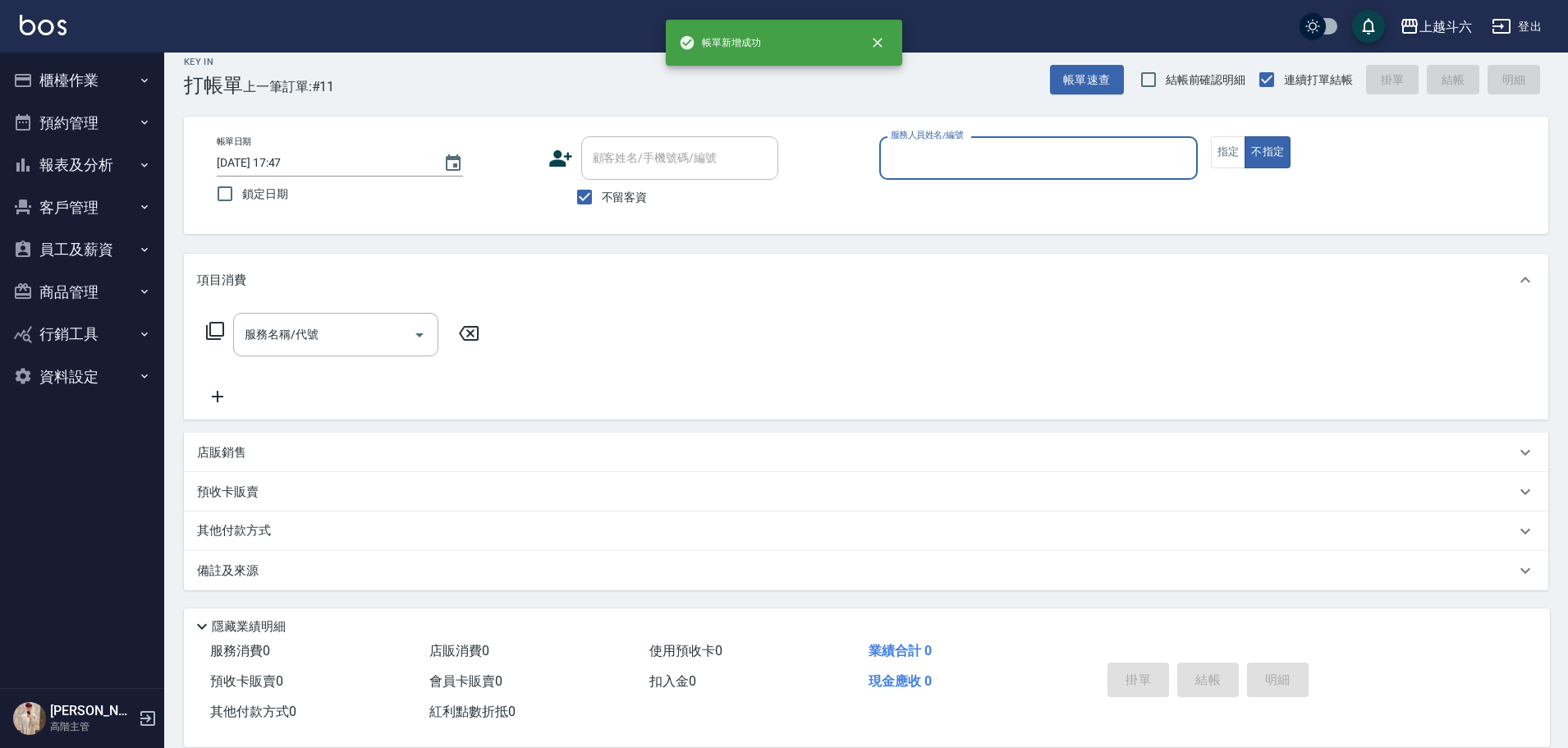
scroll to position [16, 0]
type input "Lambo藍寶-10"
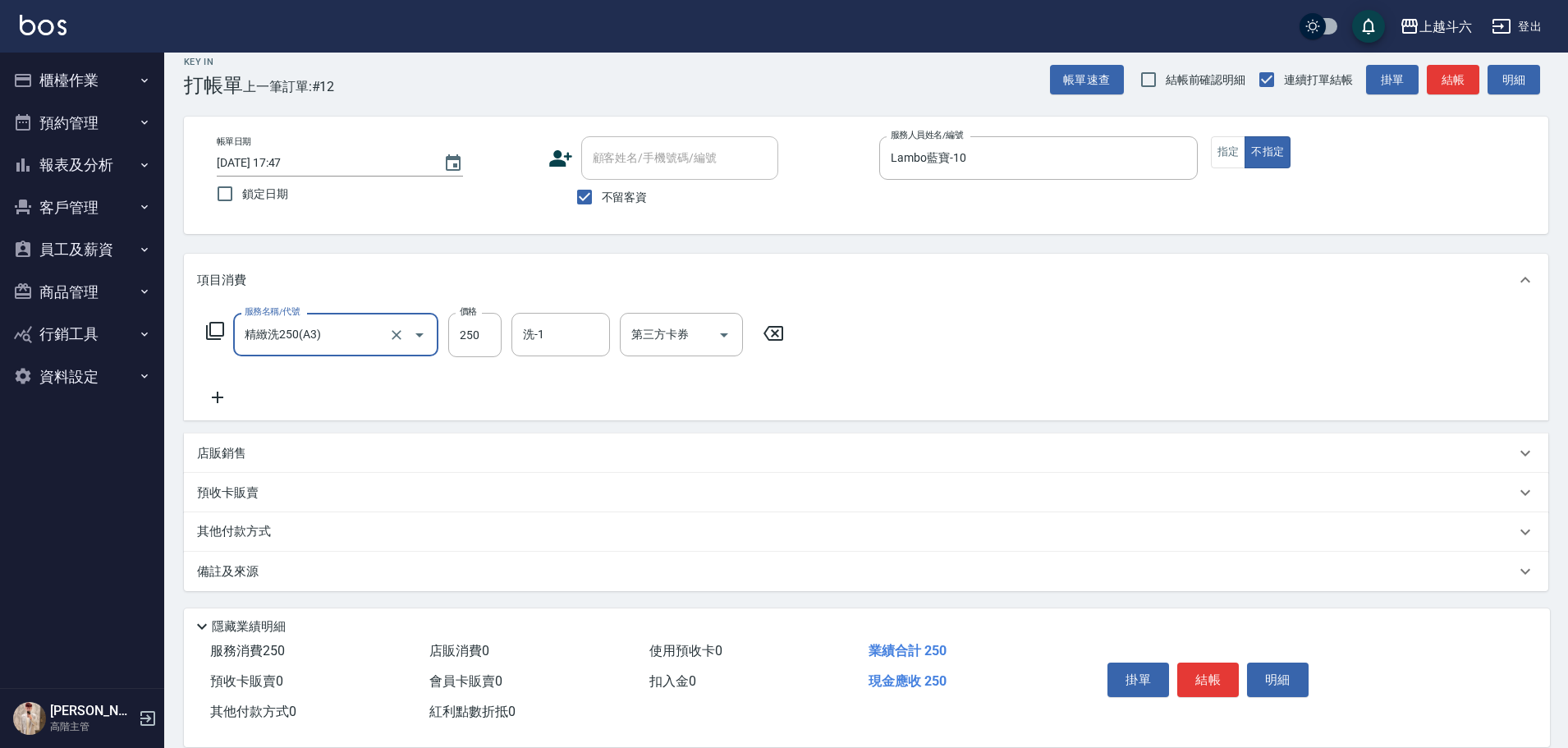
type input "精緻洗250(A3)"
type input "Lambo藍寶-10"
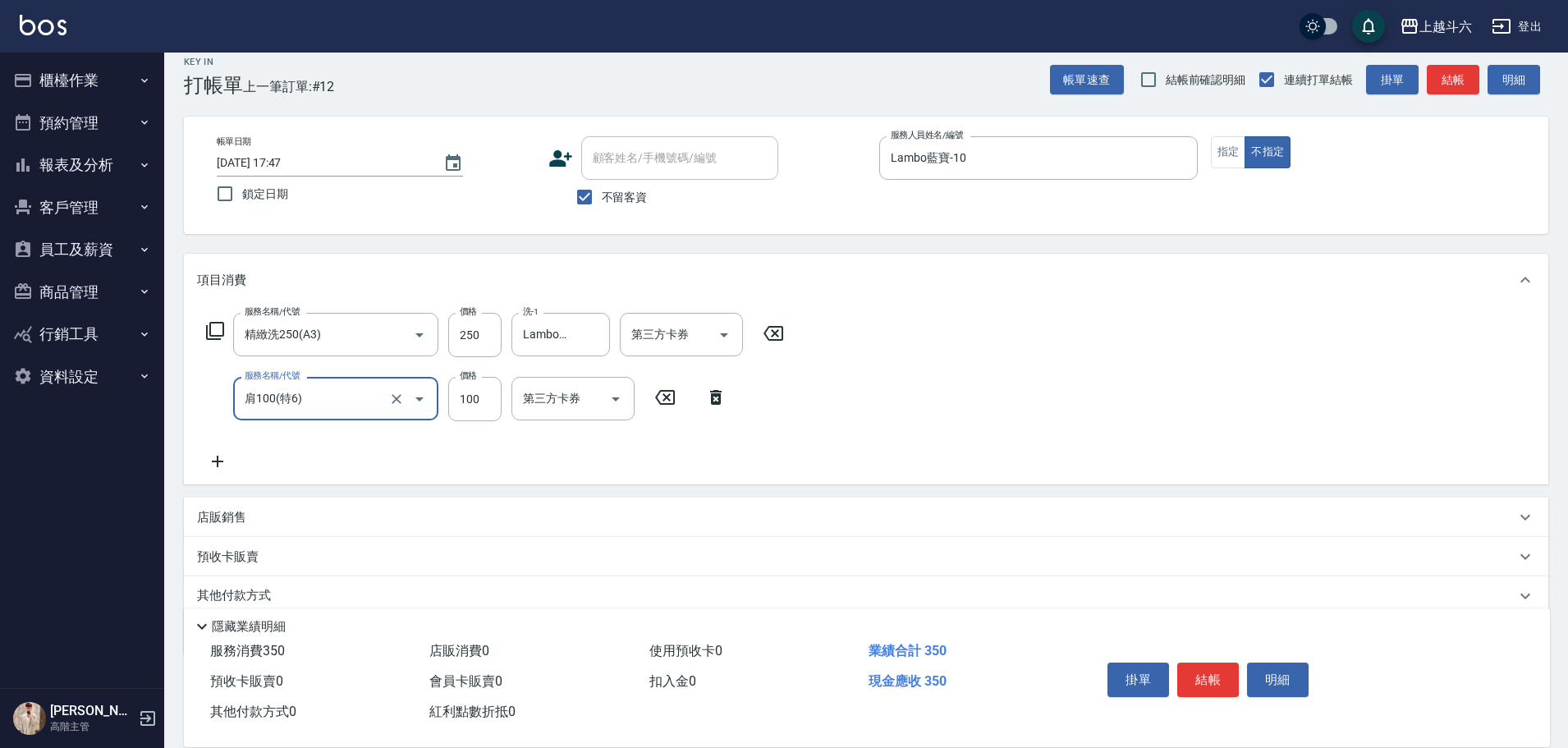
type input "肩100(特6)"
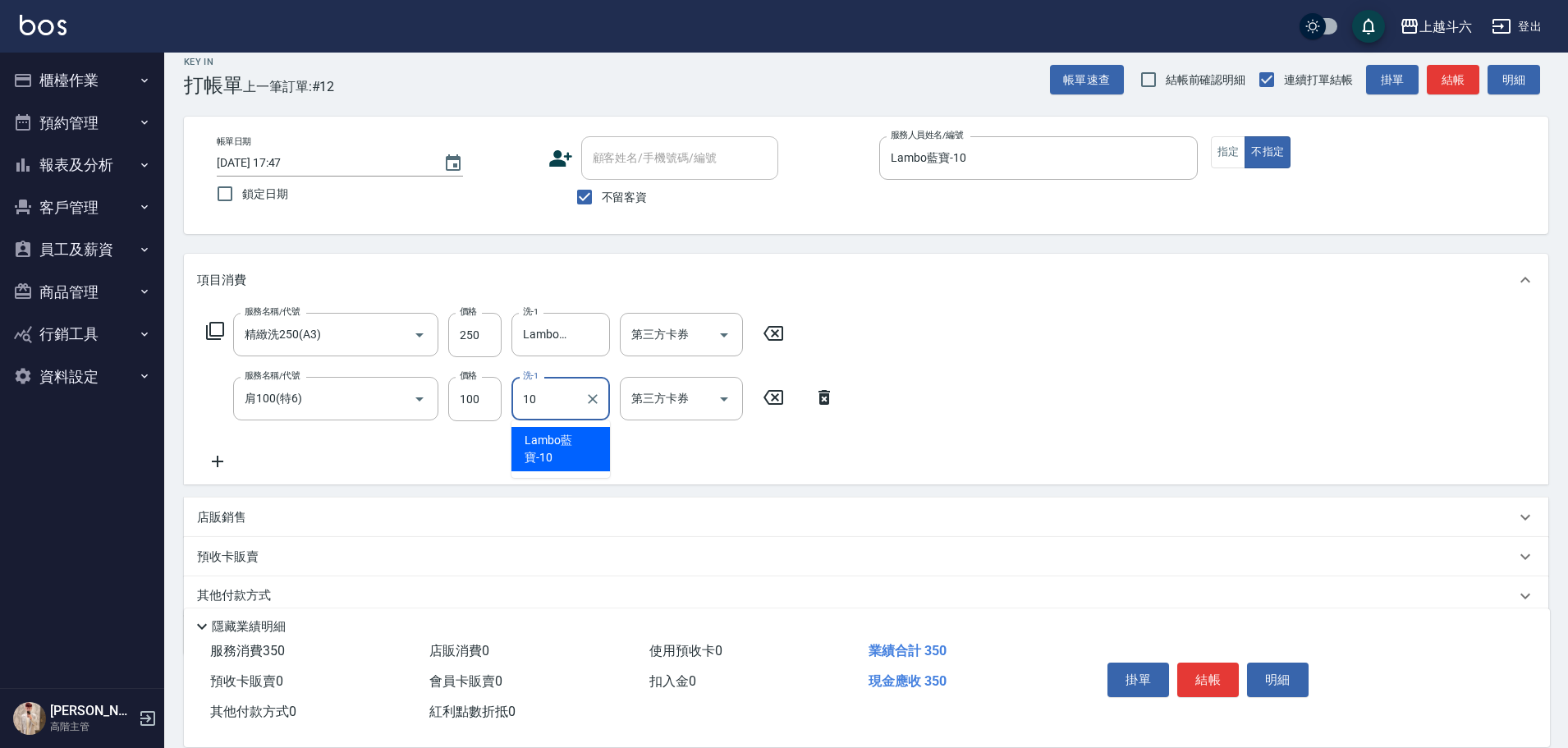
type input "Lambo藍寶-10"
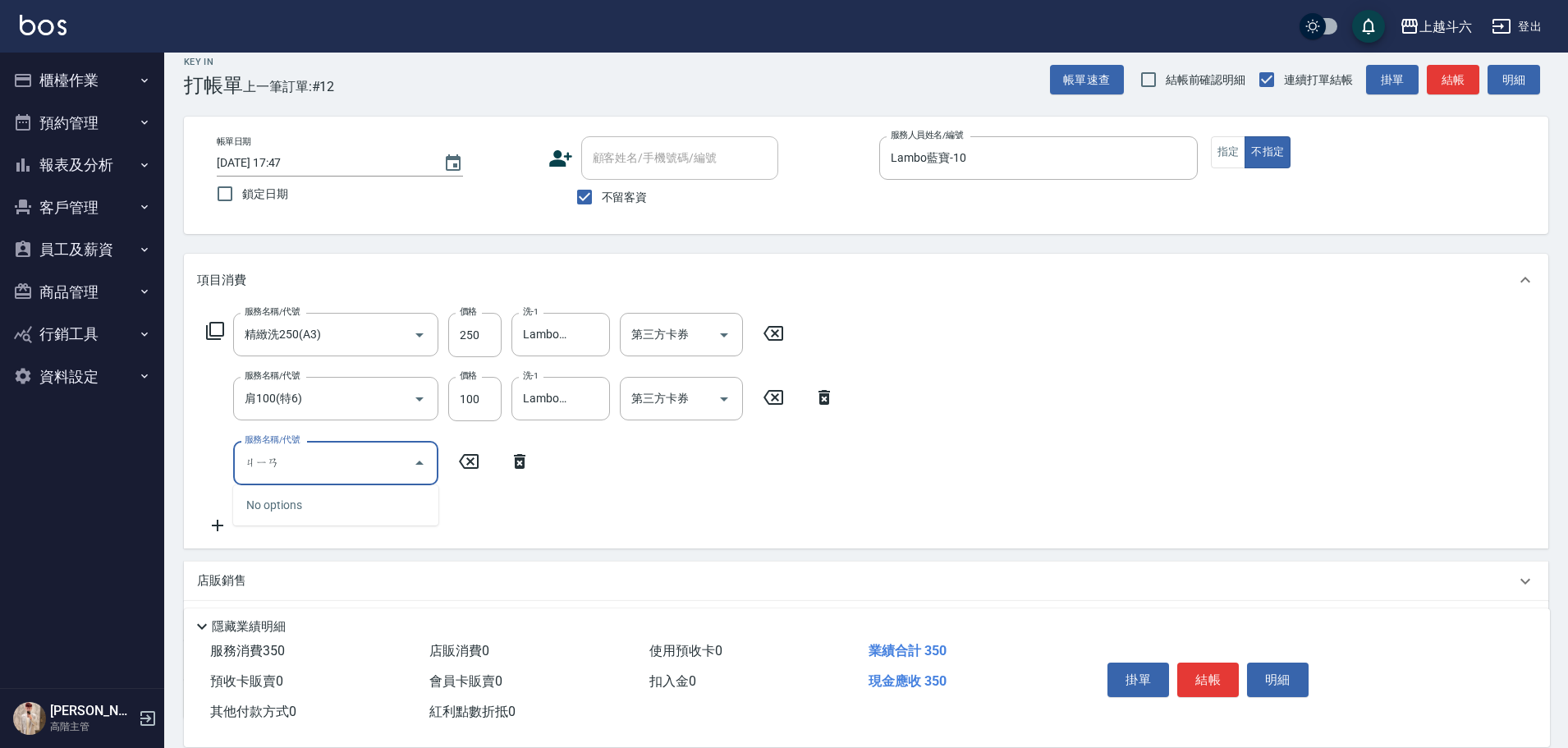
type input "肩"
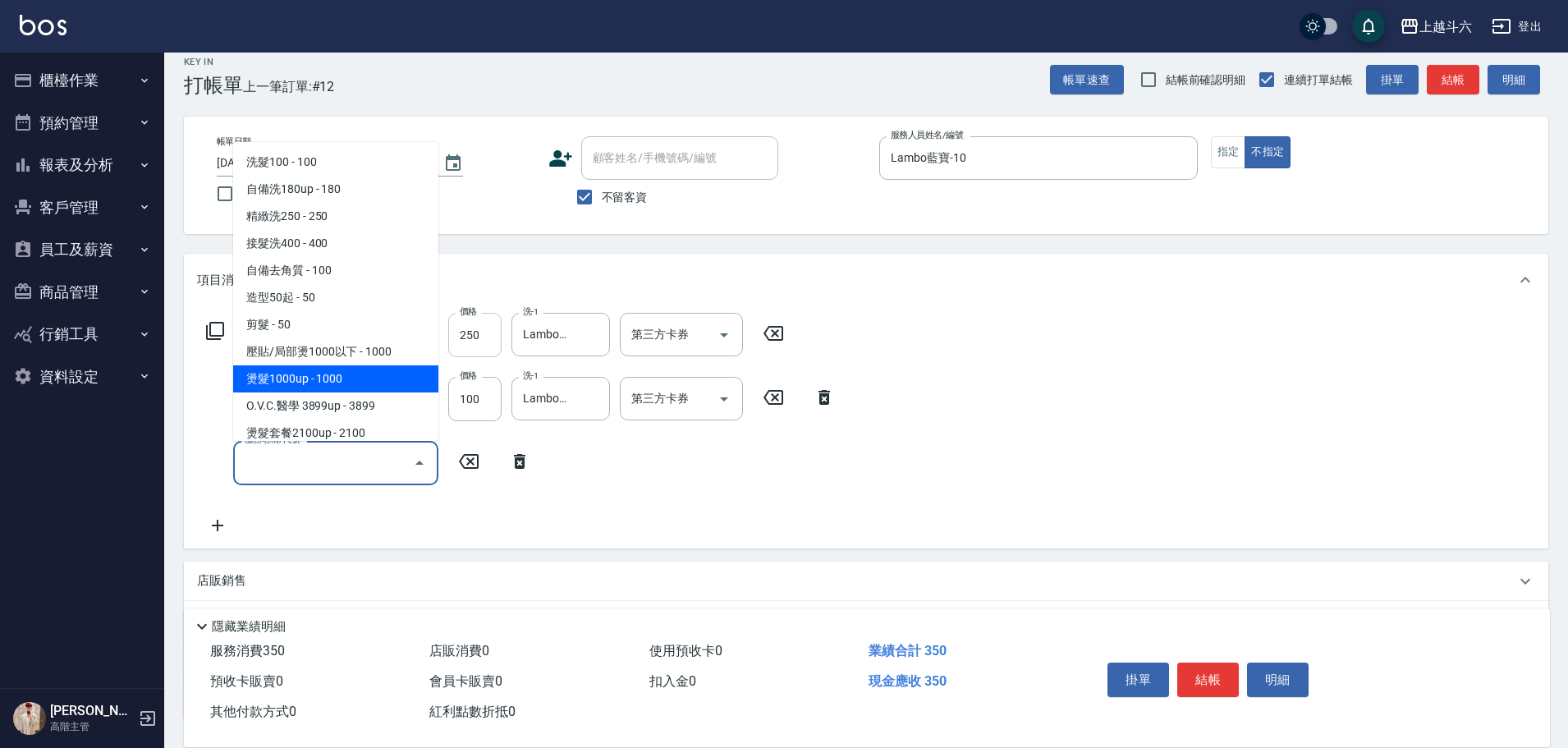
click at [477, 338] on input "250" at bounding box center [475, 334] width 53 height 45
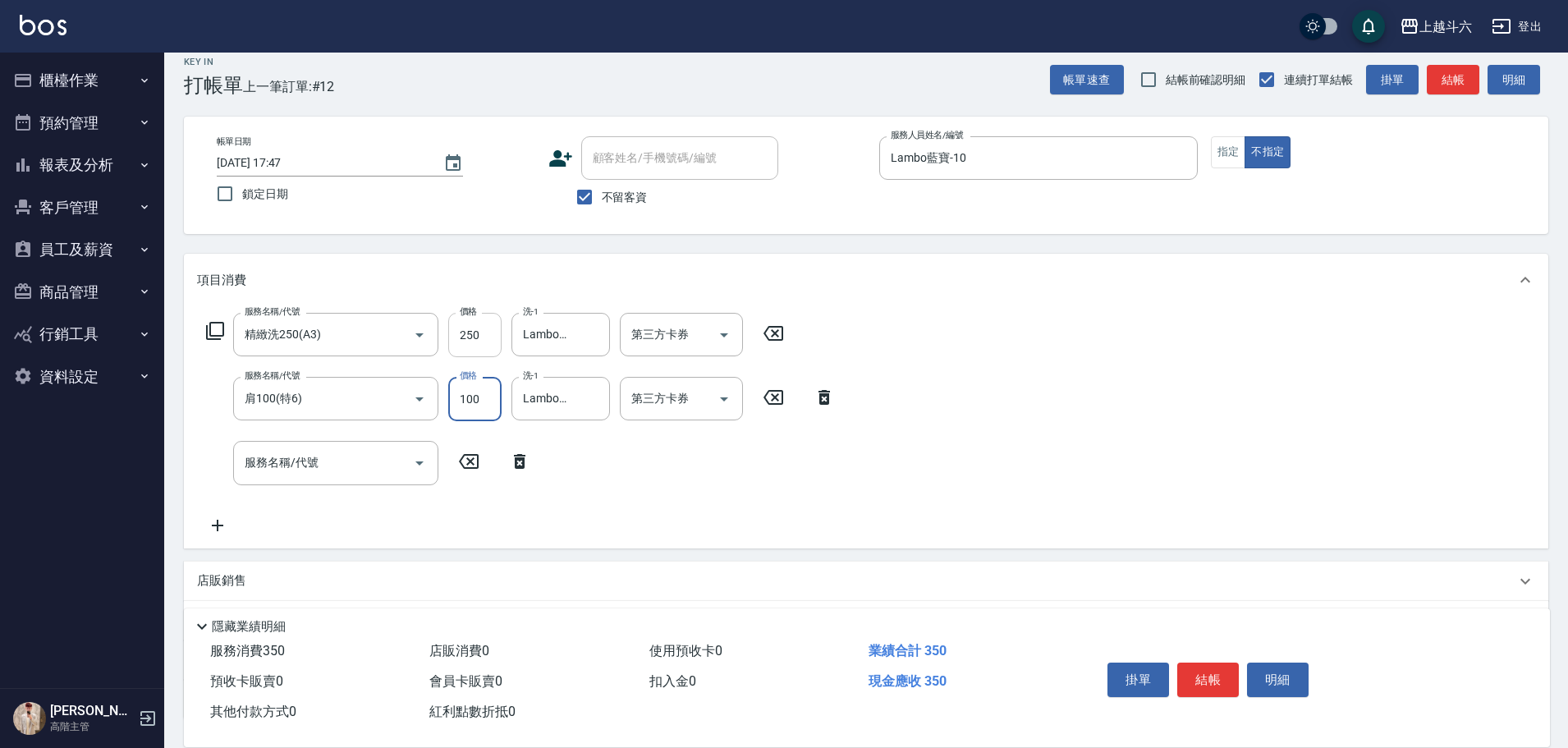
click at [475, 338] on input "250" at bounding box center [475, 334] width 53 height 45
type input "300"
click at [768, 338] on button "結帳" at bounding box center [1207, 680] width 61 height 35
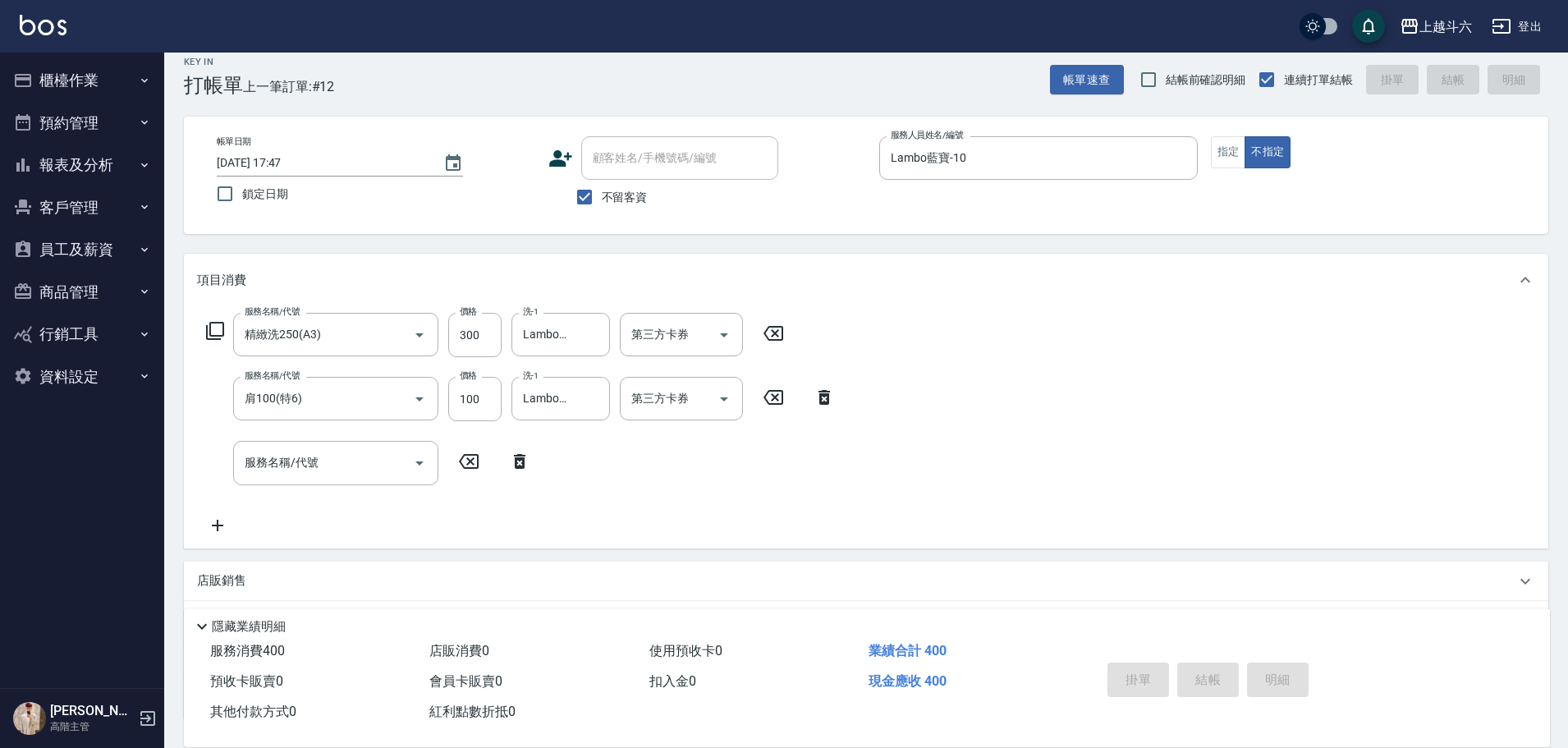
type input "2025/09/11 17:48"
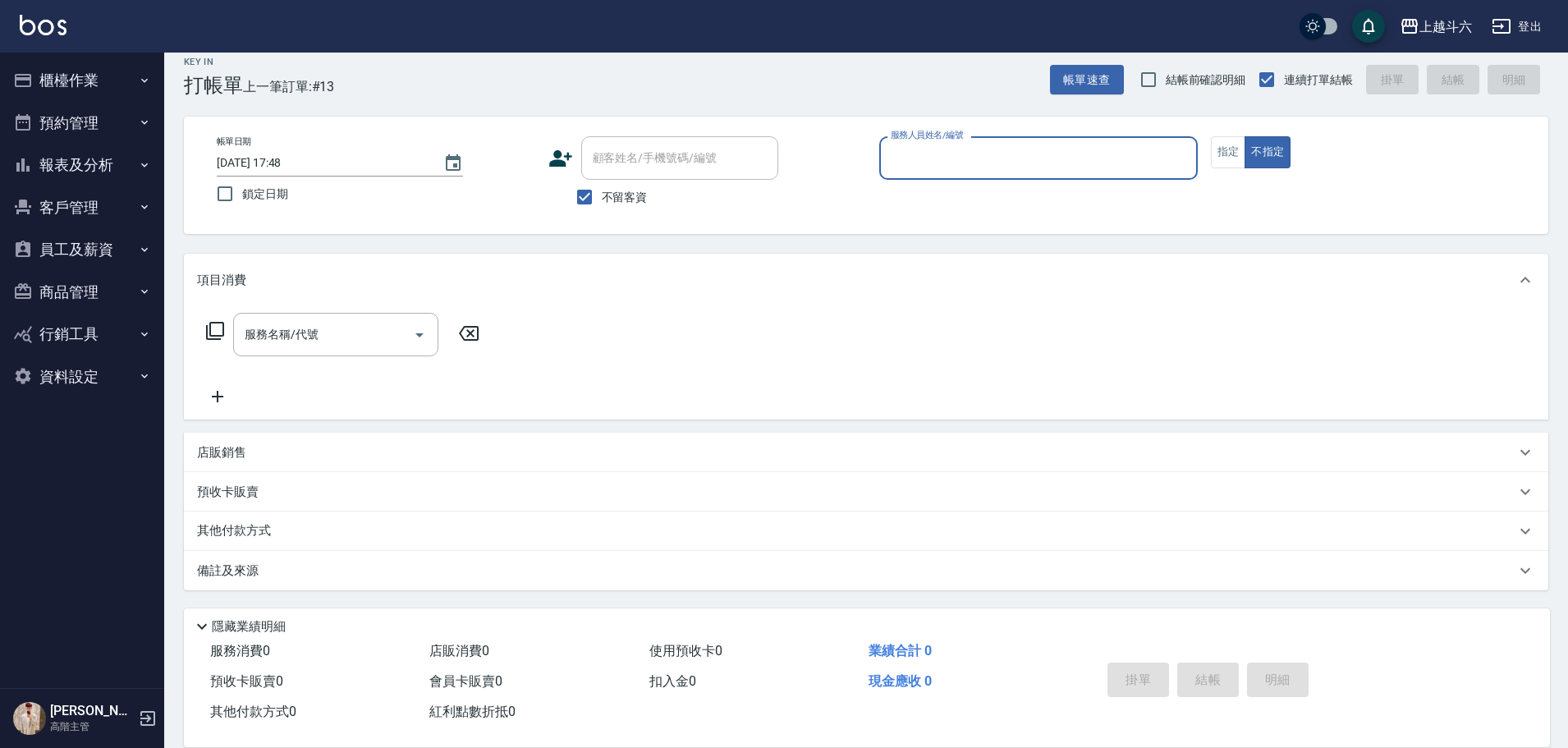
click at [145, 78] on icon "button" at bounding box center [144, 80] width 13 height 13
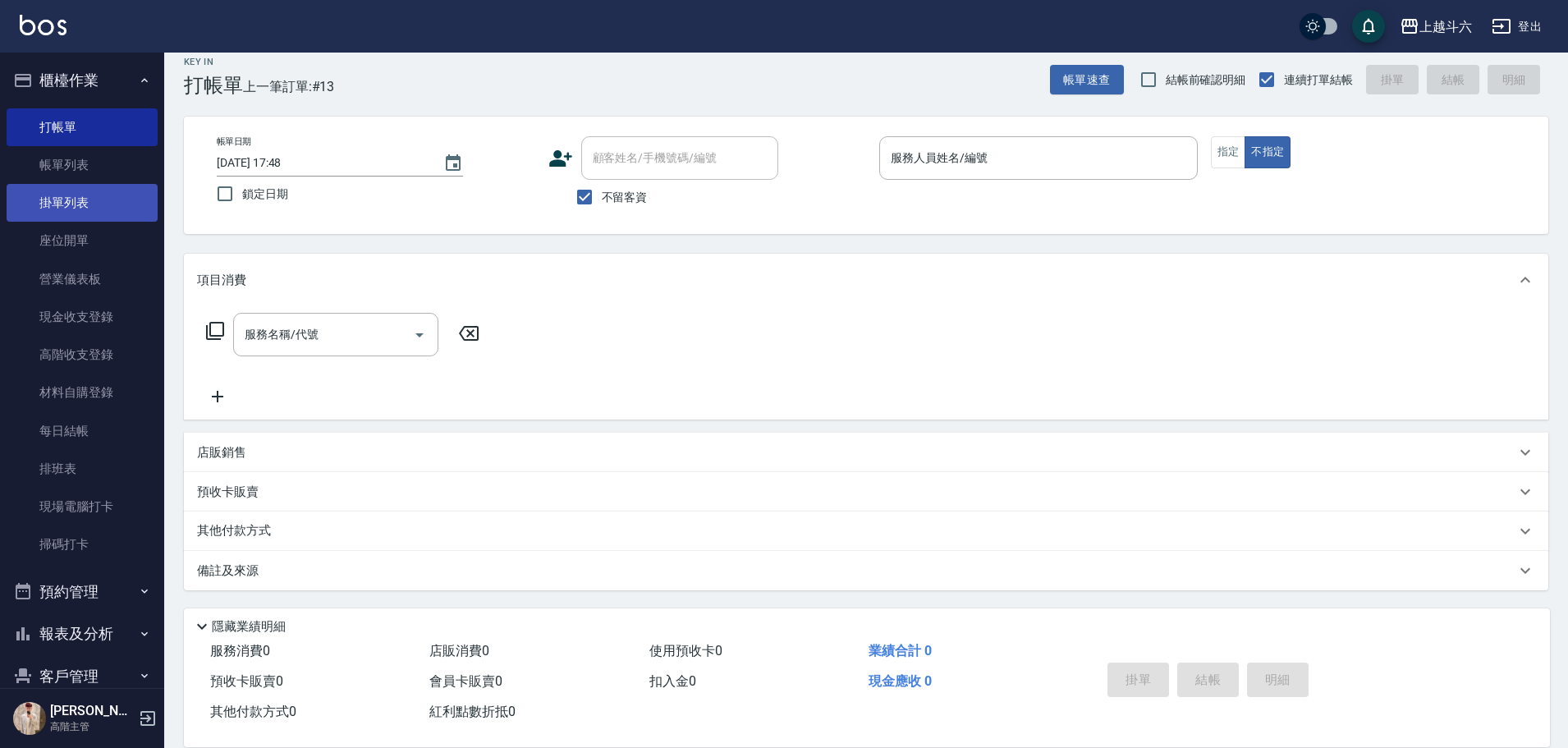
click at [114, 202] on link "掛單列表" at bounding box center [81, 202] width 151 height 37
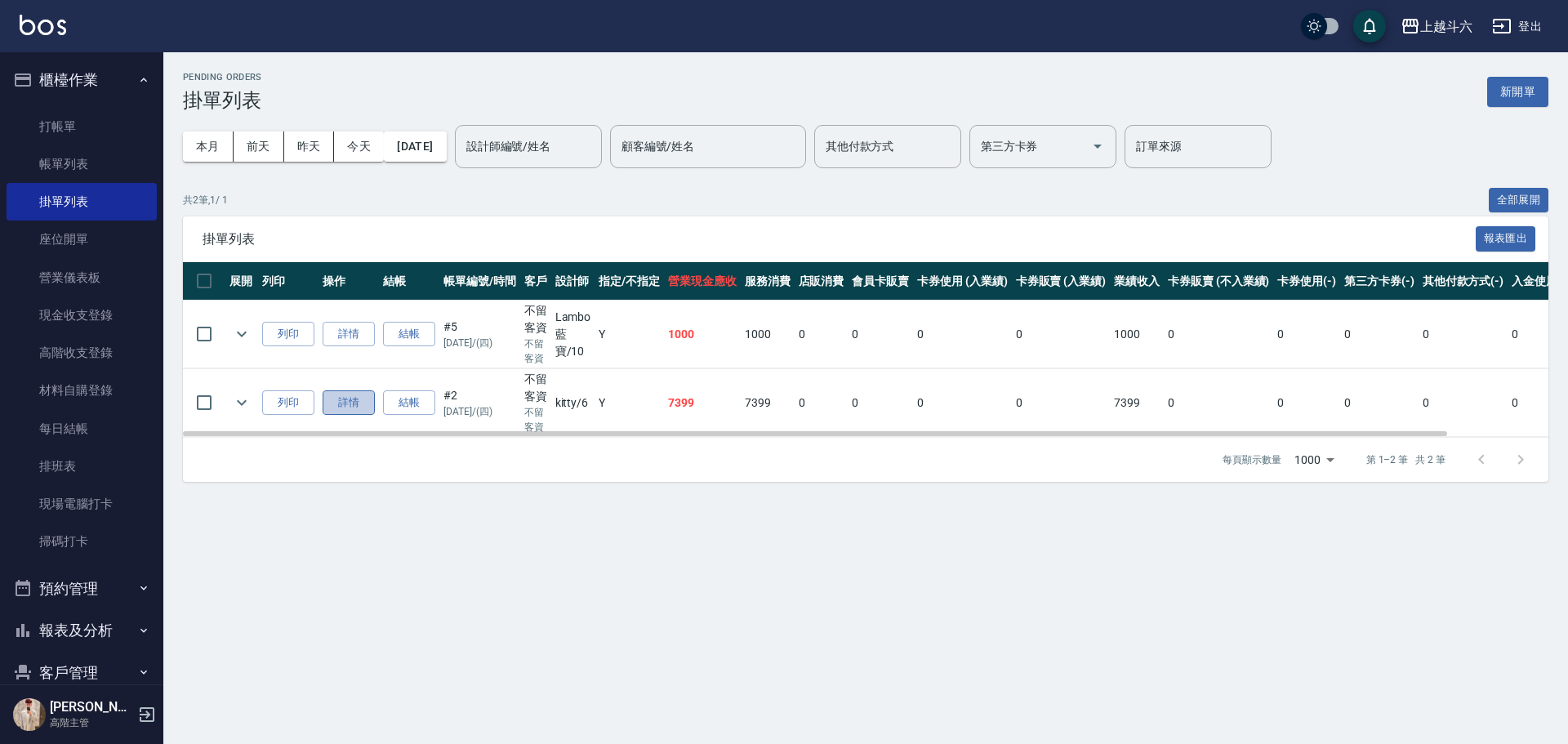
click at [353, 336] on link "詳情" at bounding box center [349, 403] width 53 height 25
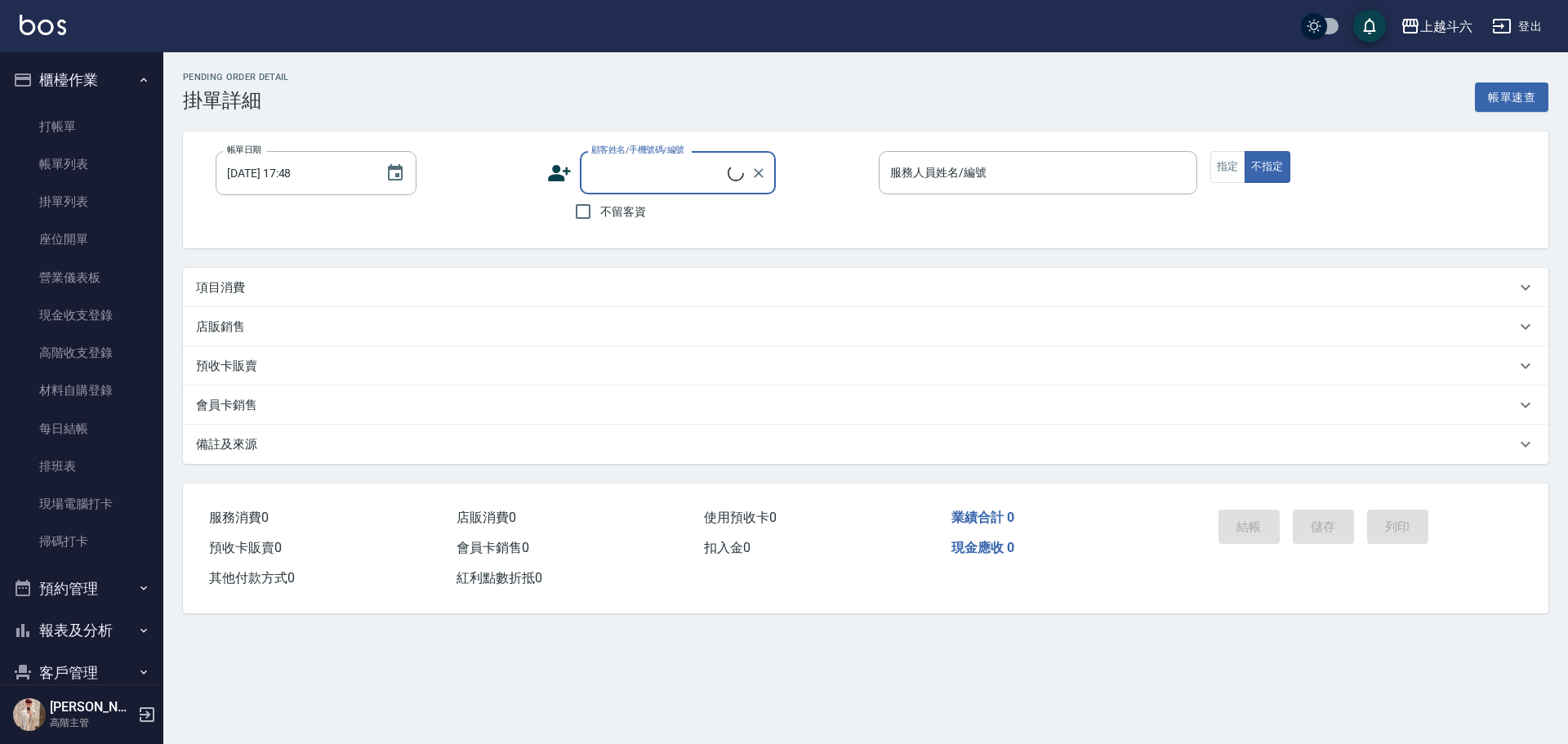
type input "2025/09/11 14:17"
checkbox input "true"
type input "紫宜-6"
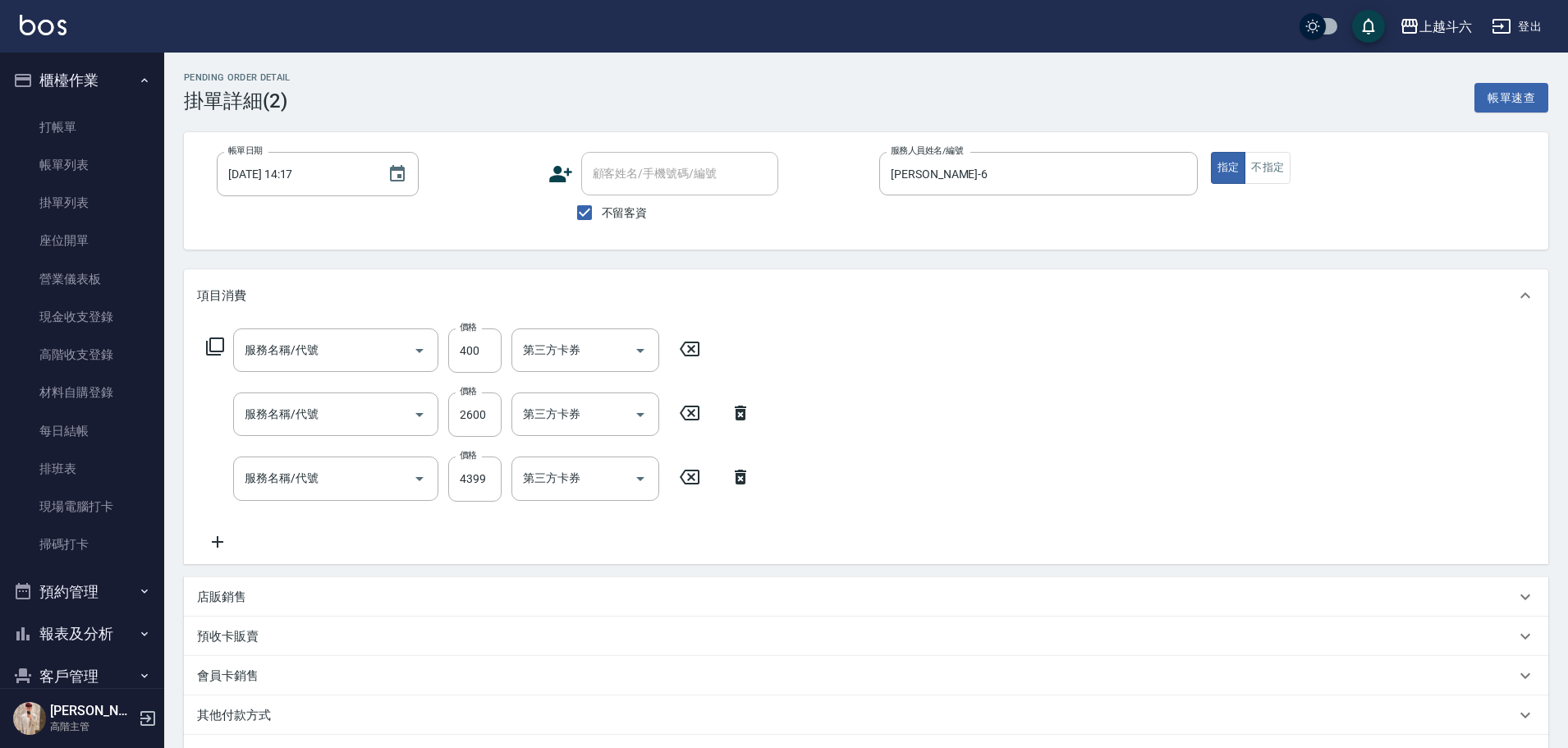
type input "頭皮隔離400(L5)"
type input "染髮1000以上(L1)"
type input "O.V.C.醫學 3899up(C3)"
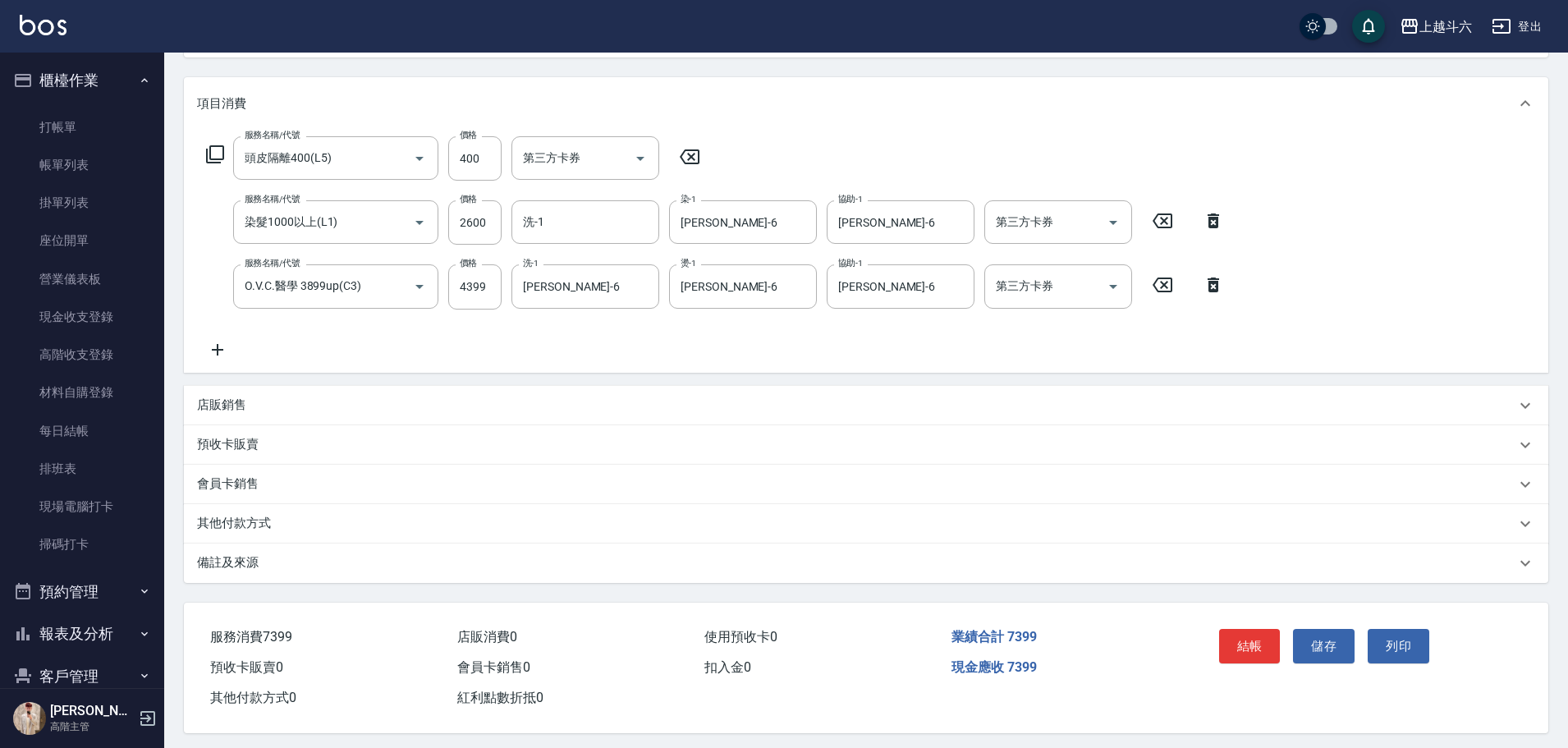
scroll to position [205, 0]
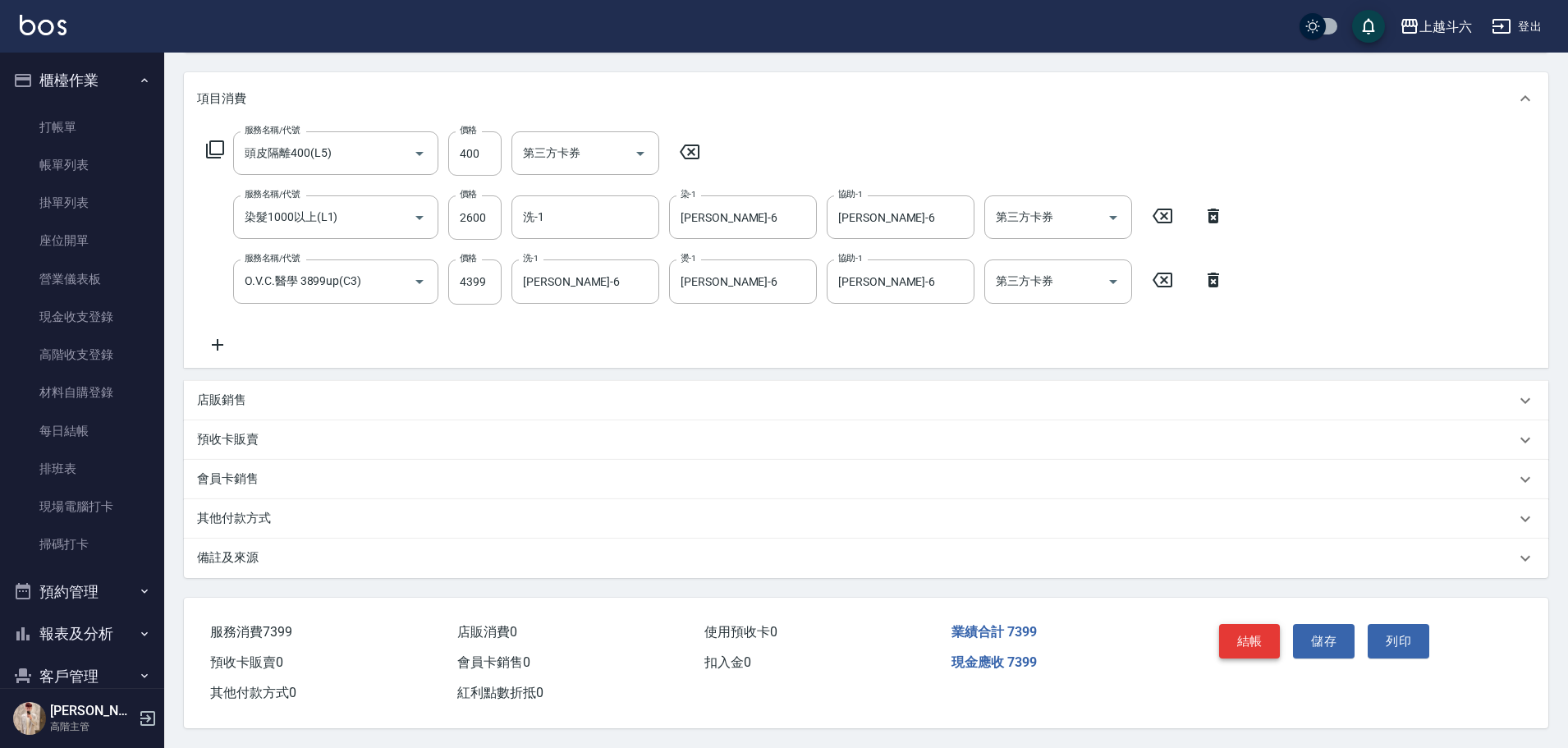
click at [768, 338] on button "結帳" at bounding box center [1249, 641] width 61 height 35
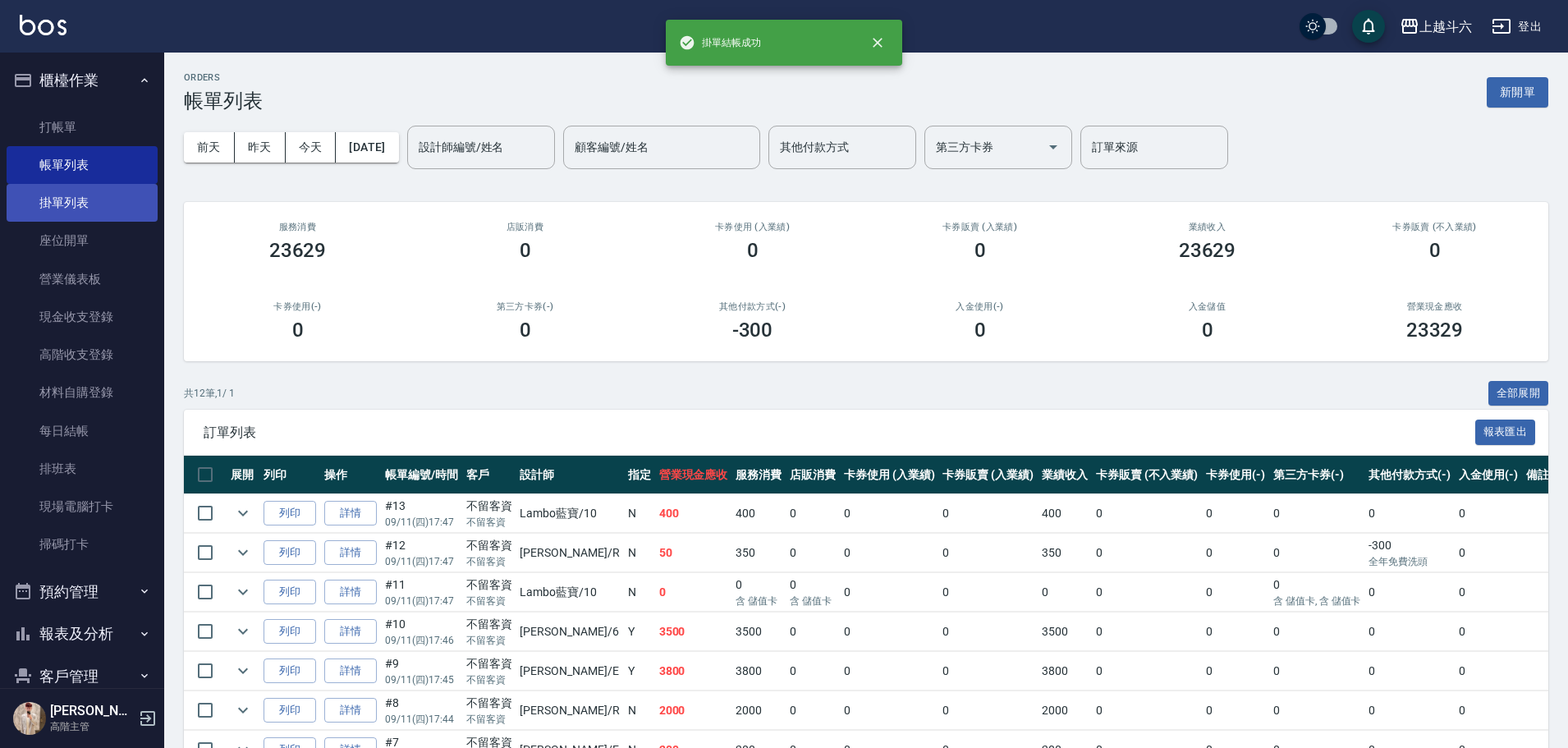
click at [126, 203] on link "掛單列表" at bounding box center [81, 202] width 151 height 37
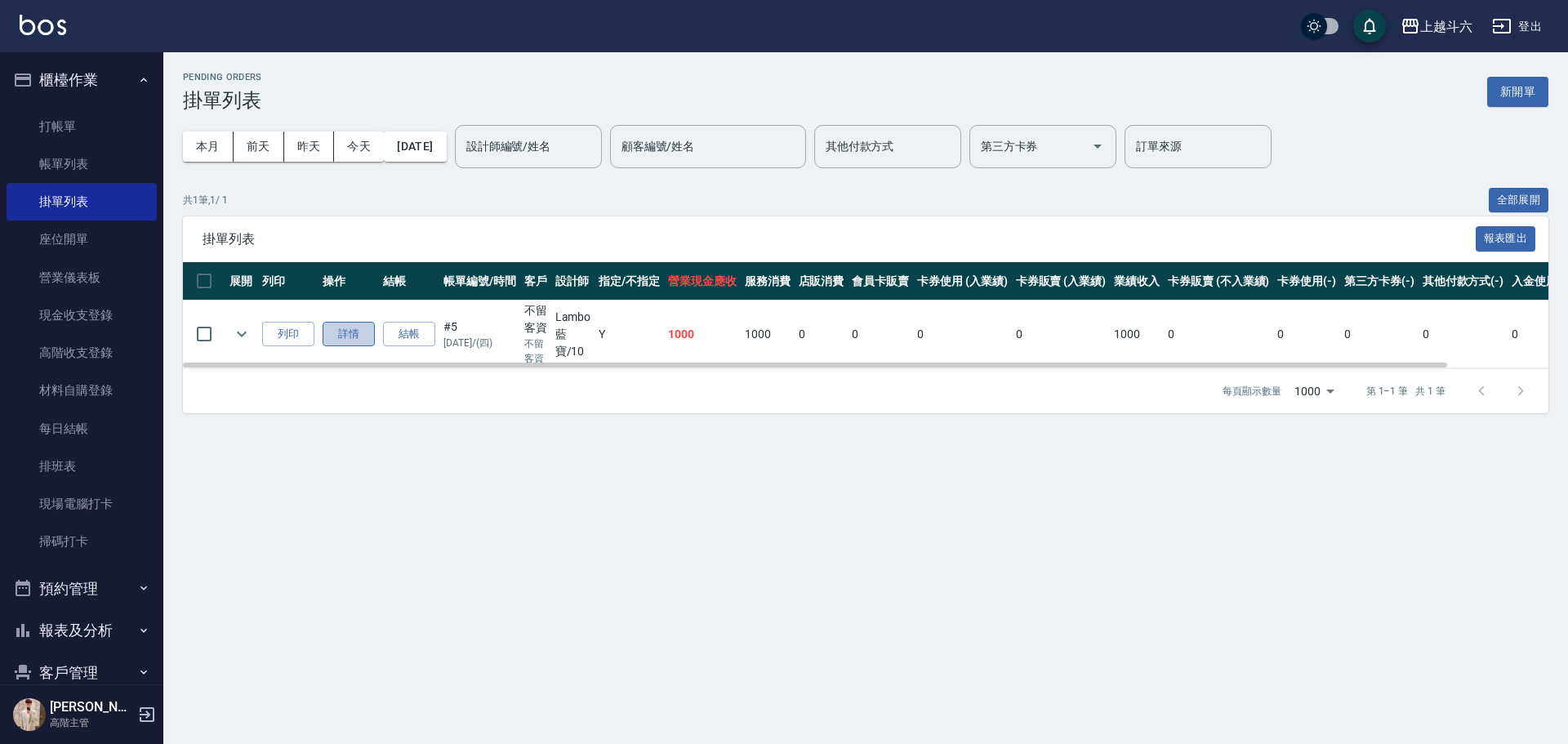
click at [356, 335] on link "詳情" at bounding box center [349, 334] width 53 height 25
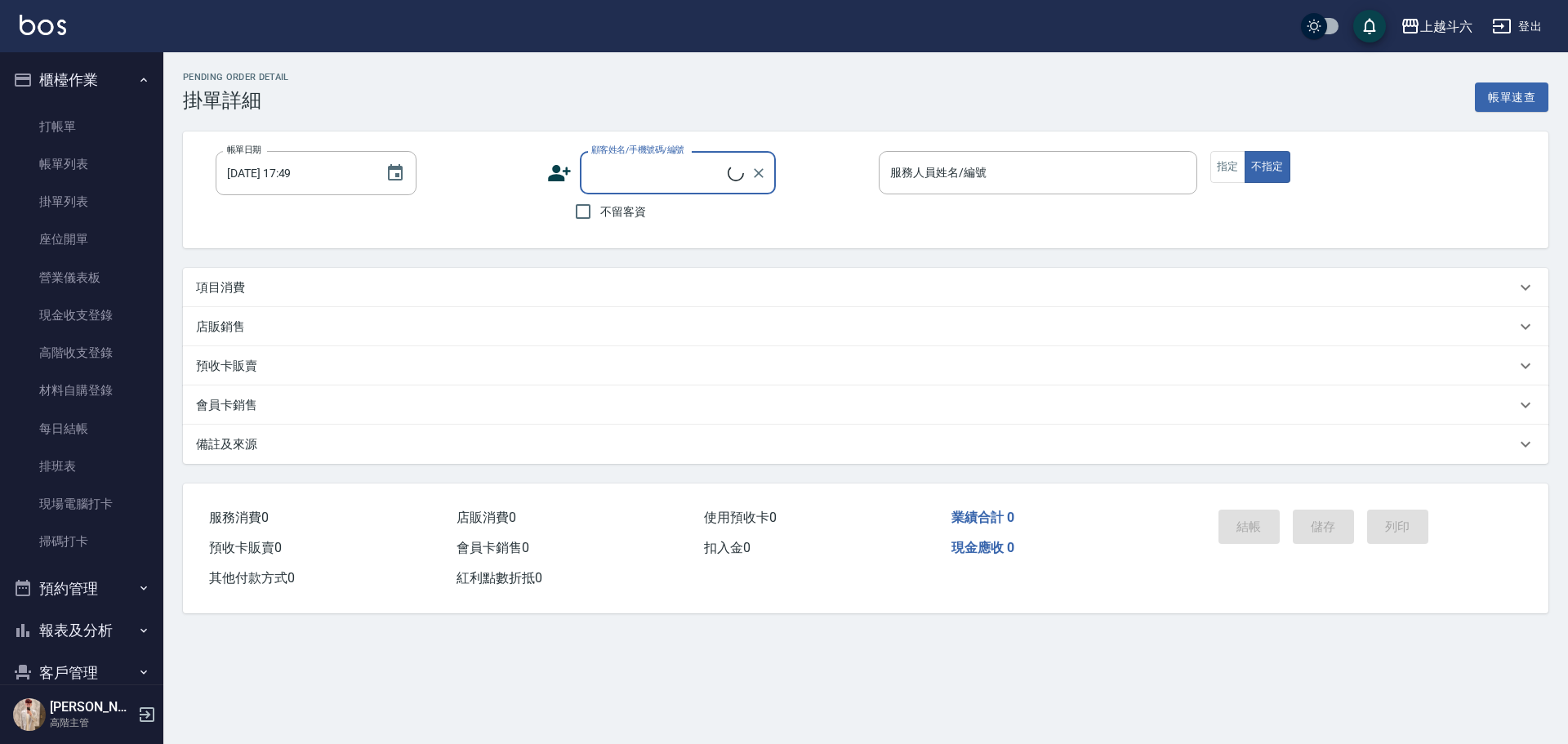
type input "[DATE] 14:18"
checkbox input "true"
type input "Lambo藍寶-10"
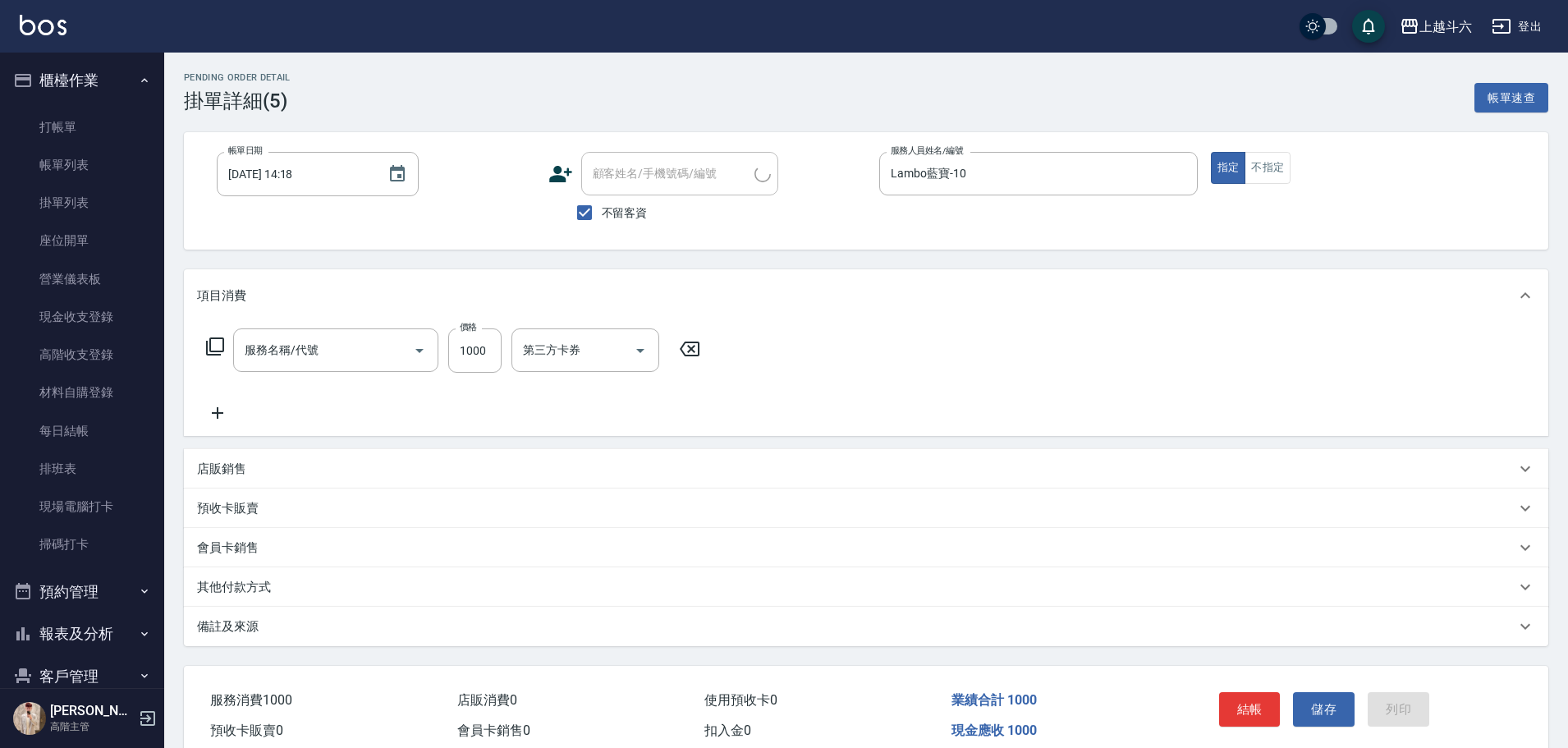
type input "燙髮1000up(C2)"
click at [483, 338] on input "1000" at bounding box center [475, 351] width 53 height 45
type input "3000"
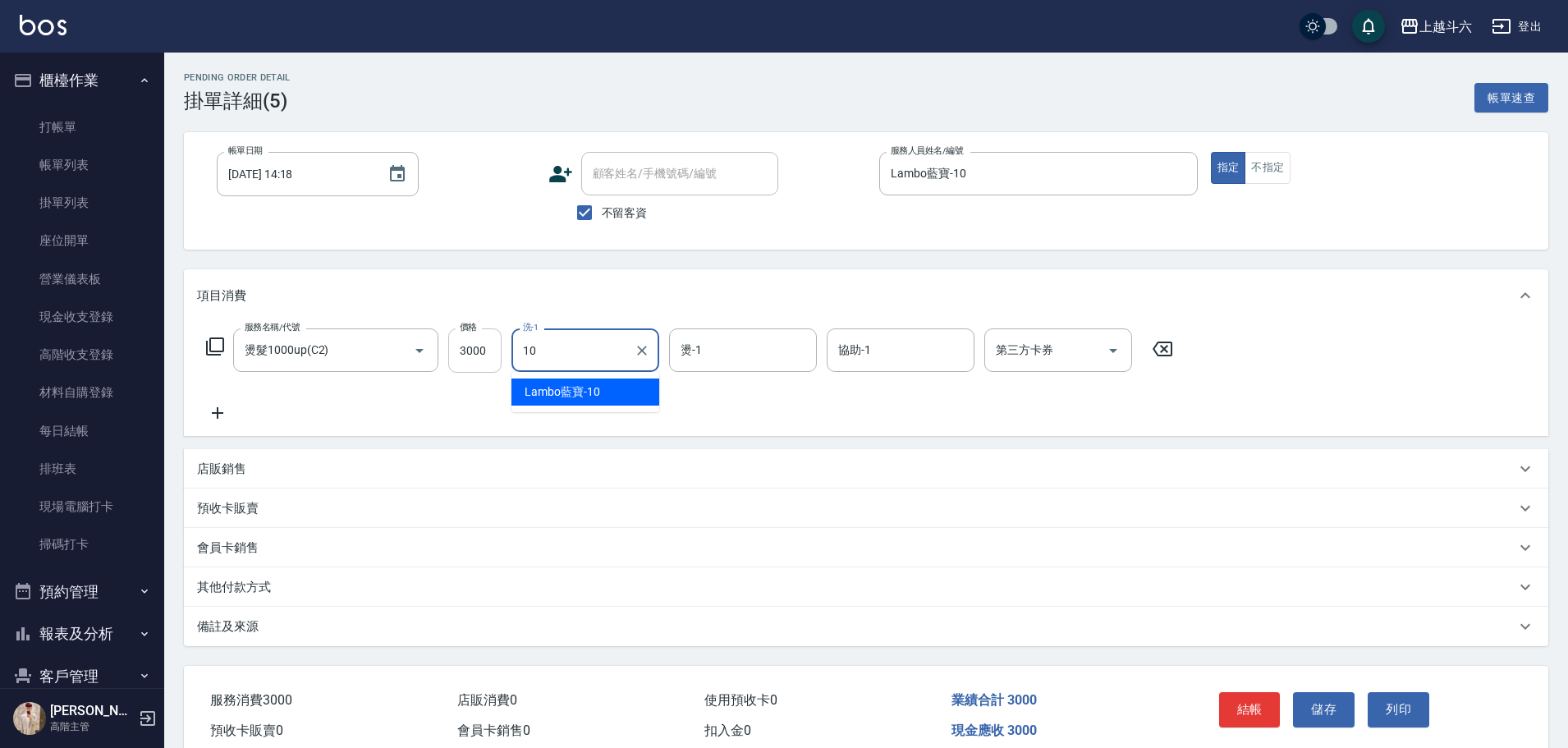
type input "Lambo藍寶-10"
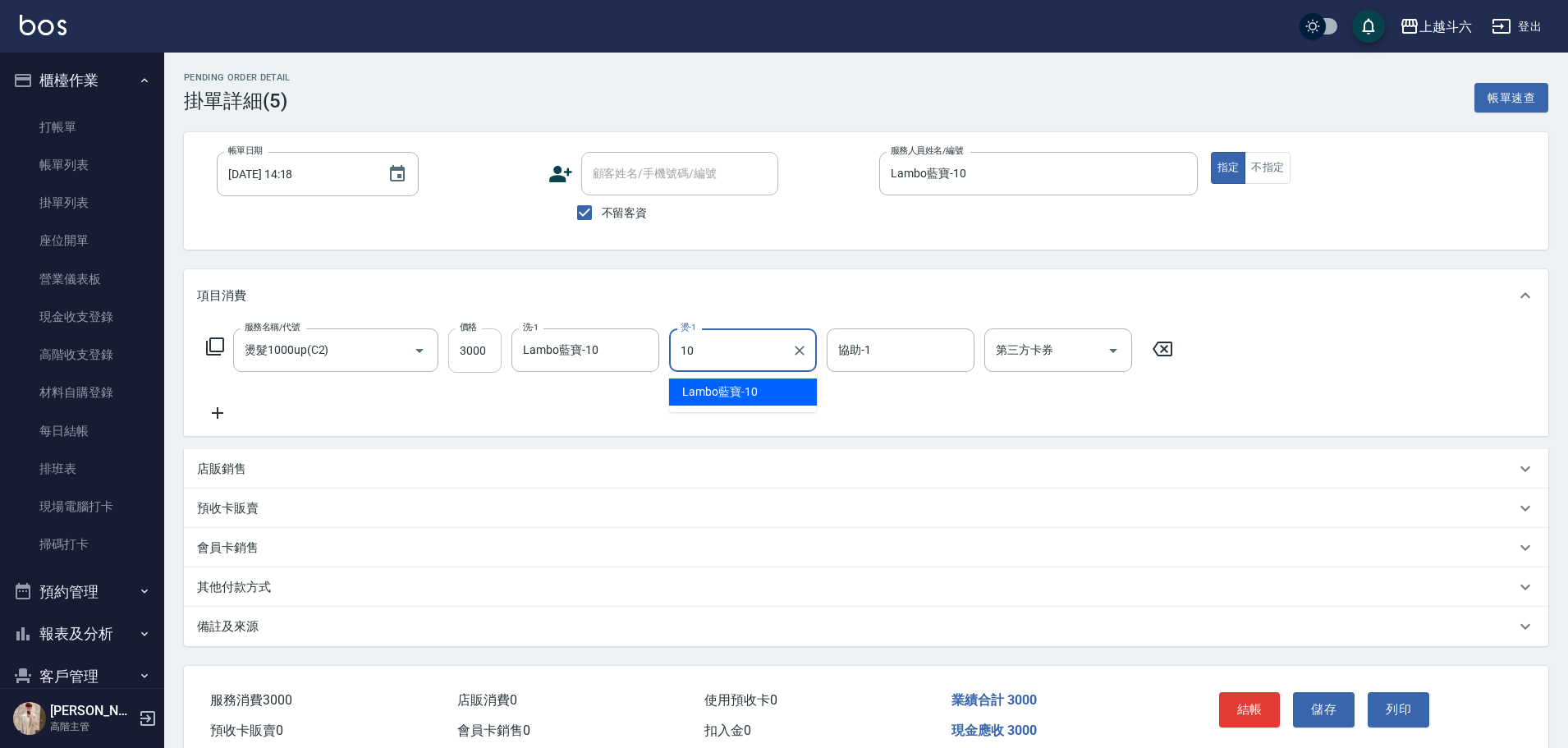
type input "Lambo藍寶-10"
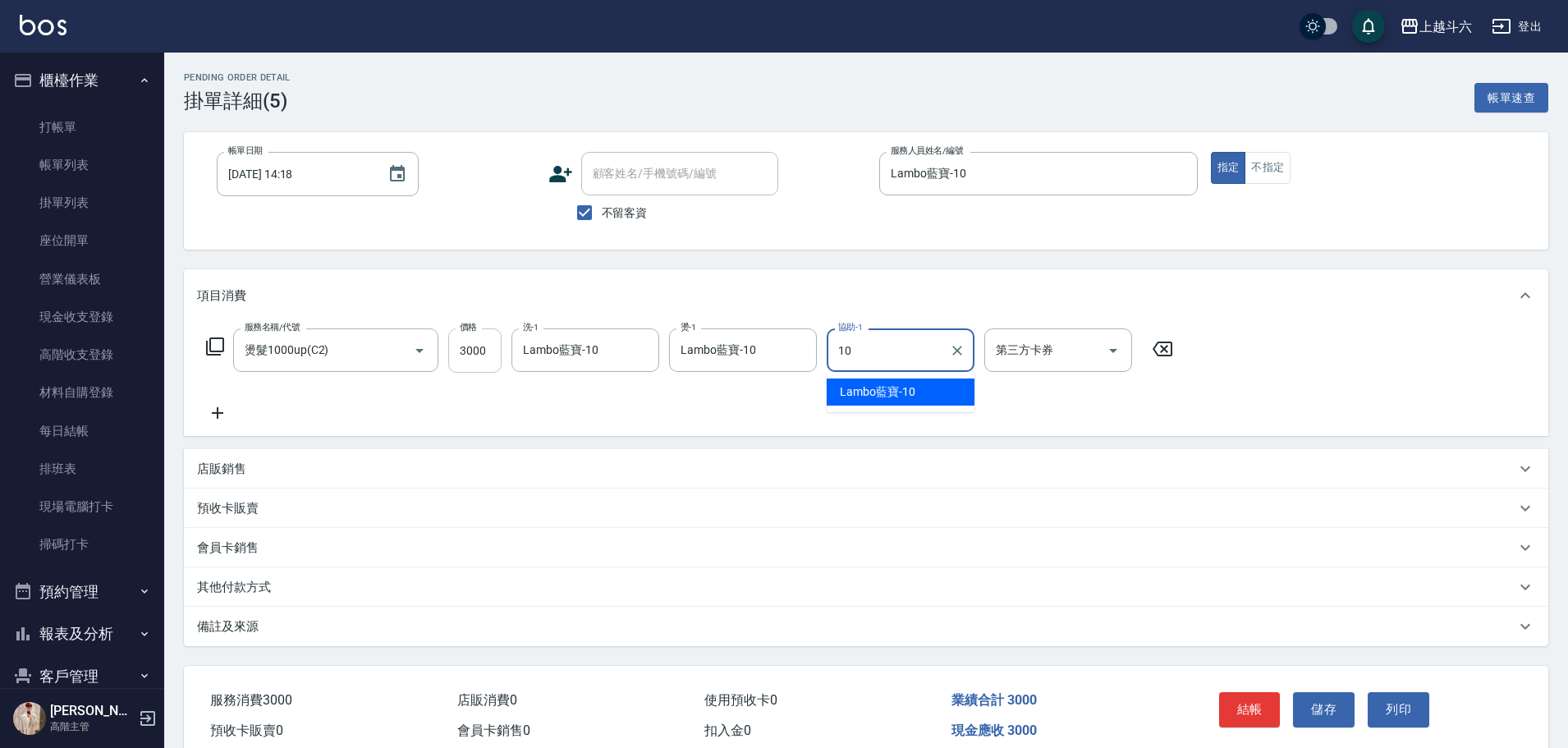
type input "Lambo藍寶-10"
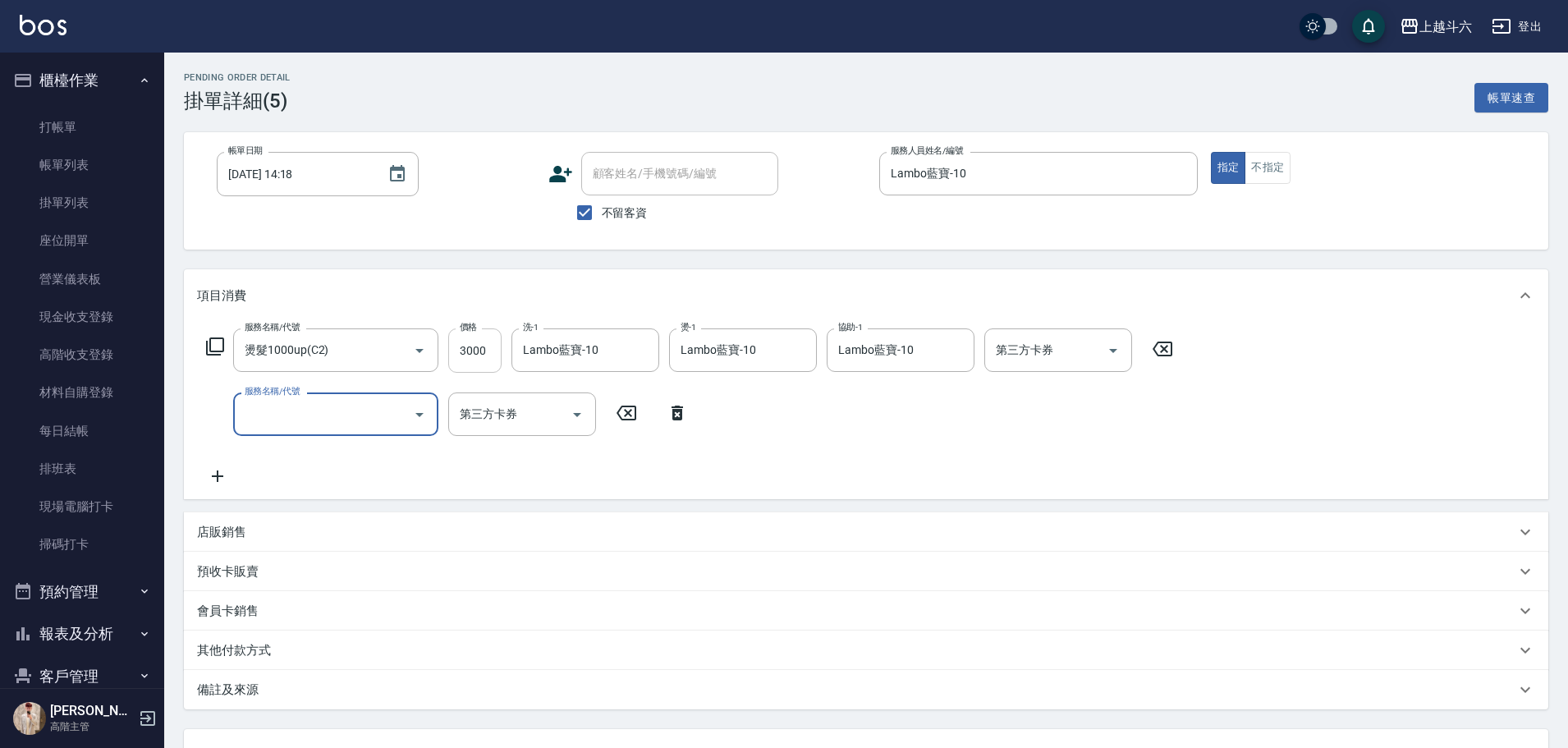
type input "ㄍ"
type input "燙髮500up(C5)"
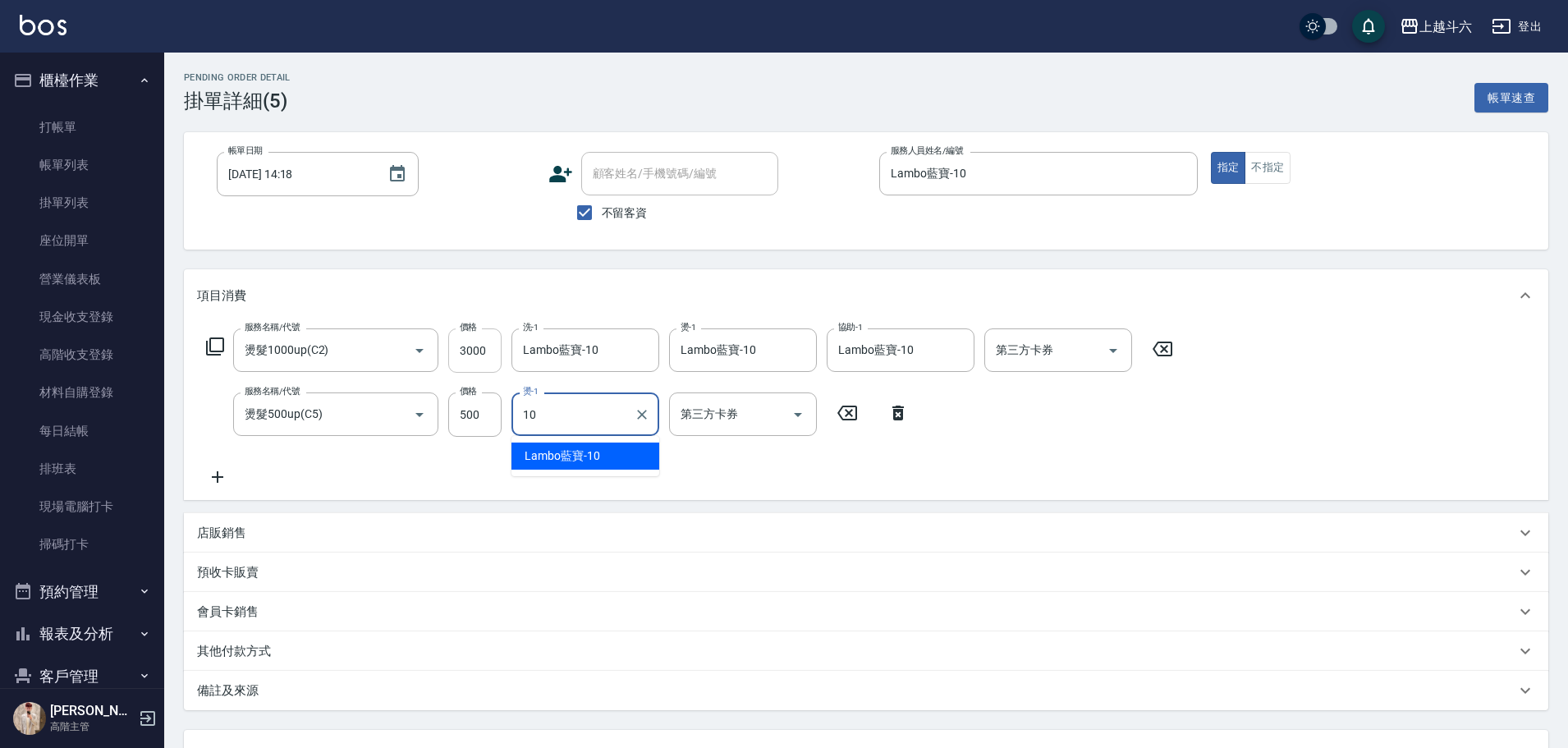
type input "Lambo藍寶-10"
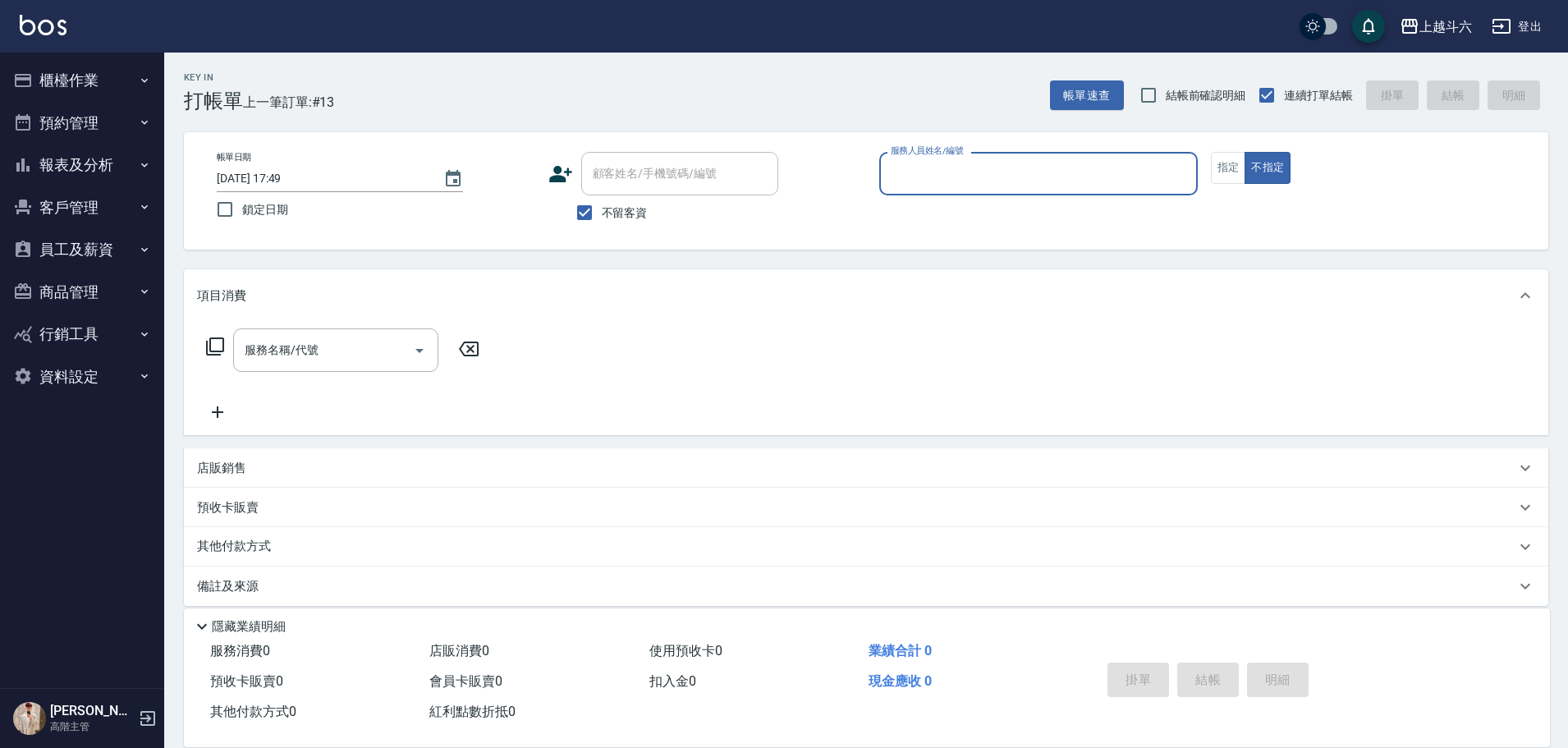
click at [994, 158] on div "服務人員姓名/編號" at bounding box center [1038, 174] width 319 height 44
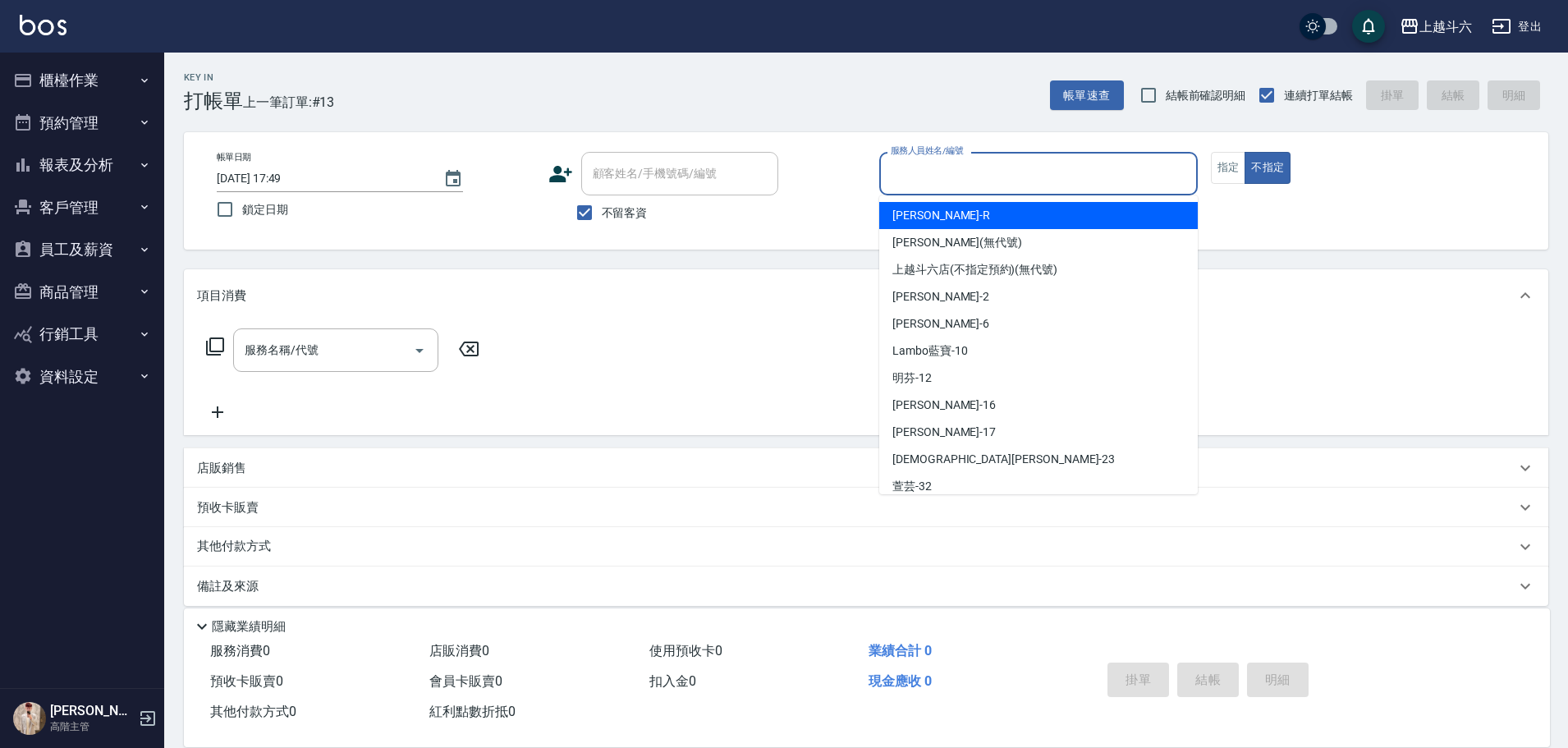
click at [149, 83] on icon "button" at bounding box center [144, 80] width 13 height 13
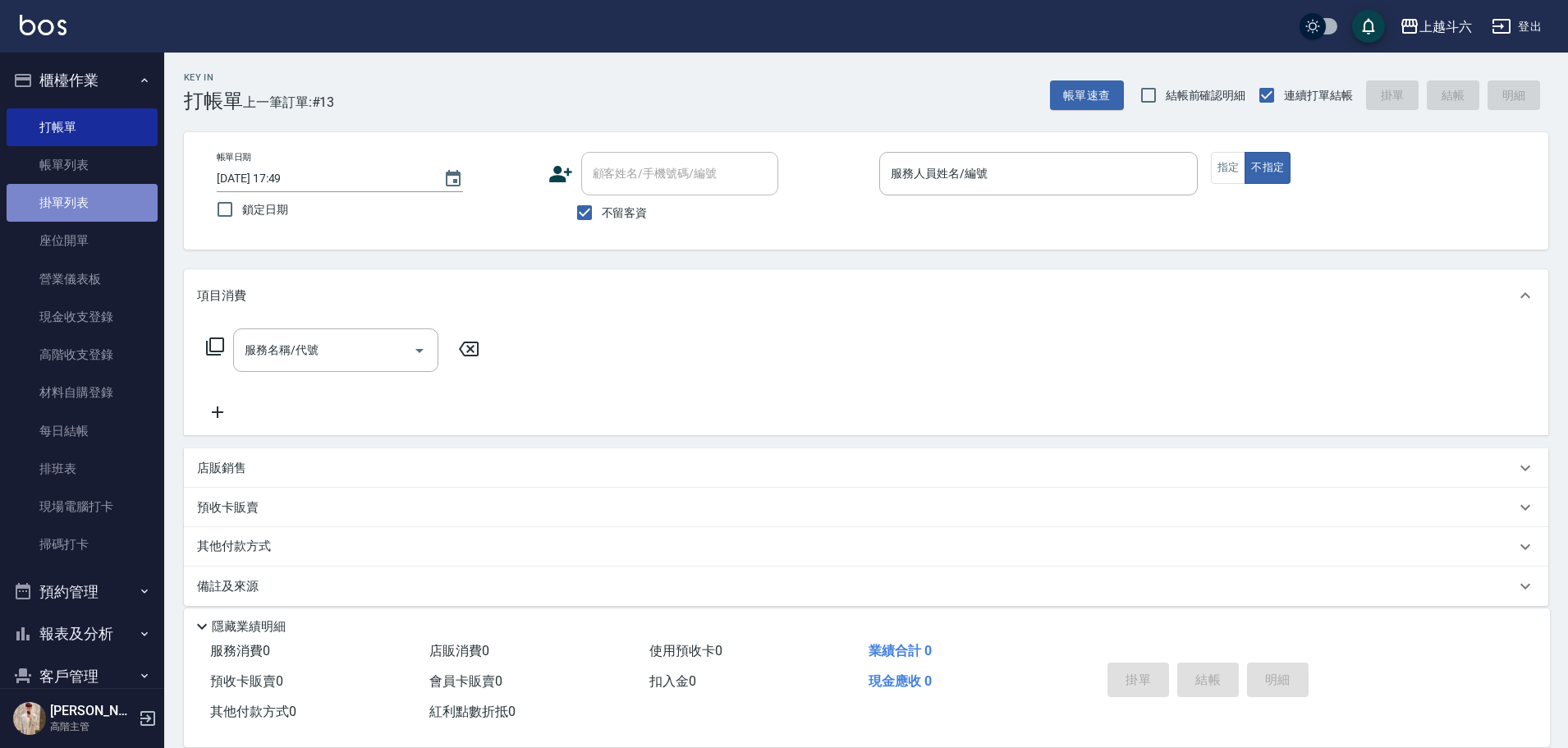
click at [122, 188] on link "掛單列表" at bounding box center [81, 202] width 151 height 37
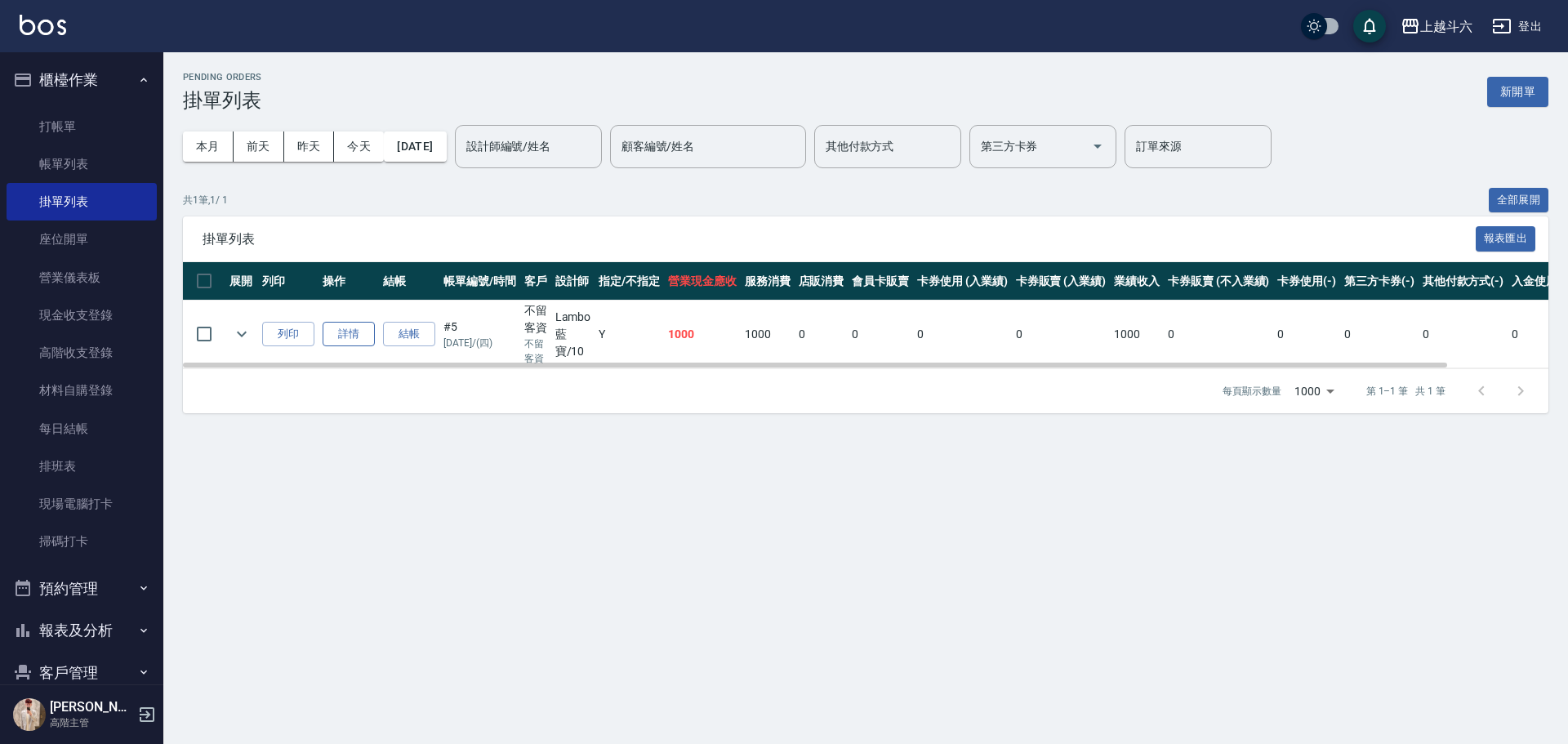
click at [347, 330] on link "詳情" at bounding box center [349, 334] width 53 height 25
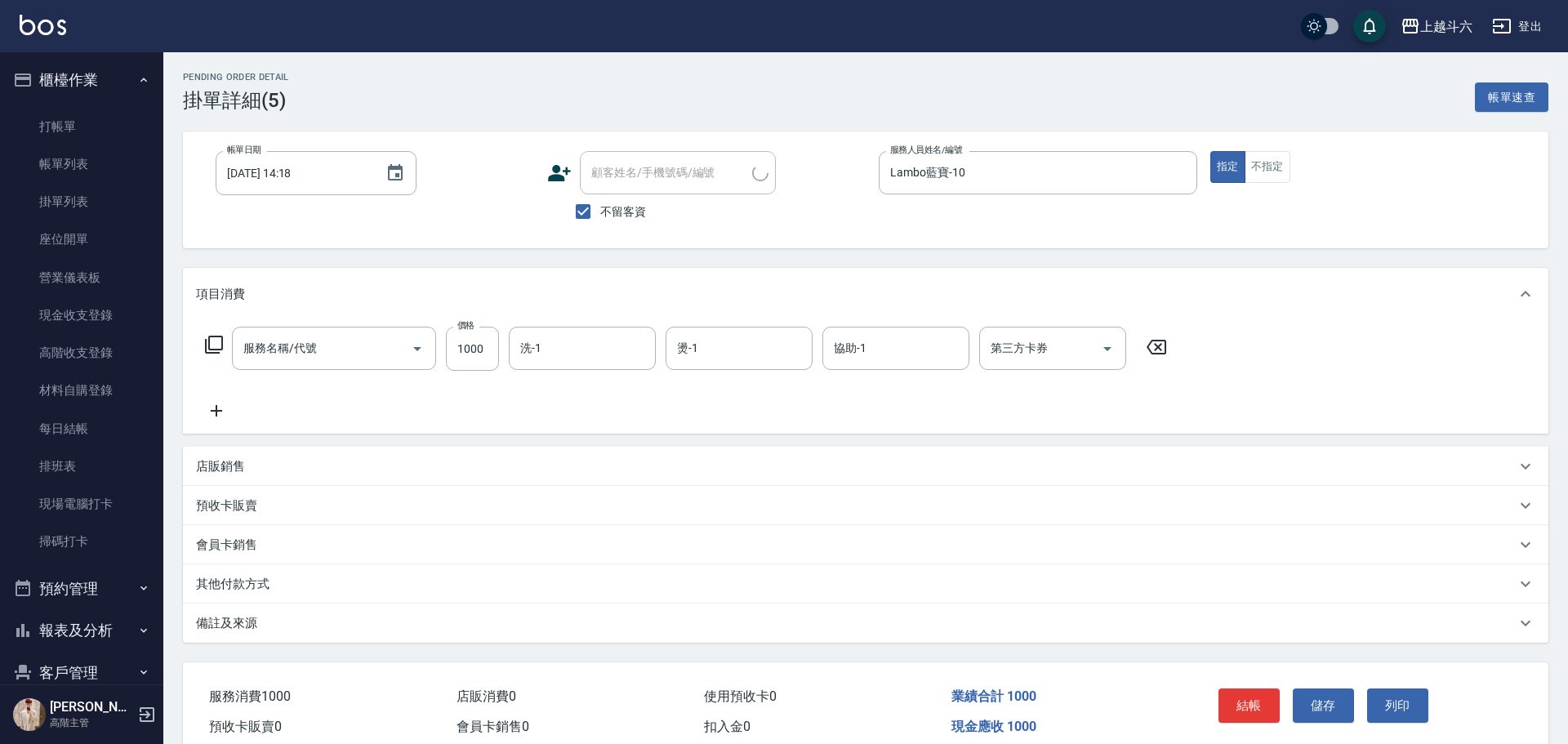
type input "[DATE] 14:18"
checkbox input "true"
type input "Lambo藍寶-10"
type input "燙髮1000up(C2)"
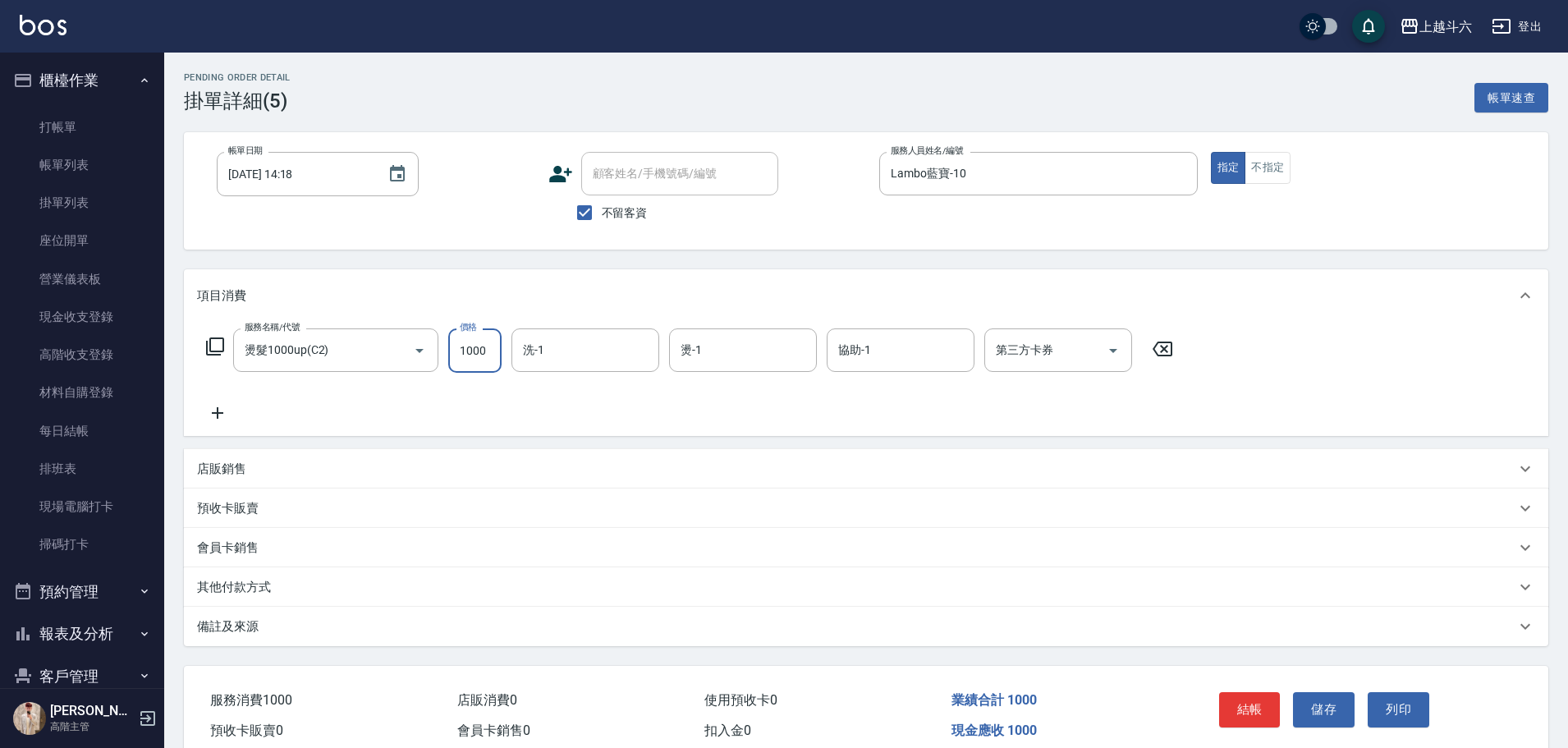
click at [486, 365] on input "1000" at bounding box center [475, 351] width 53 height 45
type input "3000"
type input "Lambo藍寶-10"
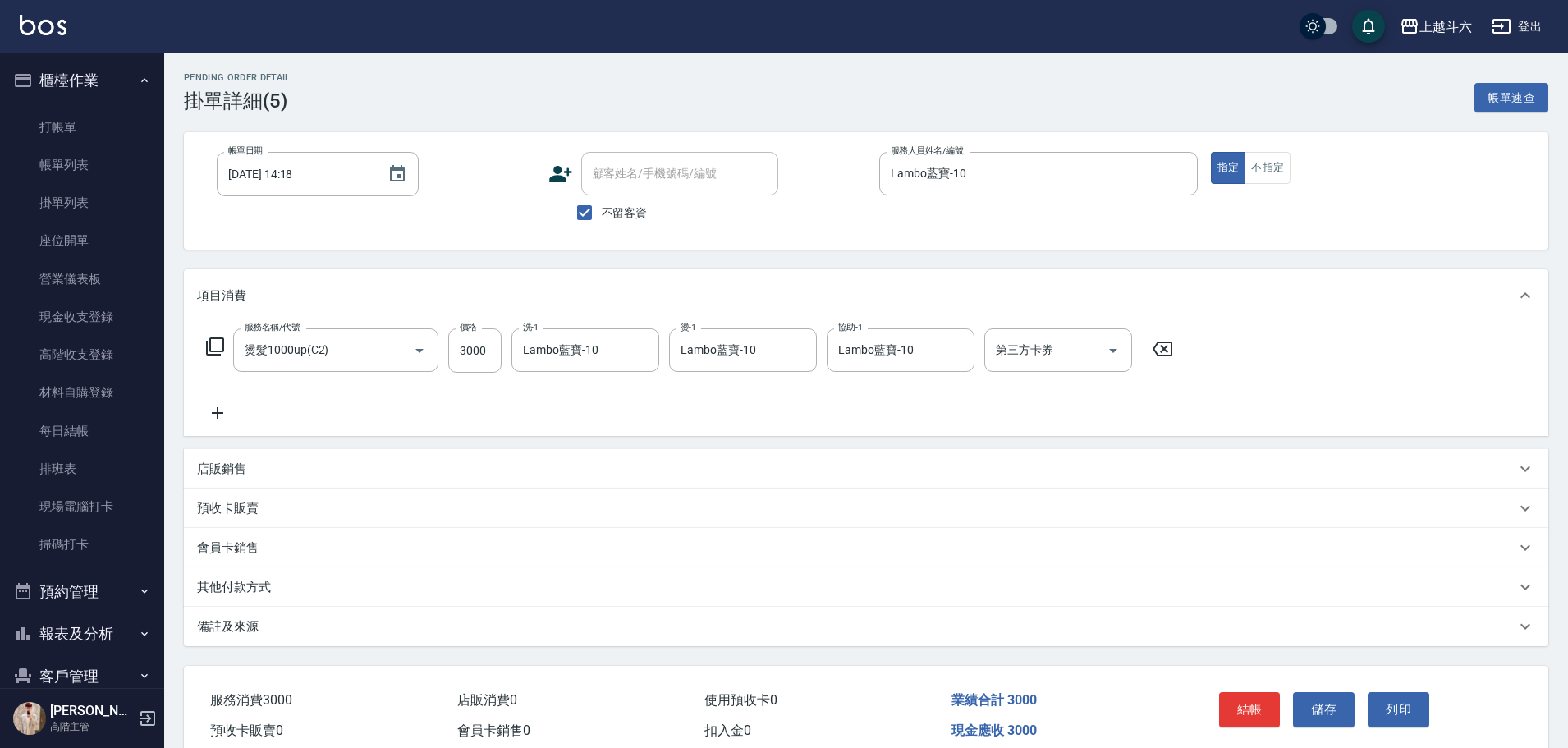
click at [207, 412] on icon at bounding box center [217, 413] width 41 height 20
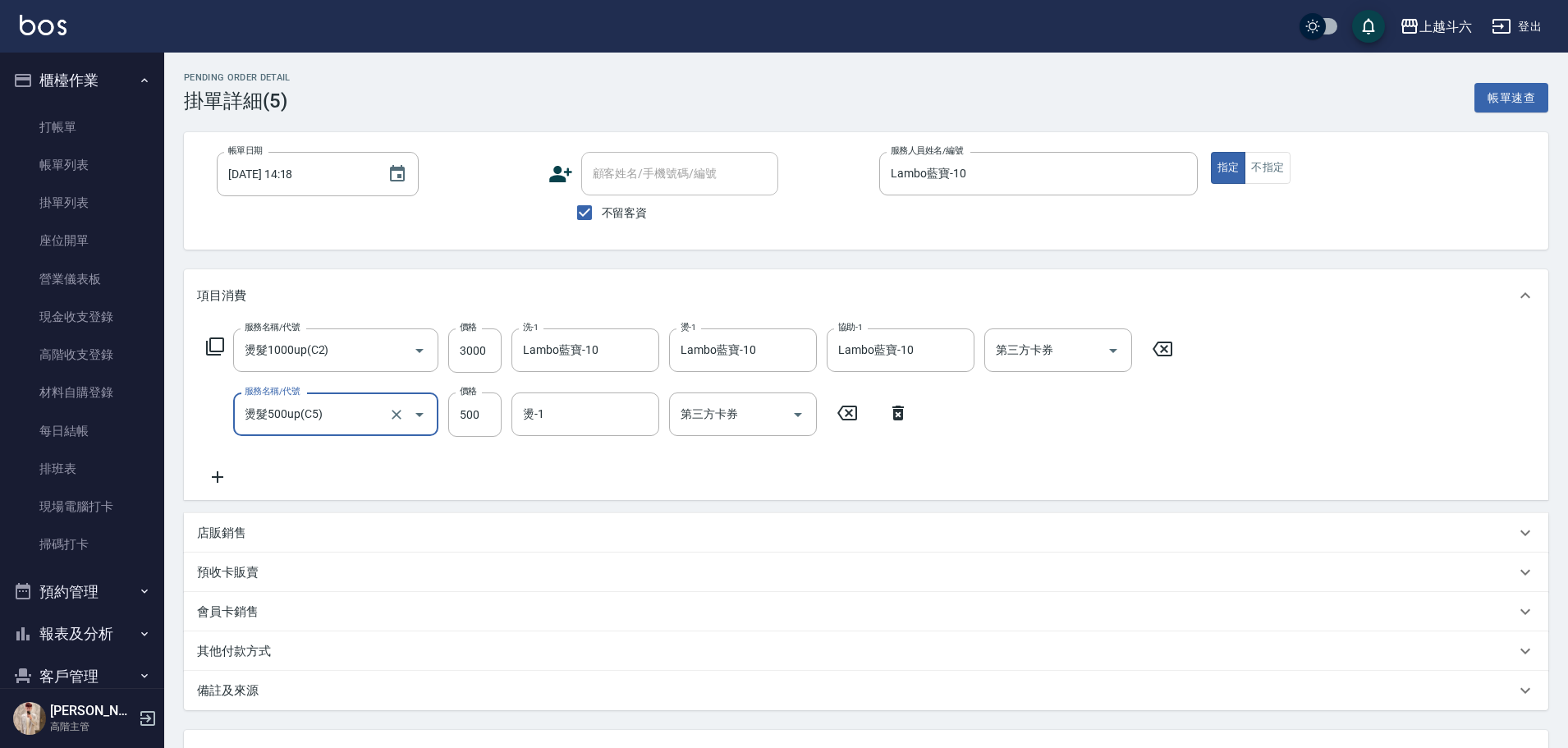
type input "燙髮500up(C5)"
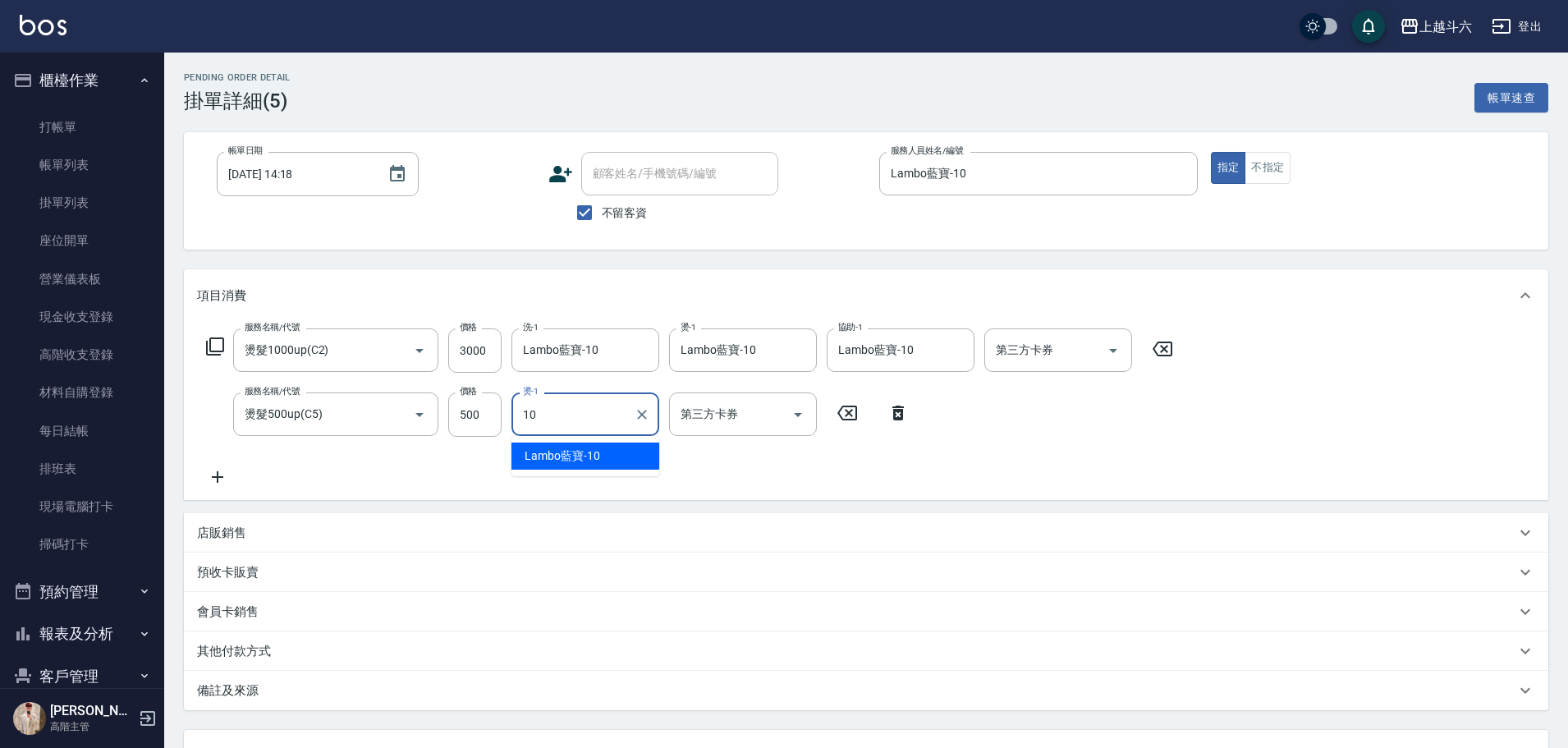
type input "Lambo藍寶-10"
click at [256, 548] on div "店販銷售" at bounding box center [866, 532] width 1364 height 39
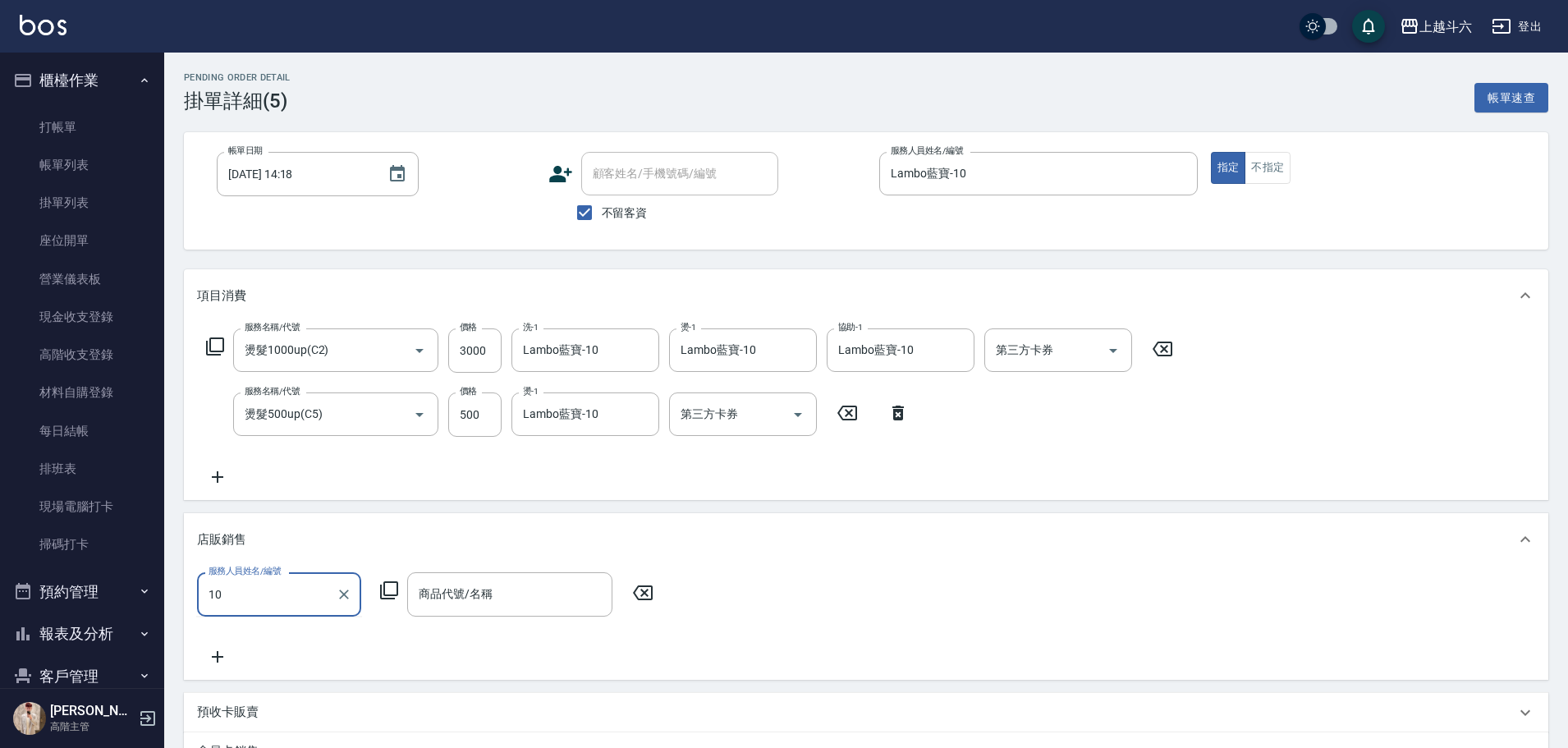
type input "Lambo藍寶-10"
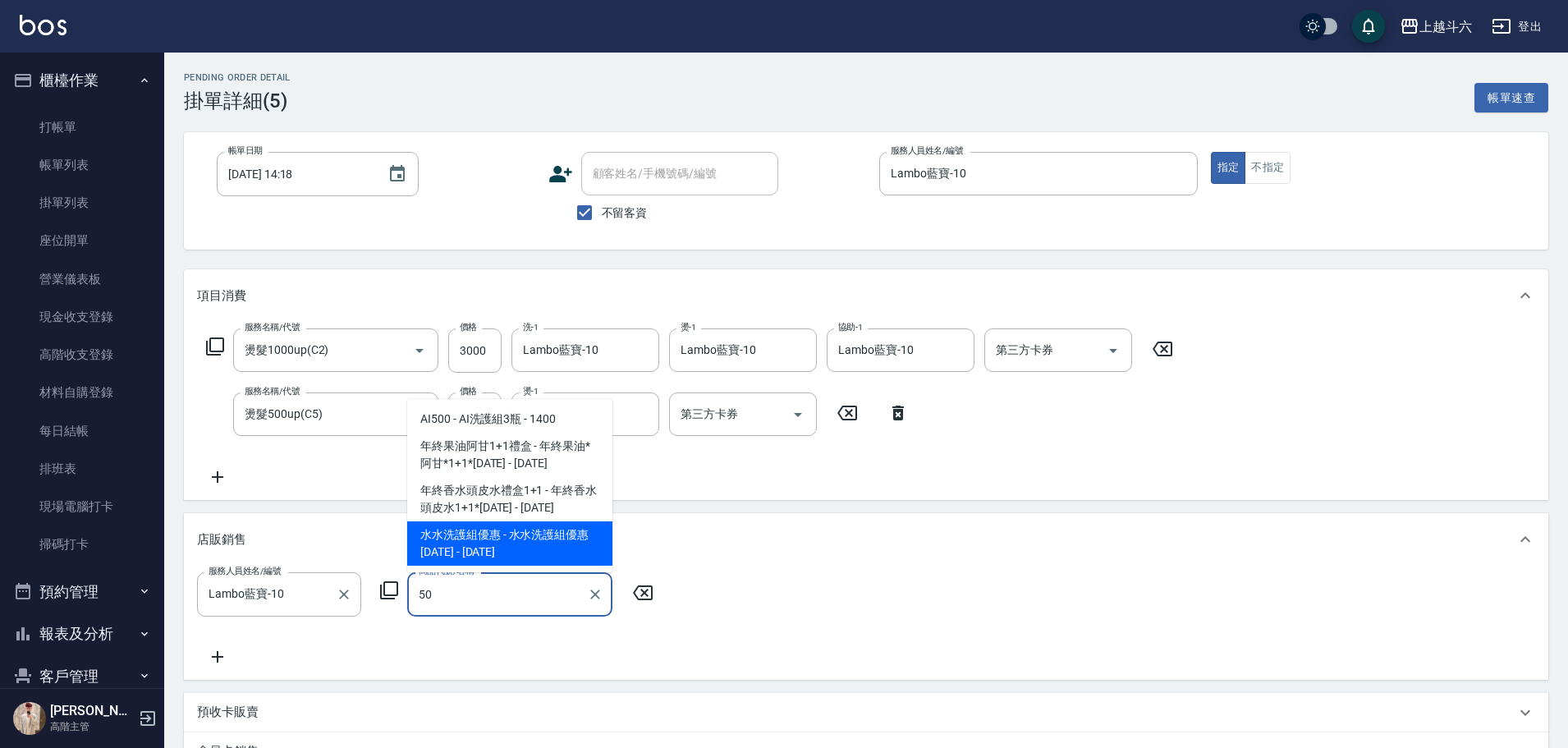
type input "5"
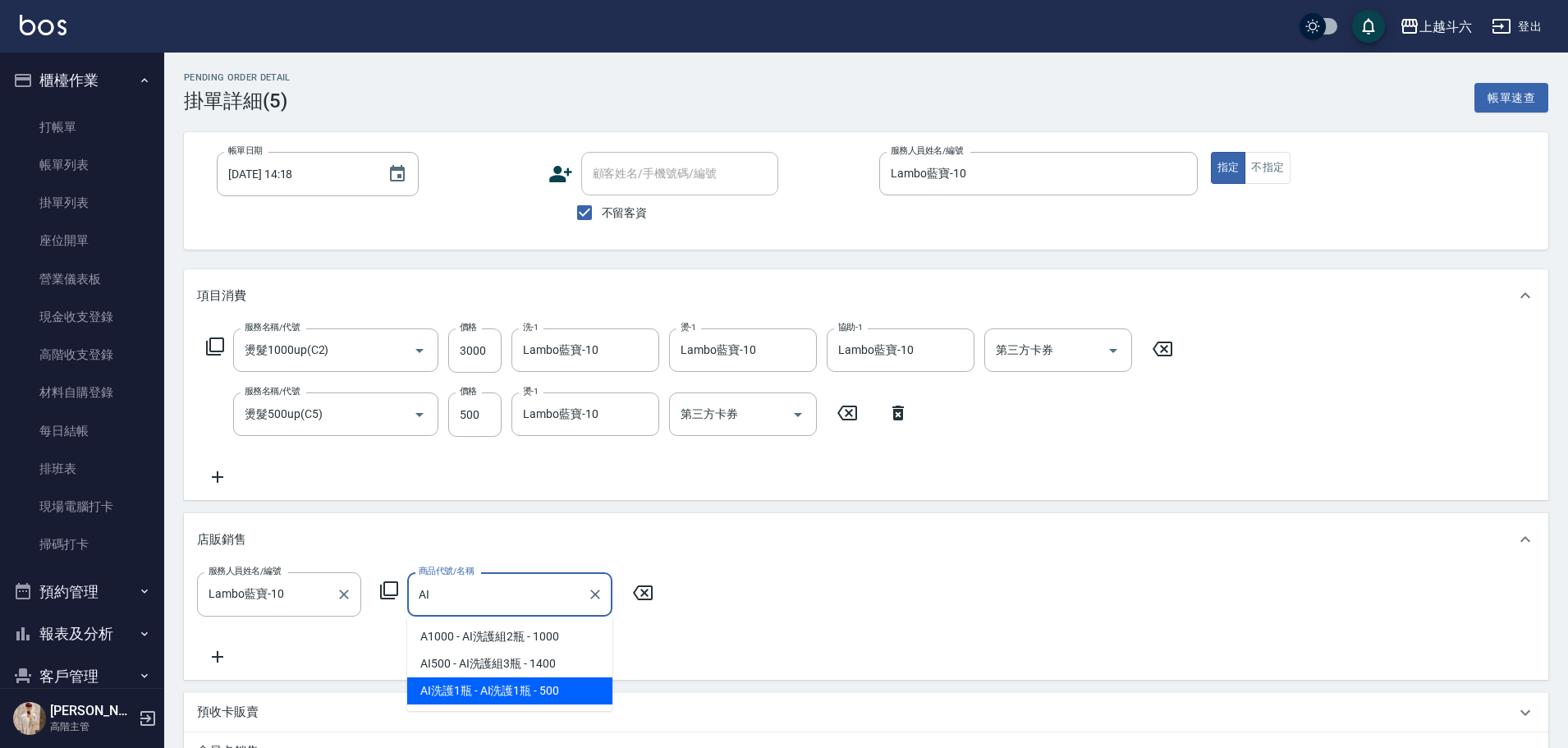
type input "AI洗護1瓶"
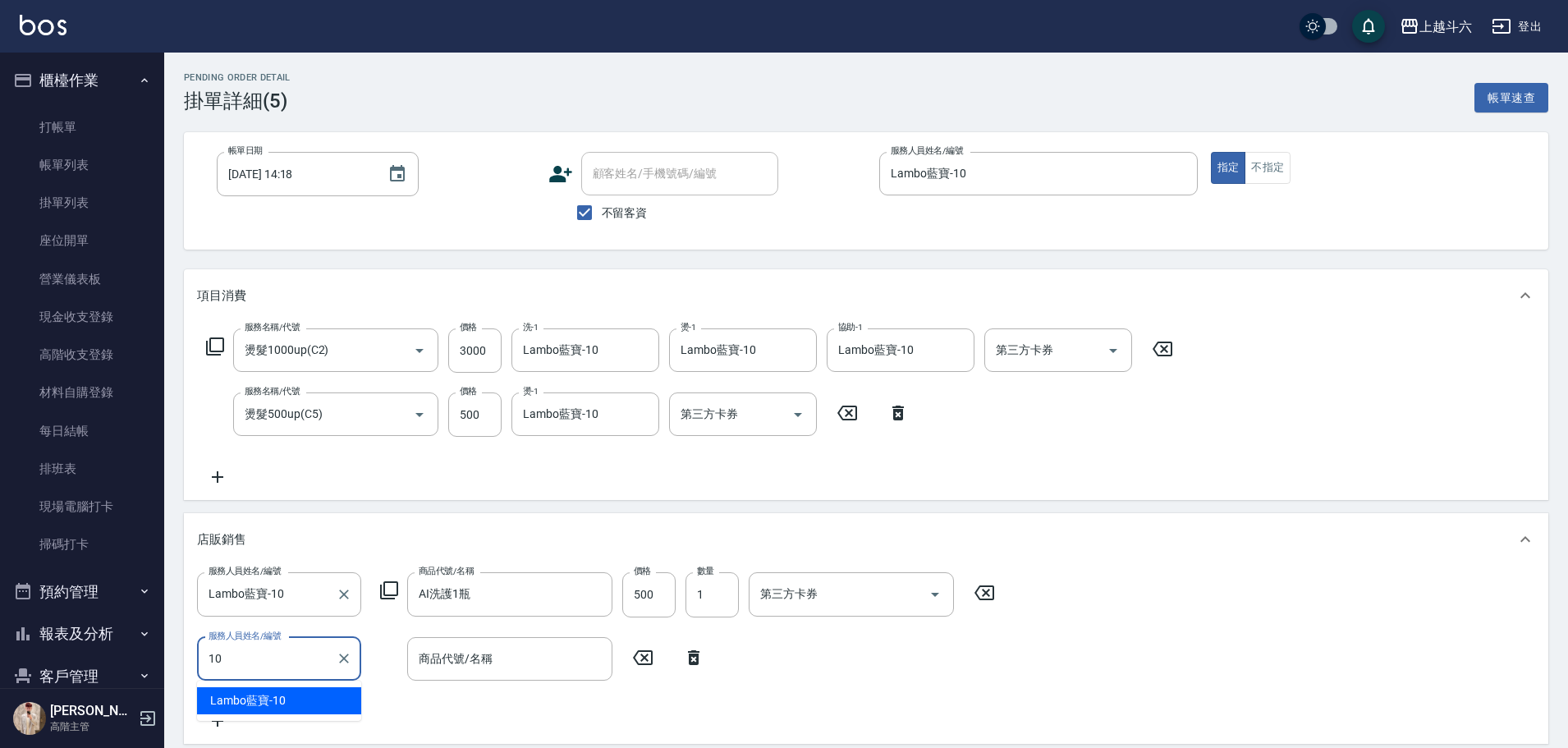
type input "Lambo藍寶-10"
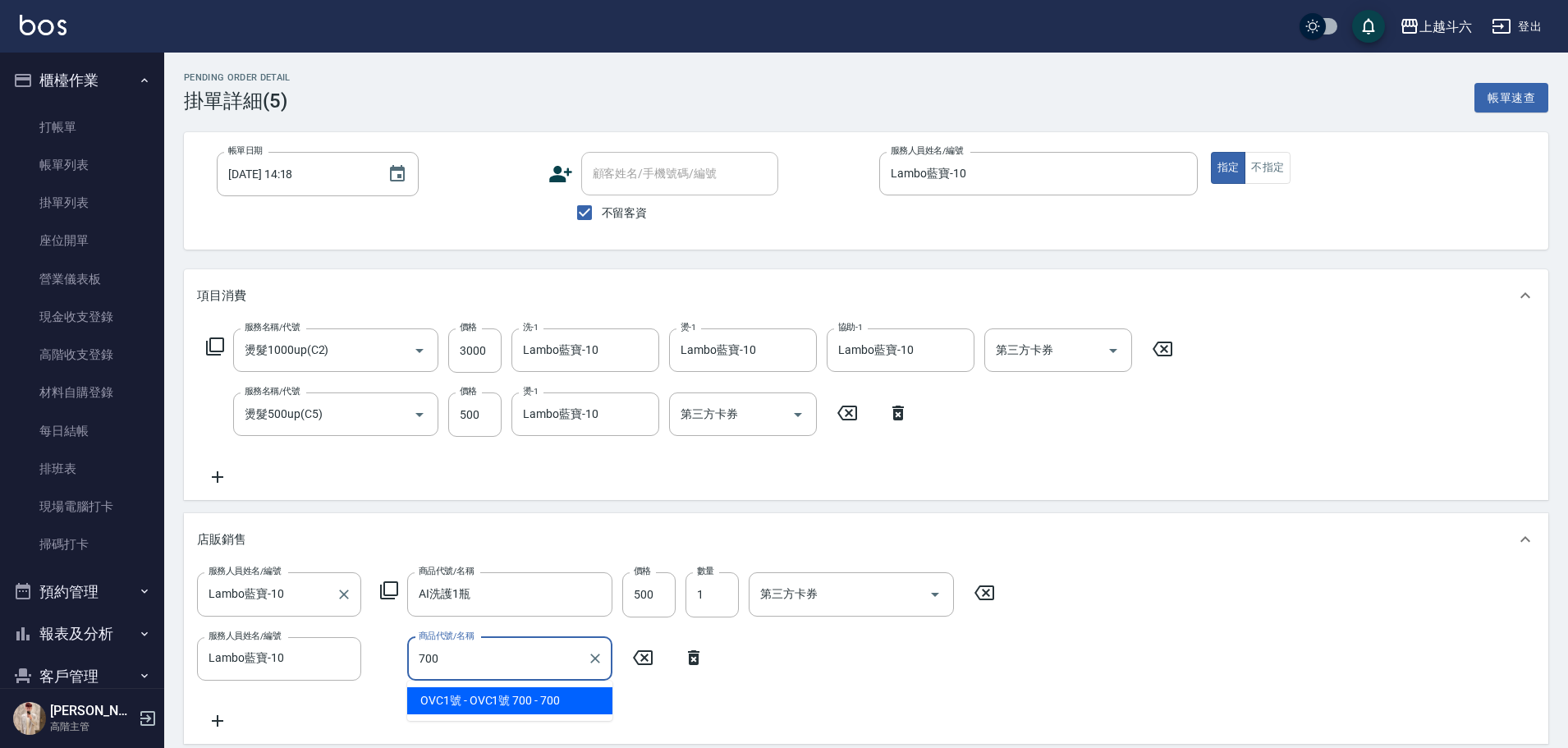
type input "OVC1號 700"
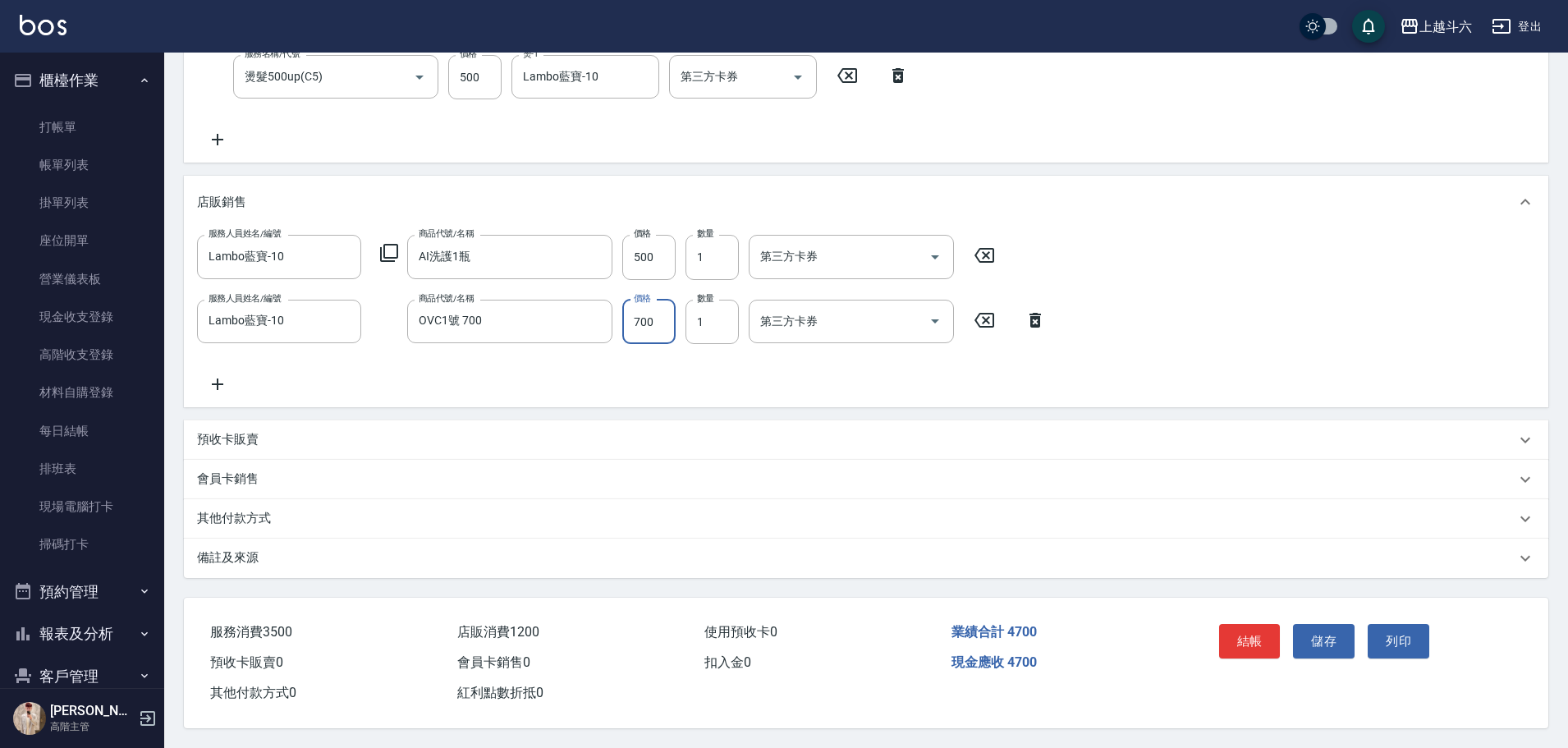
scroll to position [357, 0]
click at [1345, 634] on button "儲存" at bounding box center [1323, 641] width 61 height 35
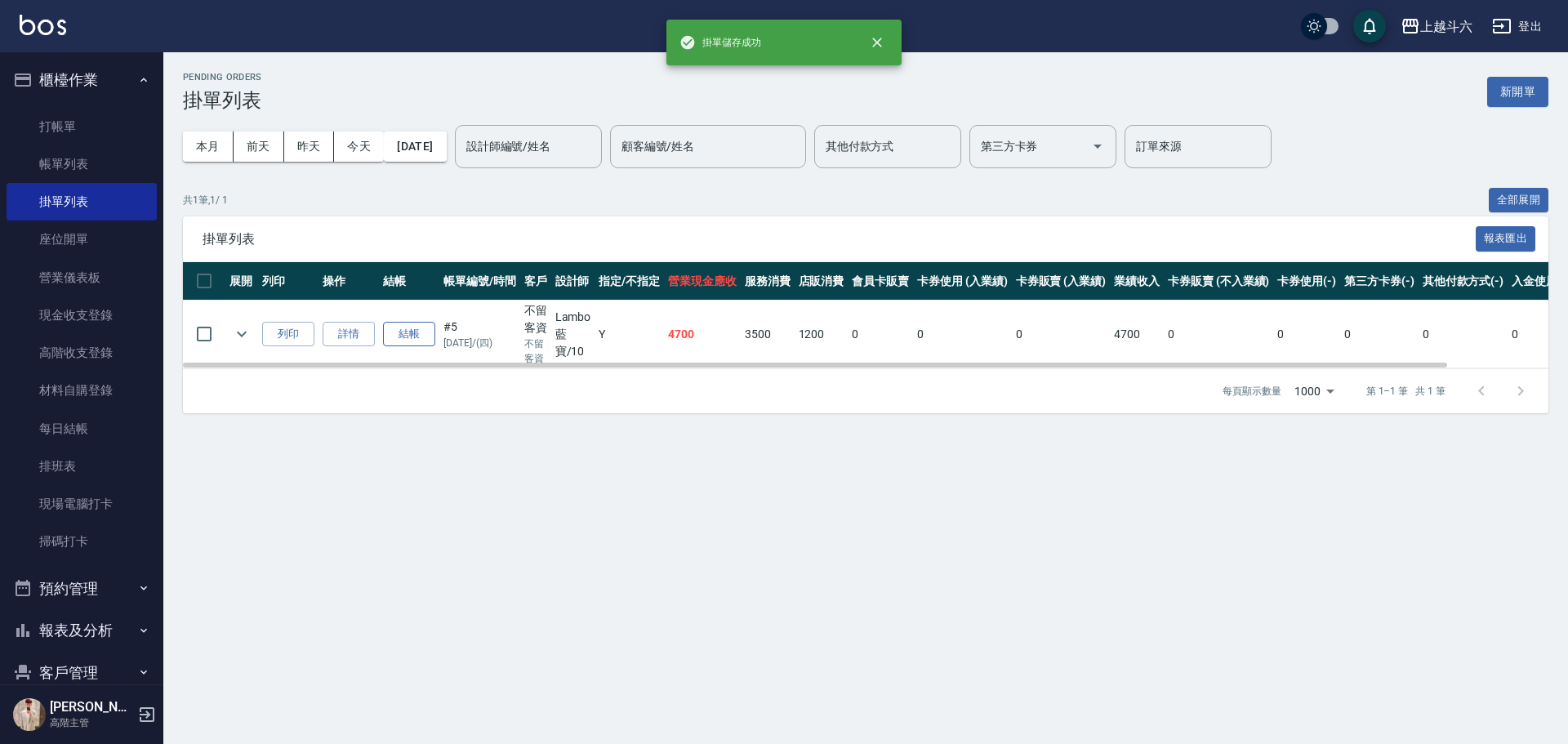
click at [416, 332] on button "結帳" at bounding box center [410, 334] width 53 height 25
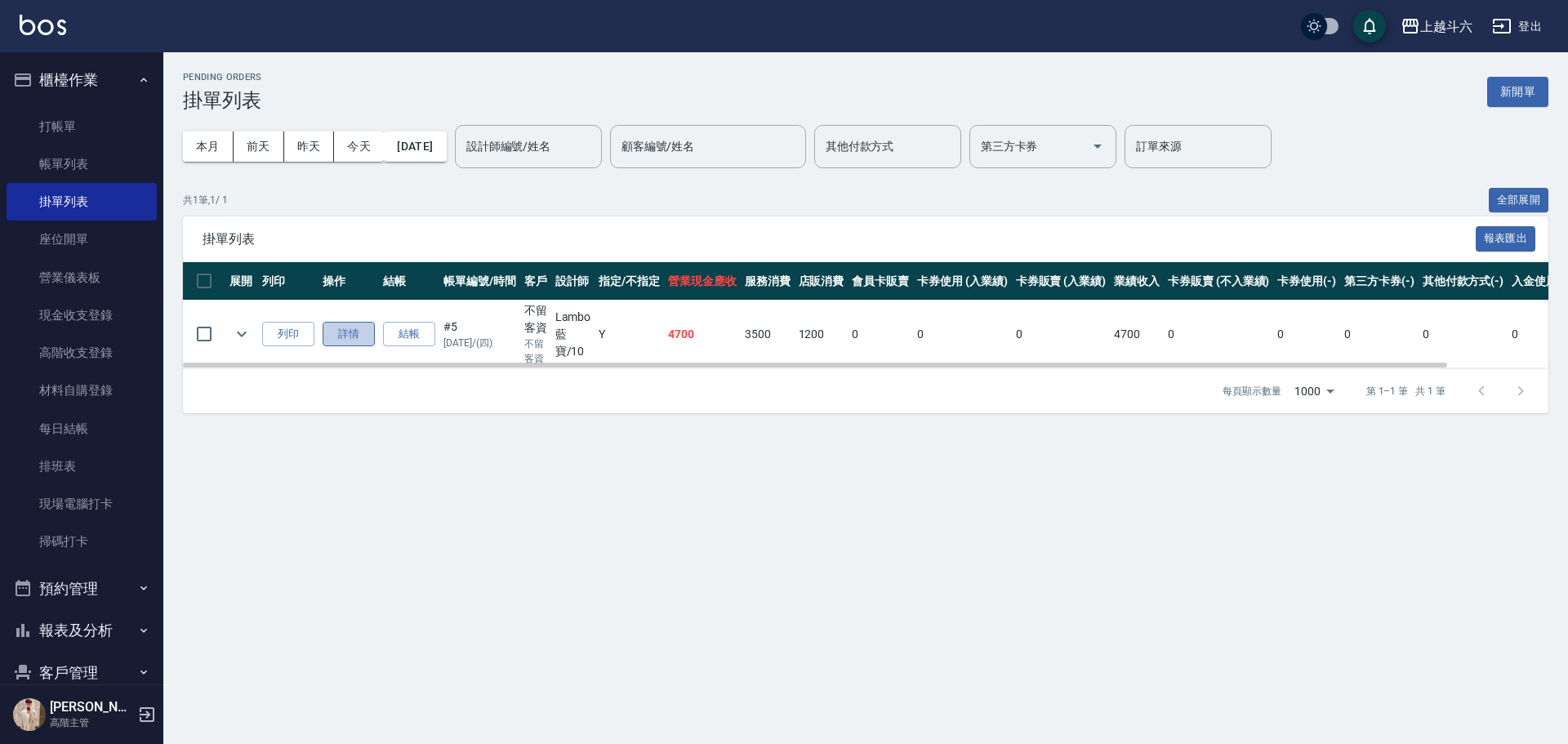
click at [360, 339] on link "詳情" at bounding box center [349, 334] width 53 height 25
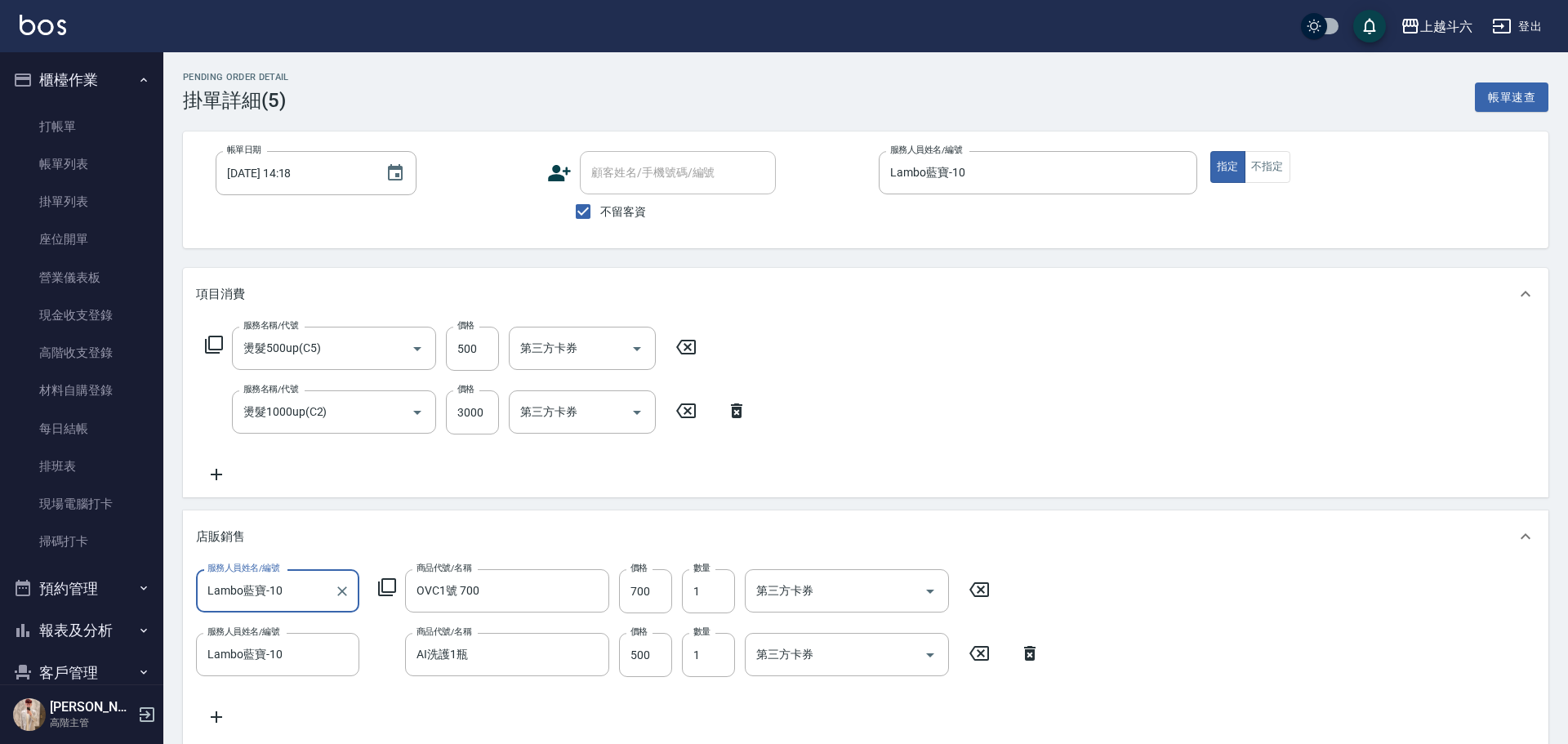
type input "[DATE] 14:18"
checkbox input "true"
type input "Lambo藍寶-10"
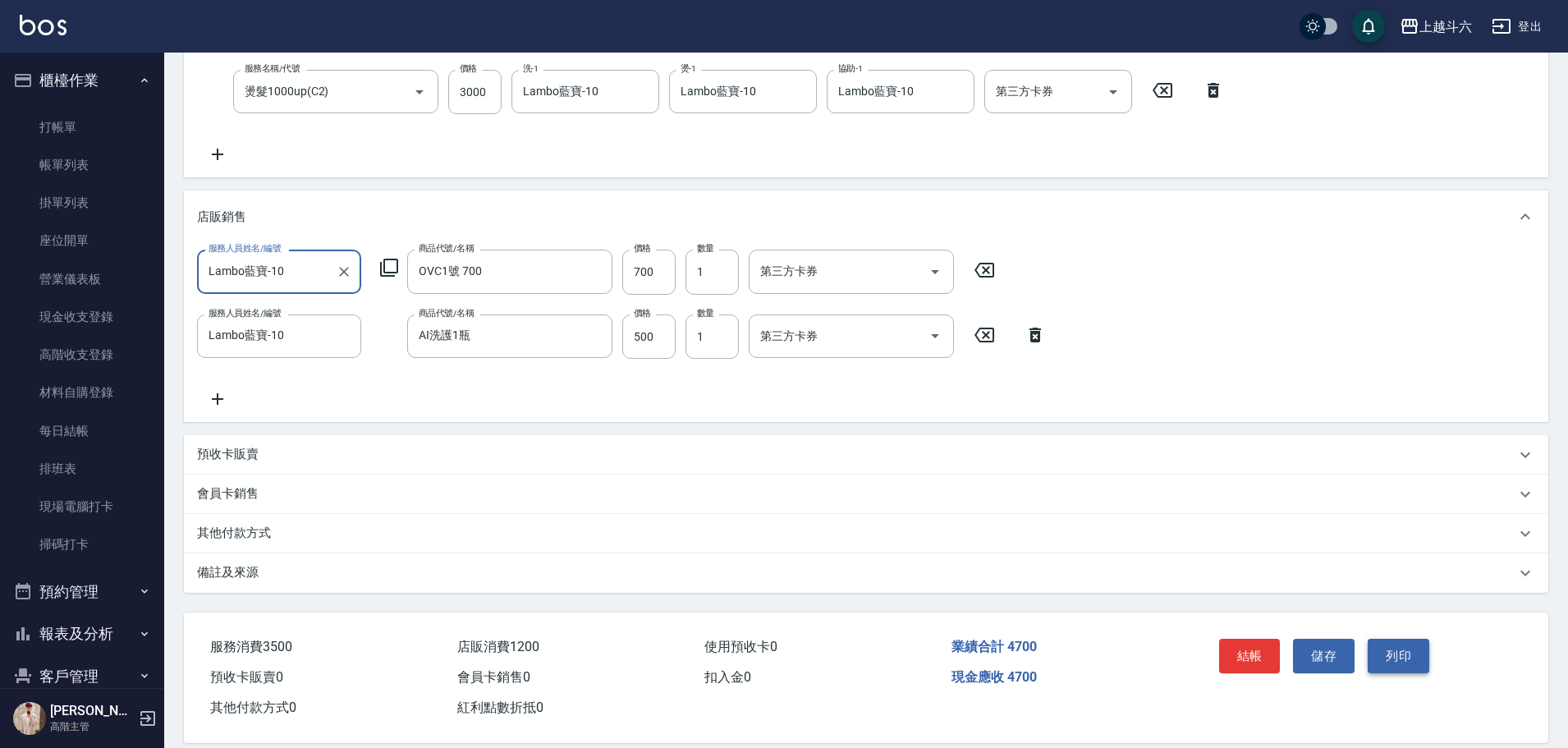
scroll to position [329, 0]
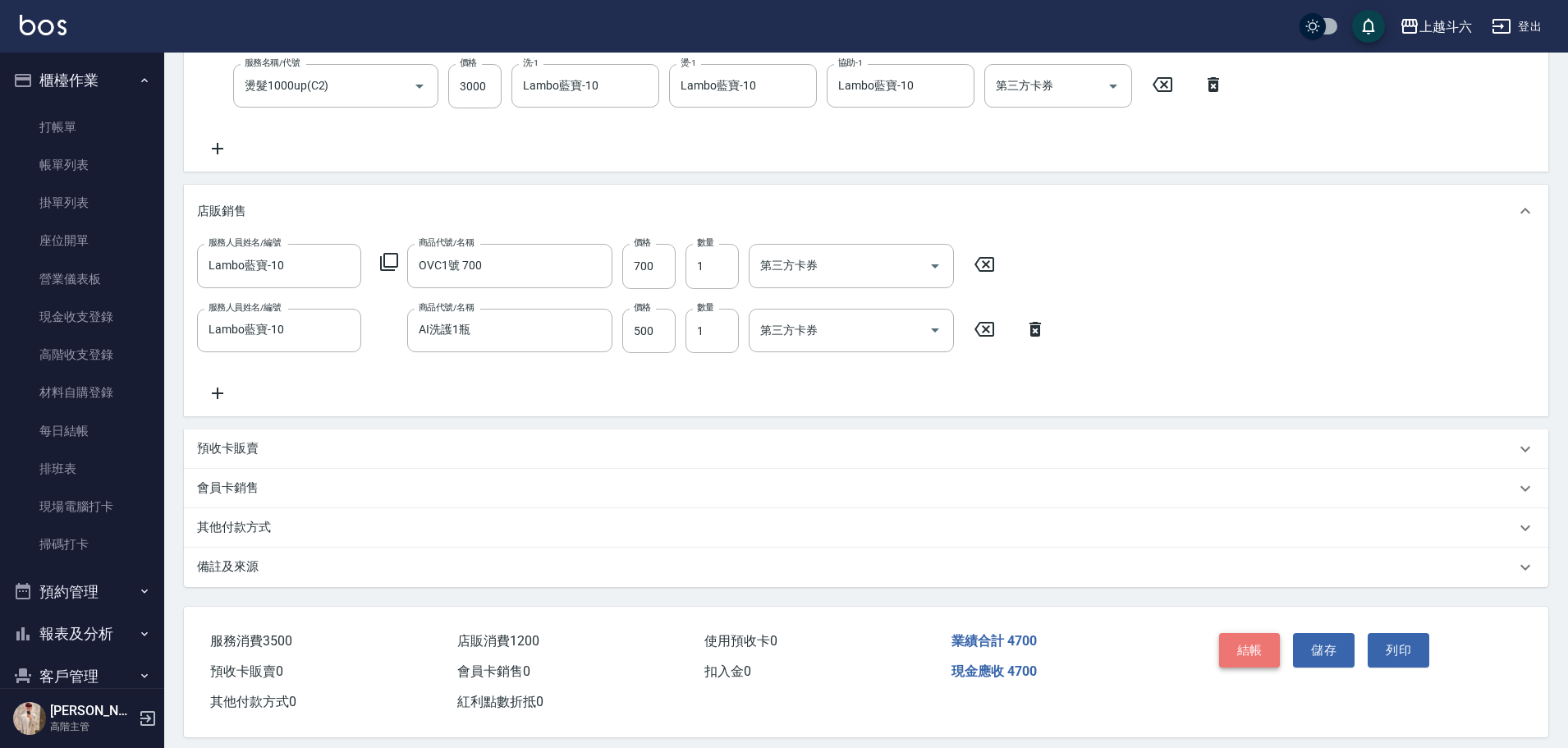
click at [1246, 660] on button "結帳" at bounding box center [1249, 650] width 61 height 35
click at [1253, 657] on button "結帳" at bounding box center [1249, 650] width 61 height 35
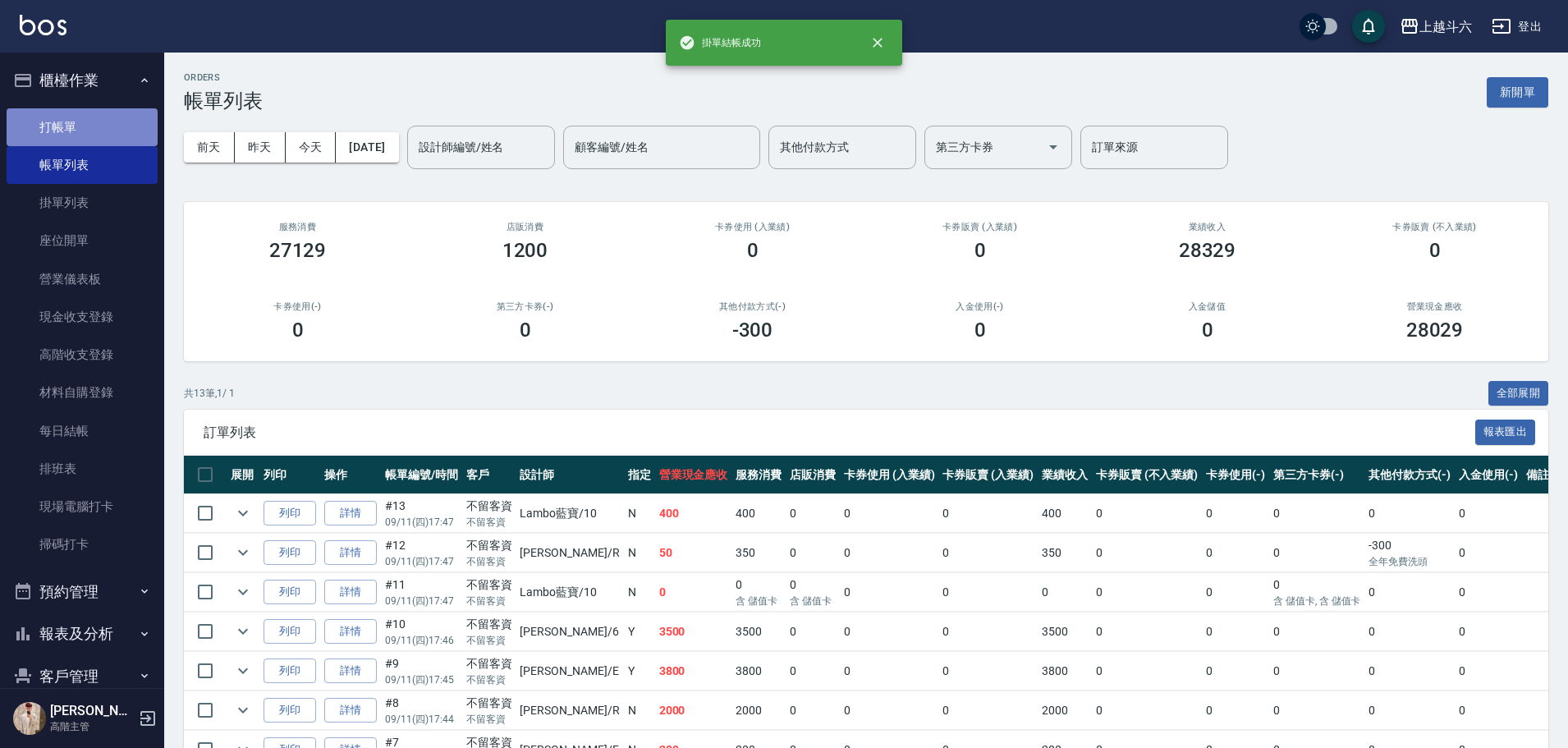
click at [116, 130] on link "打帳單" at bounding box center [81, 127] width 151 height 37
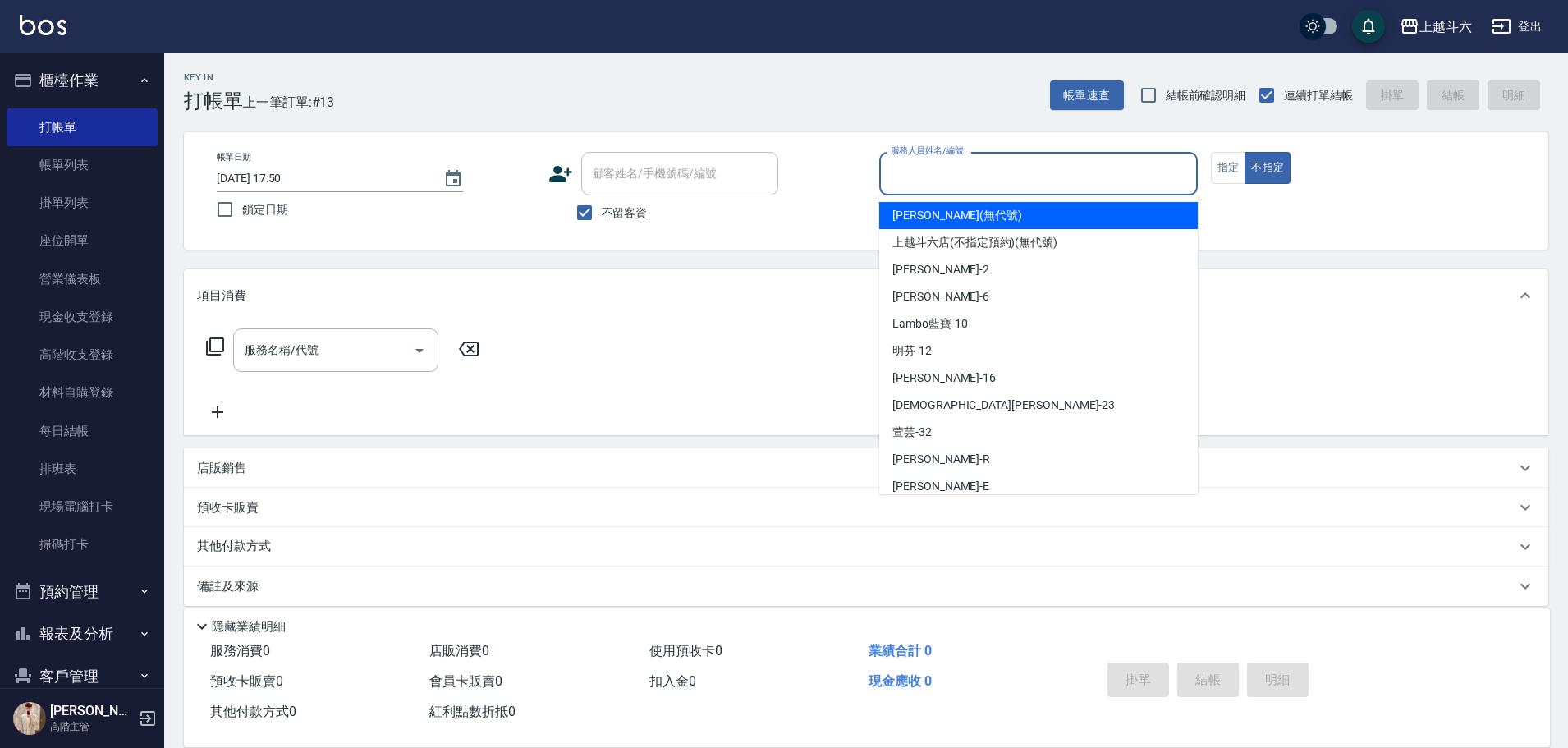
click at [981, 165] on input "服務人員姓名/編號" at bounding box center [1038, 173] width 304 height 28
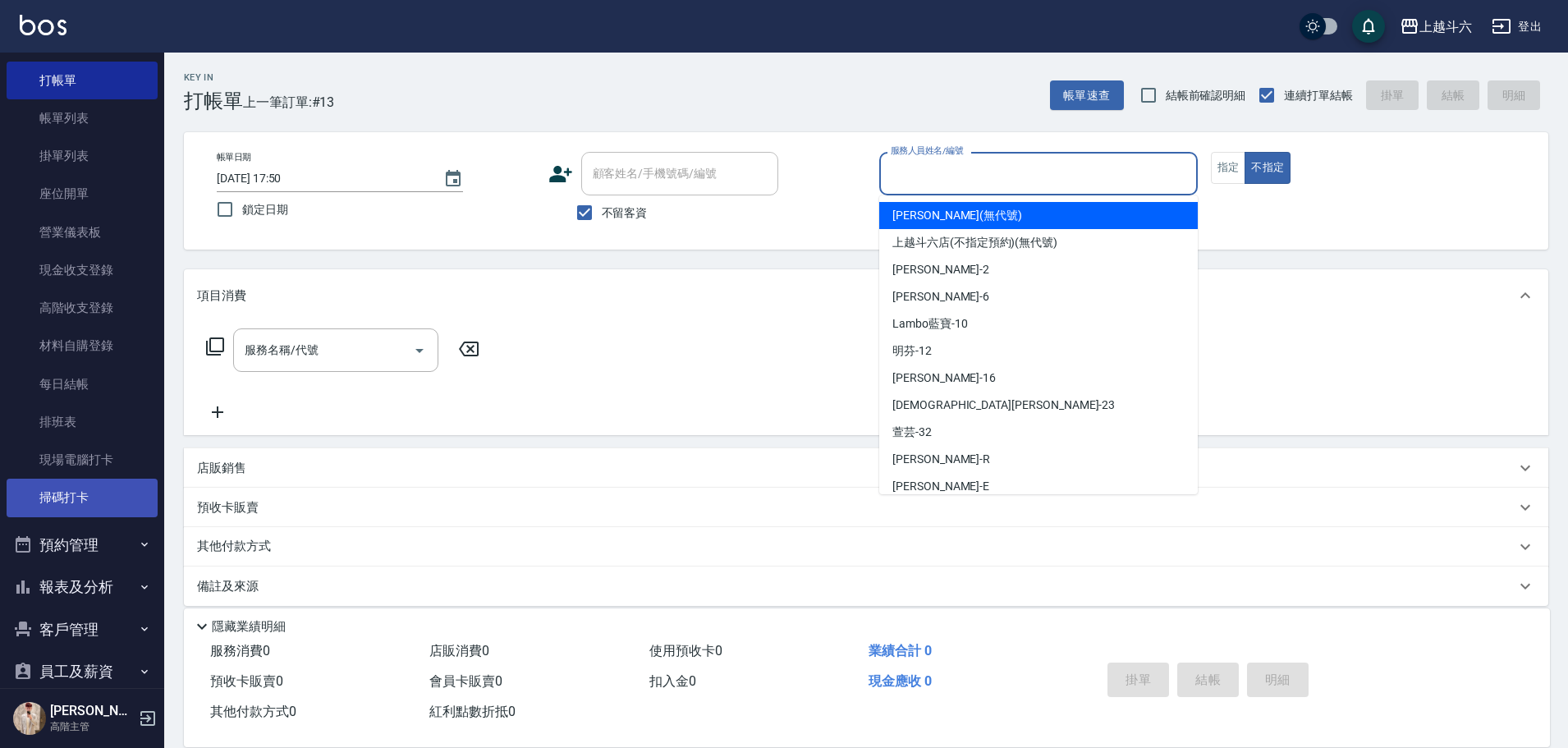
scroll to position [198, 0]
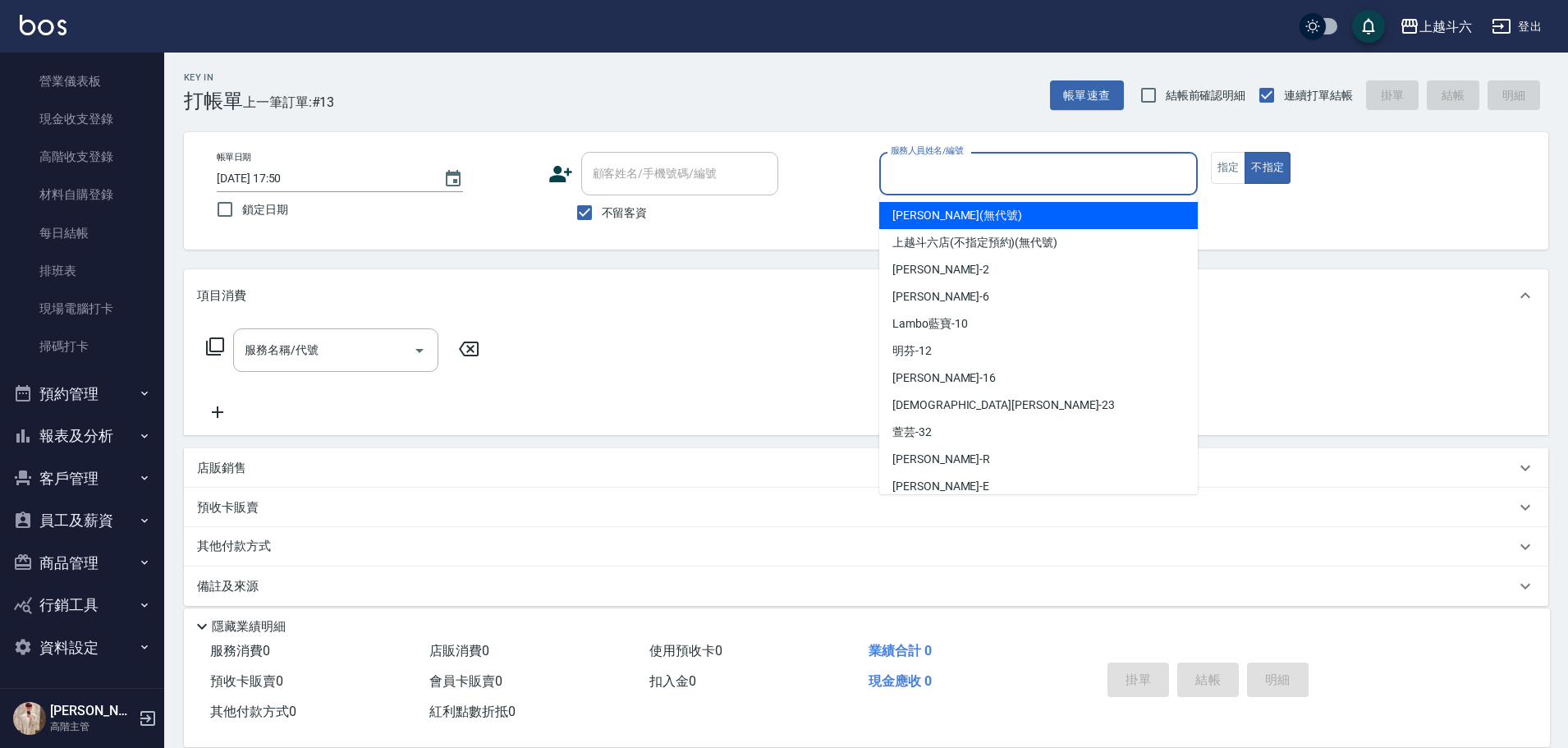
click at [128, 425] on button "報表及分析" at bounding box center [81, 436] width 151 height 43
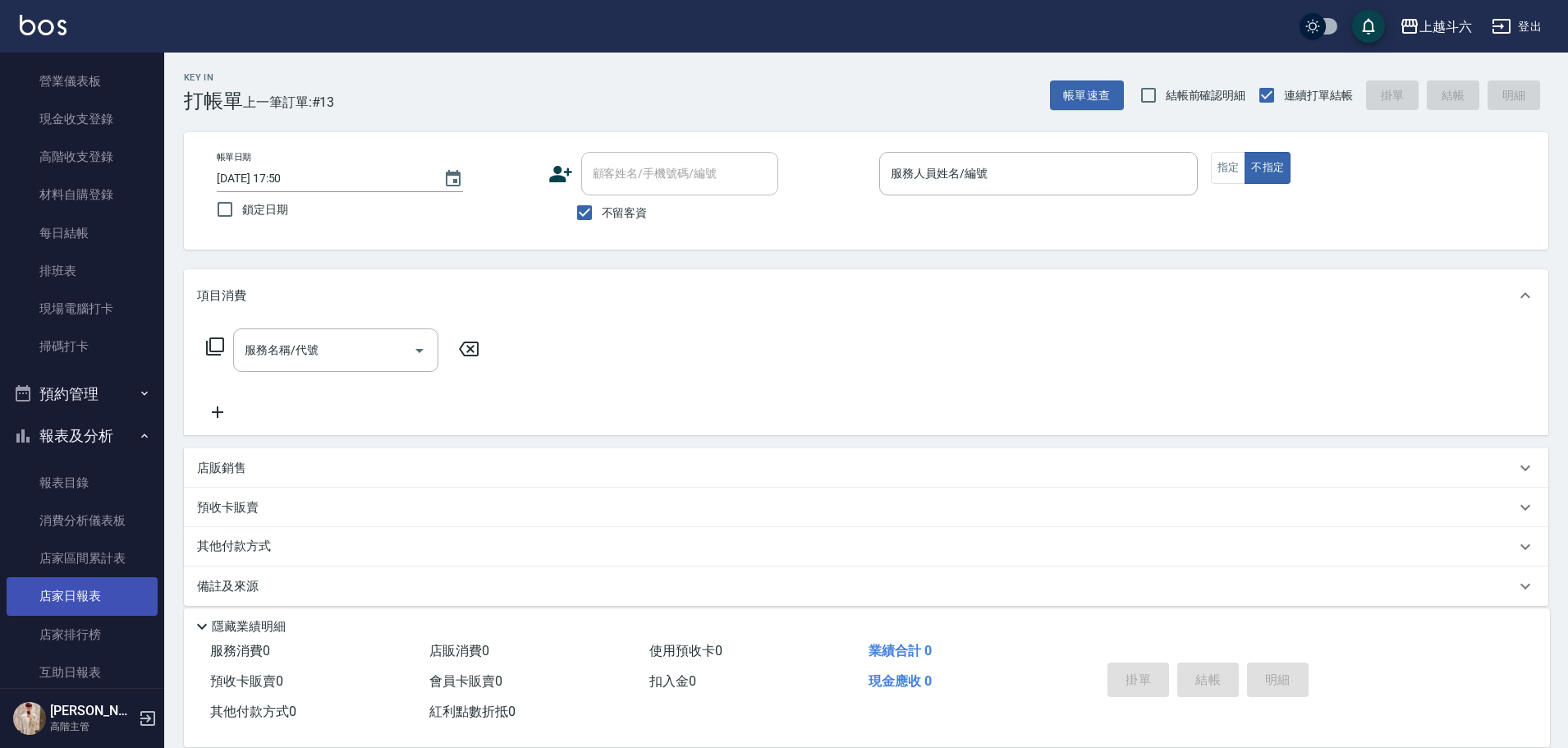
click at [90, 597] on link "店家日報表" at bounding box center [81, 595] width 151 height 37
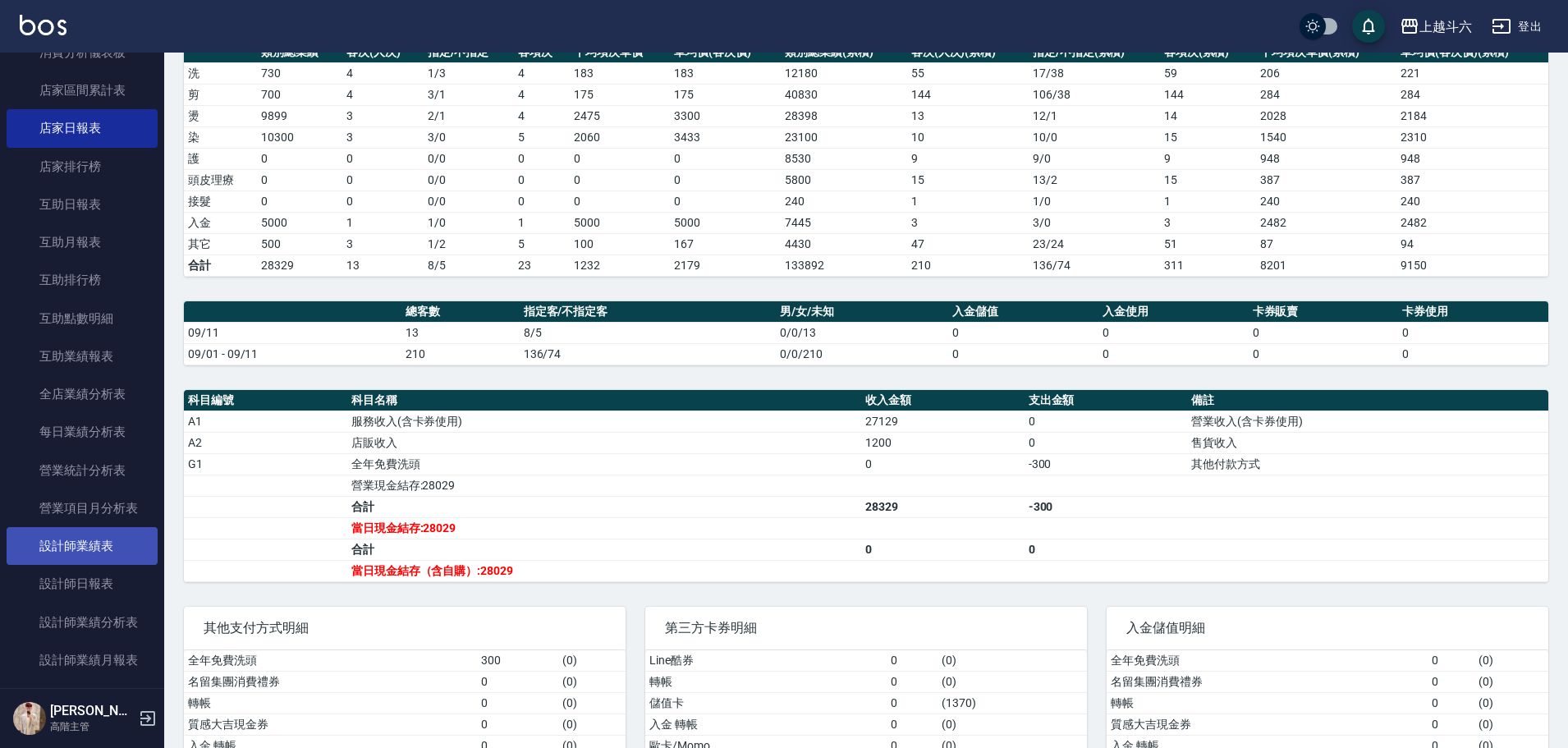
scroll to position [690, 0]
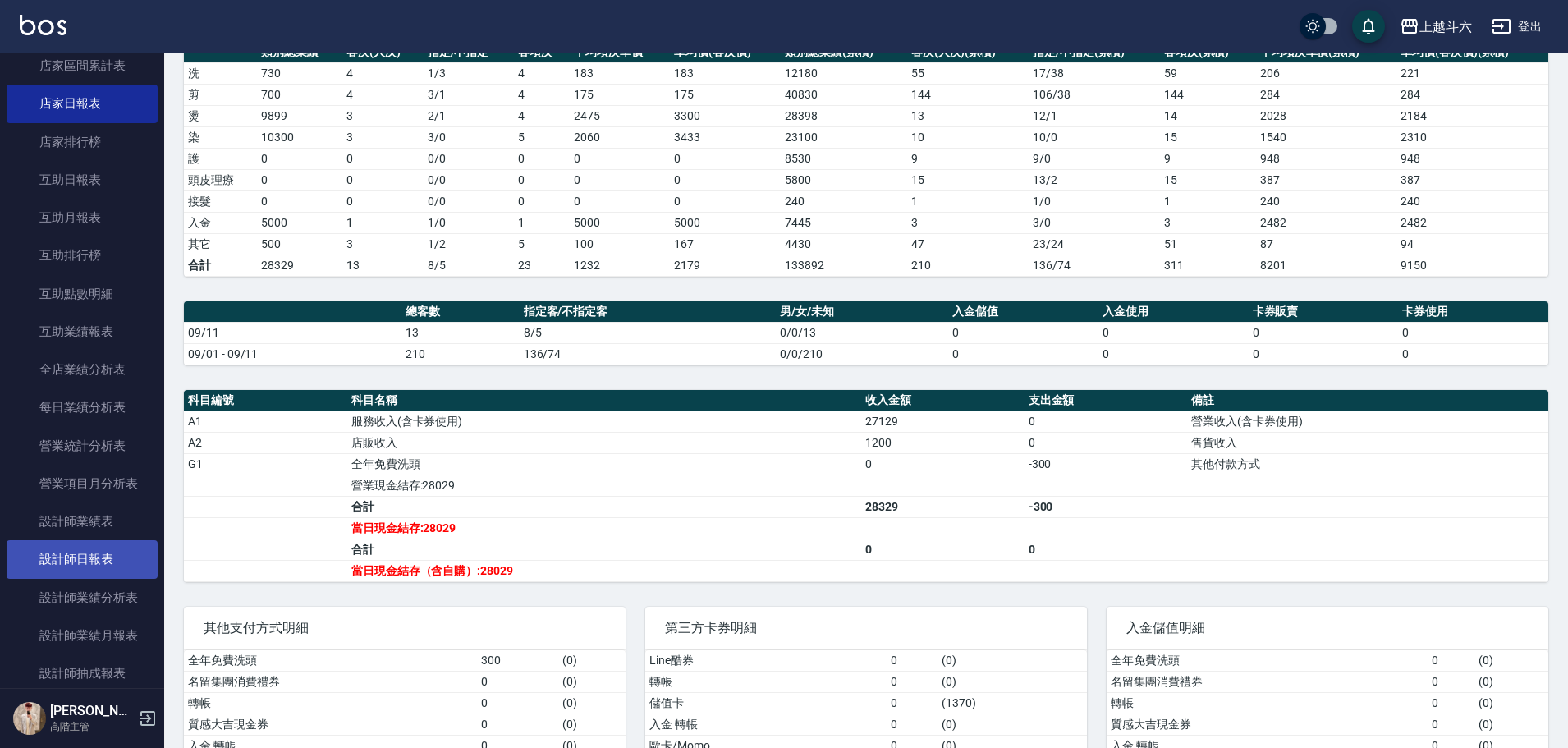
click at [117, 564] on link "設計師日報表" at bounding box center [81, 558] width 151 height 37
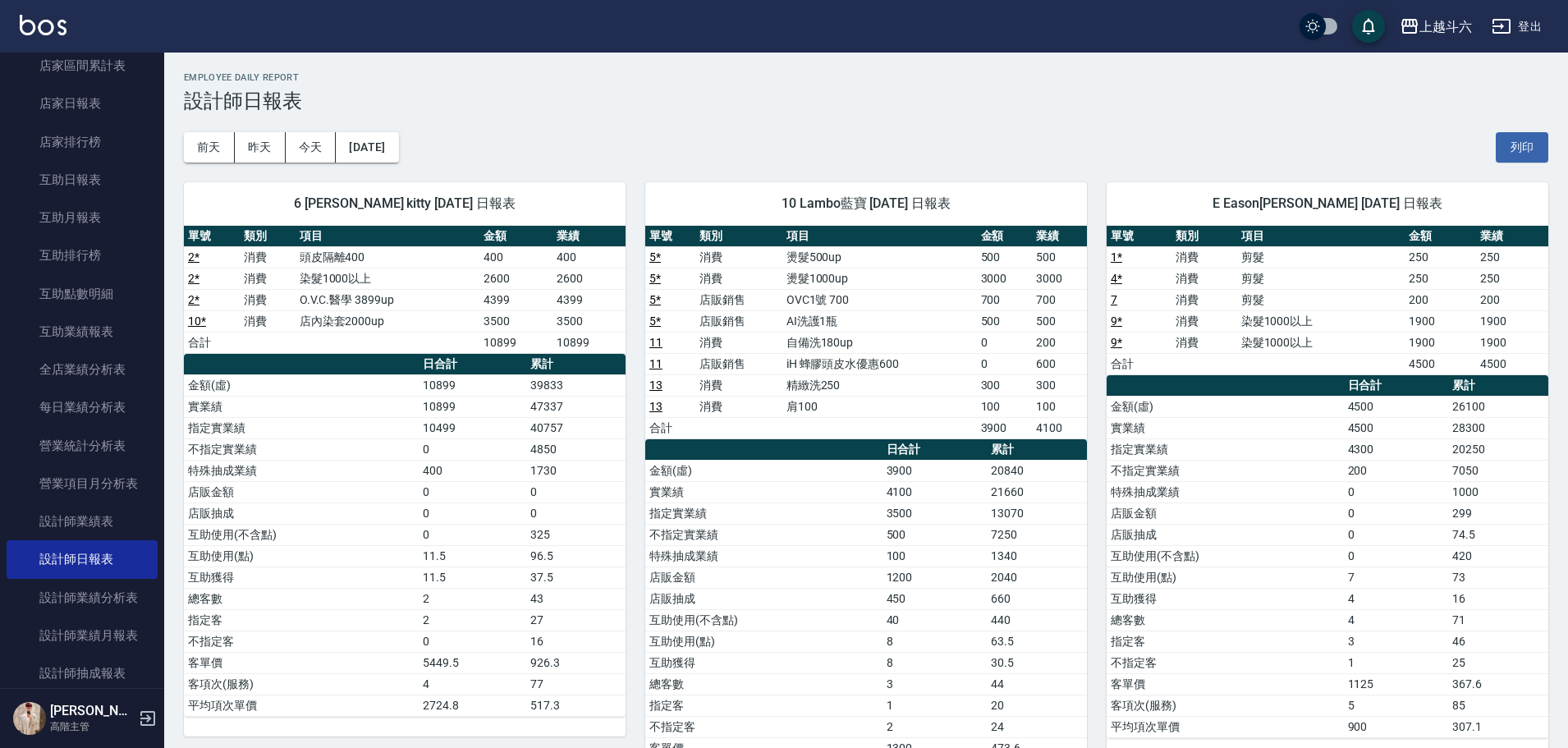
click at [49, 26] on img at bounding box center [43, 25] width 47 height 20
